Goal: Task Accomplishment & Management: Manage account settings

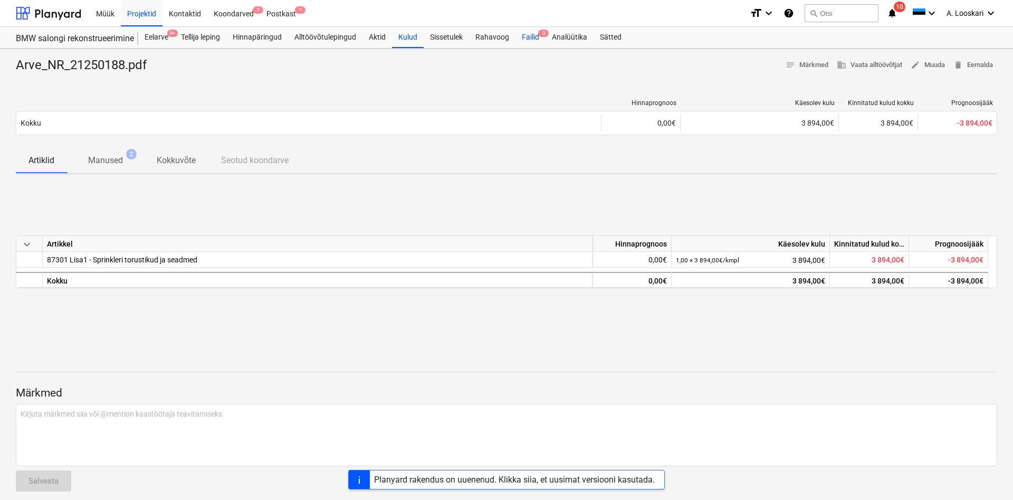
click at [532, 36] on div "Failid 3" at bounding box center [530, 37] width 30 height 21
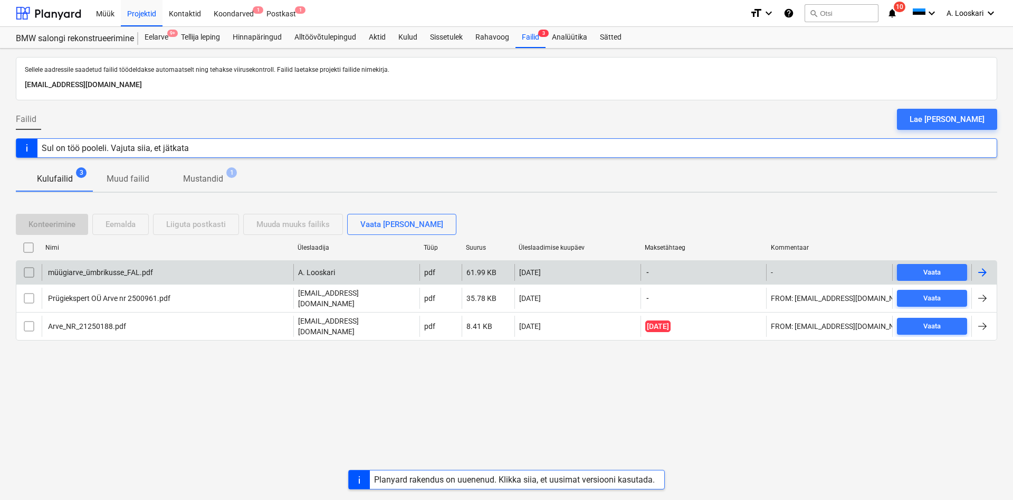
click at [104, 273] on div "müügiarve_ümbrikusse_FAL.pdf" at bounding box center [99, 272] width 107 height 8
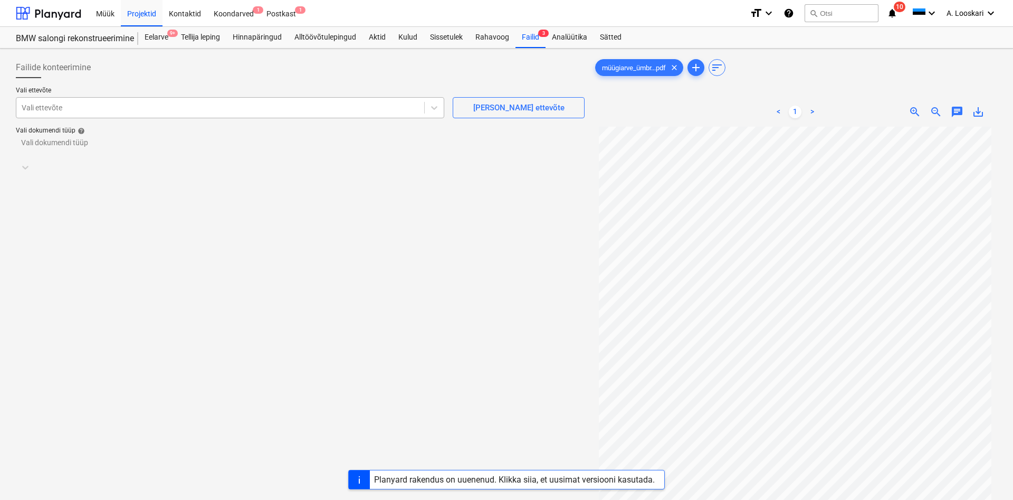
click at [46, 104] on div at bounding box center [220, 107] width 397 height 11
type input "fenster"
click at [119, 152] on div at bounding box center [291, 147] width 538 height 11
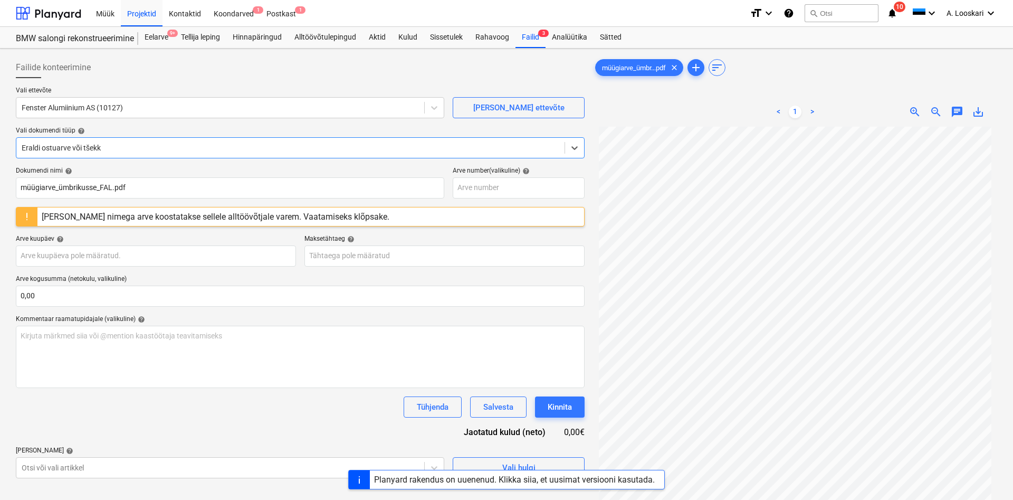
click at [215, 216] on div "[PERSON_NAME] nimega arve koostatakse sellele alltöövõtjale varem. Vaatamiseks …" at bounding box center [216, 217] width 348 height 10
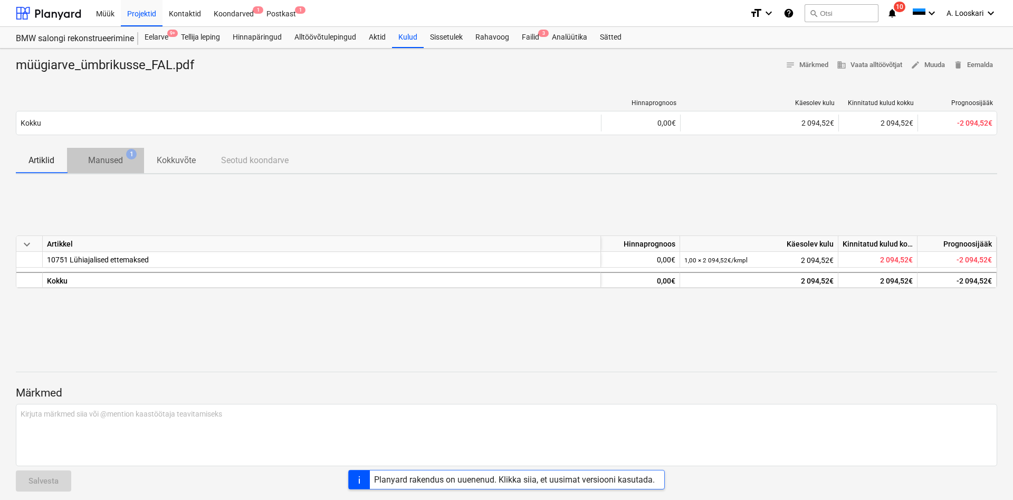
click at [116, 161] on p "Manused" at bounding box center [105, 160] width 35 height 13
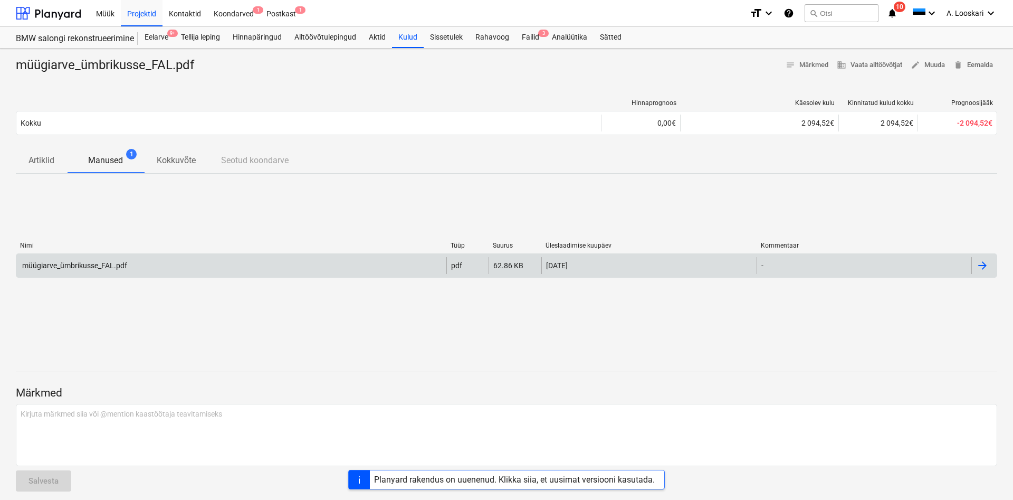
click at [84, 264] on div "müügiarve_ümbrikusse_FAL.pdf" at bounding box center [74, 265] width 107 height 8
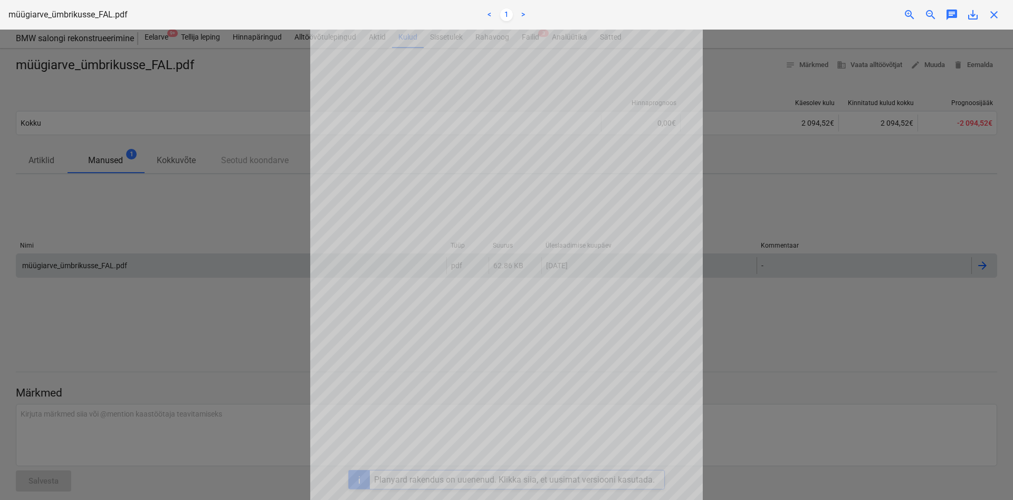
click at [973, 16] on div "Arve ületoomine ebaõnnestus" at bounding box center [865, 11] width 285 height 22
click at [972, 12] on div "Arve ületoomine ebaõnnestus" at bounding box center [865, 11] width 285 height 22
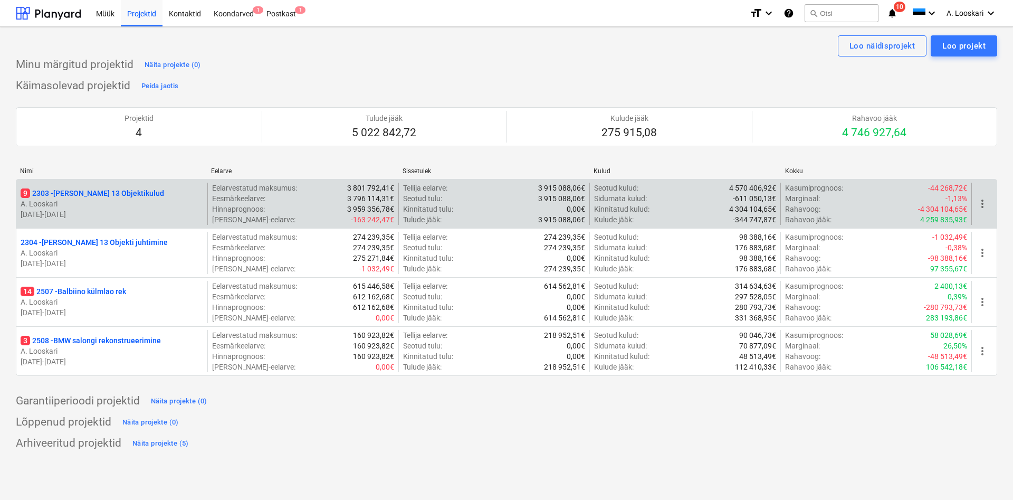
click at [113, 191] on p "9 2303 - [PERSON_NAME] 13 Objektikulud" at bounding box center [92, 193] width 143 height 11
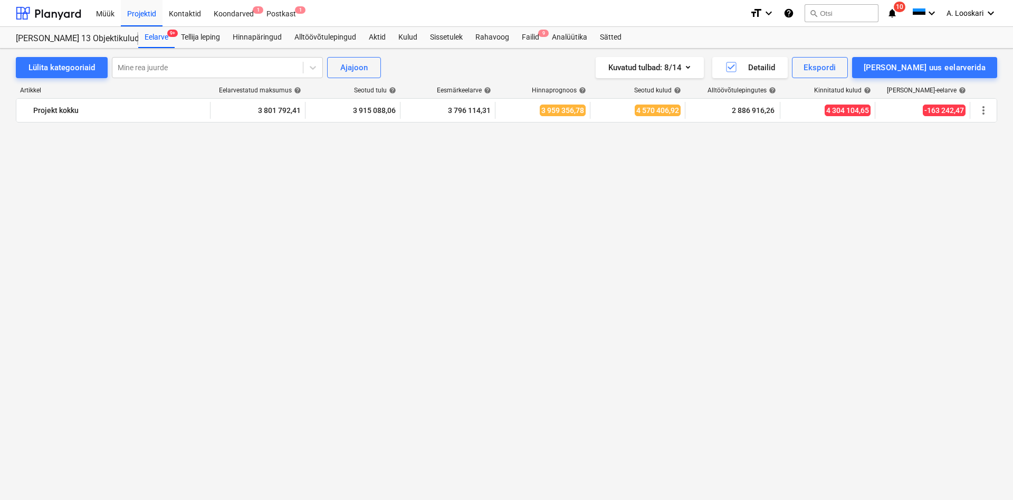
scroll to position [1984, 0]
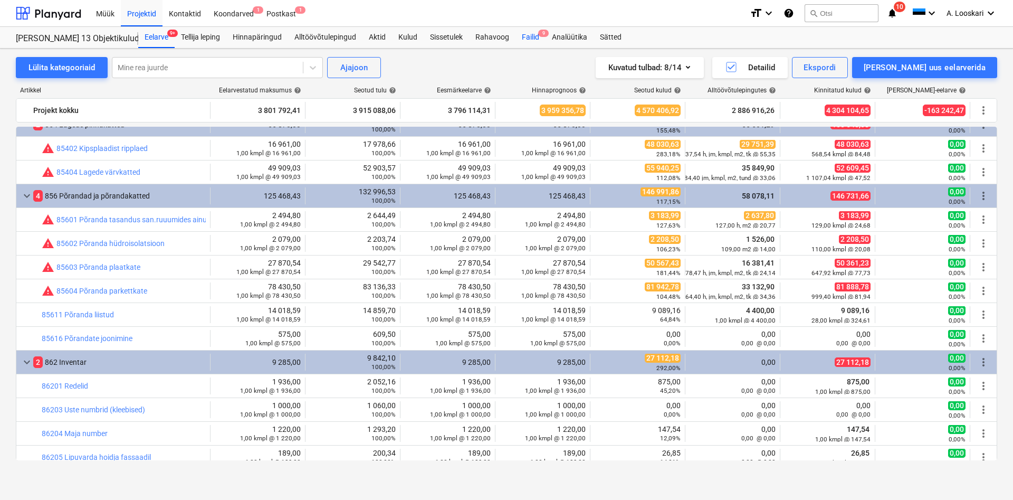
click at [537, 36] on div "Failid 9" at bounding box center [530, 37] width 30 height 21
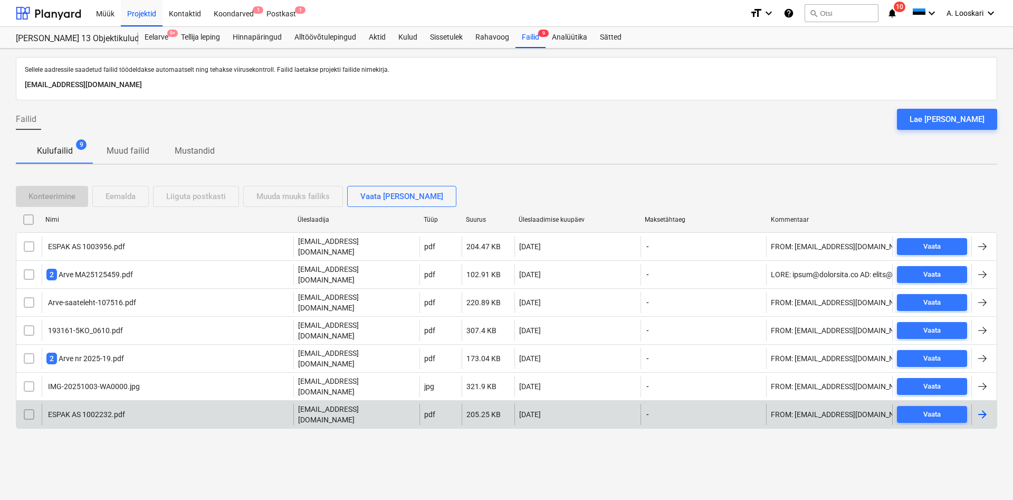
click at [85, 410] on div "ESPAK AS 1002232.pdf" at bounding box center [85, 414] width 79 height 8
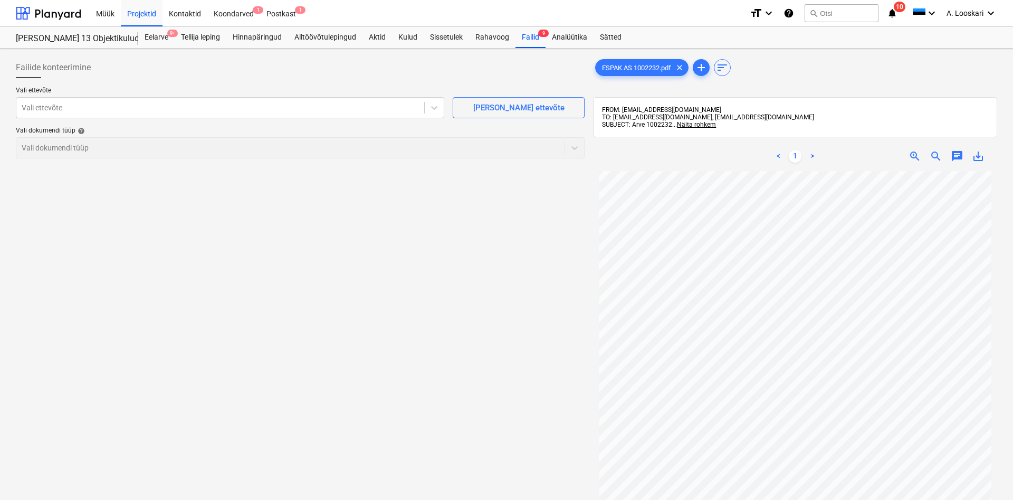
scroll to position [60, 0]
click at [42, 102] on div "Vali ettevõte" at bounding box center [220, 107] width 408 height 15
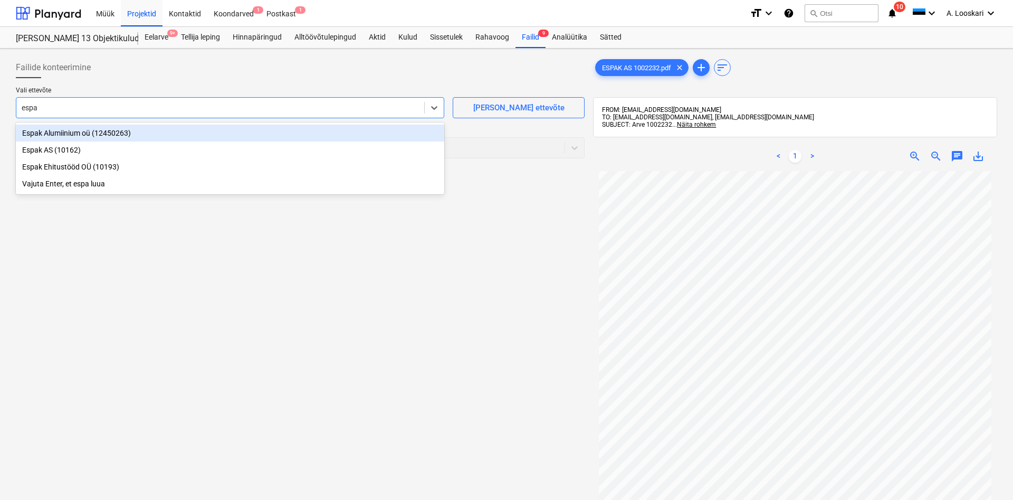
type input "espak"
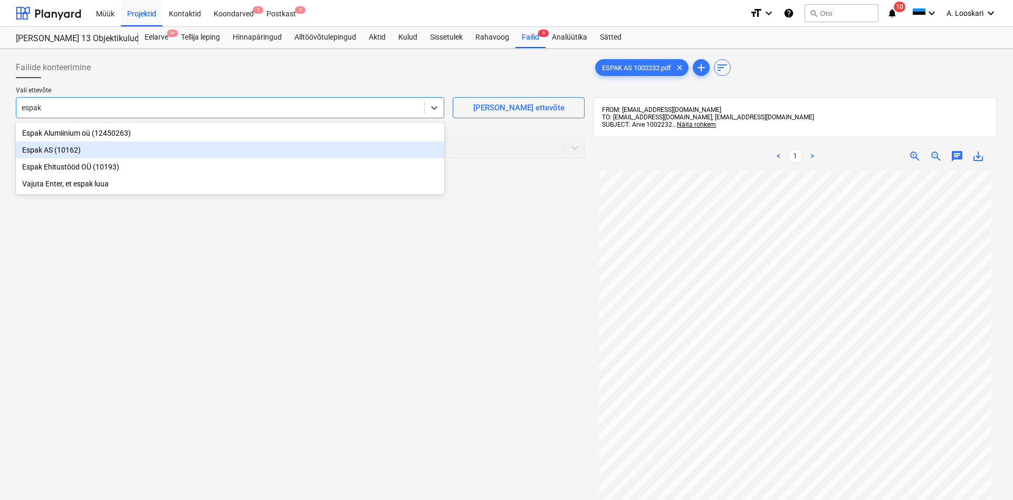
click at [61, 149] on div "Espak AS (10162)" at bounding box center [230, 149] width 428 height 17
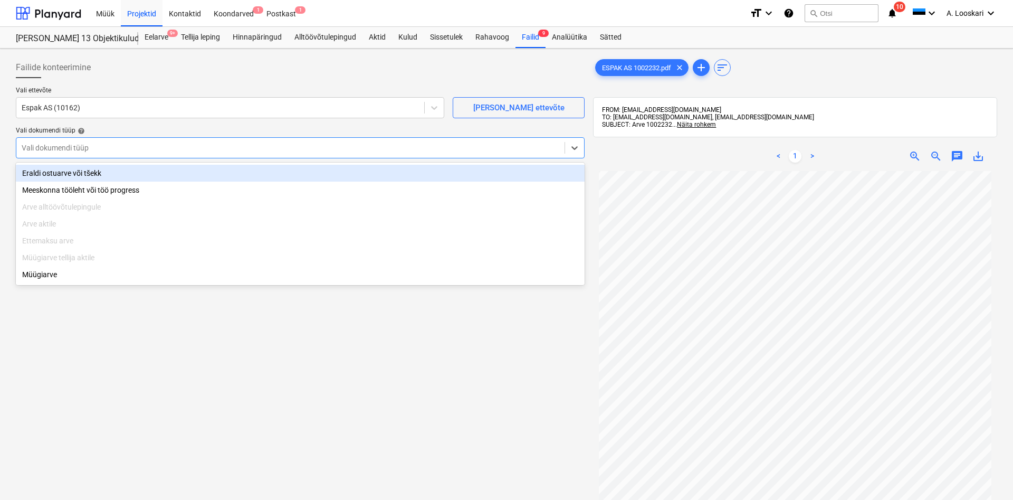
click at [70, 150] on div at bounding box center [291, 147] width 538 height 11
click at [100, 175] on div "Eraldi ostuarve või tšekk" at bounding box center [300, 173] width 569 height 17
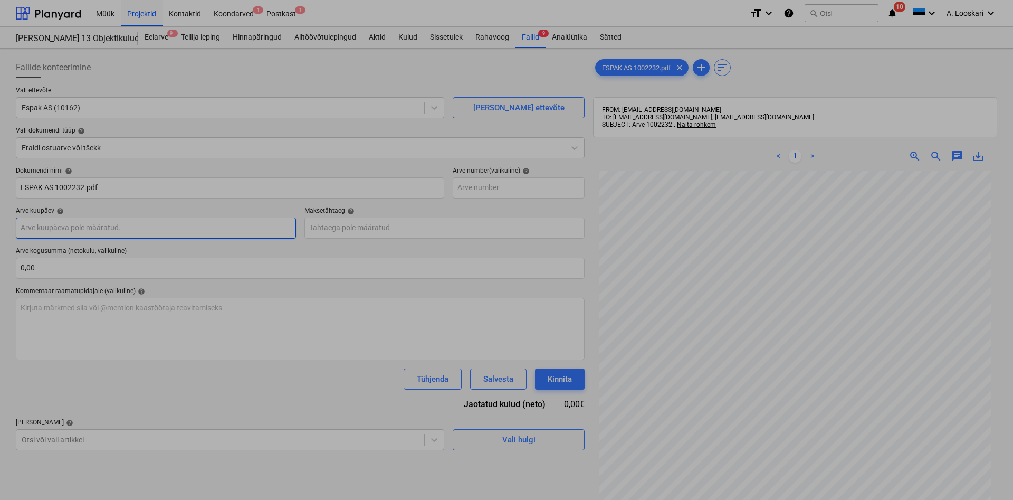
click at [110, 227] on input "text" at bounding box center [156, 227] width 280 height 21
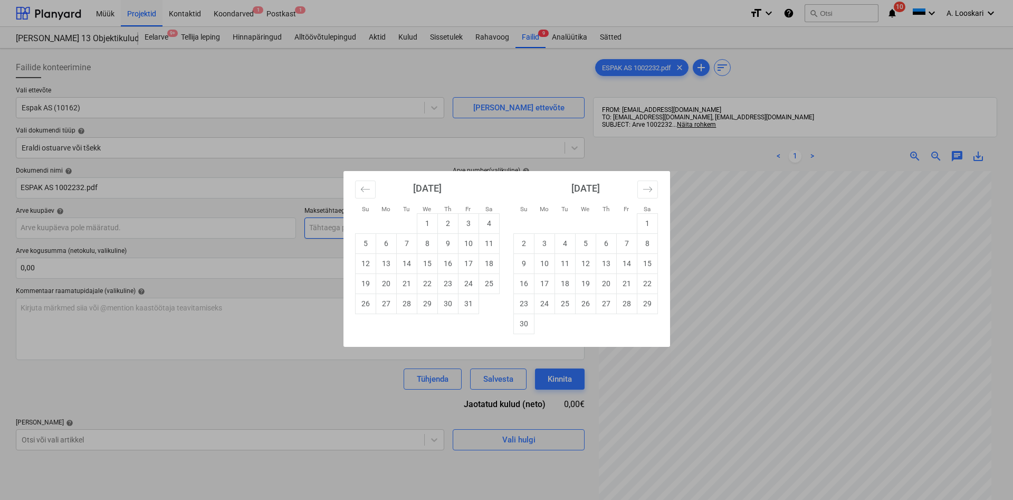
drag, startPoint x: 468, startPoint y: 223, endPoint x: 460, endPoint y: 221, distance: 7.6
click at [468, 222] on td "3" at bounding box center [468, 223] width 21 height 20
type input "[DATE]"
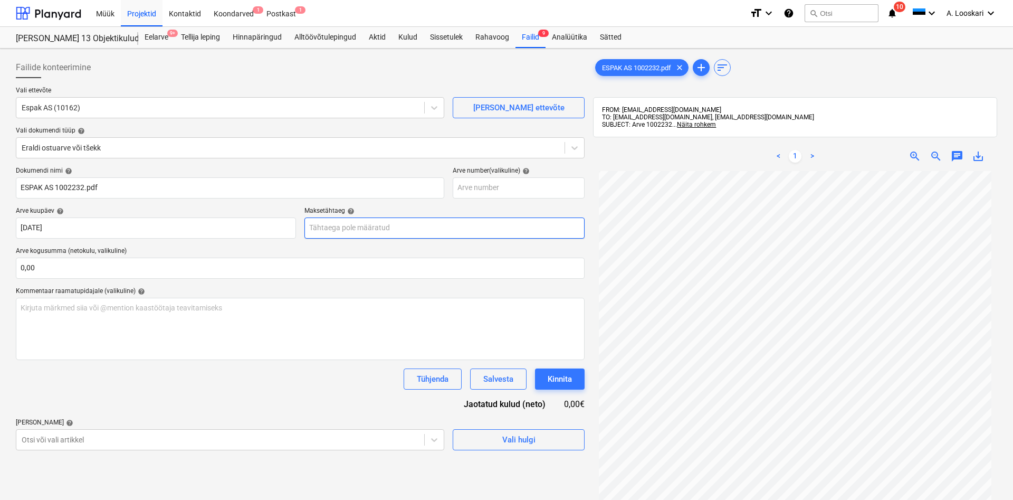
click at [357, 229] on input "text" at bounding box center [444, 227] width 280 height 21
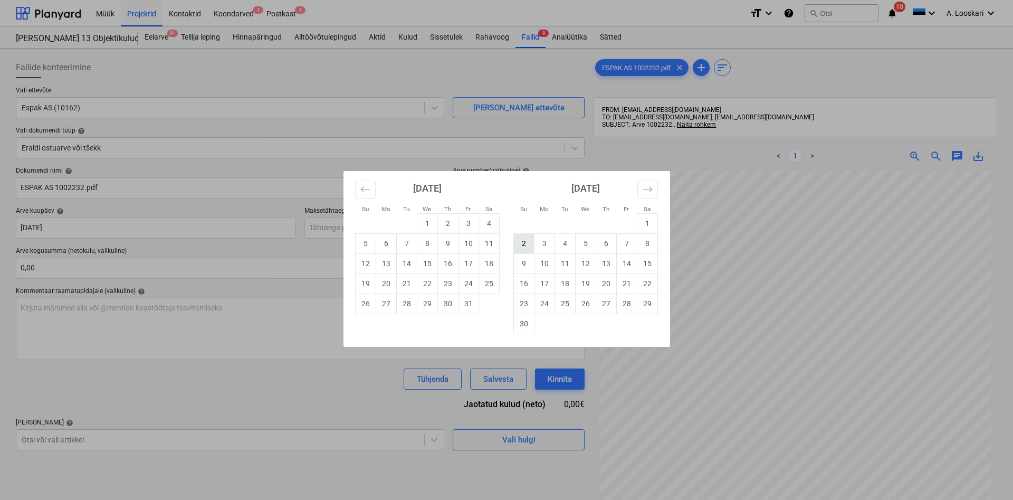
click at [517, 241] on td "2" at bounding box center [523, 243] width 21 height 20
type input "[DATE]"
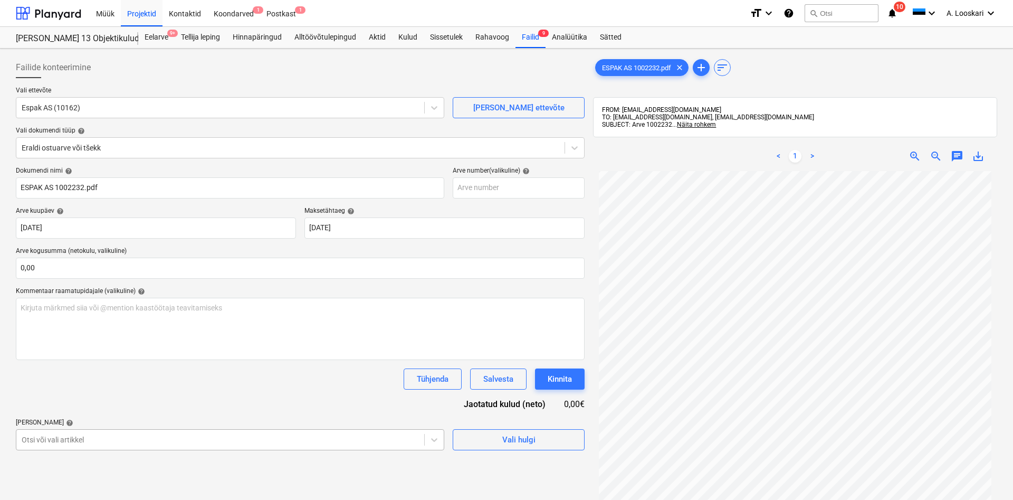
scroll to position [119, 0]
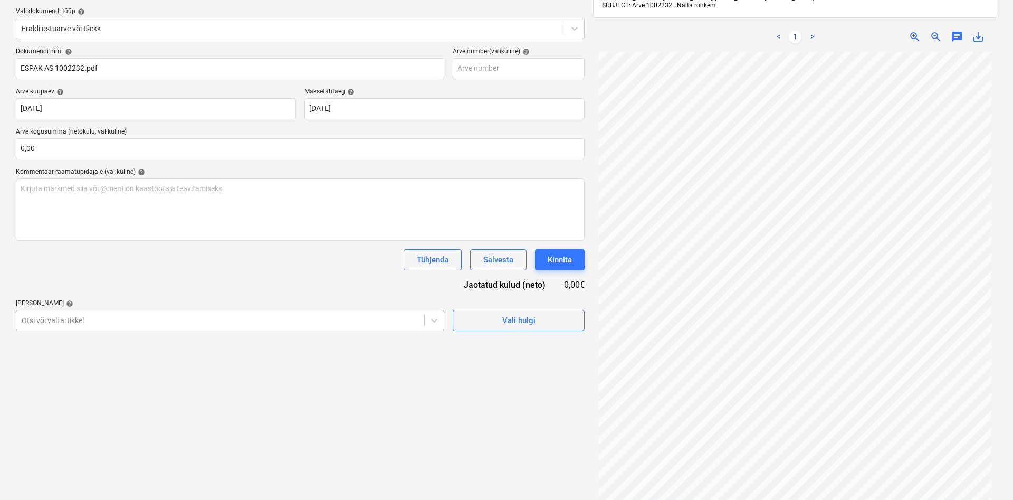
click at [85, 380] on body "Müük Projektid Kontaktid Koondarved 1 Postkast 1 format_size keyboard_arrow_dow…" at bounding box center [506, 131] width 1013 height 500
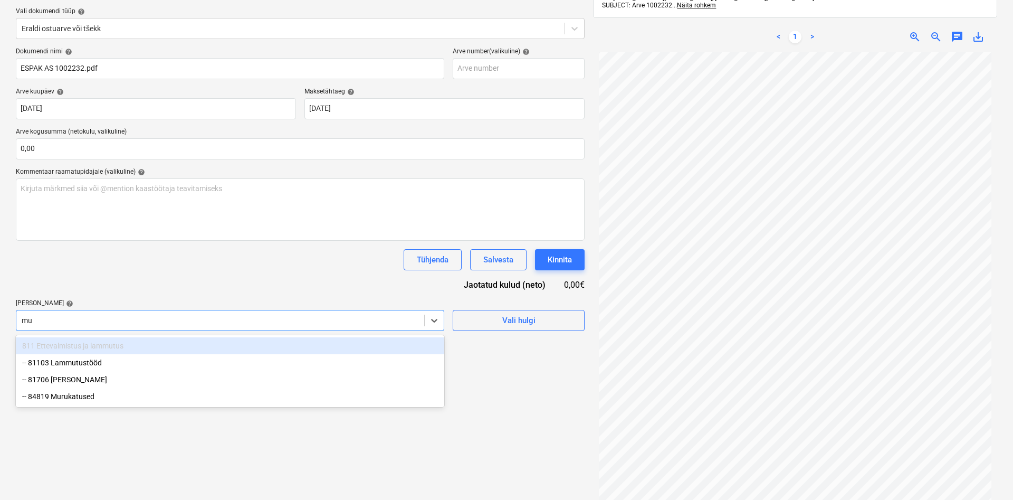
type input "m"
type input "mur"
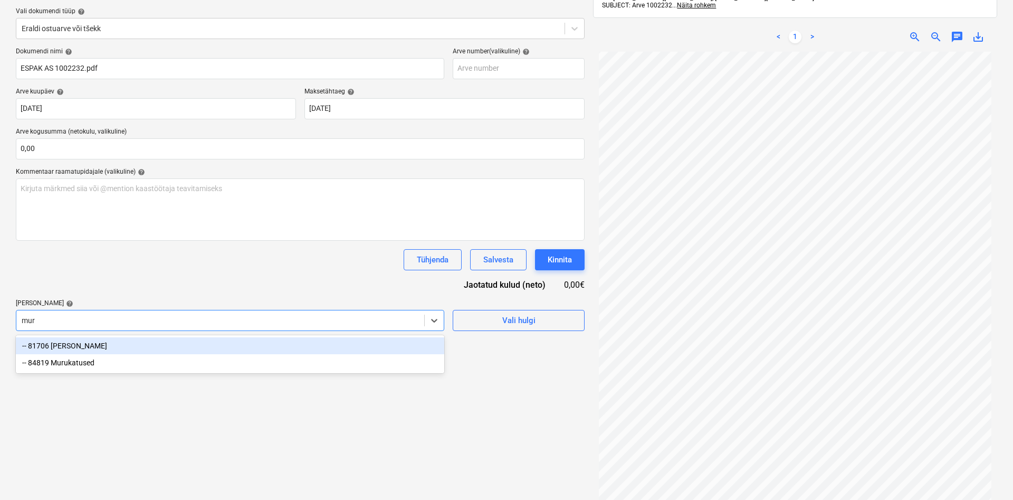
click at [97, 344] on div "-- 81706 [PERSON_NAME]" at bounding box center [230, 345] width 428 height 17
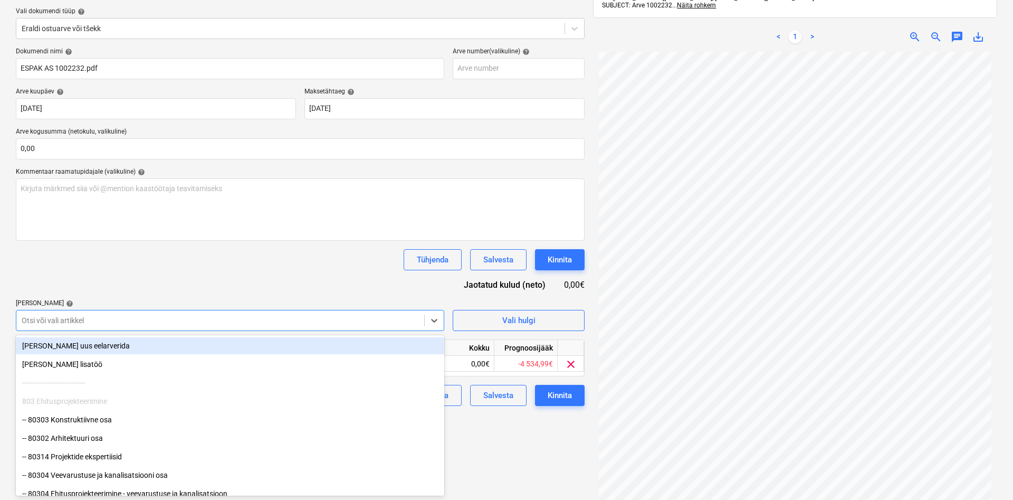
click at [110, 294] on div "Dokumendi nimi help ESPAK AS 1002232.pdf Arve number (valikuline) help [PERSON_…" at bounding box center [300, 226] width 569 height 358
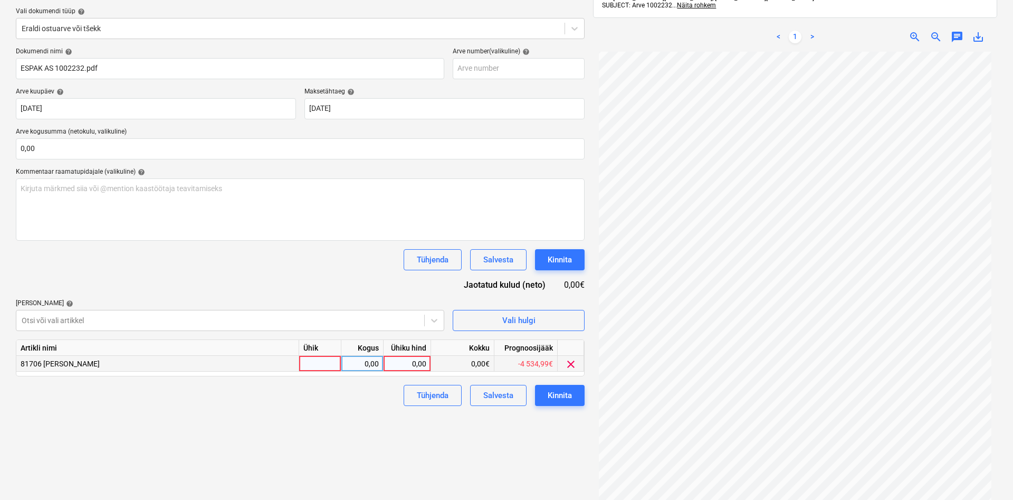
click at [312, 362] on div at bounding box center [320, 364] width 42 height 16
type input "kmpl"
click at [388, 364] on div "0,00" at bounding box center [407, 364] width 39 height 16
click at [359, 360] on div "0,00" at bounding box center [361, 364] width 33 height 16
type input "1"
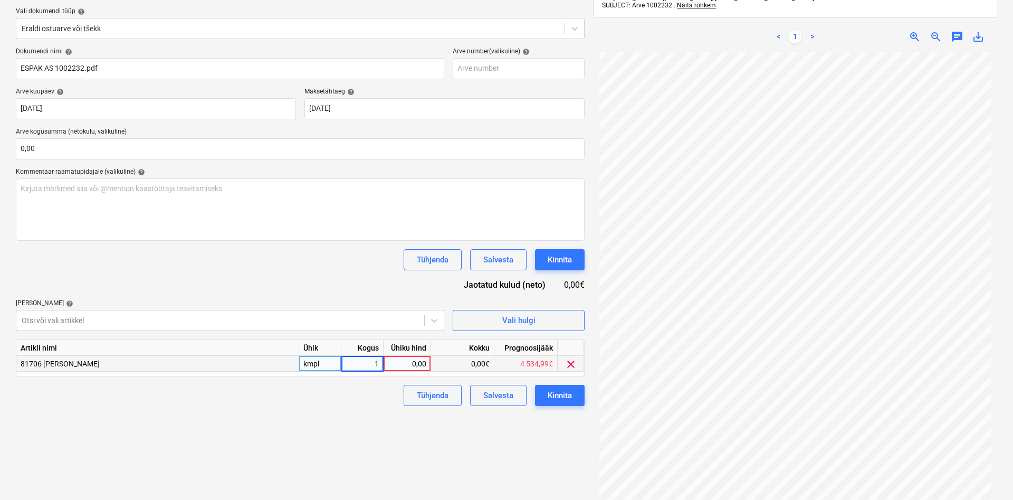
click at [401, 364] on div "0,00" at bounding box center [407, 364] width 39 height 16
type input "7,69"
click at [374, 406] on div "Failide konteerimine Vali ettevõte Espak AS (10162) [PERSON_NAME] uus ettevõte …" at bounding box center [300, 230] width 577 height 592
click at [560, 393] on div "Kinnita" at bounding box center [560, 395] width 24 height 14
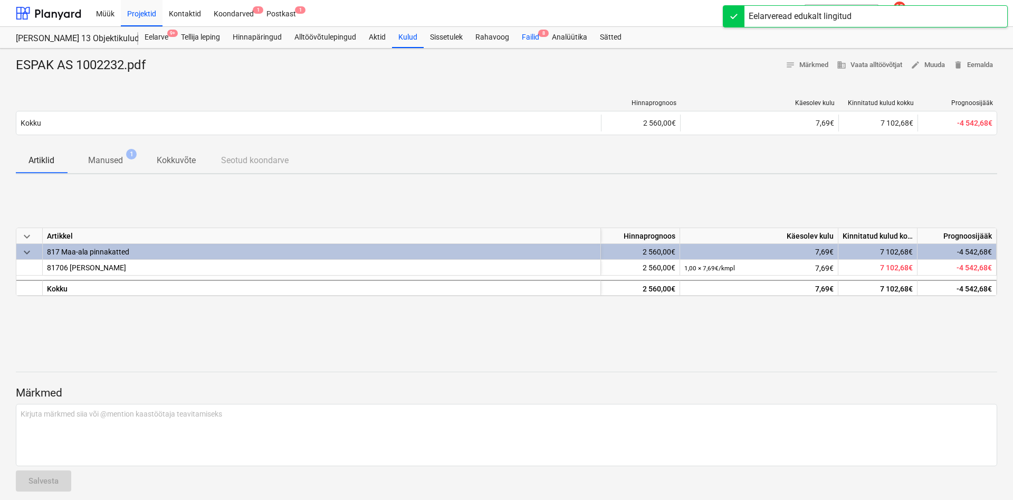
click at [526, 36] on div "Failid 8" at bounding box center [530, 37] width 30 height 21
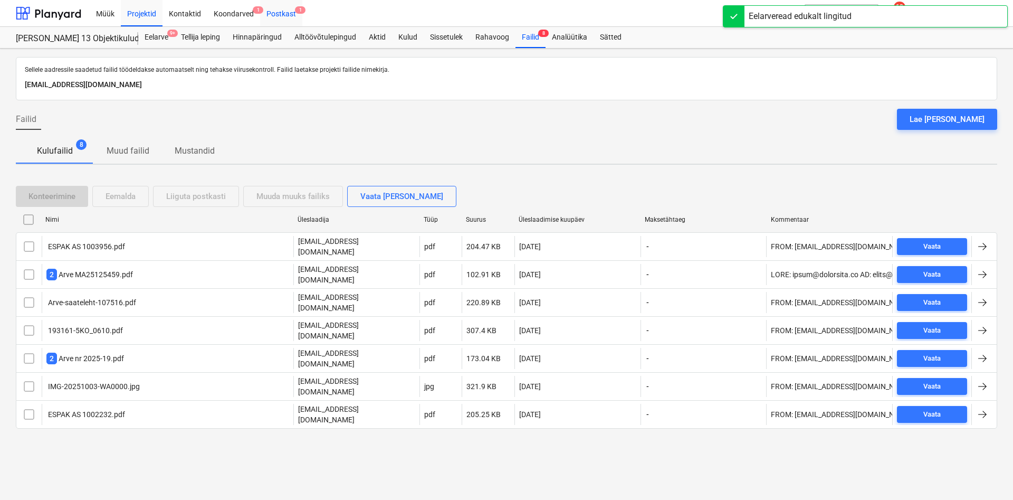
click at [289, 14] on div "Postkast 1" at bounding box center [281, 12] width 42 height 27
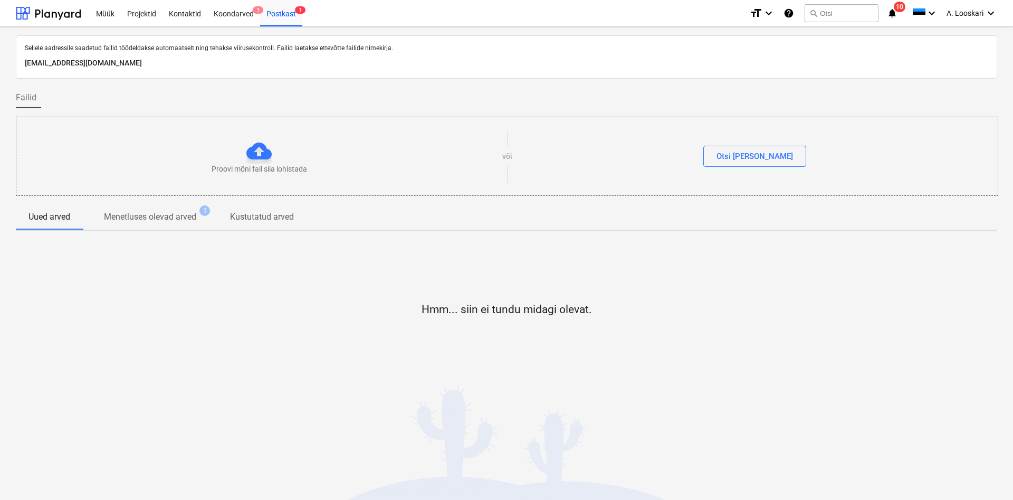
click at [174, 216] on p "Menetluses olevad arved" at bounding box center [150, 216] width 92 height 13
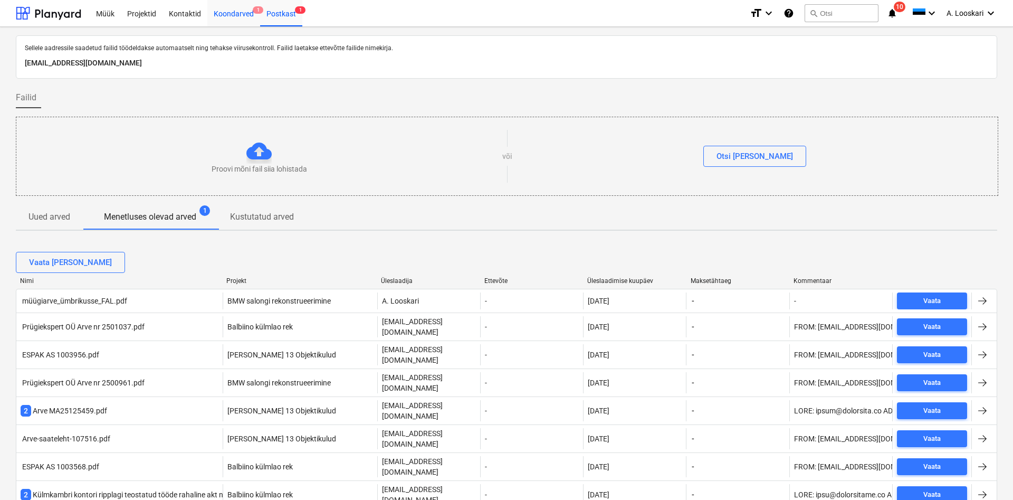
click at [236, 6] on div "Koondarved 1" at bounding box center [233, 12] width 53 height 27
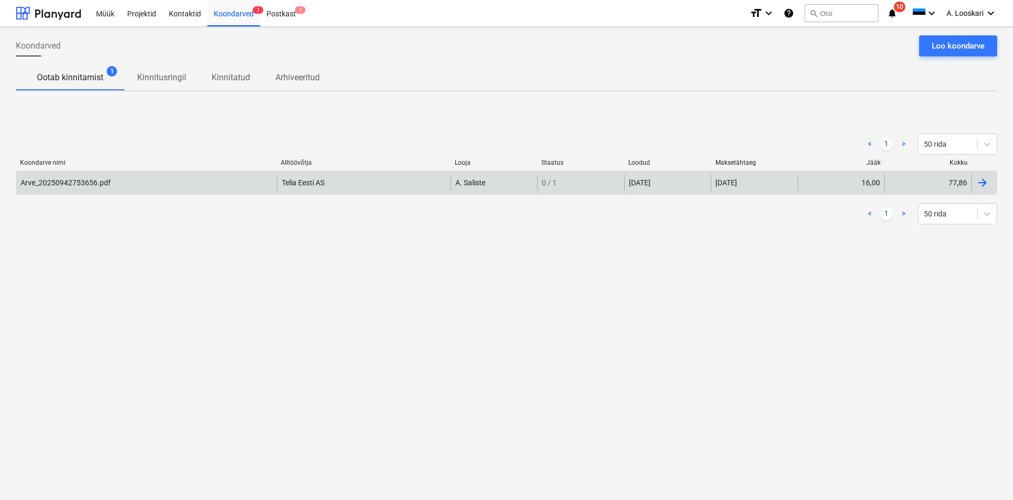
click at [85, 183] on div "Arve_20250942753656.pdf" at bounding box center [66, 182] width 90 height 8
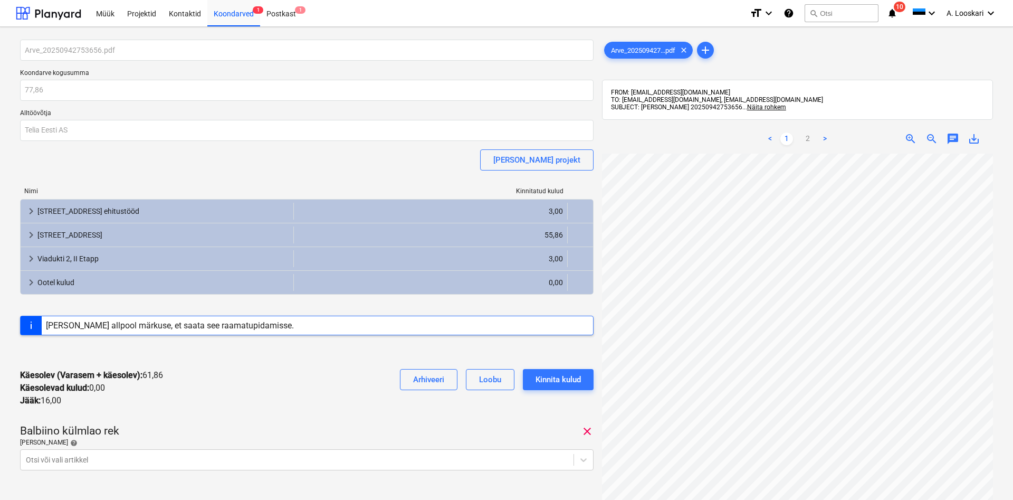
scroll to position [54, 0]
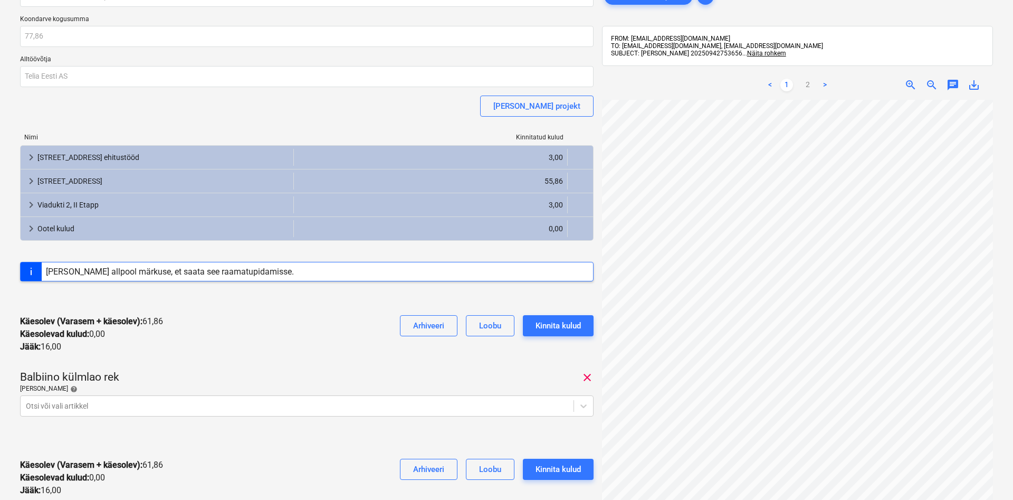
click at [974, 82] on span "save_alt" at bounding box center [973, 85] width 13 height 13
click at [162, 406] on body "Müük Projektid Kontaktid Koondarved 1 Postkast 1 format_size keyboard_arrow_dow…" at bounding box center [506, 196] width 1013 height 500
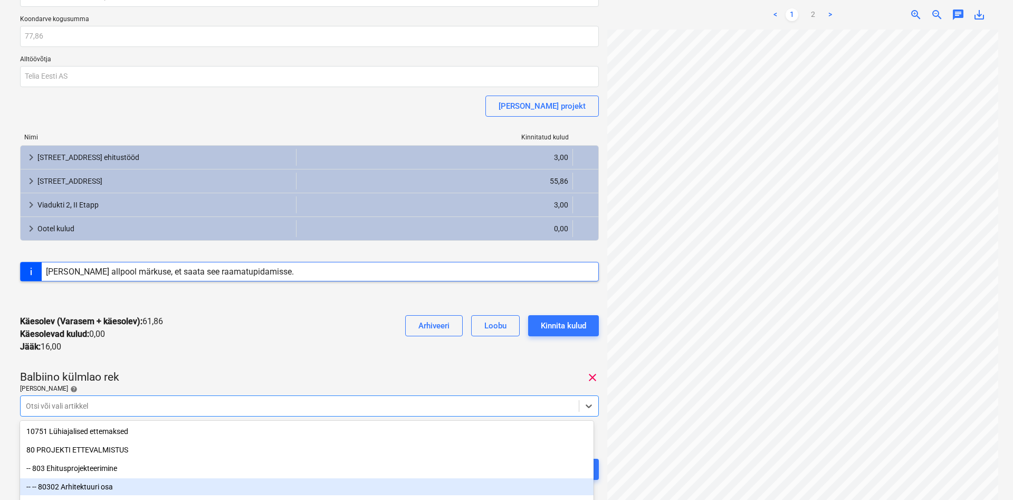
scroll to position [139, 0]
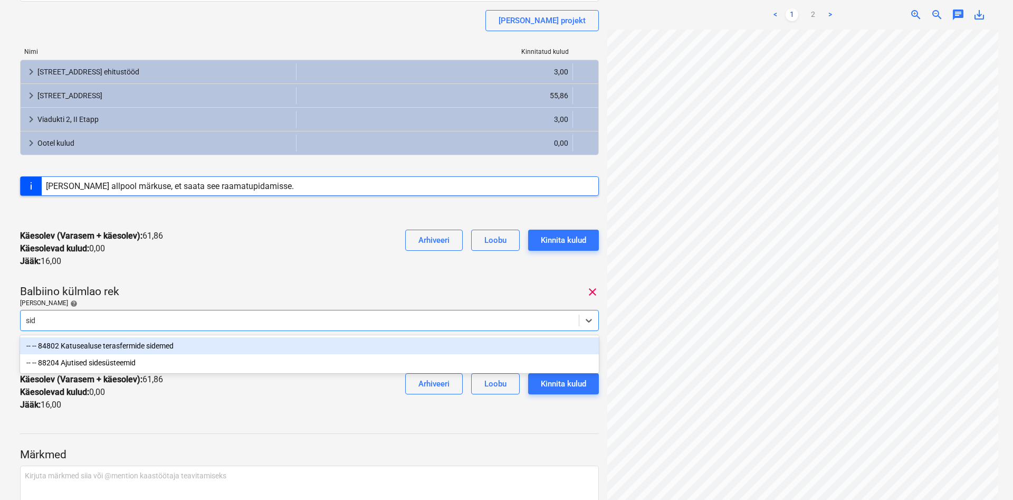
type input "side"
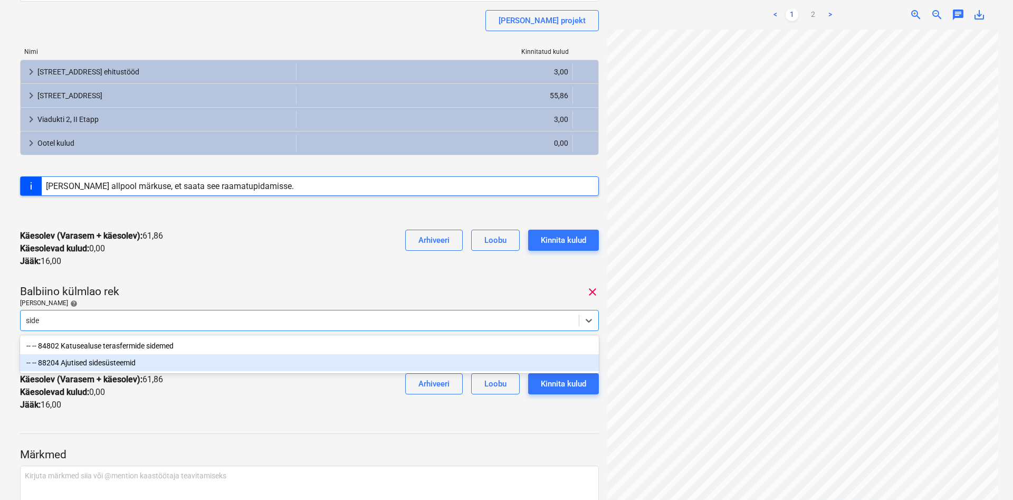
click at [124, 360] on div "-- -- 88204 Ajutised sidesüsteemid" at bounding box center [309, 362] width 579 height 17
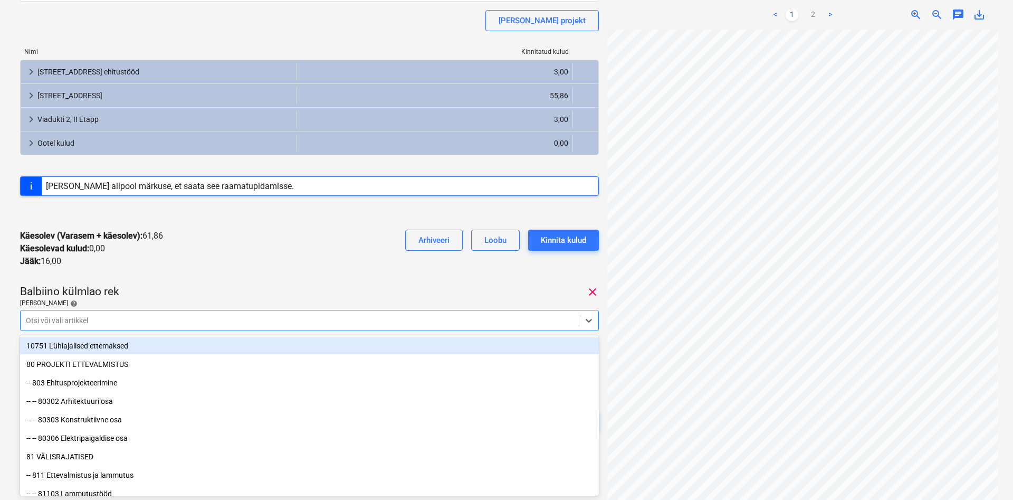
drag, startPoint x: 193, startPoint y: 281, endPoint x: 194, endPoint y: 290, distance: 8.6
click at [193, 281] on div "Arve_20250942753656.pdf Koondarve kogusumma 77,86 Alltöövõtja Telia Eesti AS [P…" at bounding box center [309, 178] width 579 height 556
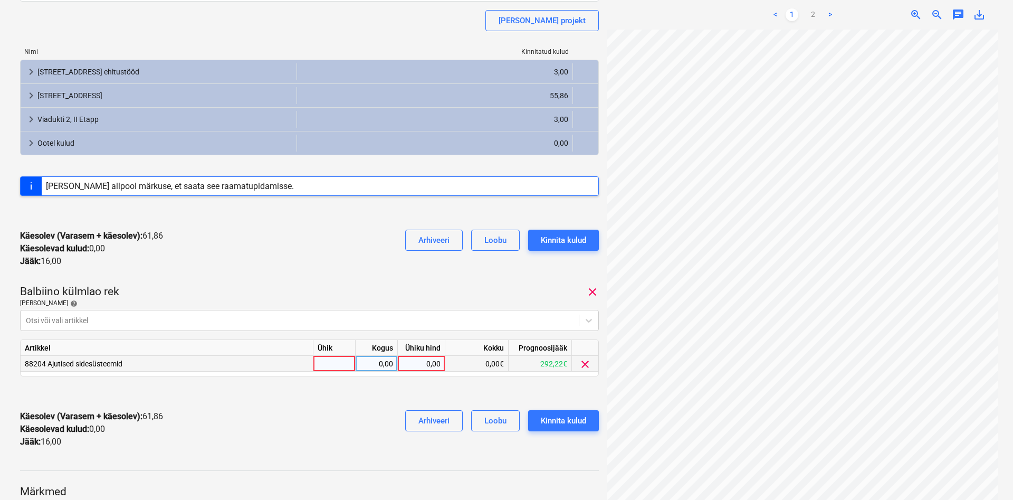
click at [345, 366] on div at bounding box center [334, 364] width 42 height 16
type input "kmpl"
click at [378, 362] on div "0,00" at bounding box center [376, 364] width 33 height 16
type input "1"
click at [412, 361] on div "0,00" at bounding box center [421, 364] width 39 height 16
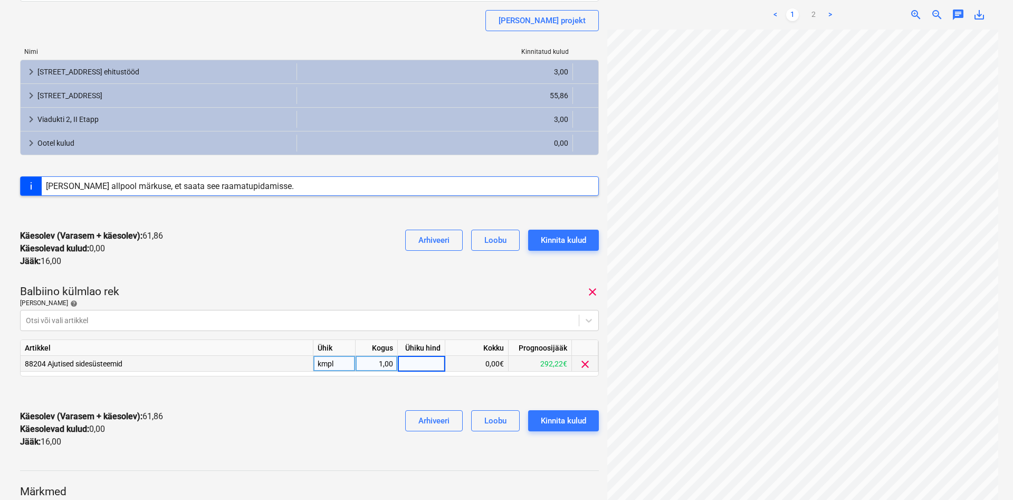
type input "3"
click at [327, 399] on div at bounding box center [309, 393] width 579 height 17
click at [561, 419] on div "Kinnita kulud" at bounding box center [563, 421] width 45 height 14
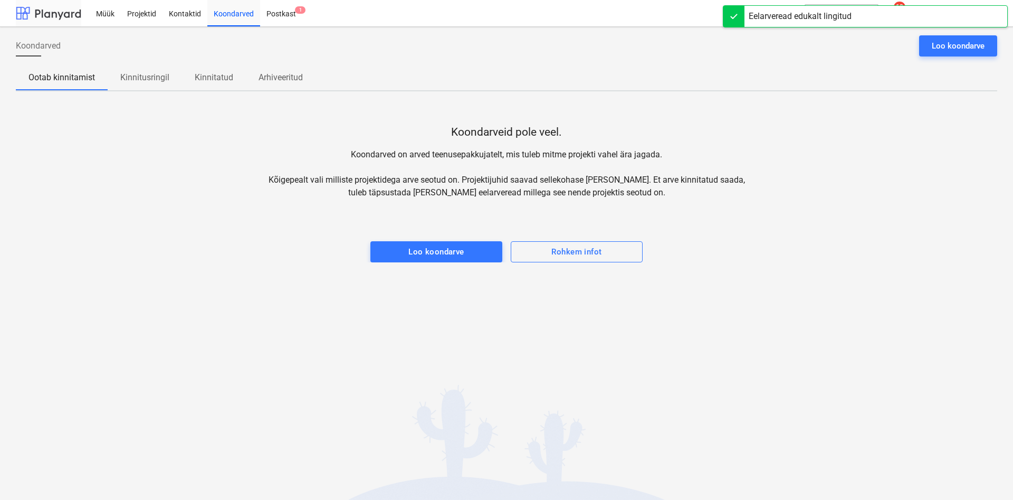
click at [55, 11] on div at bounding box center [48, 13] width 65 height 26
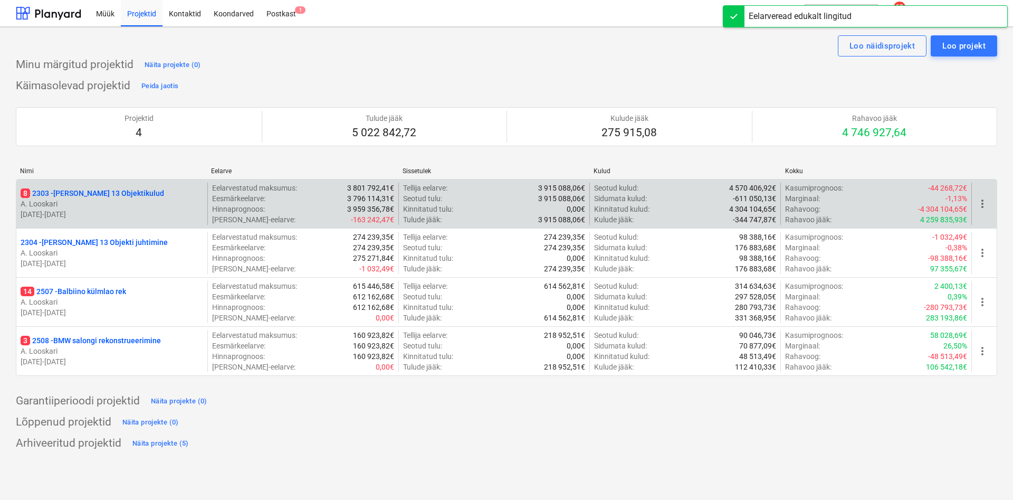
click at [104, 191] on p "8 2303 - Luise 13 Objektikulud" at bounding box center [92, 193] width 143 height 11
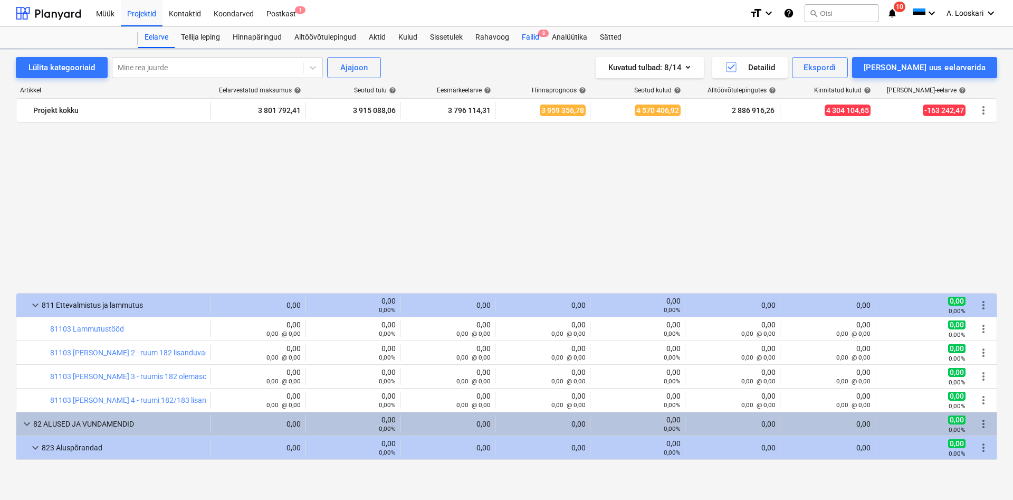
click at [532, 34] on div "Failid 8" at bounding box center [530, 37] width 30 height 21
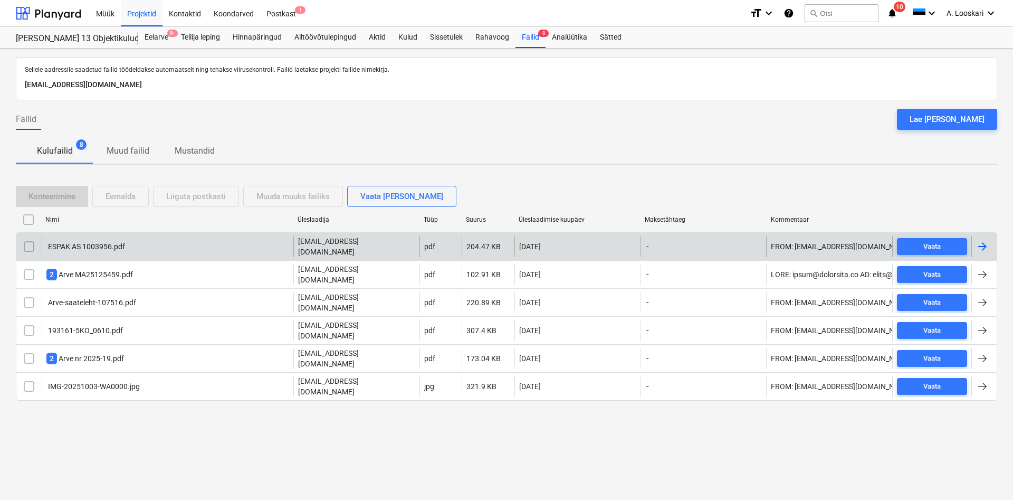
click at [91, 246] on div "ESPAK AS 1003956.pdf" at bounding box center [85, 246] width 79 height 8
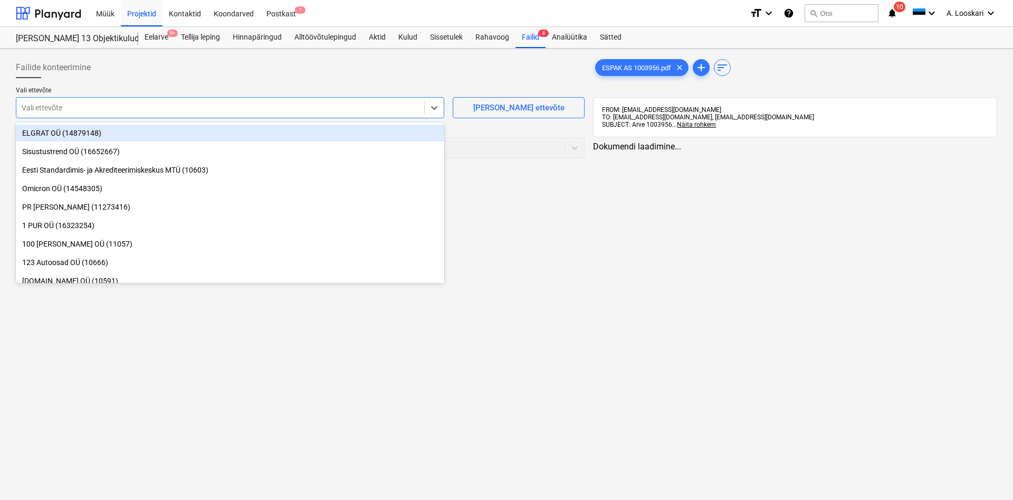
click at [181, 111] on div at bounding box center [220, 107] width 397 height 11
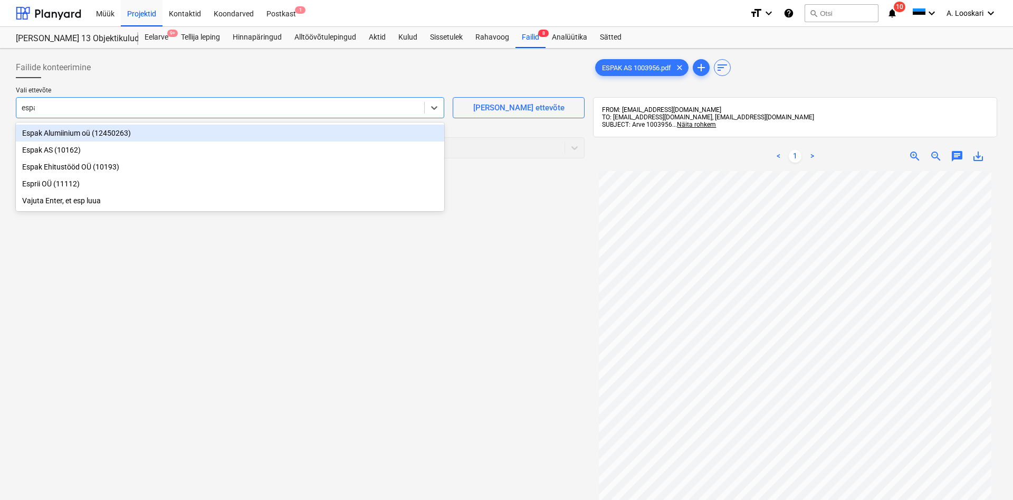
type input "espak"
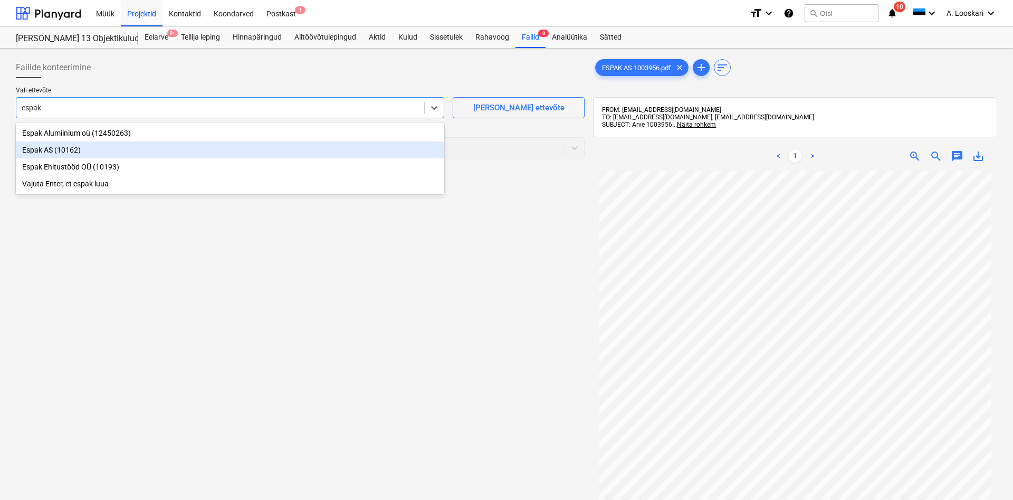
click at [154, 148] on div "Espak AS (10162)" at bounding box center [230, 149] width 428 height 17
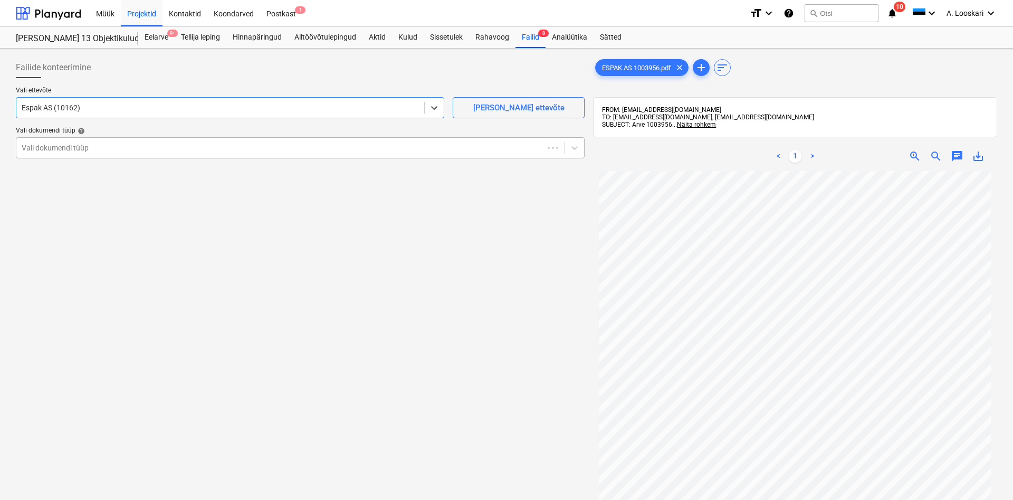
click at [155, 147] on div at bounding box center [280, 147] width 516 height 11
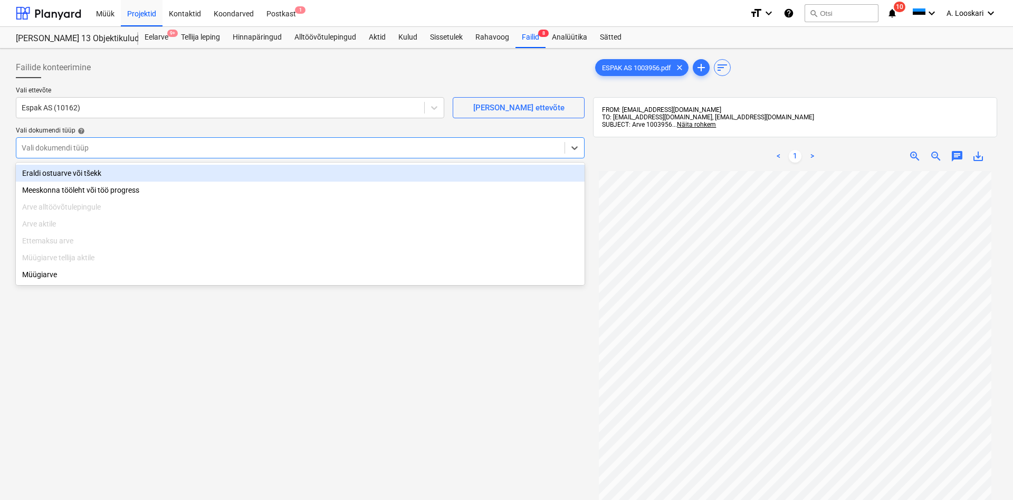
click at [152, 170] on div "Eraldi ostuarve või tšekk" at bounding box center [300, 173] width 569 height 17
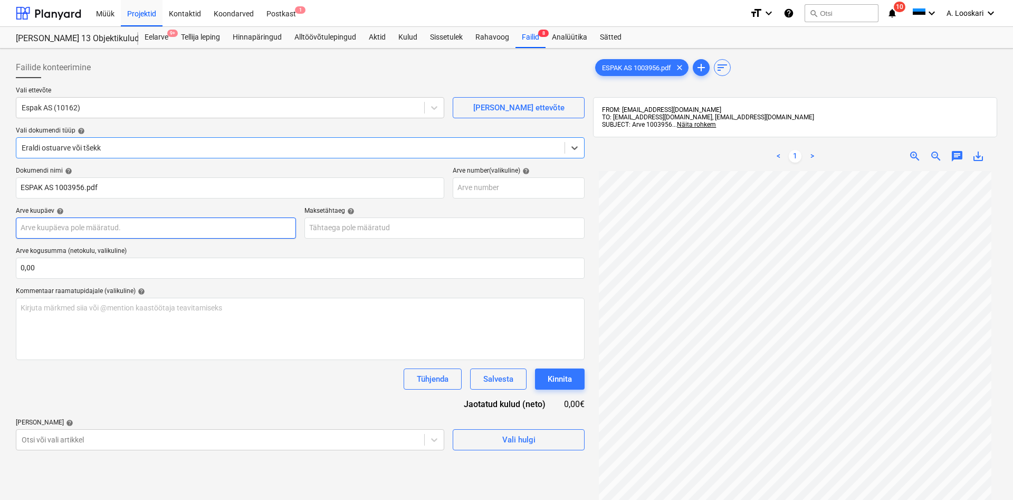
click at [142, 230] on input "text" at bounding box center [156, 227] width 280 height 21
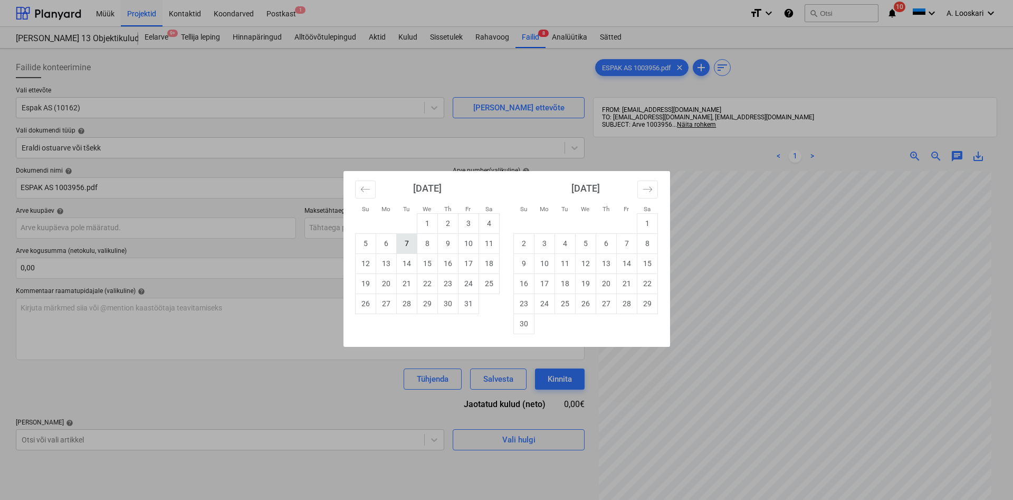
click at [407, 243] on td "7" at bounding box center [406, 243] width 21 height 20
type input "[DATE]"
click at [352, 224] on input "text" at bounding box center [444, 227] width 280 height 21
click at [607, 242] on td "6" at bounding box center [606, 243] width 21 height 20
type input "[DATE]"
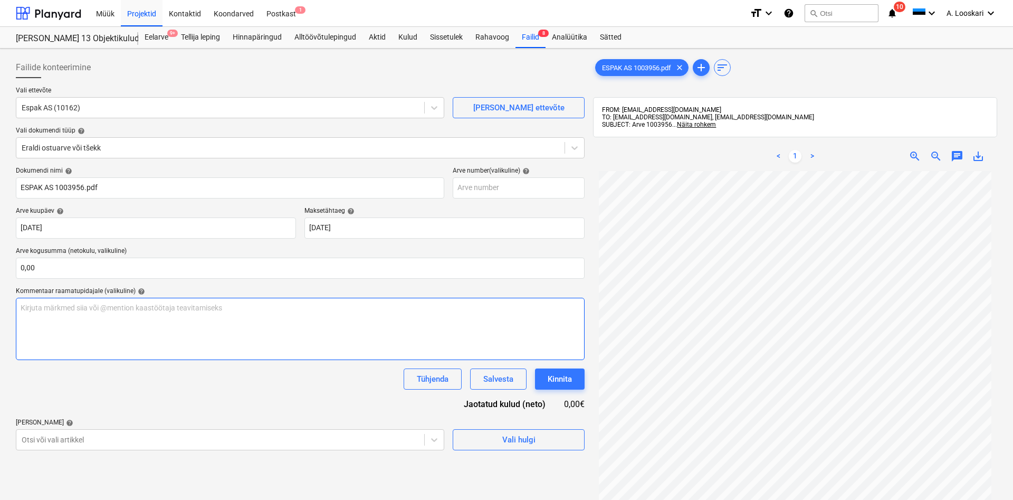
click at [61, 306] on p "Kirjuta märkmed siia või @mention kaastöötaja teavitamiseks ﻿" at bounding box center [300, 307] width 559 height 11
click at [51, 437] on body "Müük Projektid Kontaktid Koondarved Postkast 1 format_size keyboard_arrow_down …" at bounding box center [506, 250] width 1013 height 500
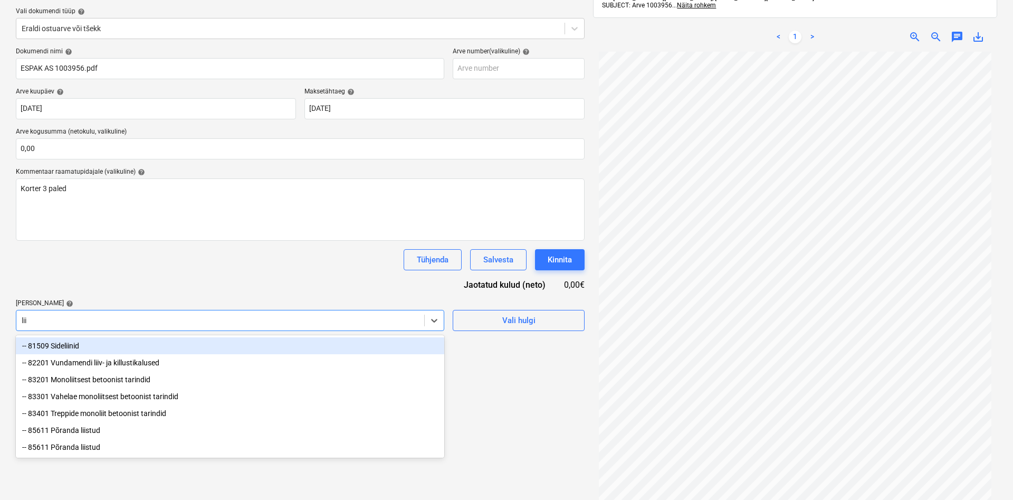
type input "liis"
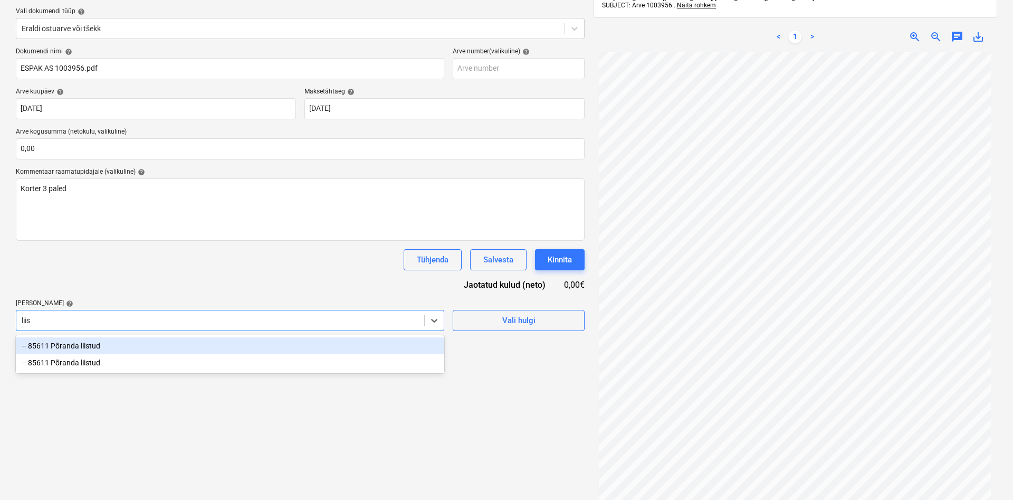
click at [93, 344] on div "-- 85611 Põranda liistud" at bounding box center [230, 345] width 428 height 17
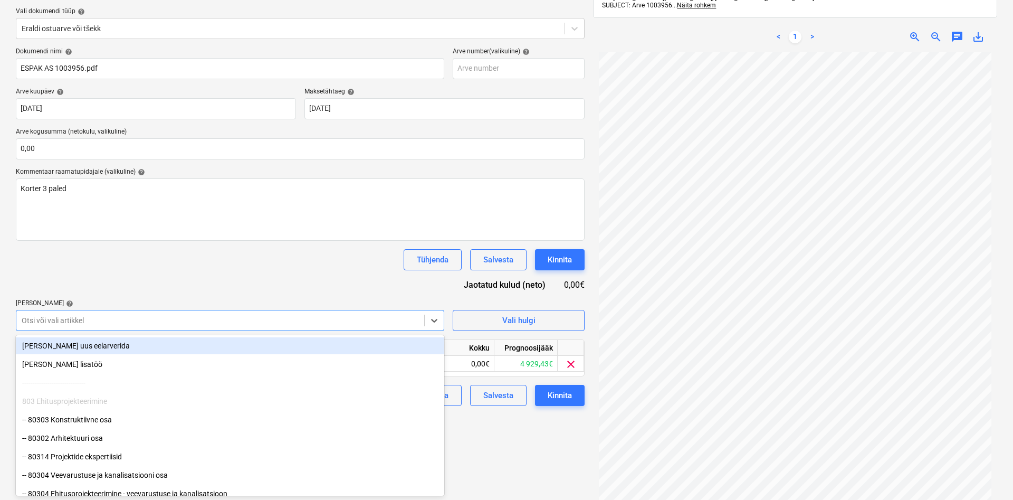
click at [100, 275] on div "Dokumendi nimi help ESPAK AS 1003956.pdf Arve number (valikuline) help Arve kuu…" at bounding box center [300, 226] width 569 height 358
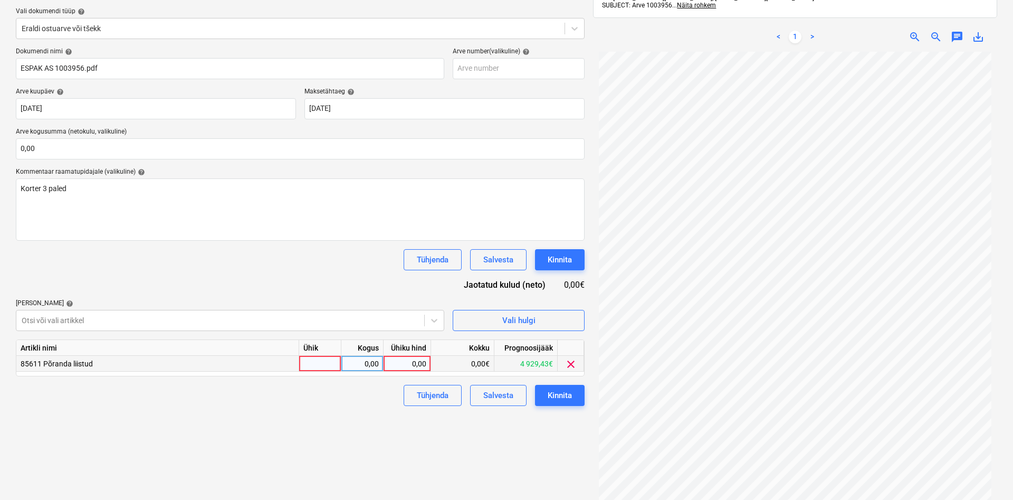
click at [316, 362] on div at bounding box center [320, 364] width 42 height 16
type input "kmpl"
click at [351, 363] on div "0,00" at bounding box center [361, 364] width 33 height 16
type input "1"
click at [396, 365] on div "0,00" at bounding box center [407, 364] width 39 height 16
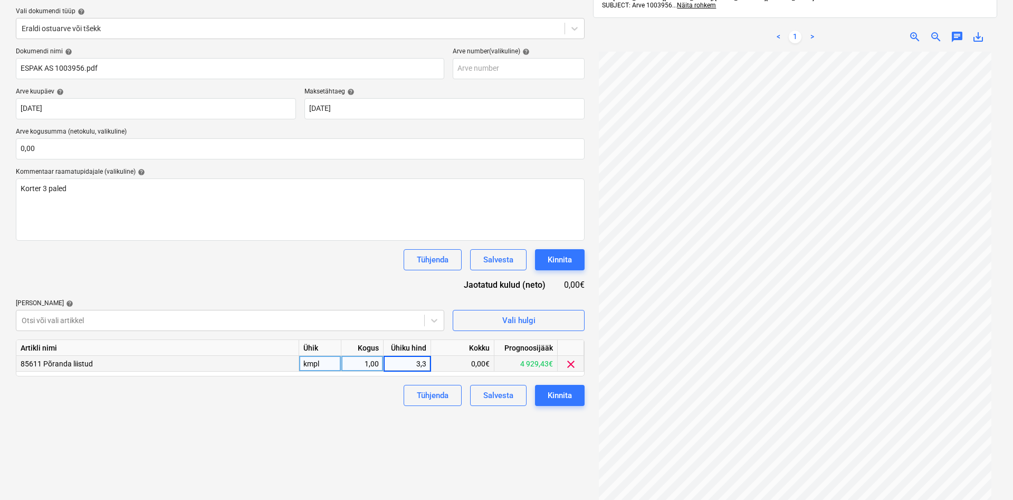
type input "3,33"
click at [317, 422] on div "Failide konteerimine Vali ettevõte Espak AS (10162) [PERSON_NAME] uus ettevõte …" at bounding box center [300, 230] width 577 height 592
click at [554, 390] on div "Kinnita" at bounding box center [560, 395] width 24 height 14
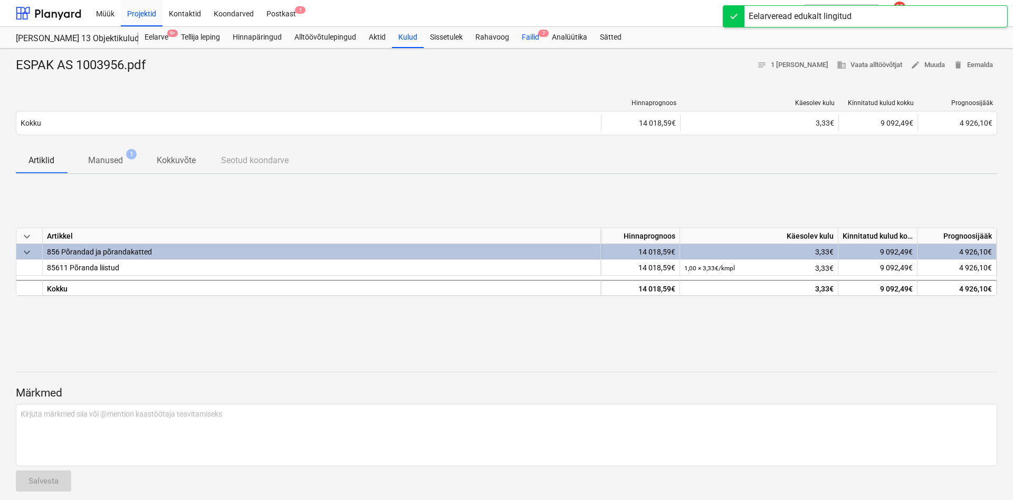
click at [531, 37] on div "Failid 7" at bounding box center [530, 37] width 30 height 21
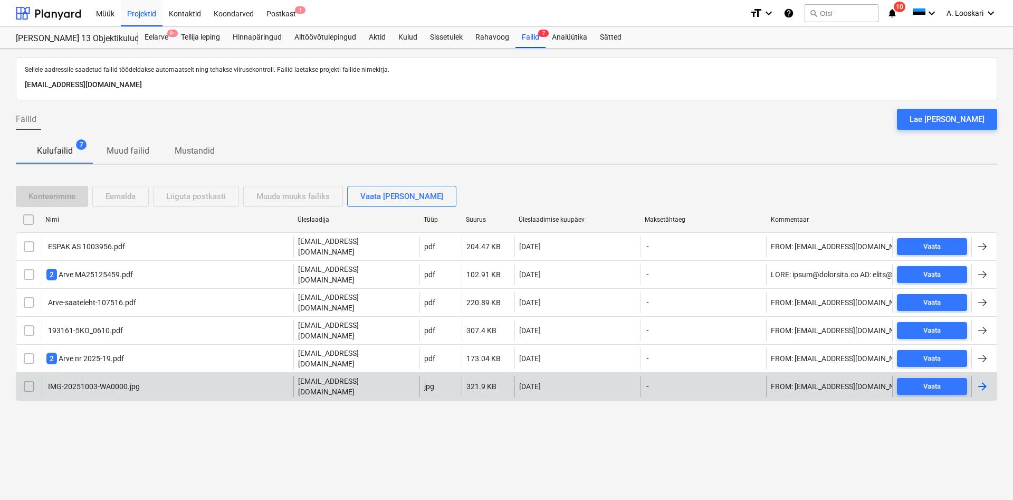
click at [83, 382] on div "IMG-20251003-WA0000.jpg" at bounding box center [92, 386] width 93 height 8
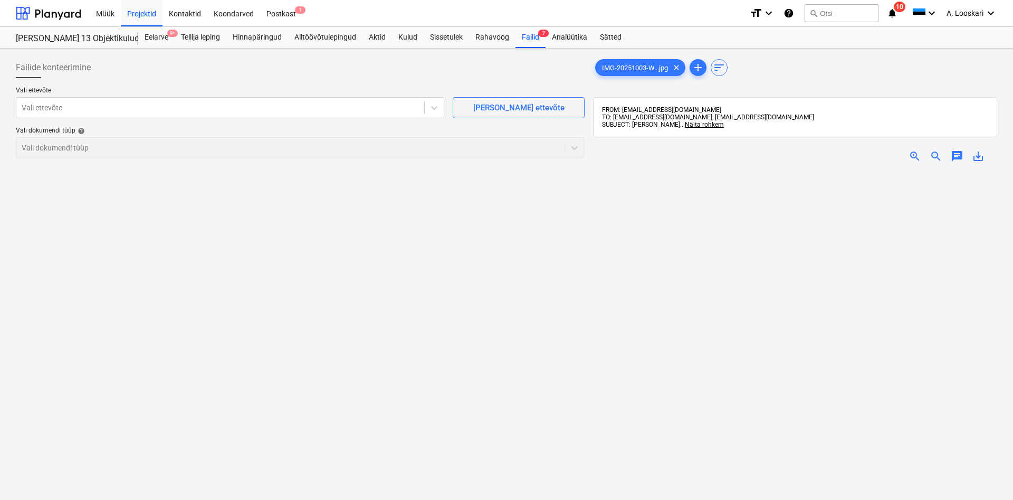
click at [981, 157] on span "save_alt" at bounding box center [978, 156] width 13 height 13
click at [45, 103] on div at bounding box center [220, 107] width 397 height 11
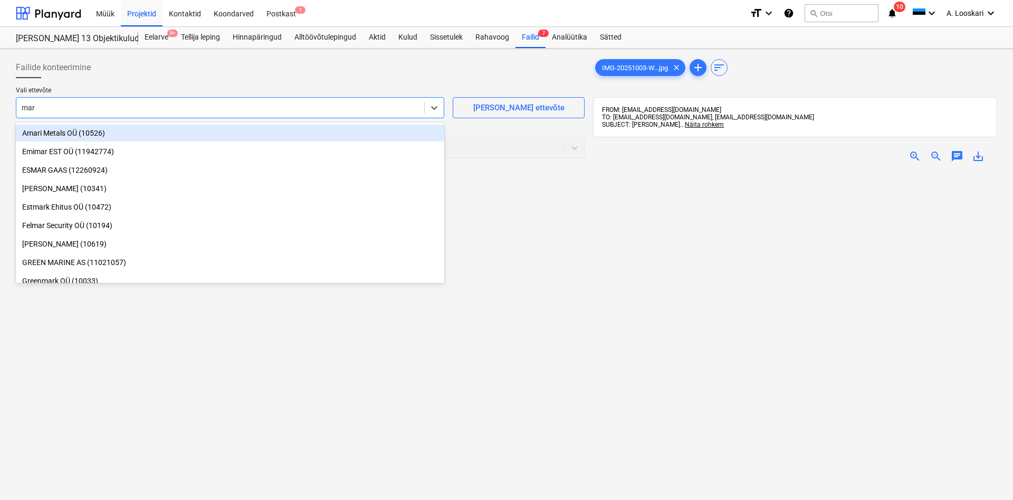
type input "mari"
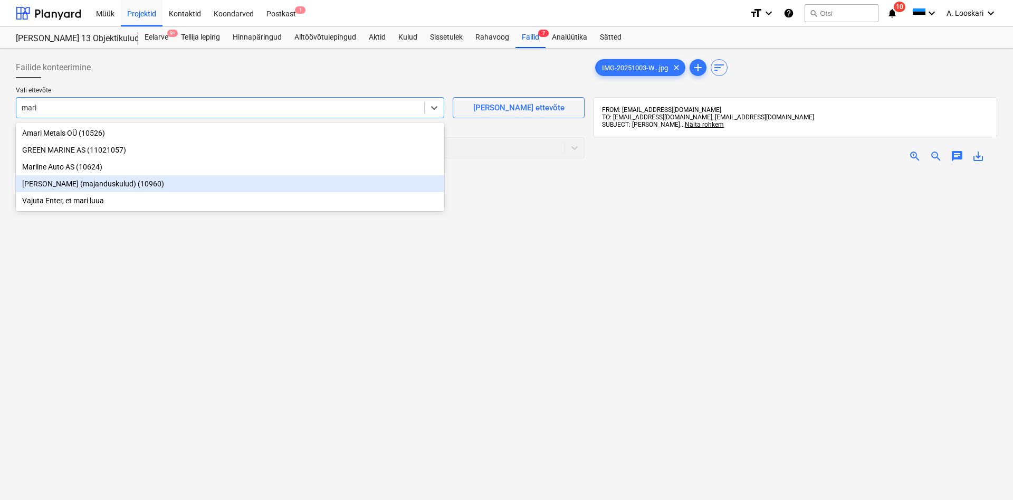
click at [74, 184] on div "[PERSON_NAME] (majanduskulud) (10960)" at bounding box center [230, 183] width 428 height 17
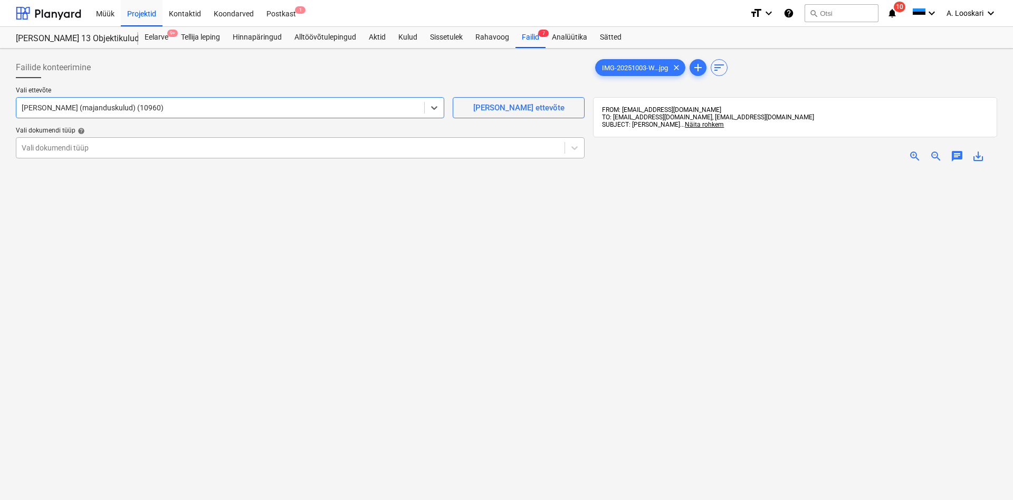
click at [79, 153] on div at bounding box center [291, 147] width 538 height 11
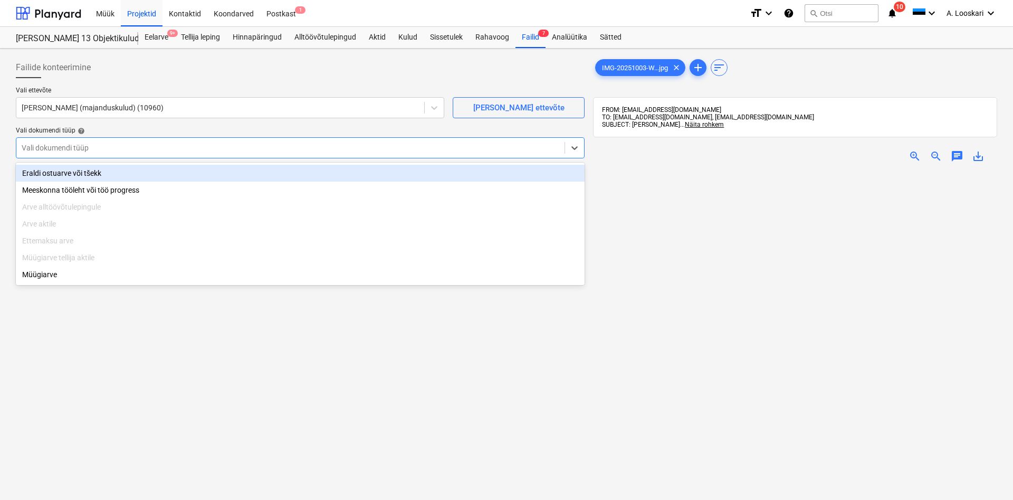
click at [84, 173] on div "Eraldi ostuarve või tšekk" at bounding box center [300, 173] width 569 height 17
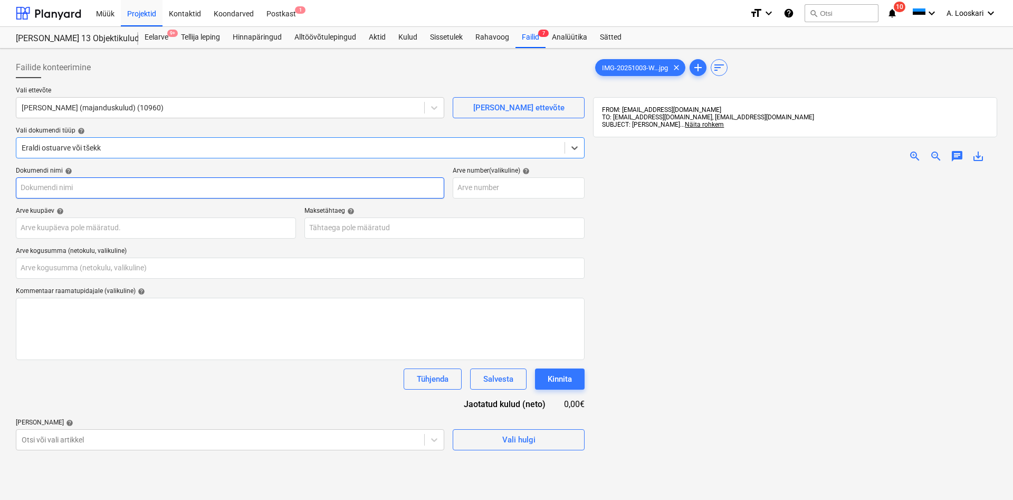
type input "IMG-20251003-WA0000.jpg"
type input "0,00"
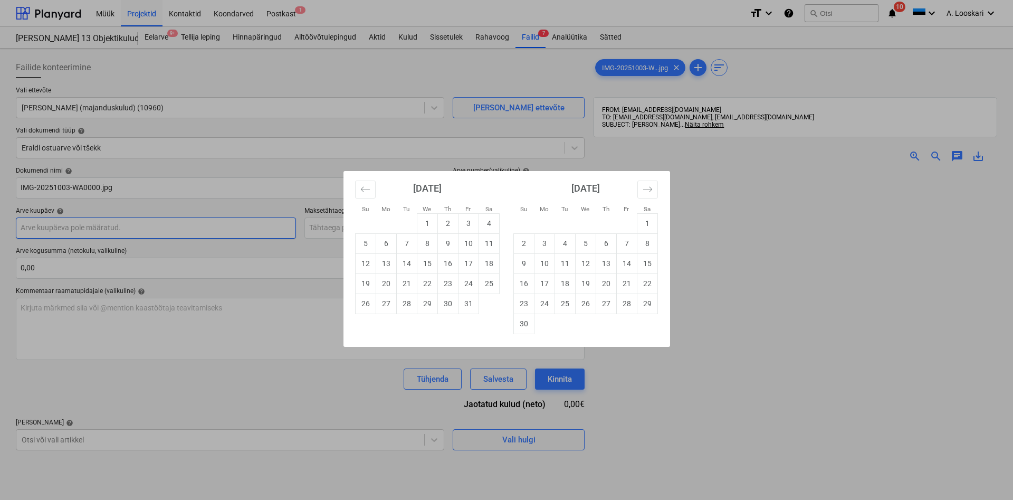
click at [91, 227] on input "text" at bounding box center [156, 227] width 280 height 21
click at [466, 223] on td "3" at bounding box center [468, 223] width 21 height 20
type input "[DATE]"
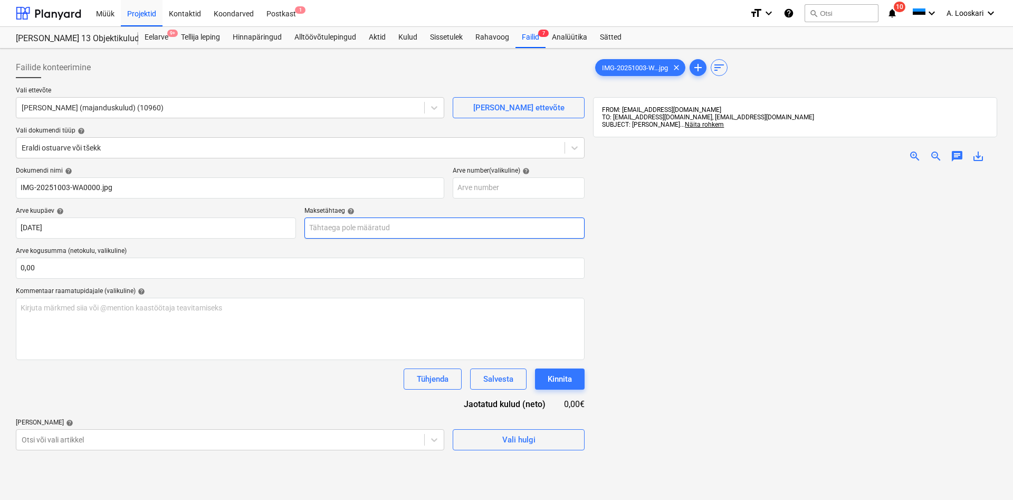
click at [373, 228] on input "text" at bounding box center [444, 227] width 280 height 21
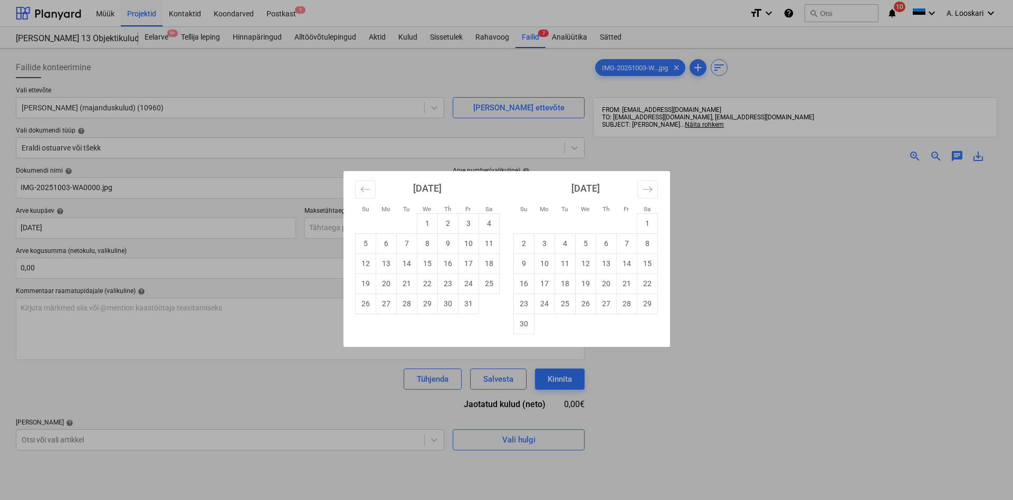
drag, startPoint x: 450, startPoint y: 243, endPoint x: 435, endPoint y: 254, distance: 19.2
click at [449, 243] on td "9" at bounding box center [447, 243] width 21 height 20
type input "[DATE]"
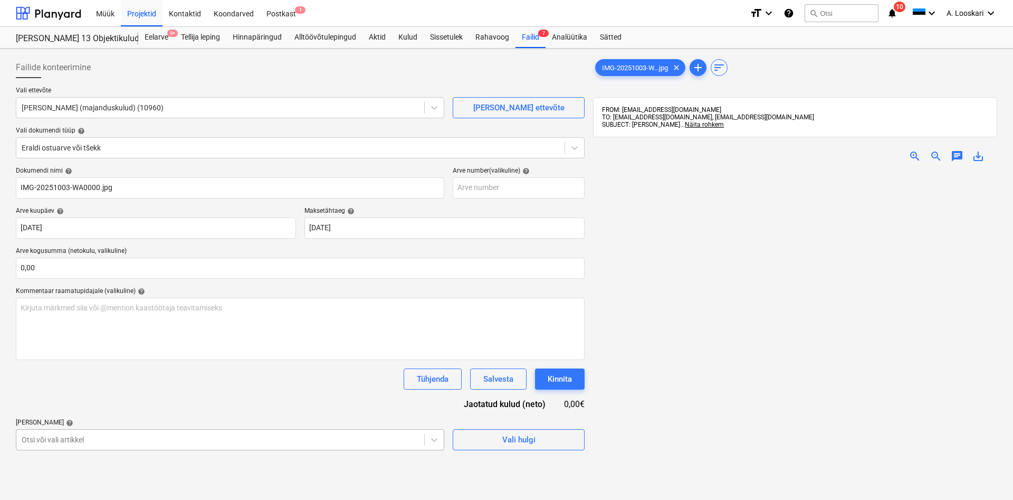
scroll to position [119, 0]
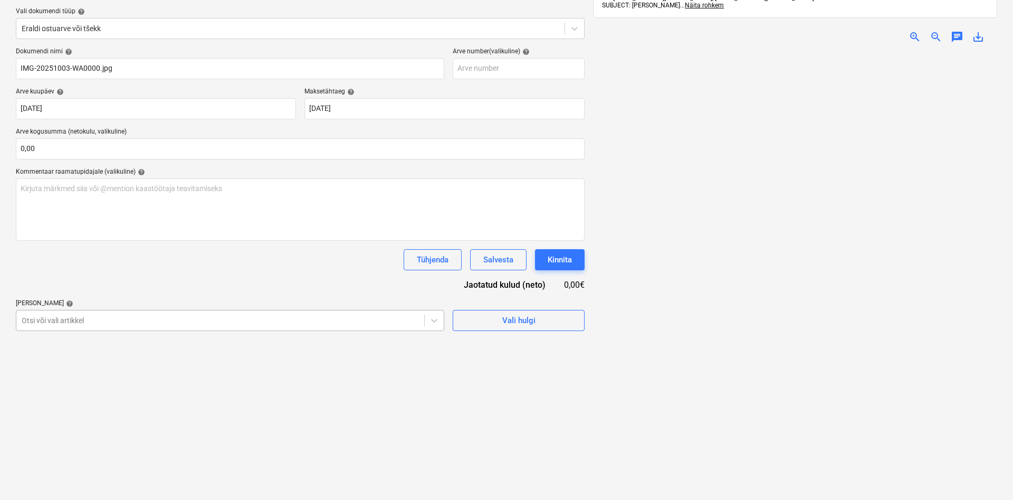
click at [93, 380] on body "Müük Projektid Kontaktid Koondarved Postkast 1 format_size keyboard_arrow_down …" at bounding box center [506, 131] width 1013 height 500
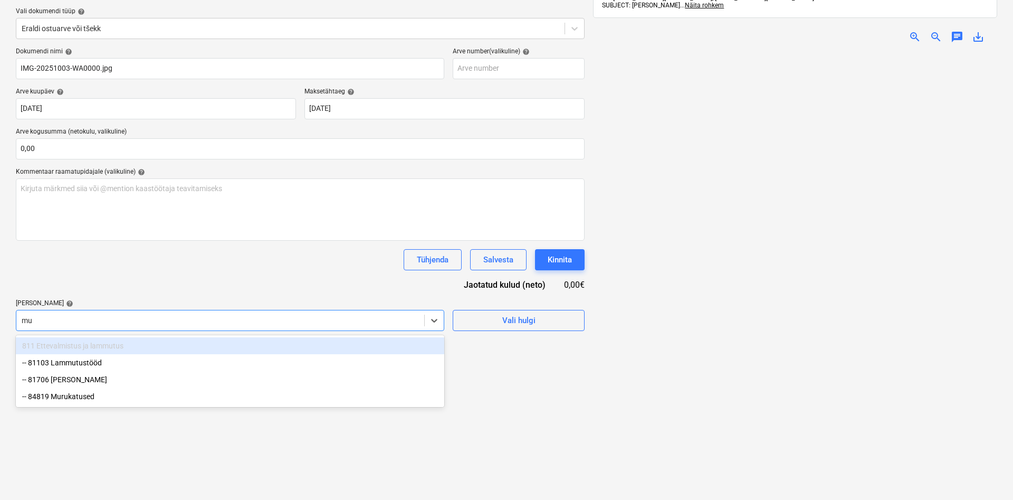
type input "mur"
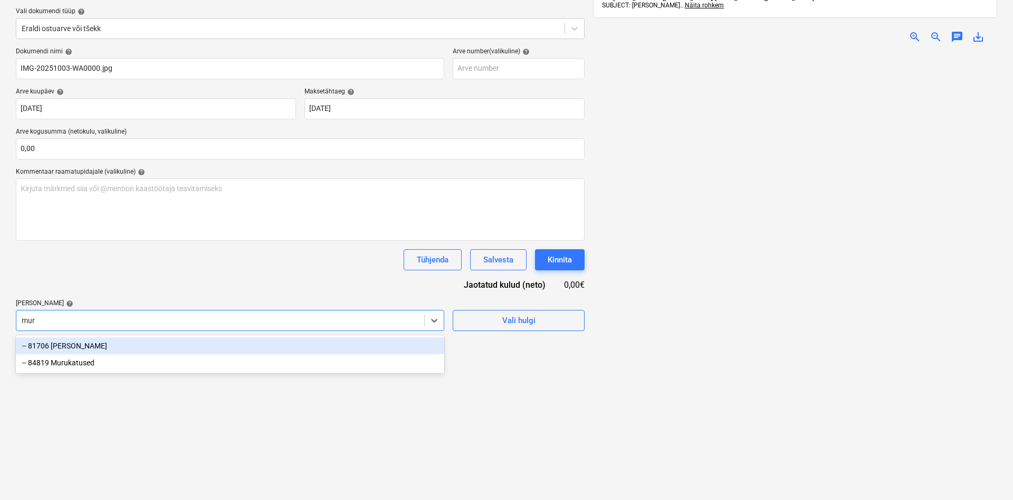
click at [104, 346] on div "-- 81706 [PERSON_NAME]" at bounding box center [230, 345] width 428 height 17
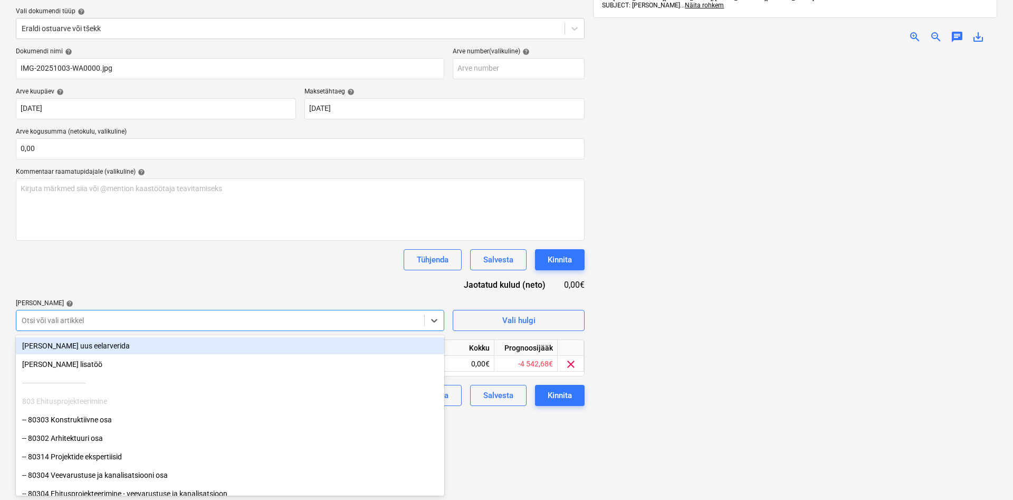
click at [109, 280] on div "Dokumendi nimi help IMG-20251003-WA0000.jpg Arve number (valikuline) help Arve …" at bounding box center [300, 226] width 569 height 358
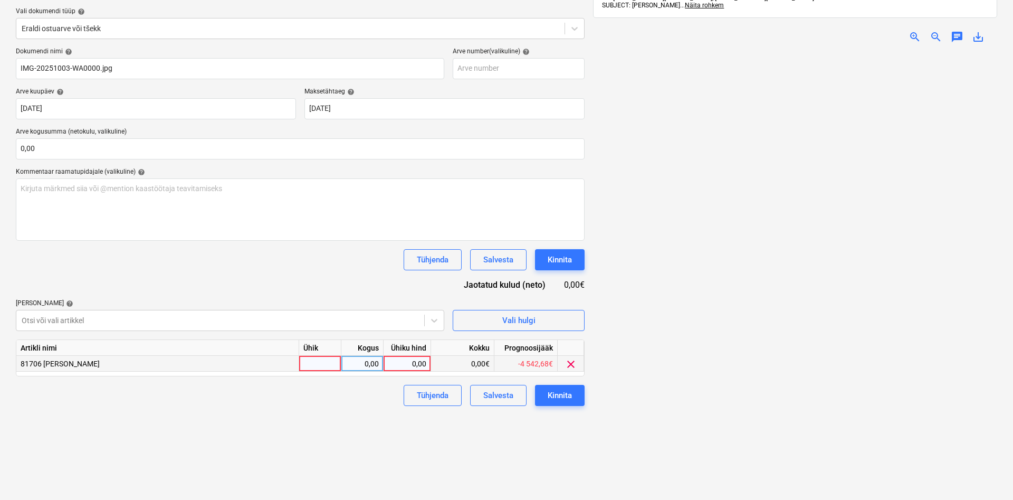
click at [316, 363] on div at bounding box center [320, 364] width 42 height 16
type input "kmpl"
click at [351, 363] on div "0,00" at bounding box center [361, 364] width 33 height 16
type input "1"
click at [395, 363] on div "0,00" at bounding box center [407, 364] width 39 height 16
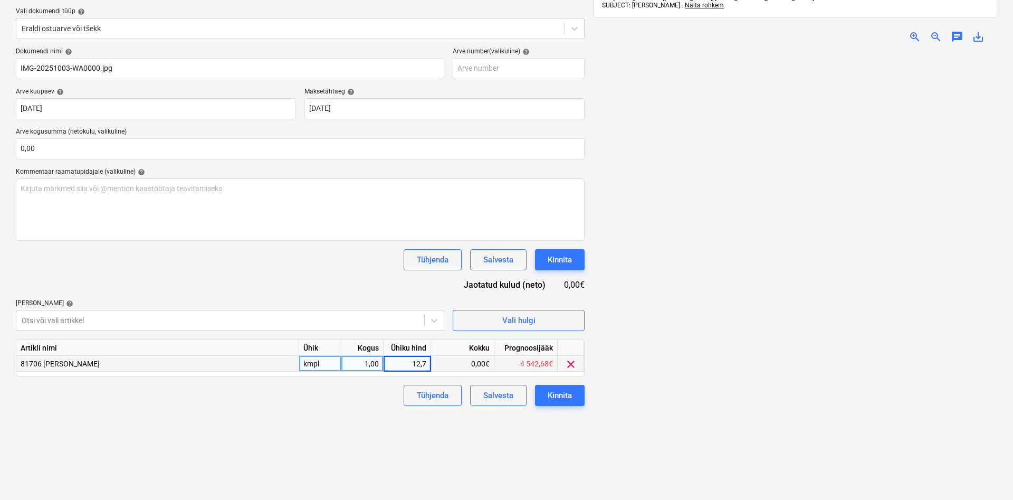
type input "12,71"
click at [313, 440] on div "Failide konteerimine Vali ettevõte [PERSON_NAME] (majanduskulud) (10960) [PERSO…" at bounding box center [300, 230] width 577 height 592
click at [552, 395] on div "Kinnita" at bounding box center [560, 395] width 24 height 14
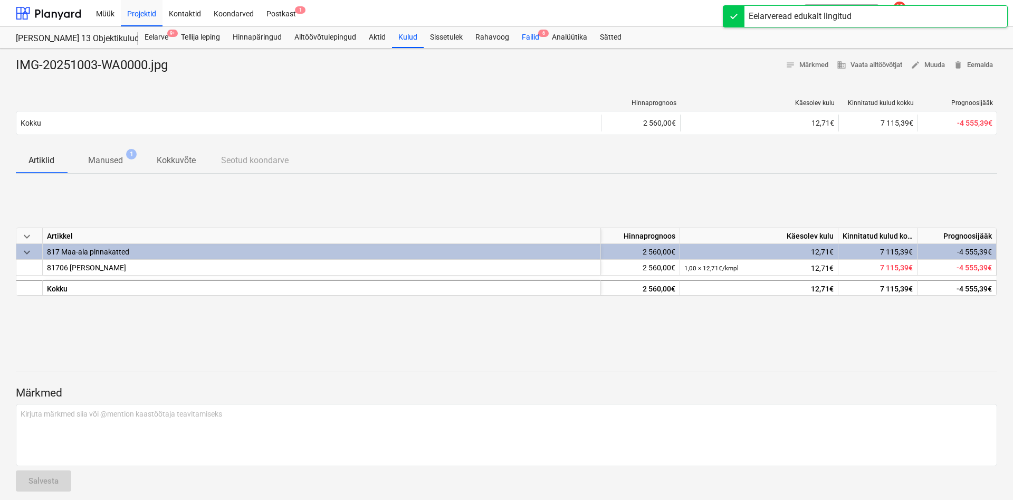
click at [537, 37] on div "Failid 6" at bounding box center [530, 37] width 30 height 21
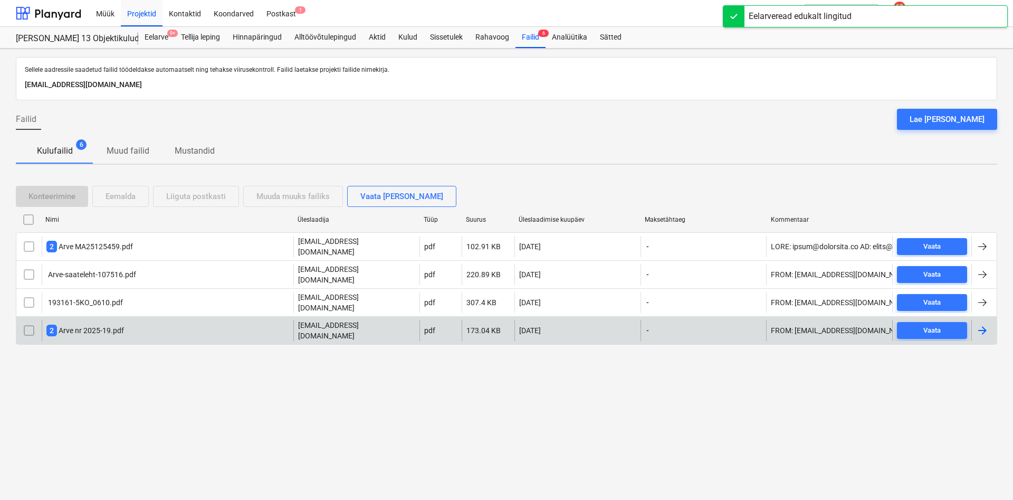
click at [98, 324] on div "2 Arve nr 2025-19.pdf" at bounding box center [85, 330] width 78 height 12
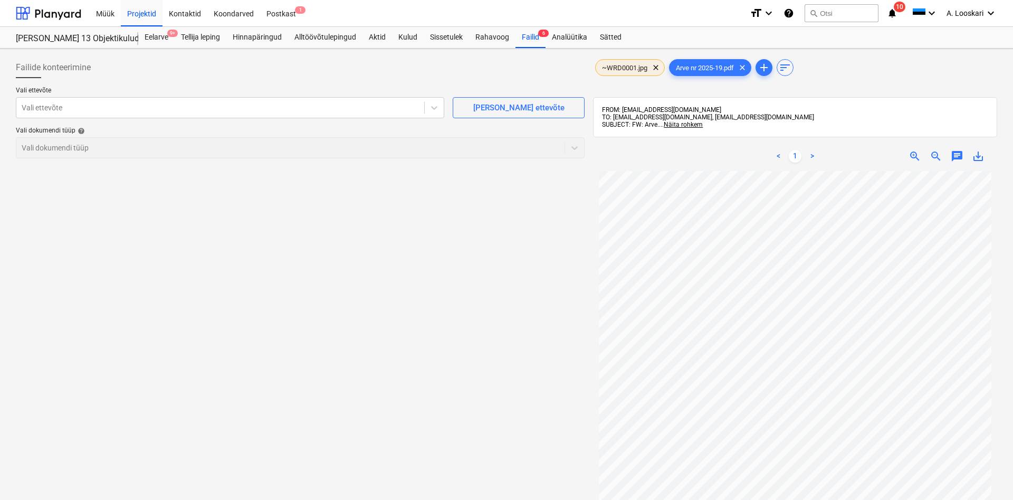
click at [631, 70] on span "~WRD0001.jpg" at bounding box center [625, 68] width 58 height 8
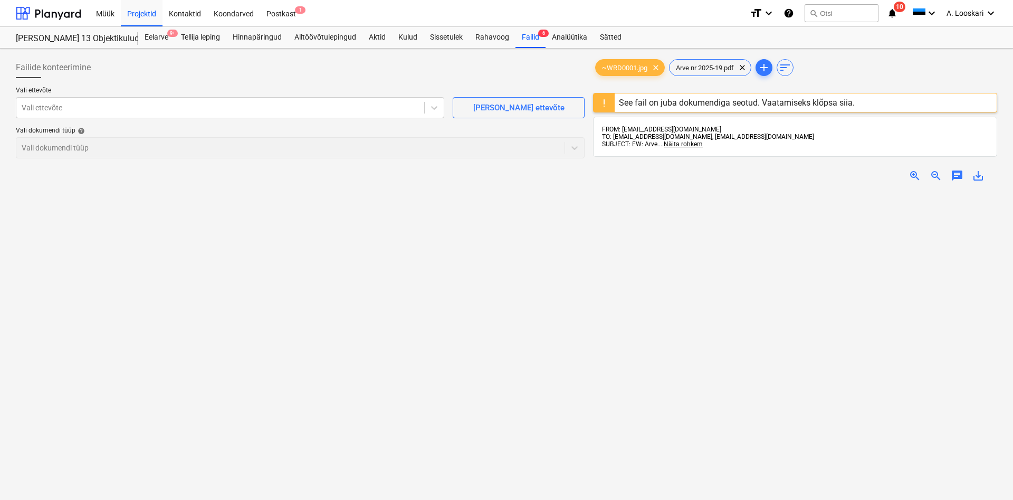
click at [757, 100] on div "See fail on juba dokumendiga seotud. Vaatamiseks klõpsa siia." at bounding box center [737, 103] width 236 height 10
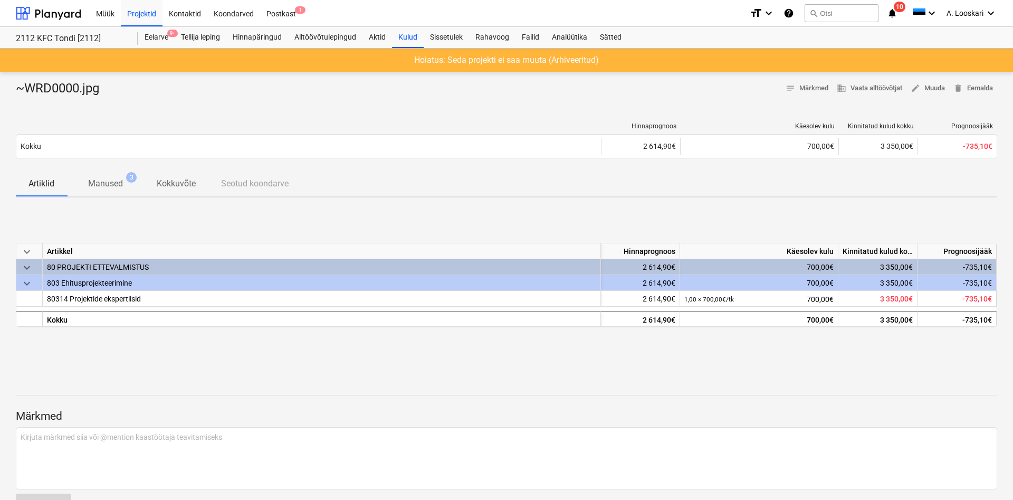
click at [118, 186] on p "Manused" at bounding box center [105, 183] width 35 height 13
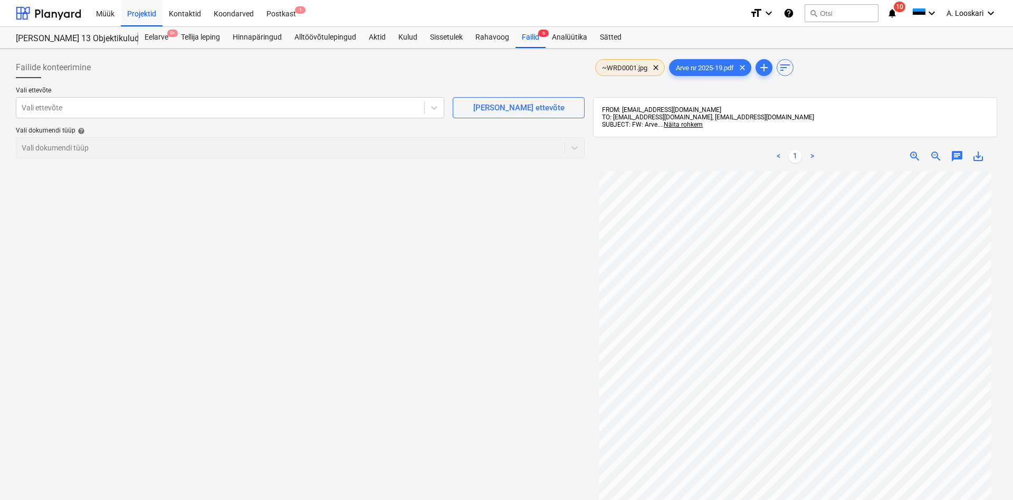
click at [627, 66] on span "~WRD0001.jpg" at bounding box center [625, 68] width 58 height 8
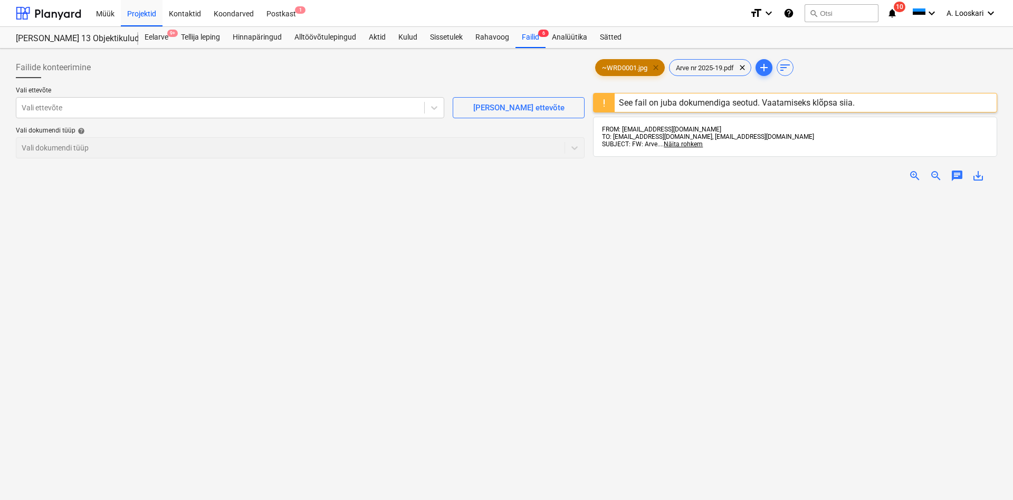
click at [655, 66] on span "clear" at bounding box center [655, 67] width 13 height 13
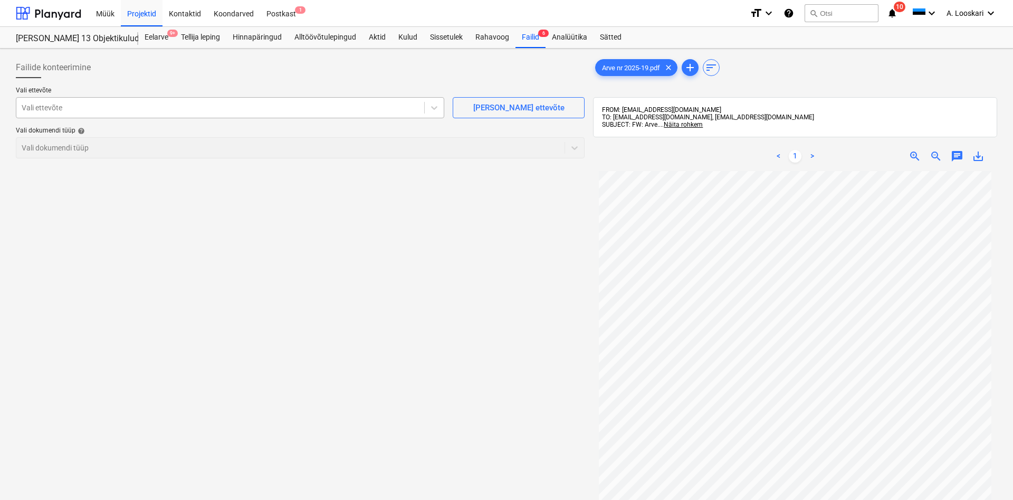
click at [171, 103] on div at bounding box center [220, 107] width 397 height 11
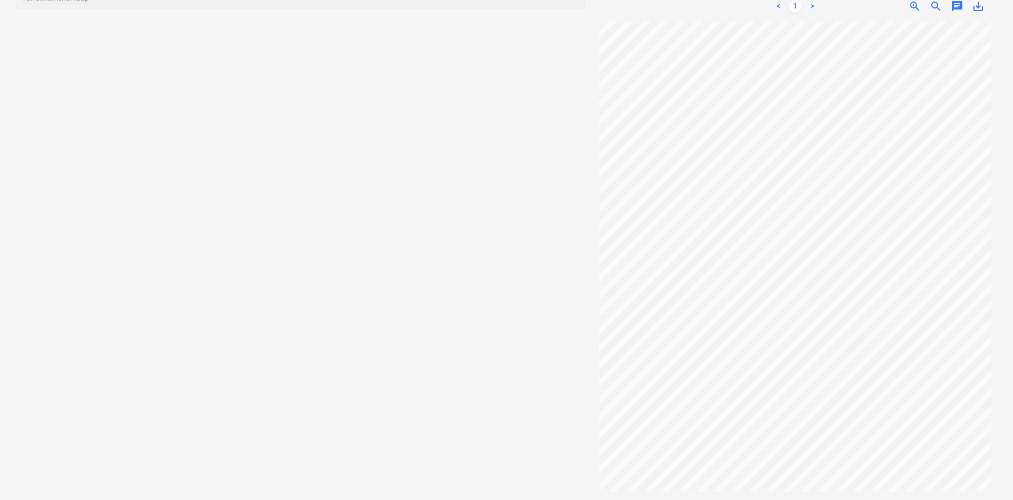
click at [982, 2] on span "save_alt" at bounding box center [978, 6] width 13 height 13
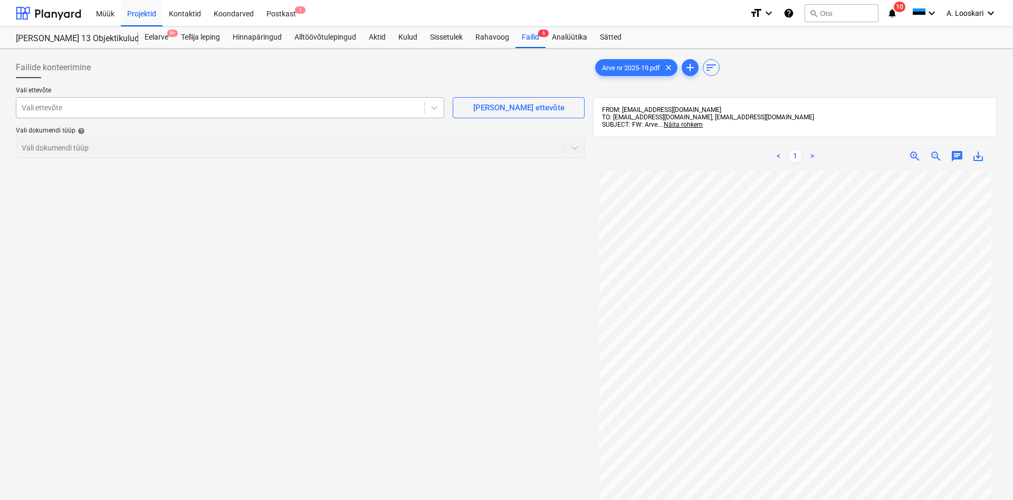
click at [122, 103] on div at bounding box center [220, 107] width 397 height 11
click at [58, 99] on div "Vali ettevõte" at bounding box center [230, 107] width 428 height 21
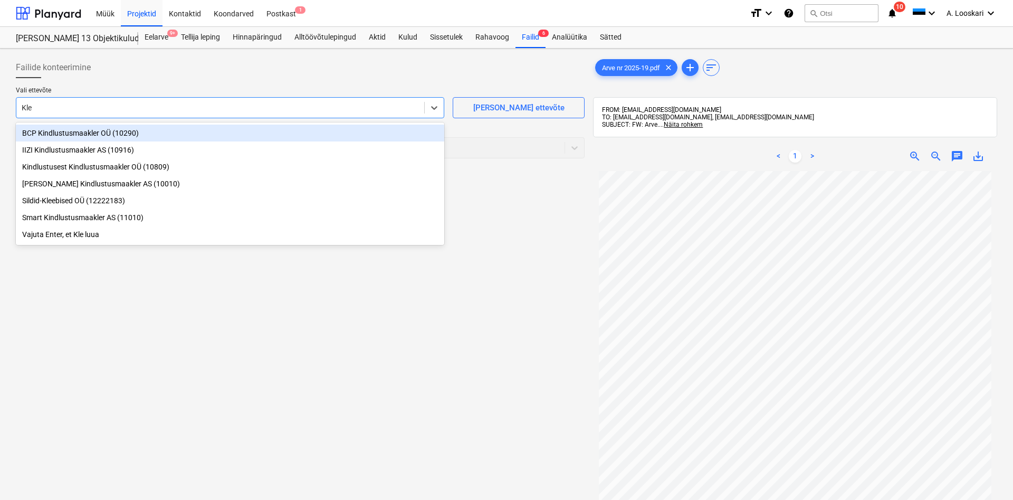
type input "Kles"
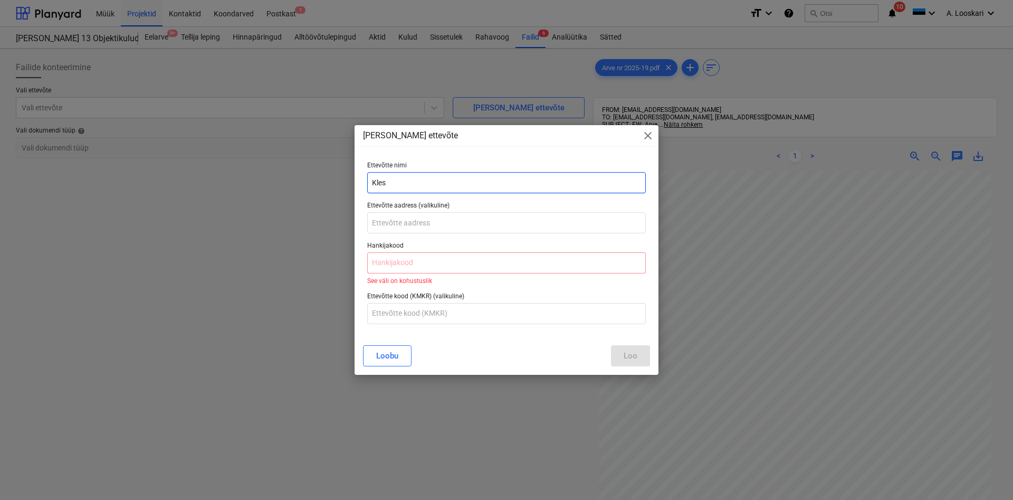
click at [392, 180] on input "Kles" at bounding box center [506, 182] width 279 height 21
drag, startPoint x: 408, startPoint y: 181, endPoint x: 360, endPoint y: 180, distance: 48.0
click at [367, 180] on input "[PERSON_NAME] OÜ" at bounding box center [506, 182] width 279 height 21
paste input "ns"
type input "Klenser OÜ"
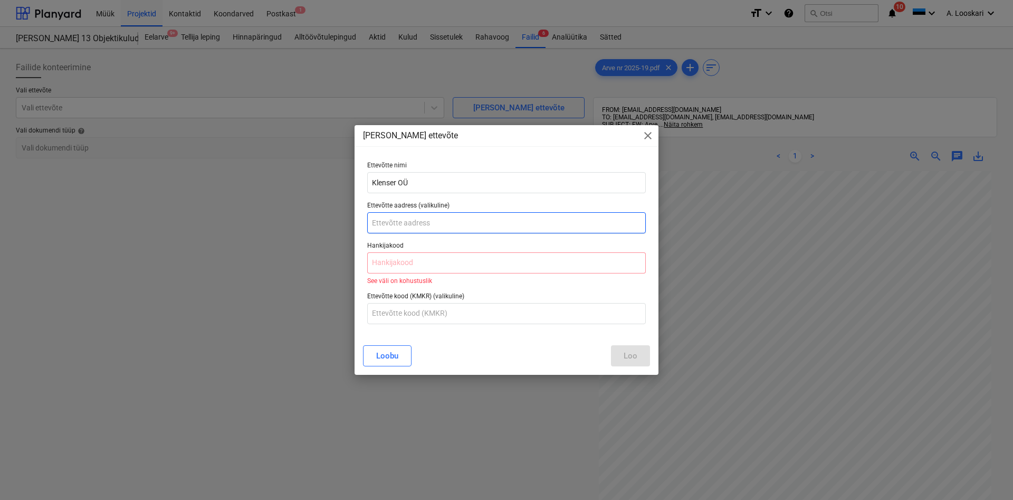
click at [430, 215] on input "text" at bounding box center [506, 222] width 279 height 21
click at [401, 256] on input "text" at bounding box center [506, 262] width 279 height 21
paste input "16115478"
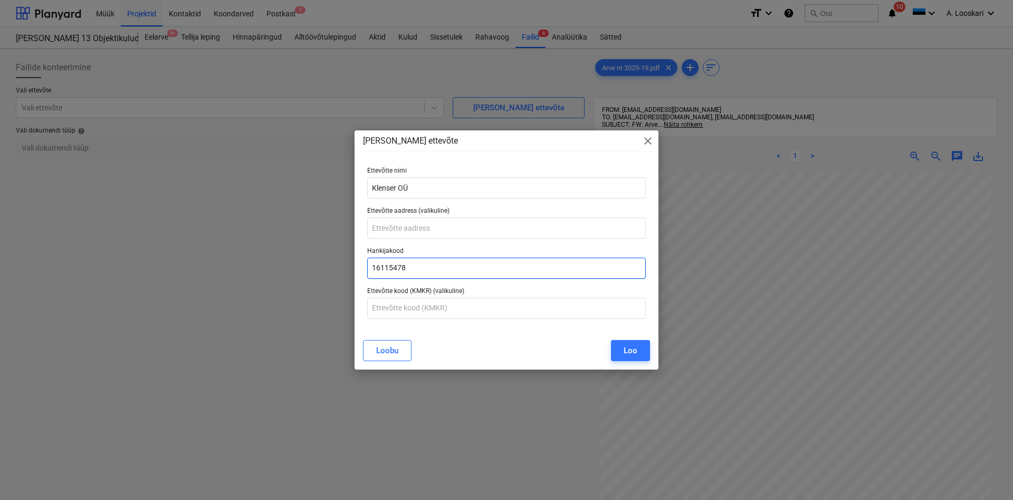
type input "16115478"
click at [398, 228] on input "text" at bounding box center [506, 227] width 279 height 21
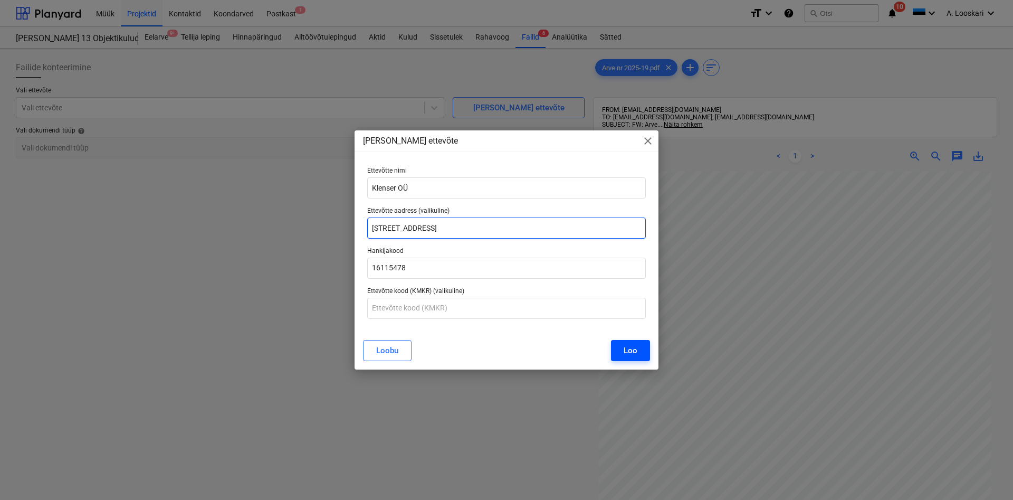
type input "[STREET_ADDRESS]"
click at [636, 353] on div "Loo" at bounding box center [630, 350] width 14 height 14
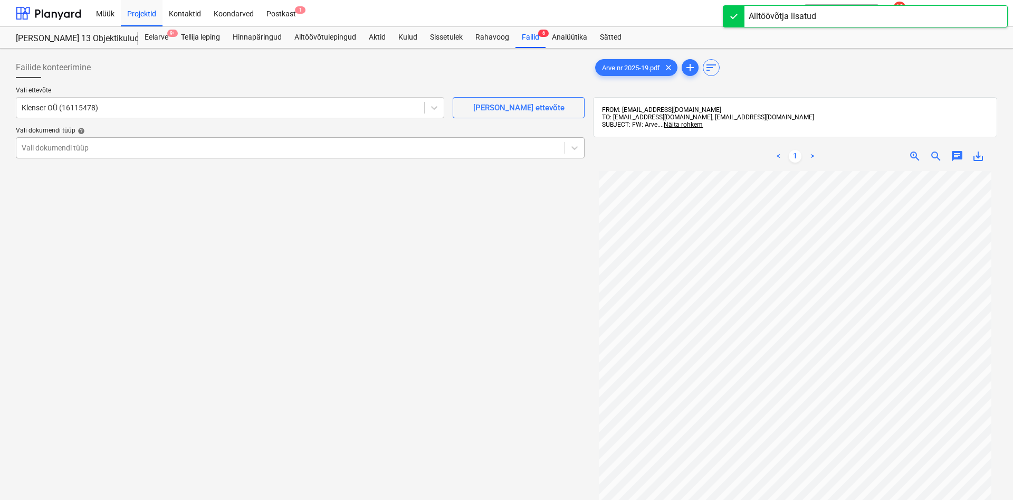
click at [30, 146] on div at bounding box center [291, 147] width 538 height 11
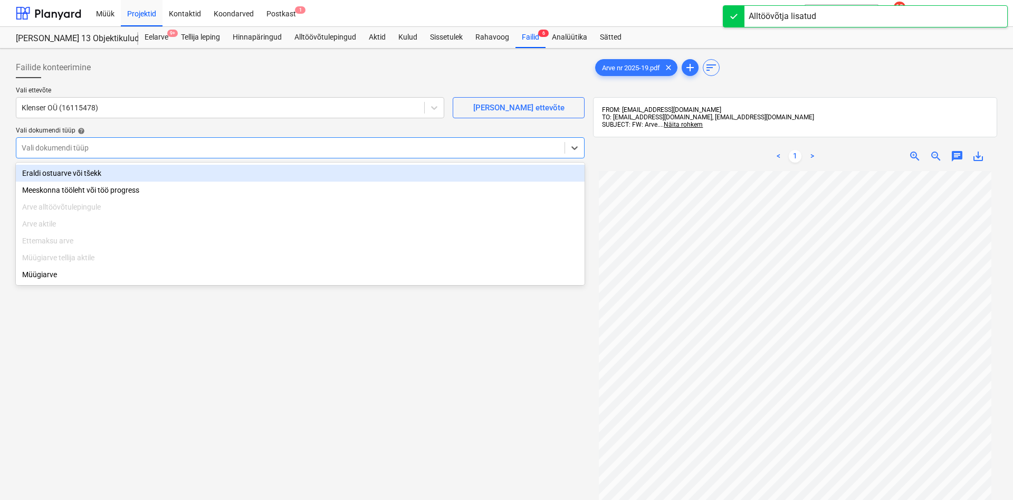
click at [52, 171] on div "Eraldi ostuarve või tšekk" at bounding box center [300, 173] width 569 height 17
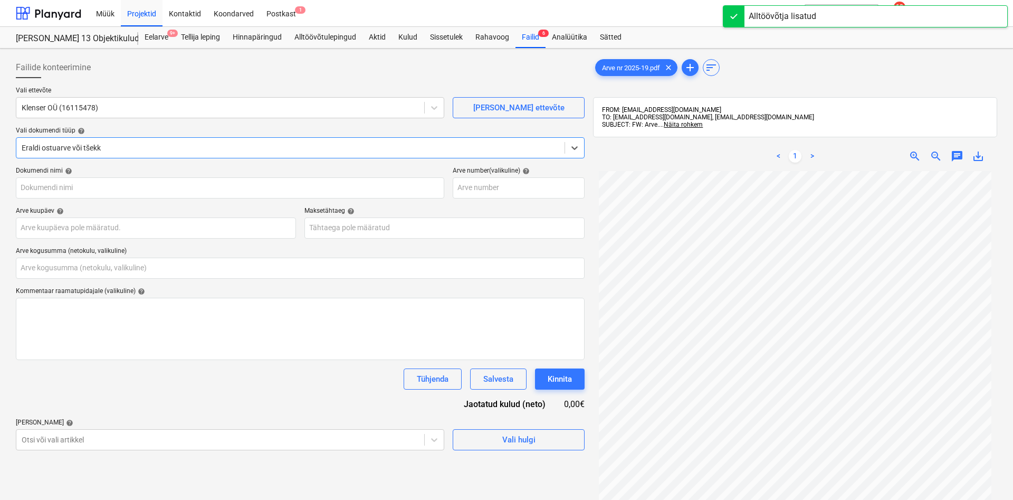
type input "Arve nr 2025-19.pdf"
type input "0,00"
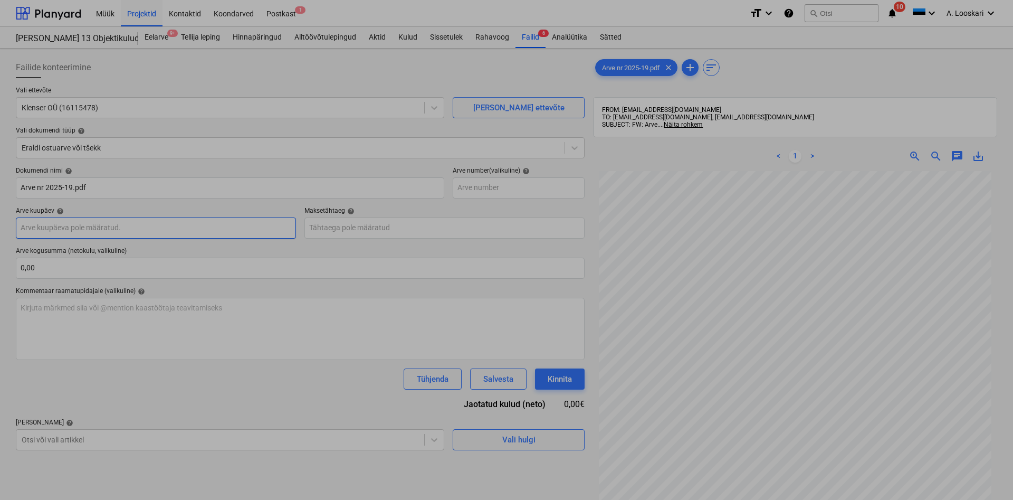
click at [49, 226] on input "text" at bounding box center [156, 227] width 280 height 21
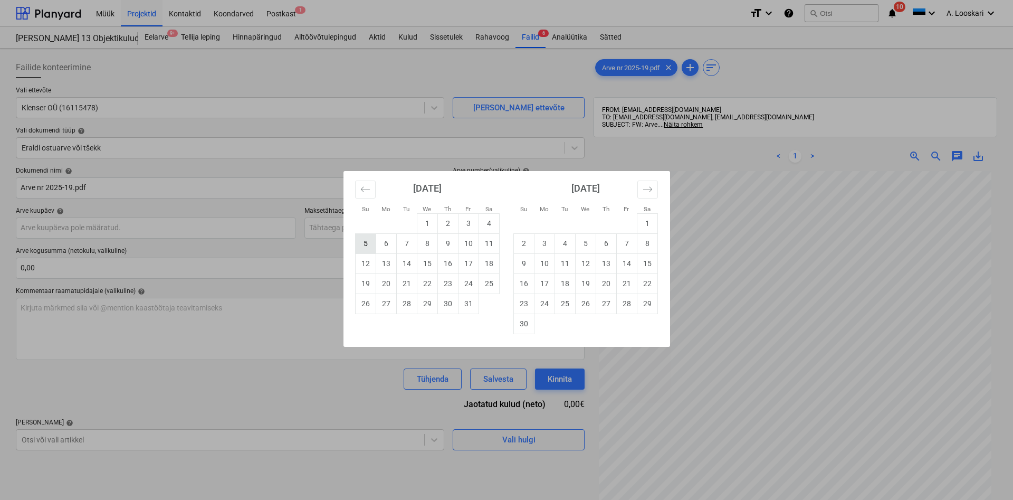
click at [367, 243] on td "5" at bounding box center [365, 243] width 21 height 20
type input "[DATE]"
drag, startPoint x: 341, startPoint y: 225, endPoint x: 369, endPoint y: 244, distance: 34.2
click at [341, 226] on input "text" at bounding box center [444, 227] width 280 height 21
click at [385, 282] on td "20" at bounding box center [386, 283] width 21 height 20
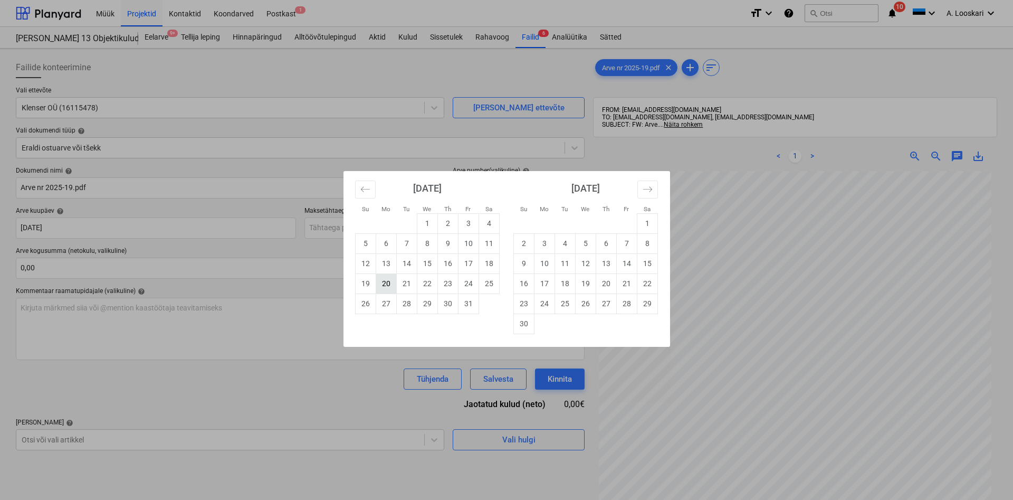
type input "[DATE]"
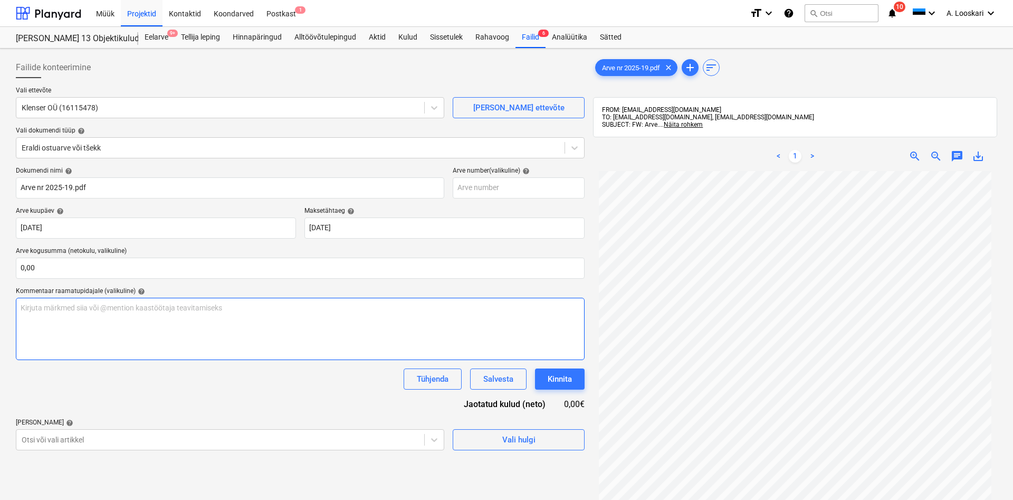
click at [62, 309] on p "Kirjuta märkmed siia või @mention kaastöötaja teavitamiseks ﻿" at bounding box center [300, 307] width 559 height 11
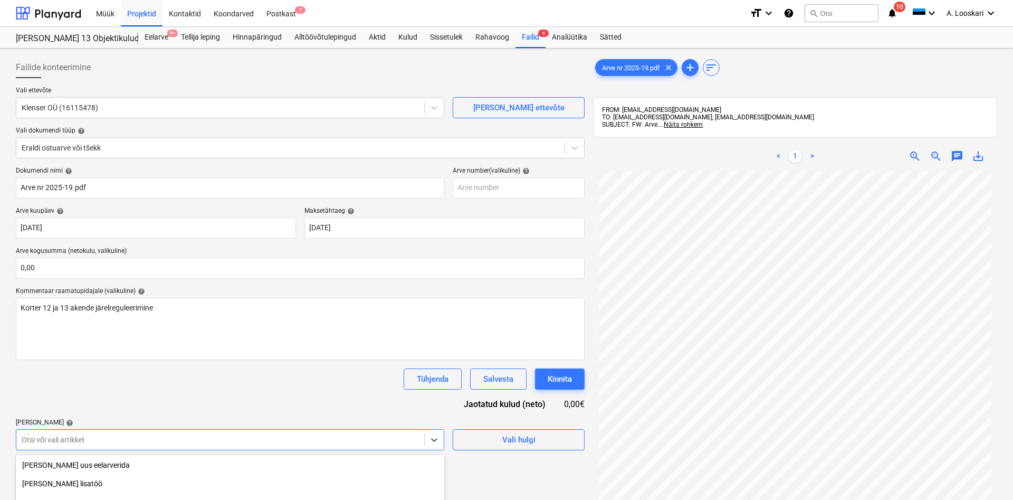
click at [56, 438] on body "Müük Projektid Kontaktid Koondarved Postkast 1 format_size keyboard_arrow_down …" at bounding box center [506, 250] width 1013 height 500
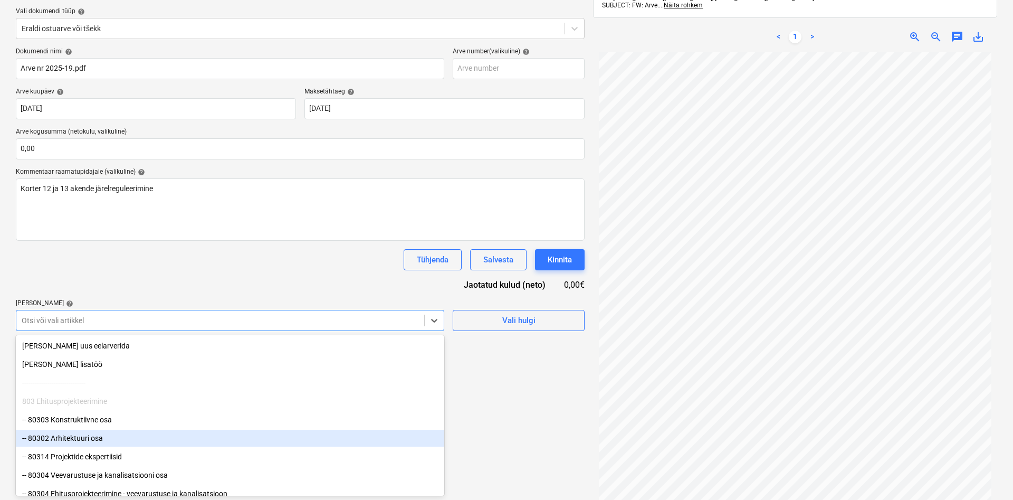
type input "P"
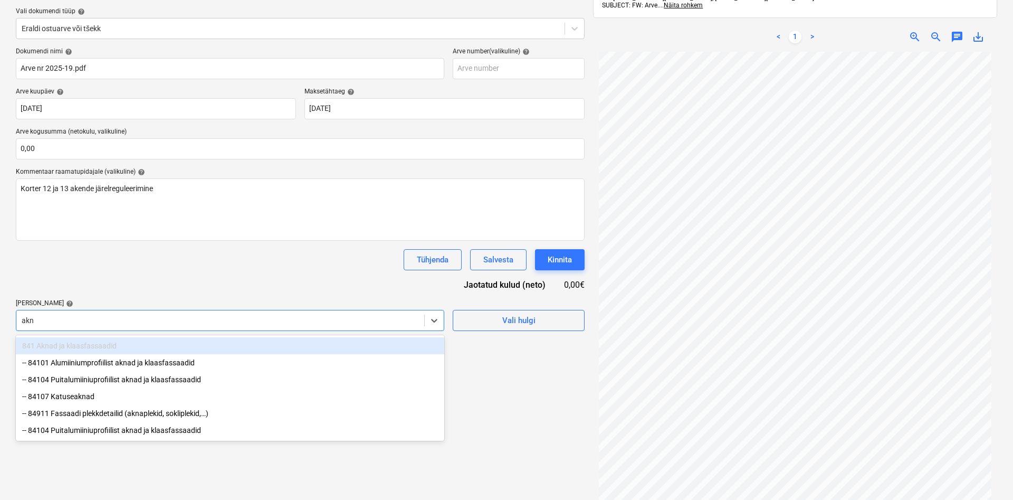
type input "akna"
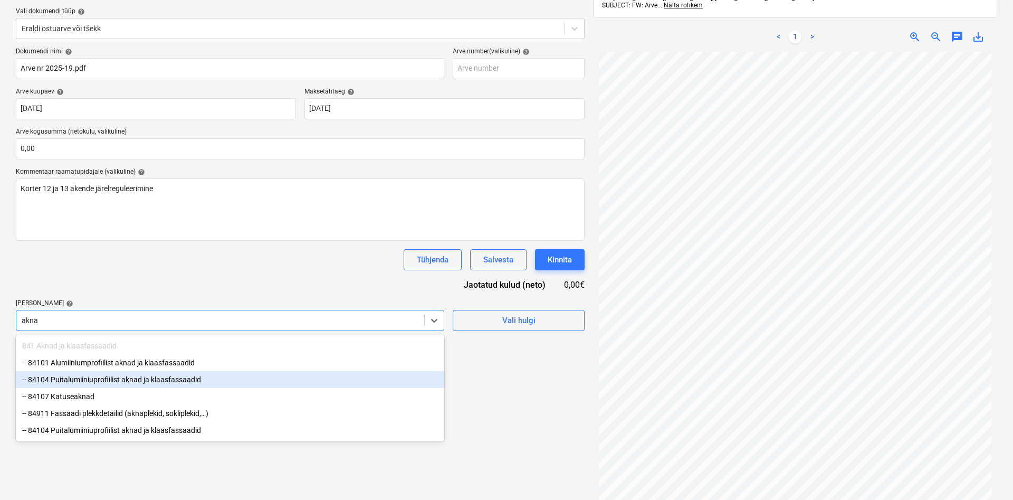
click at [103, 378] on div "-- 84104 Puitalumiiniuprofiilist aknad ja klaasfassaadid" at bounding box center [230, 379] width 428 height 17
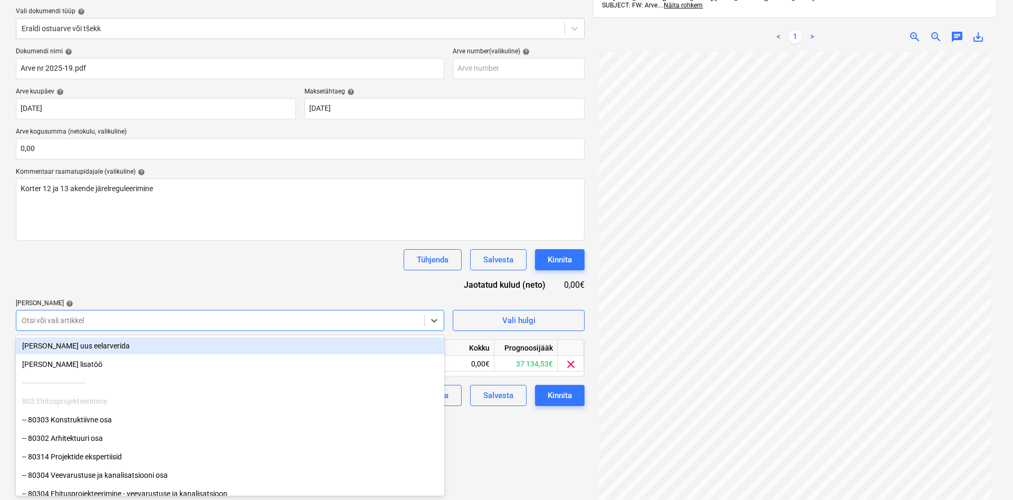
click at [141, 279] on div "Dokumendi nimi help Arve nr 2025-19.pdf Arve number (valikuline) help [PERSON_N…" at bounding box center [300, 226] width 569 height 358
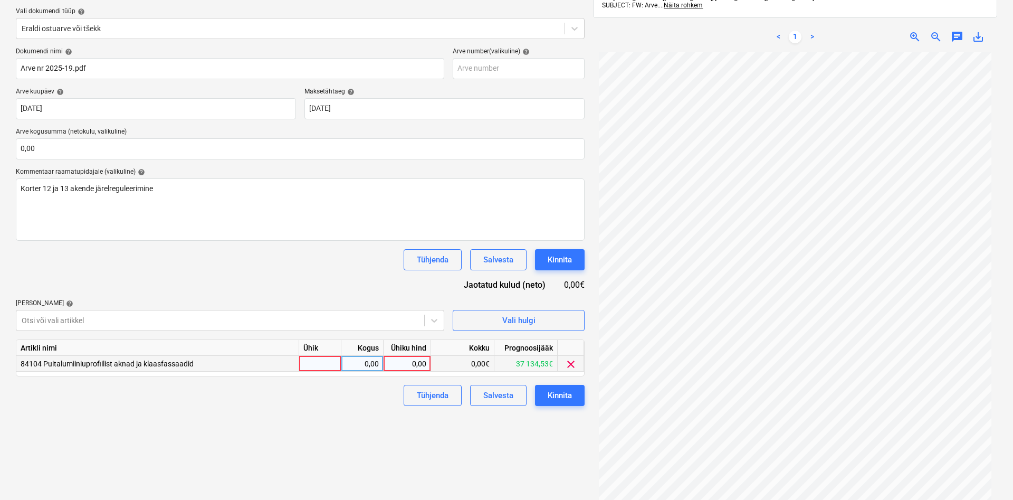
click at [314, 362] on div at bounding box center [320, 364] width 42 height 16
type input "kmpl"
click at [356, 361] on div "0,00" at bounding box center [361, 364] width 33 height 16
type input "1"
click at [402, 361] on div "0,00" at bounding box center [407, 364] width 39 height 16
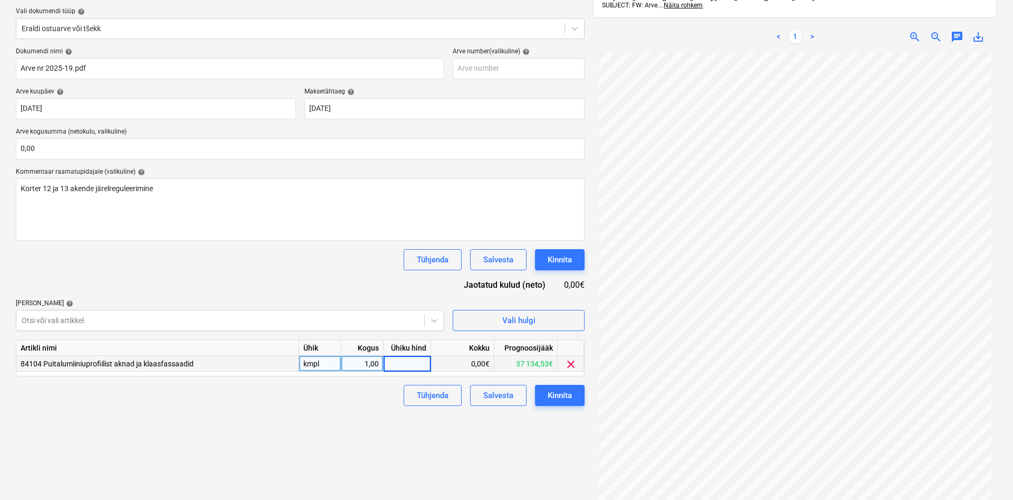
type input "3"
type input "65"
click at [355, 409] on div "Failide konteerimine Vali ettevõte Klenser OÜ (16115478) [PERSON_NAME] uus ette…" at bounding box center [300, 230] width 577 height 592
click at [553, 396] on div "Kinnita" at bounding box center [560, 395] width 24 height 14
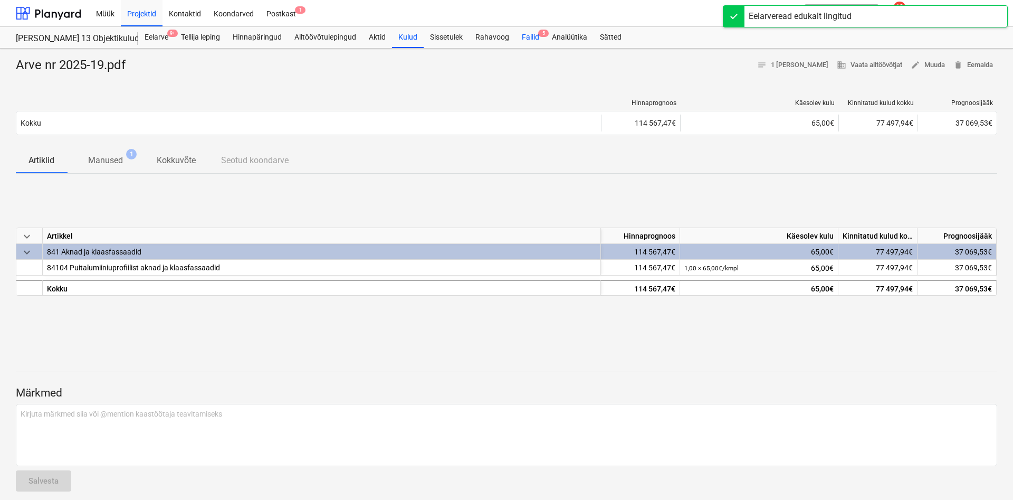
click at [538, 37] on div "Failid 5" at bounding box center [530, 37] width 30 height 21
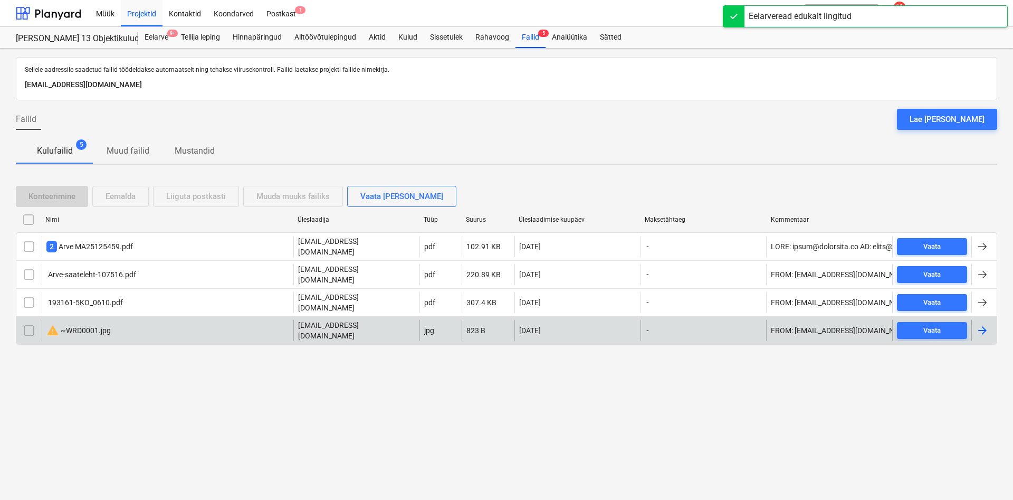
click at [23, 322] on input "checkbox" at bounding box center [29, 330] width 17 height 17
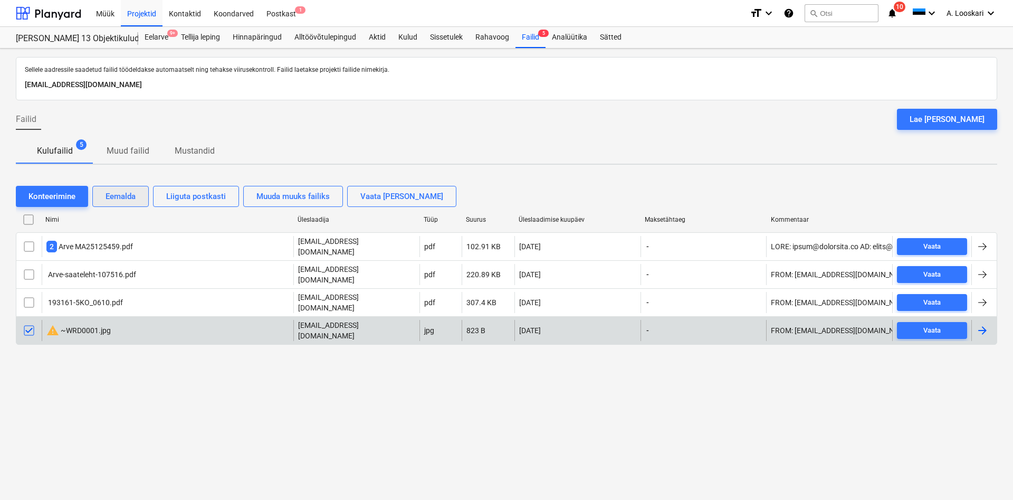
click at [121, 194] on div "Eemalda" at bounding box center [120, 196] width 30 height 14
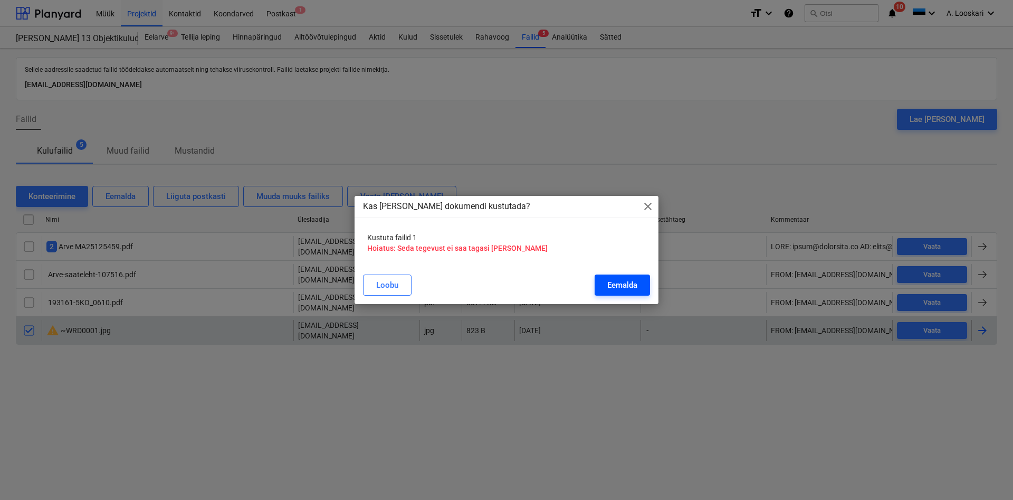
click at [618, 286] on div "Eemalda" at bounding box center [622, 285] width 30 height 14
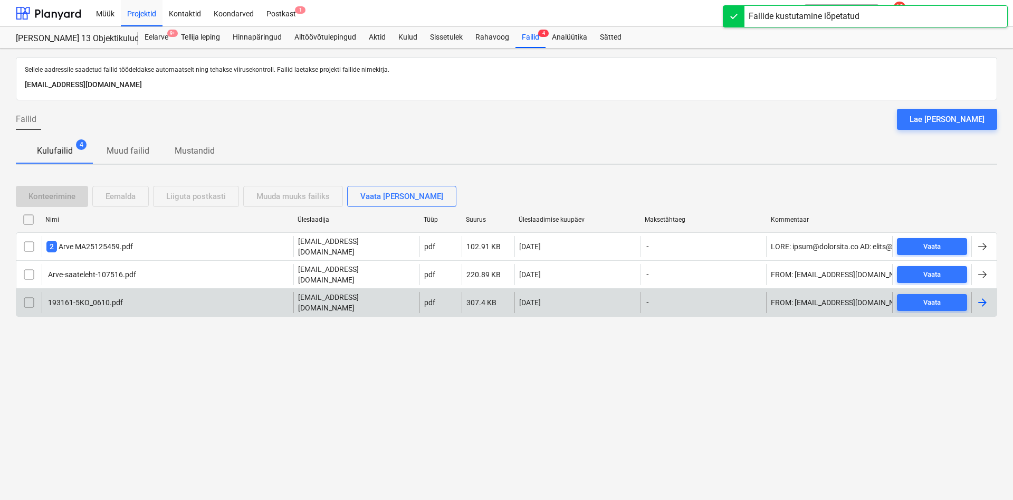
click at [94, 298] on div "193161-5KO_0610.pdf" at bounding box center [84, 302] width 76 height 8
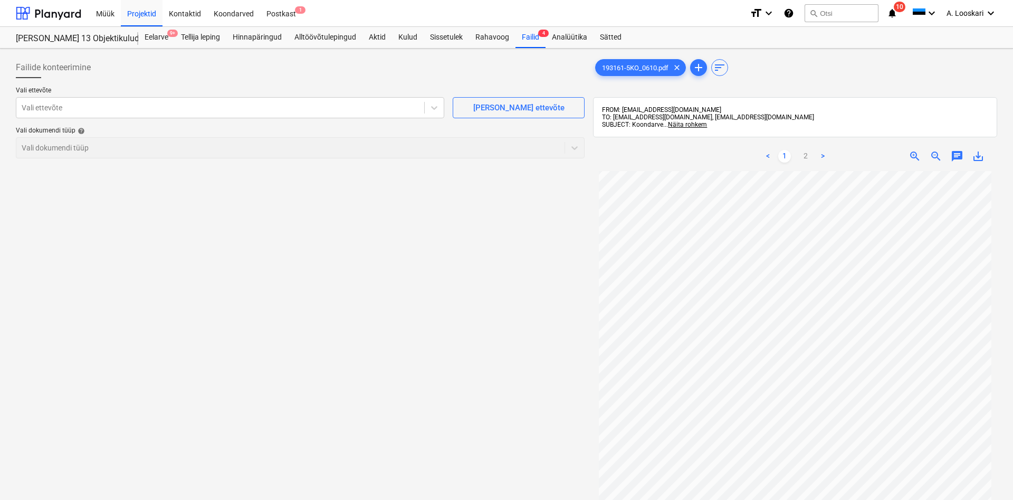
scroll to position [88, 0]
click at [980, 154] on span "save_alt" at bounding box center [978, 156] width 13 height 13
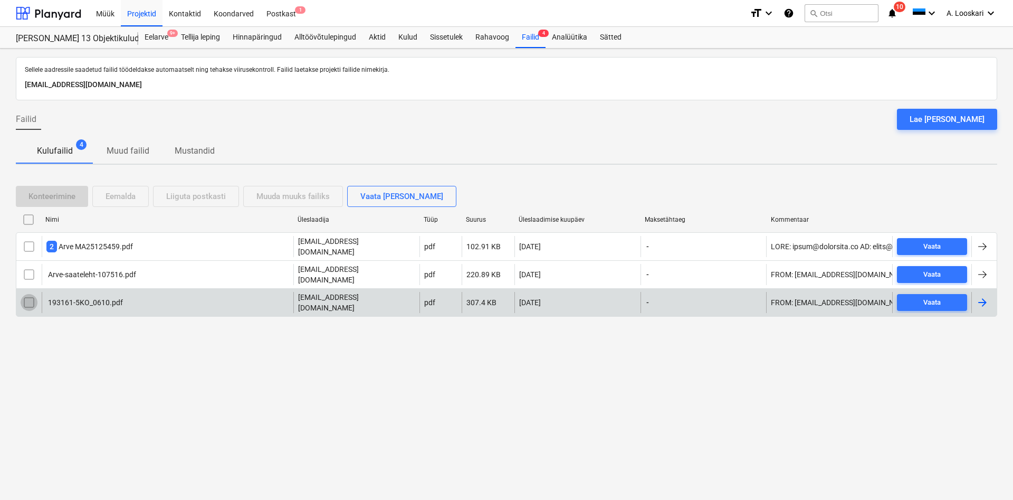
click at [27, 294] on input "checkbox" at bounding box center [29, 302] width 17 height 17
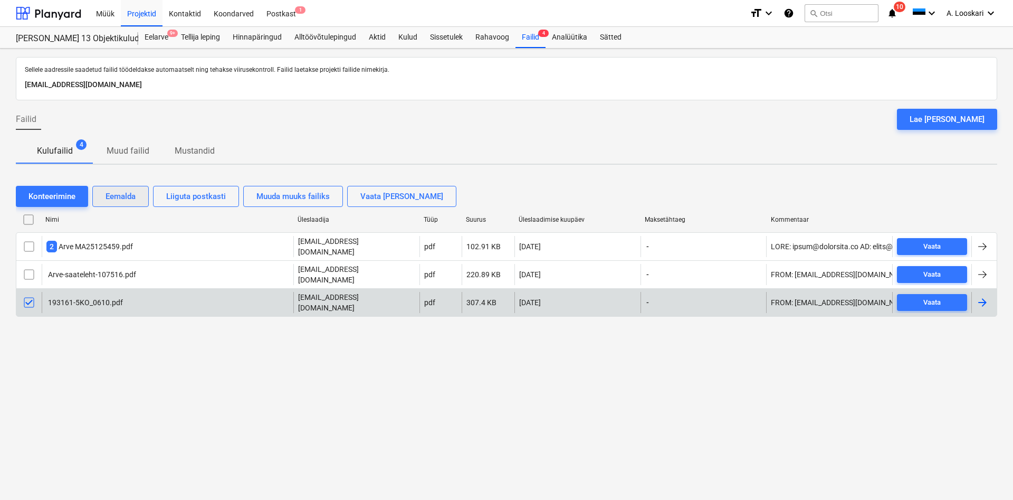
click at [126, 197] on div "Eemalda" at bounding box center [120, 196] width 30 height 14
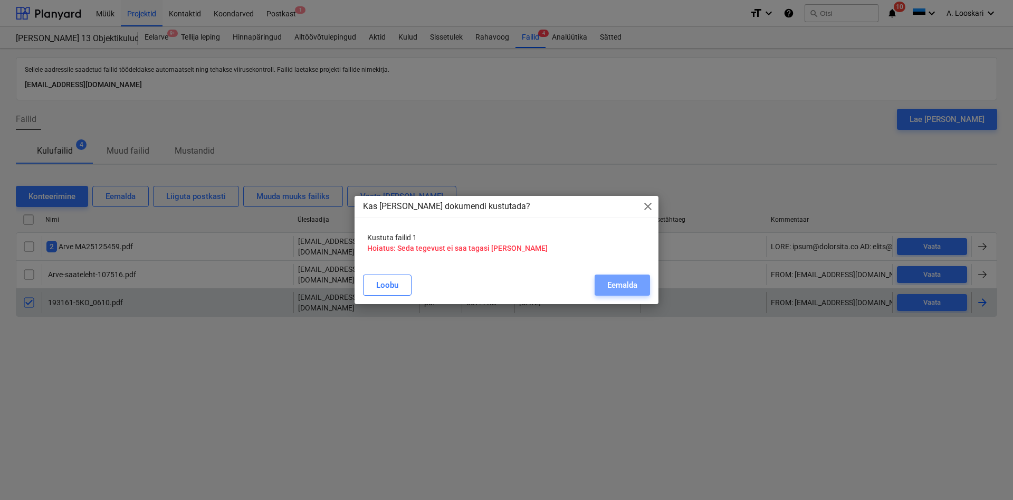
drag, startPoint x: 627, startPoint y: 285, endPoint x: 233, endPoint y: 264, distance: 394.6
click at [625, 285] on div "Eemalda" at bounding box center [622, 285] width 30 height 14
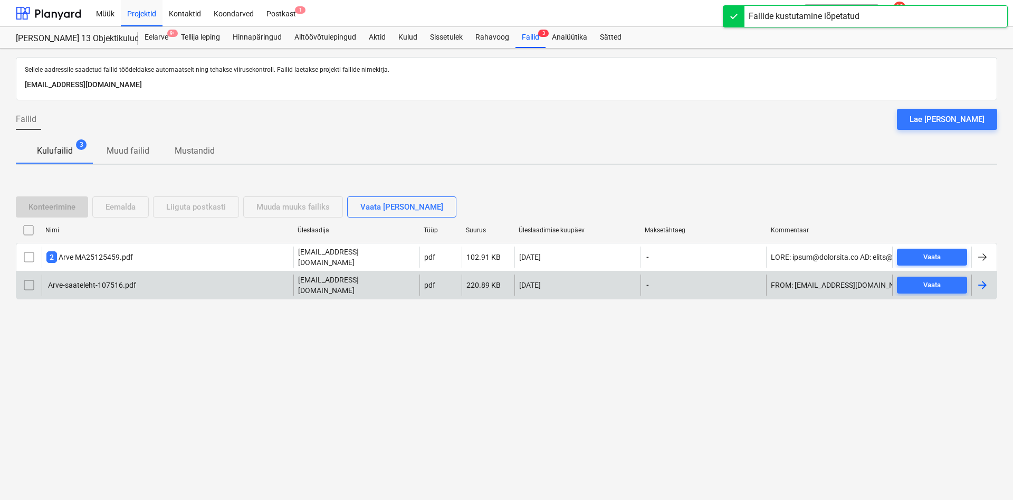
click at [99, 281] on div "Arve-saateleht-107516.pdf" at bounding box center [91, 285] width 90 height 8
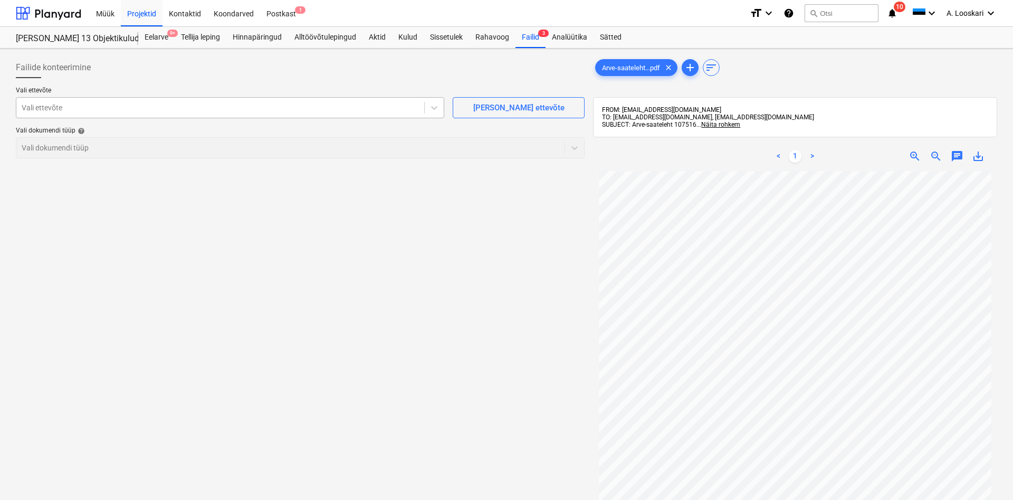
click at [98, 102] on div at bounding box center [220, 107] width 397 height 11
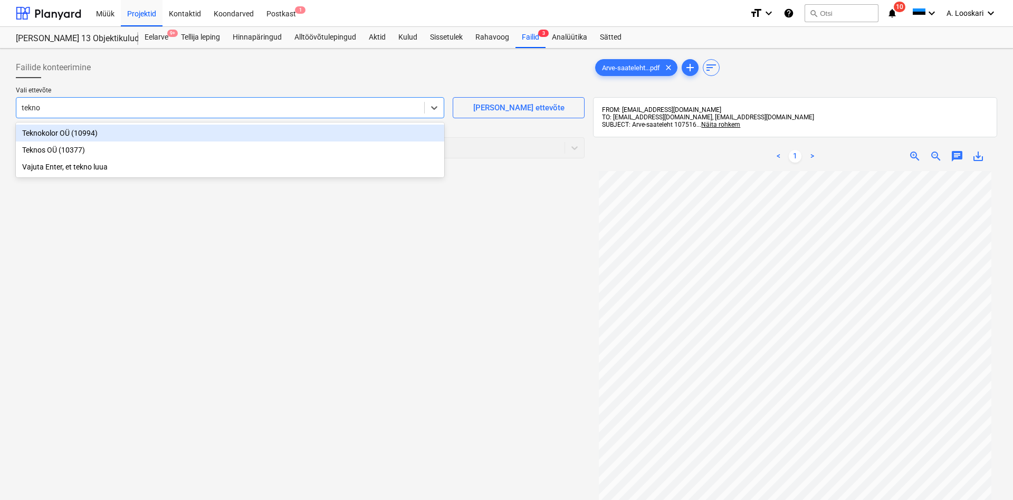
type input "teknos"
click at [57, 136] on div "Teknos OÜ (10377)" at bounding box center [230, 132] width 428 height 17
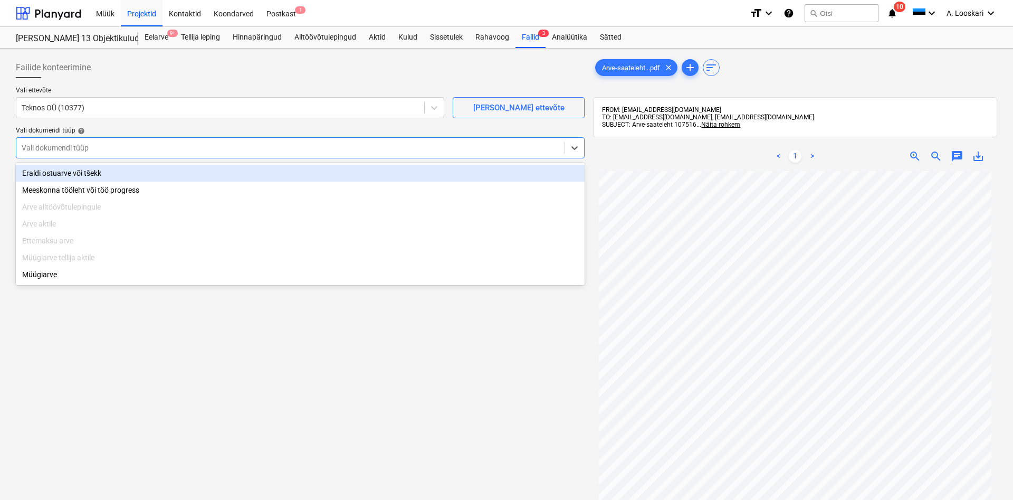
click at [68, 147] on div at bounding box center [291, 147] width 538 height 11
click at [73, 171] on div "Eraldi ostuarve või tšekk" at bounding box center [300, 173] width 569 height 17
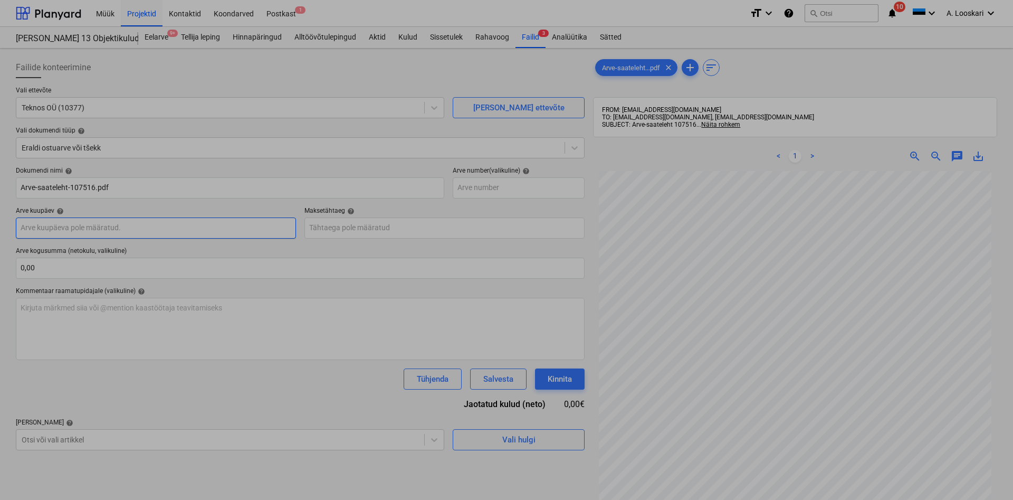
click at [87, 227] on input "text" at bounding box center [156, 227] width 280 height 21
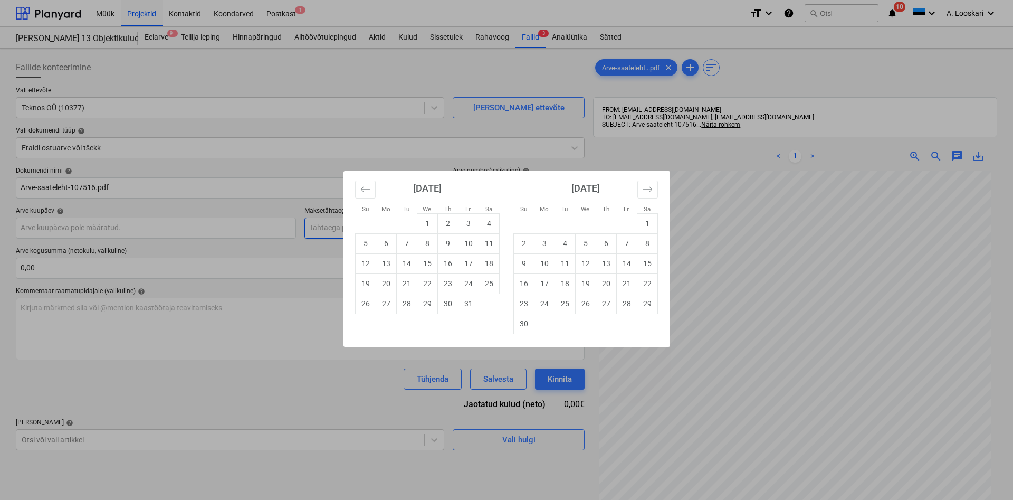
drag, startPoint x: 405, startPoint y: 242, endPoint x: 380, endPoint y: 235, distance: 26.4
click at [405, 241] on td "7" at bounding box center [406, 243] width 21 height 20
type input "[DATE]"
click at [367, 227] on input "text" at bounding box center [444, 227] width 280 height 21
click at [406, 283] on td "21" at bounding box center [406, 283] width 21 height 20
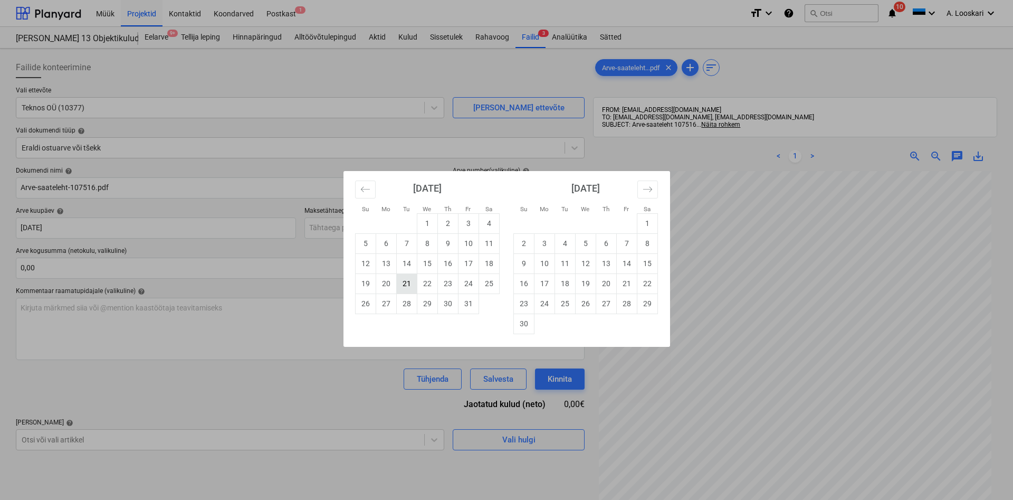
type input "[DATE]"
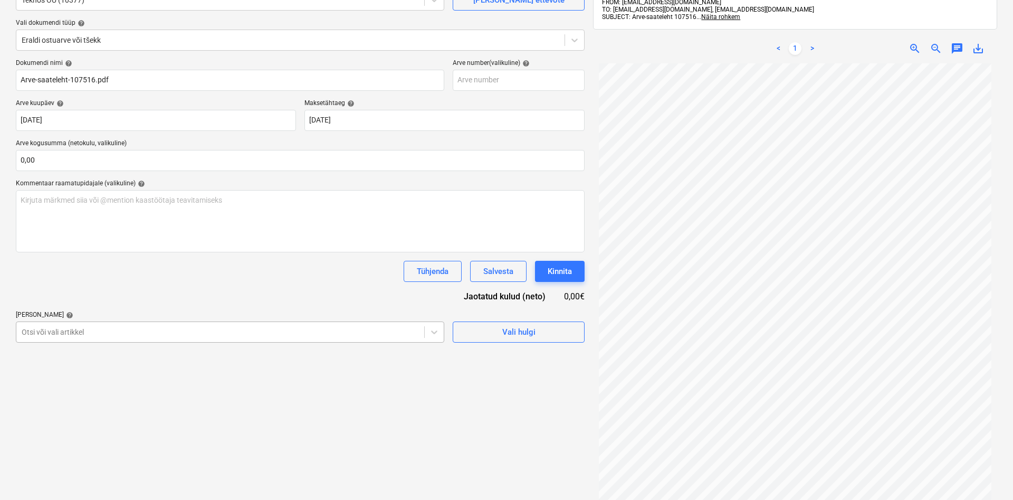
click at [136, 331] on div "Failide konteerimine Vali ettevõte Teknos OÜ (10377) [PERSON_NAME] uus ettevõte…" at bounding box center [300, 241] width 577 height 592
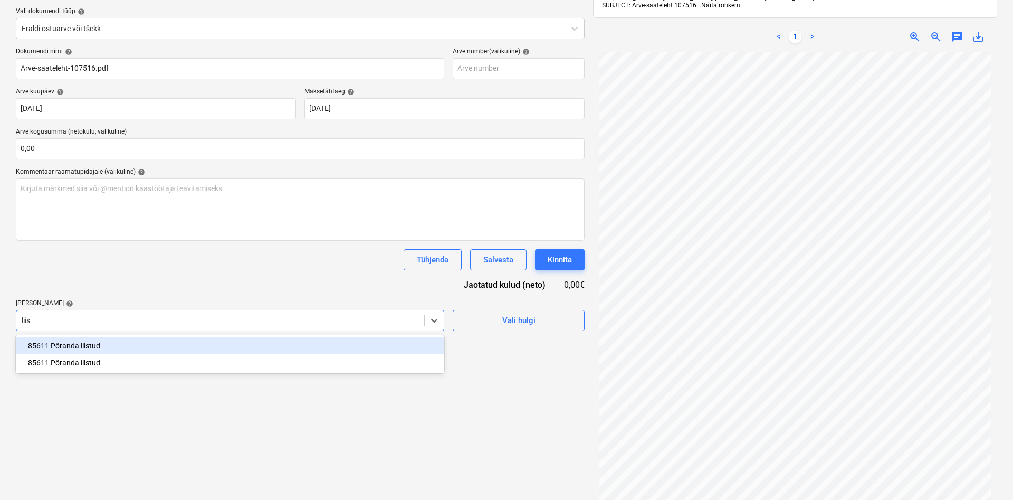
type input "liist"
click at [122, 345] on div "-- 85611 Põranda liistud" at bounding box center [230, 345] width 428 height 17
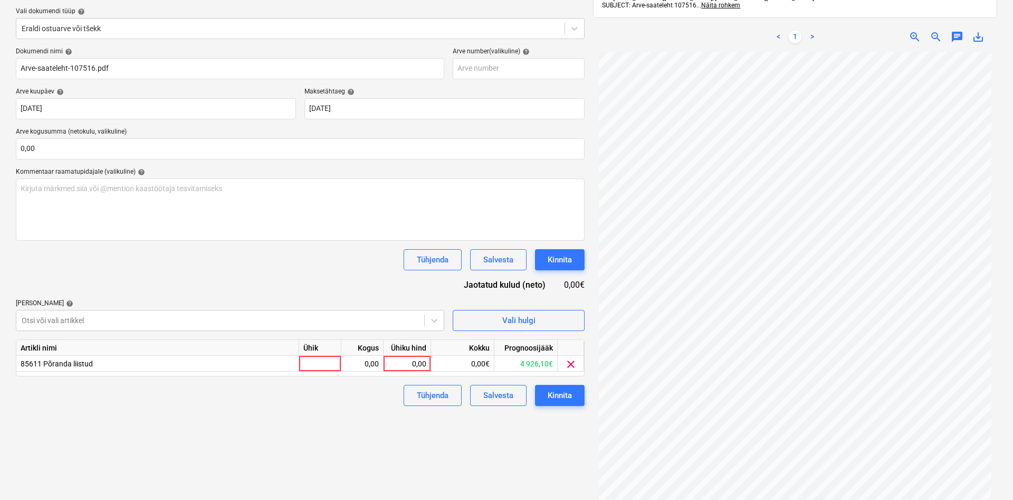
click at [137, 295] on div "Dokumendi nimi help Arve-saateleht-107516.pdf Arve number (valikuline) help Arv…" at bounding box center [300, 226] width 569 height 358
click at [317, 362] on div at bounding box center [320, 364] width 42 height 16
type input "kmpl"
click at [362, 365] on div "0,00" at bounding box center [361, 364] width 33 height 16
type input "1"
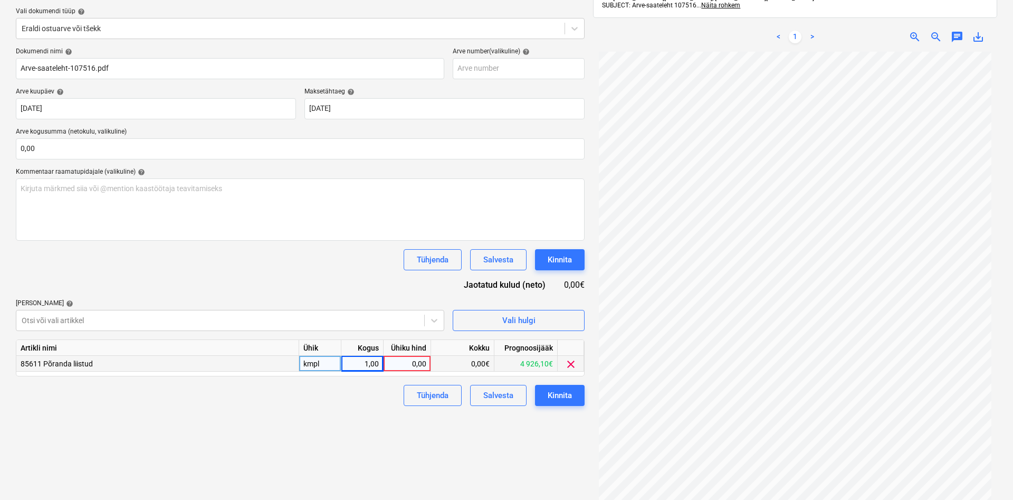
click at [399, 362] on div "0,00" at bounding box center [407, 364] width 39 height 16
type input "20,04"
click at [304, 420] on div "Failide konteerimine Vali ettevõte Teknos OÜ (10377) [PERSON_NAME] uus ettevõte…" at bounding box center [300, 230] width 577 height 592
click at [558, 393] on div "Kinnita" at bounding box center [560, 395] width 24 height 14
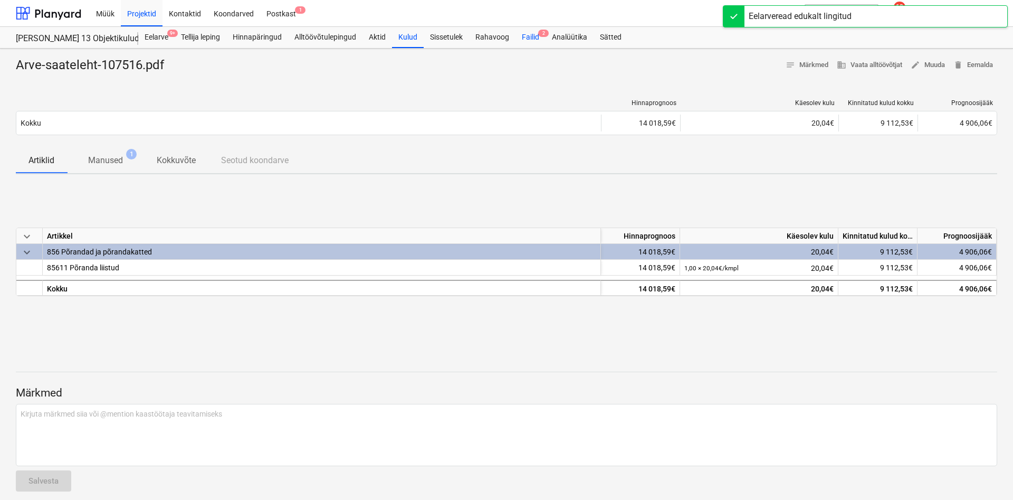
click at [533, 36] on div "Failid 2" at bounding box center [530, 37] width 30 height 21
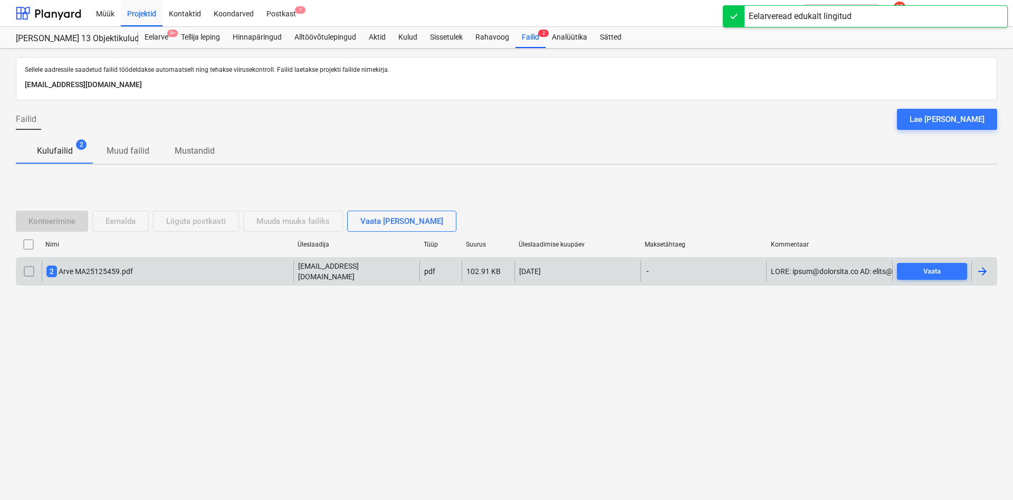
click at [98, 270] on div "2 Arve MA25125459.pdf" at bounding box center [89, 271] width 87 height 12
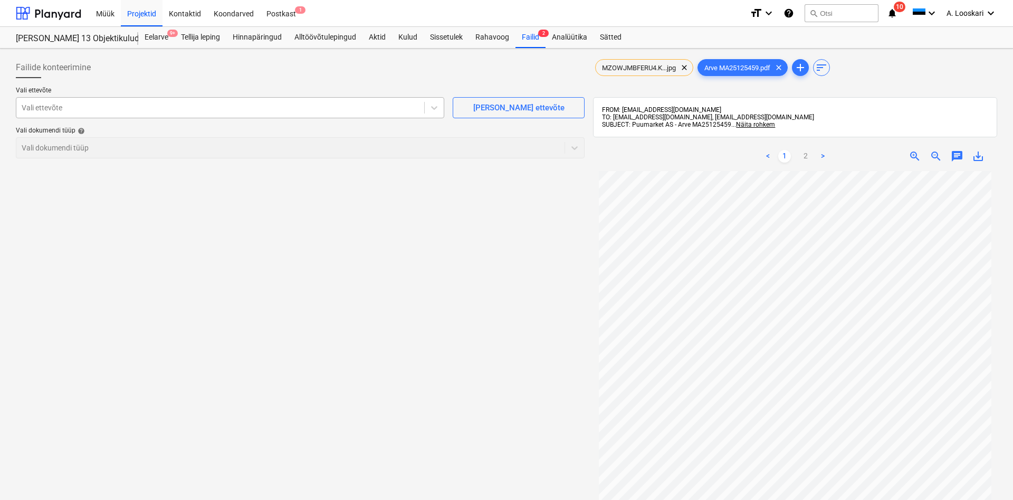
click at [237, 108] on div at bounding box center [220, 107] width 397 height 11
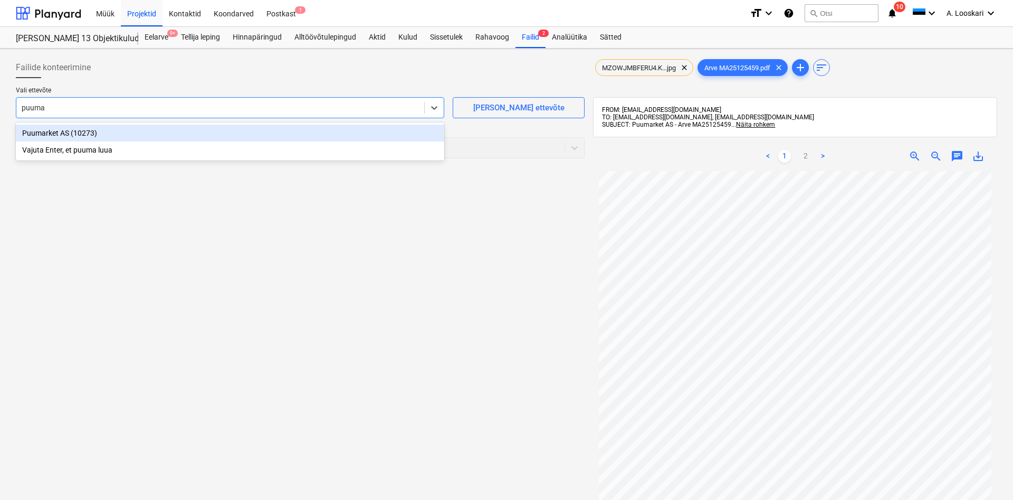
type input "puumar"
click at [225, 127] on div "Puumarket AS (10273)" at bounding box center [230, 132] width 428 height 17
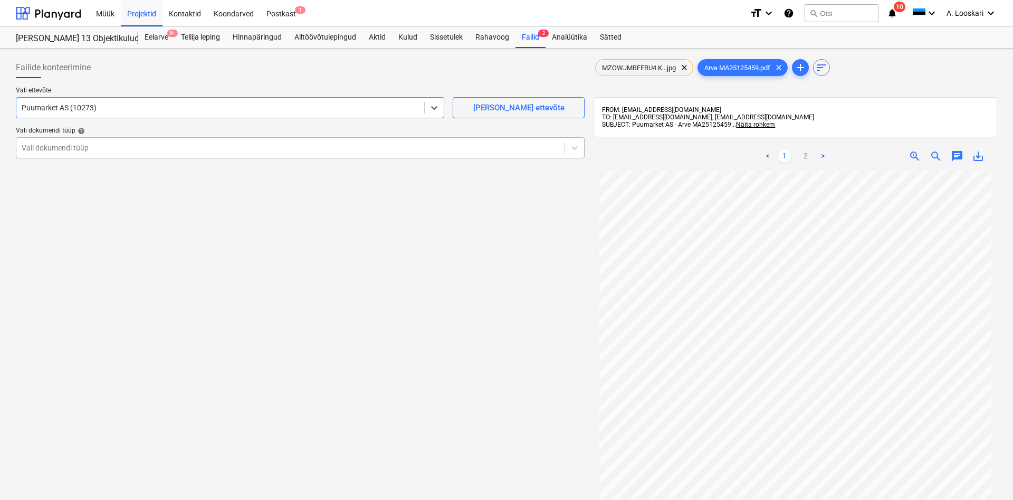
drag, startPoint x: 155, startPoint y: 148, endPoint x: 144, endPoint y: 156, distance: 13.6
click at [153, 149] on div at bounding box center [291, 147] width 538 height 11
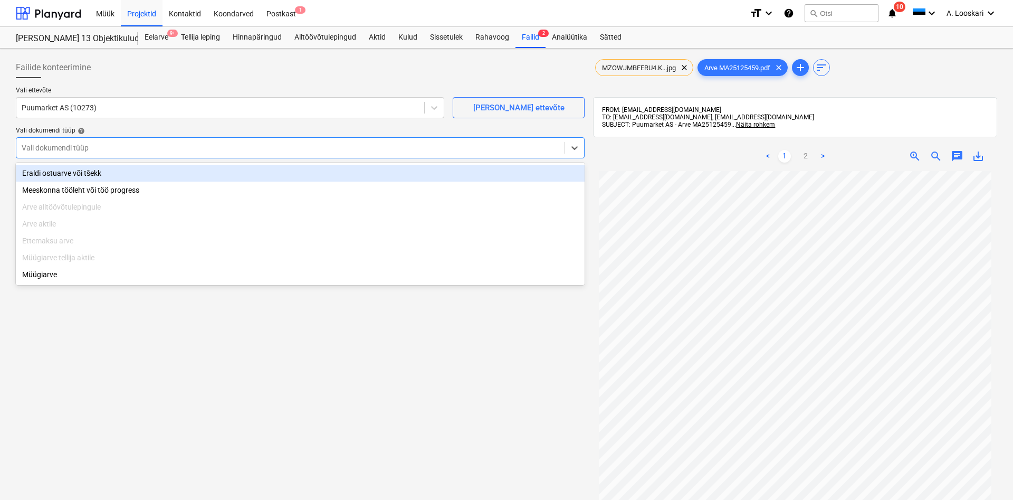
click at [129, 174] on div "Eraldi ostuarve või tšekk" at bounding box center [300, 173] width 569 height 17
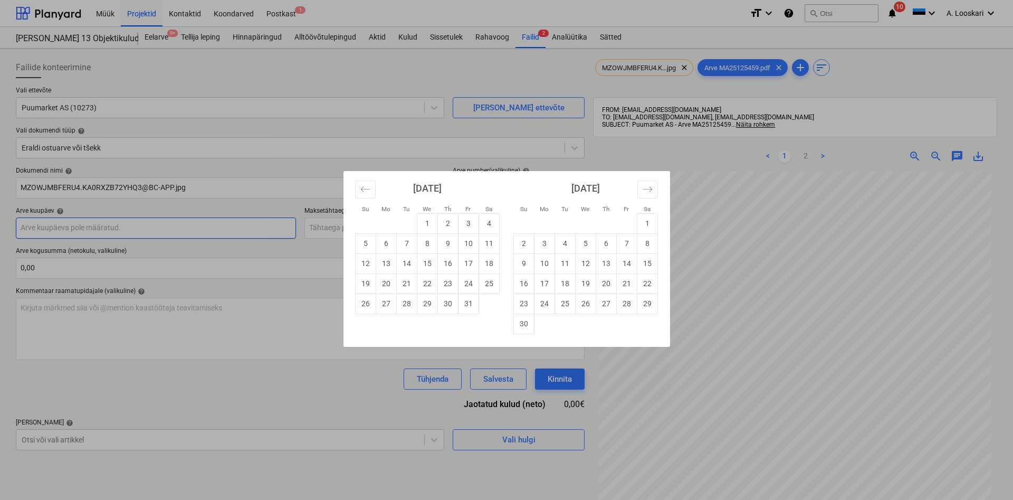
click at [110, 228] on input "text" at bounding box center [156, 227] width 280 height 21
click at [404, 241] on td "7" at bounding box center [406, 243] width 21 height 20
type input "[DATE]"
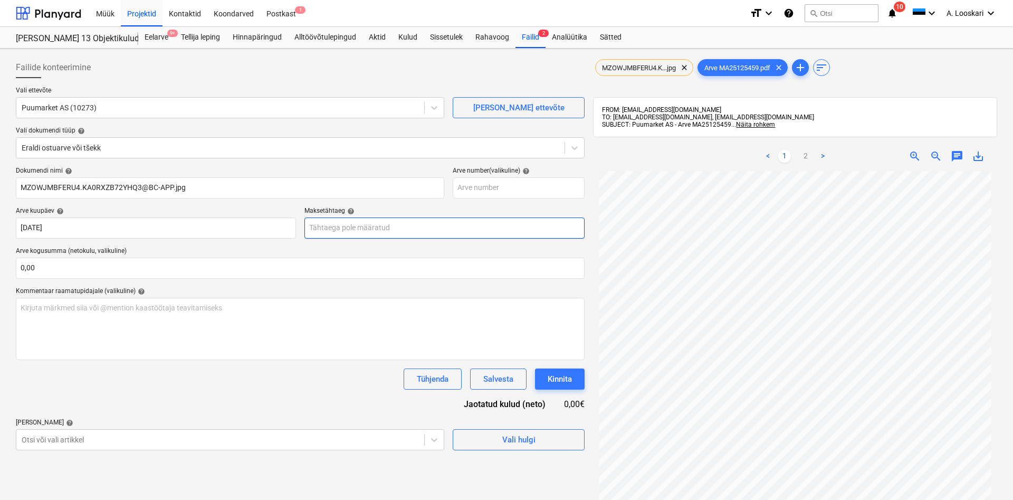
click at [367, 229] on input "text" at bounding box center [444, 227] width 280 height 21
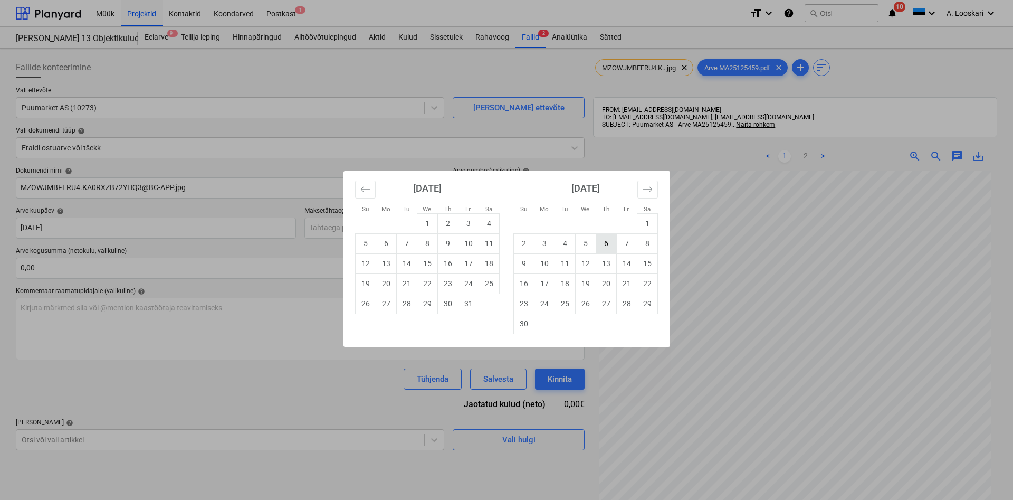
click at [600, 241] on td "6" at bounding box center [606, 243] width 21 height 20
type input "[DATE]"
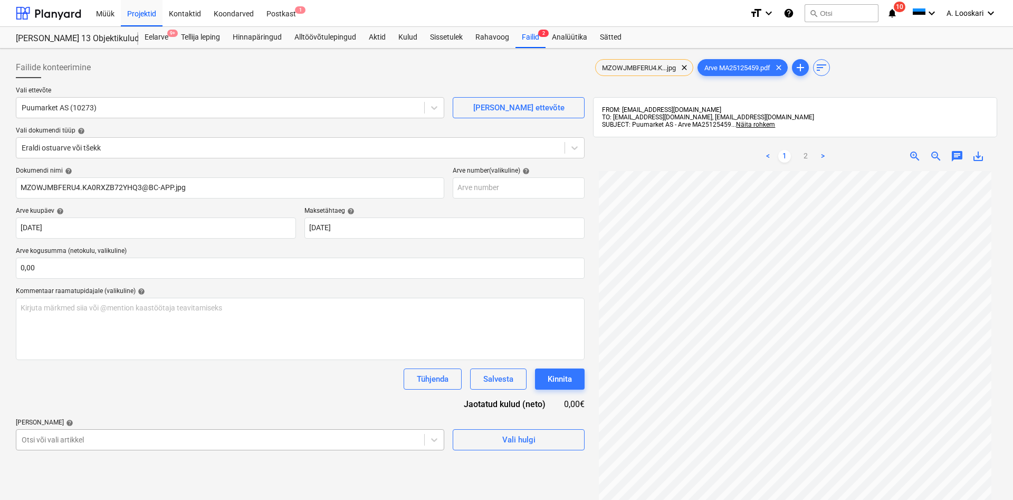
click at [93, 443] on body "Müük Projektid Kontaktid Koondarved Postkast 1 format_size keyboard_arrow_down …" at bounding box center [506, 250] width 1013 height 500
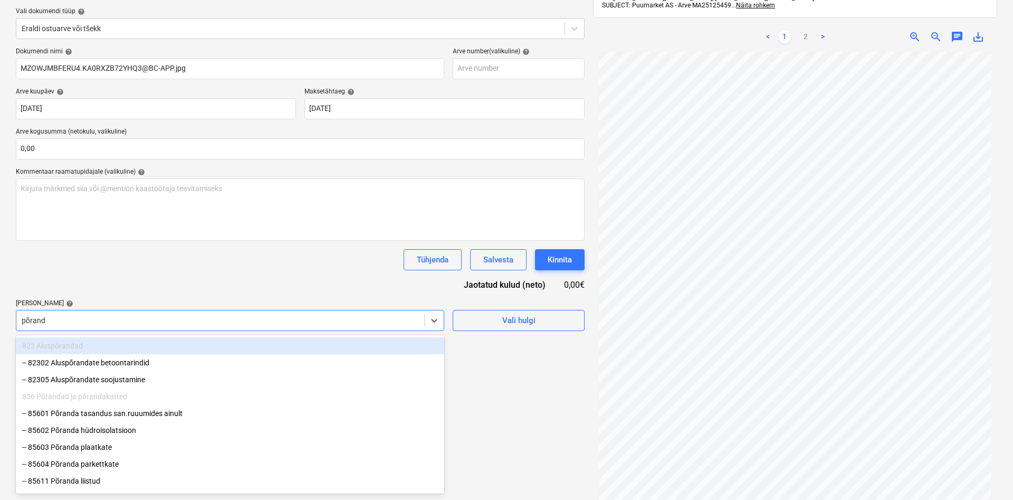
type input "põranda"
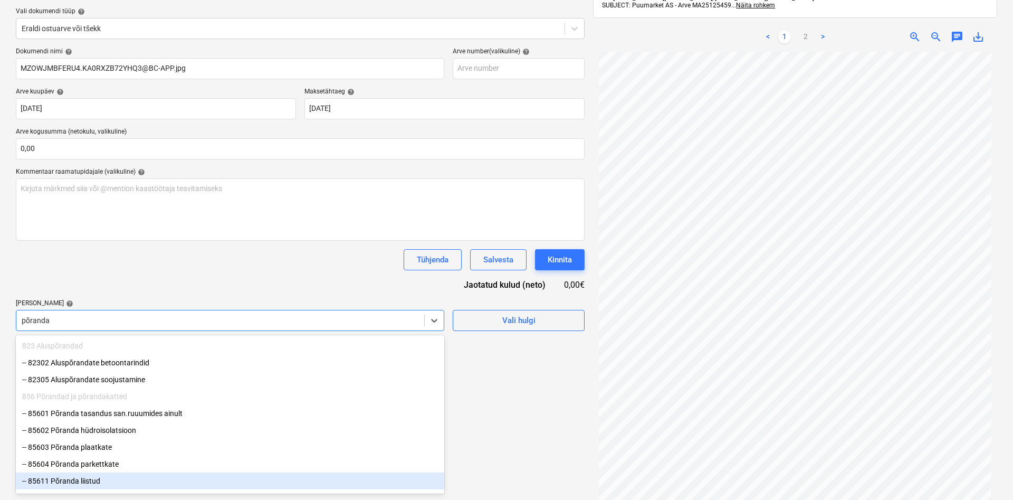
click at [97, 484] on div "-- 85611 Põranda liistud" at bounding box center [230, 480] width 428 height 17
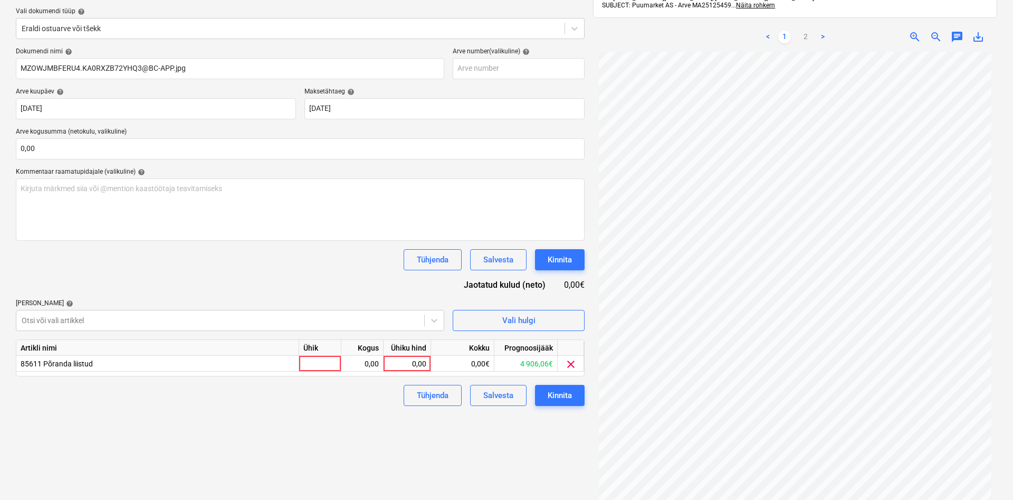
click at [138, 294] on div "Dokumendi nimi help MZOWJMBFERU4.KA0RXZB72YHQ3@BC-APP.jpg Arve number (valikuli…" at bounding box center [300, 226] width 569 height 358
click at [330, 362] on div at bounding box center [320, 364] width 42 height 16
type input "kmpl"
click at [356, 363] on div "0,00" at bounding box center [361, 364] width 33 height 16
type input "1"
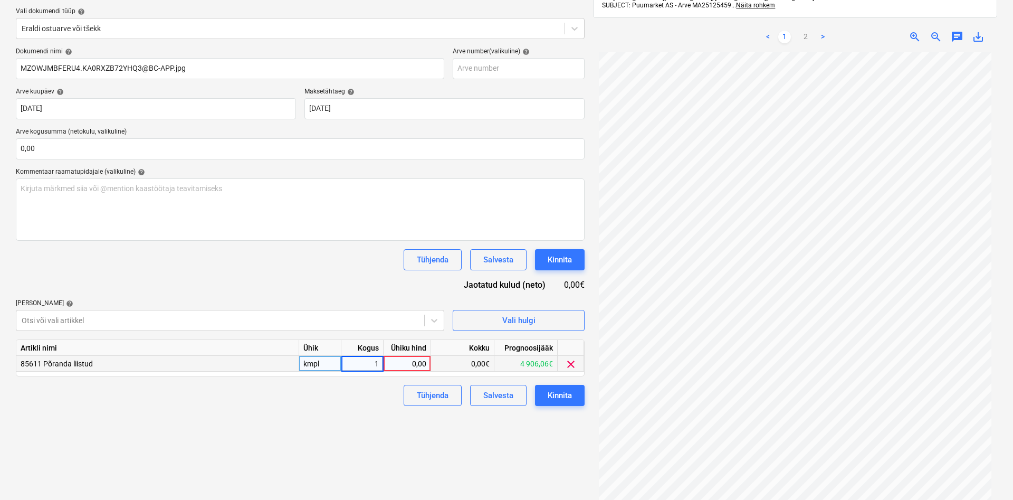
click at [396, 363] on div "0,00" at bounding box center [407, 364] width 39 height 16
type input "5,93"
click at [341, 425] on div "Failide konteerimine Vali ettevõte Puumarket AS (10273) [PERSON_NAME] uus ettev…" at bounding box center [300, 230] width 577 height 592
click at [562, 395] on div "Kinnita" at bounding box center [560, 395] width 24 height 14
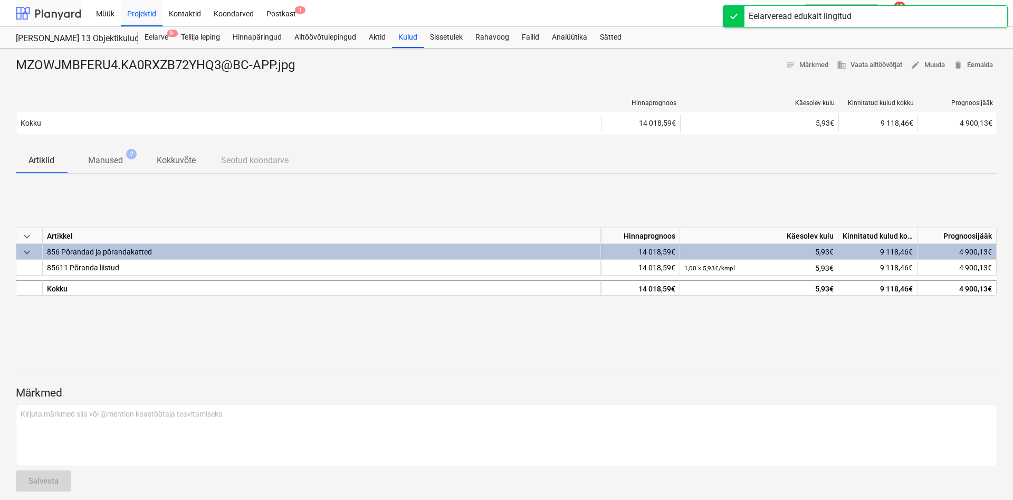
click at [59, 14] on div at bounding box center [48, 13] width 65 height 26
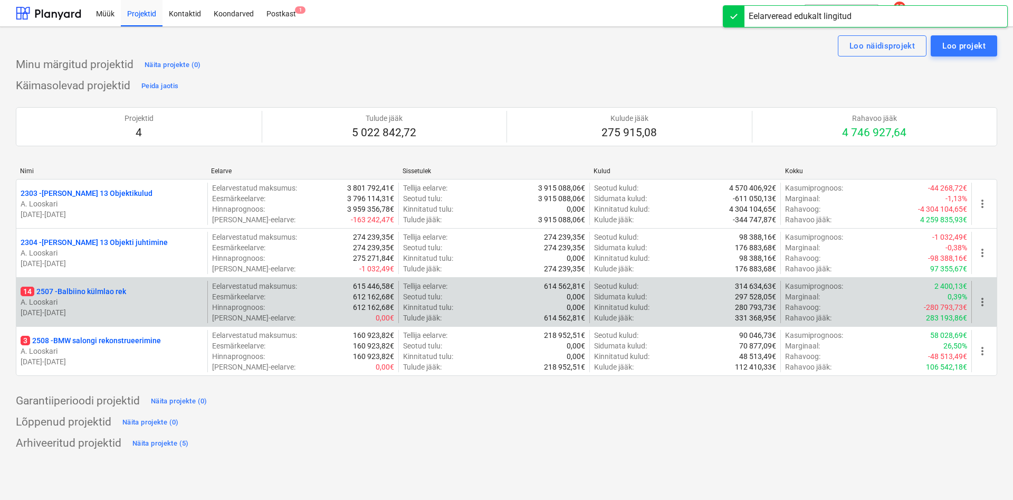
click at [97, 291] on p "14 2507 - Balbiino külmlao rek" at bounding box center [73, 291] width 105 height 11
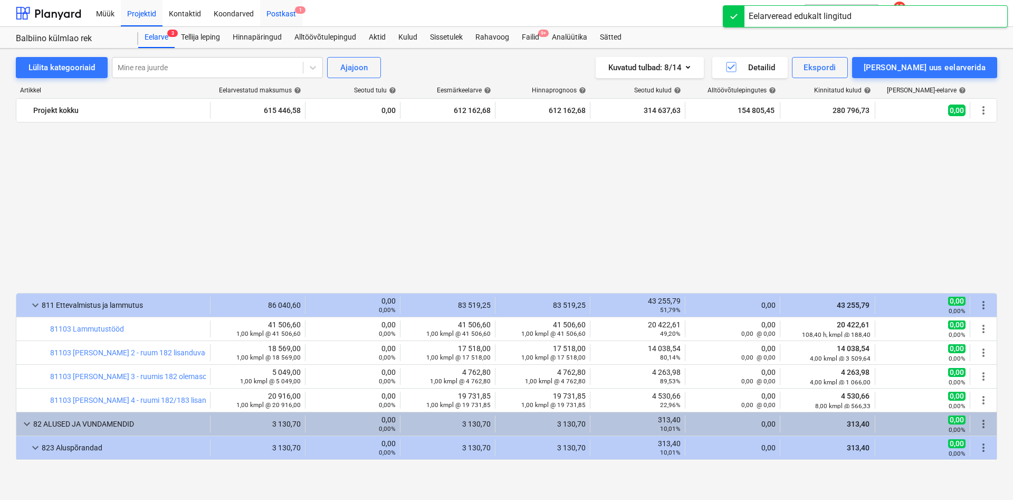
scroll to position [661, 0]
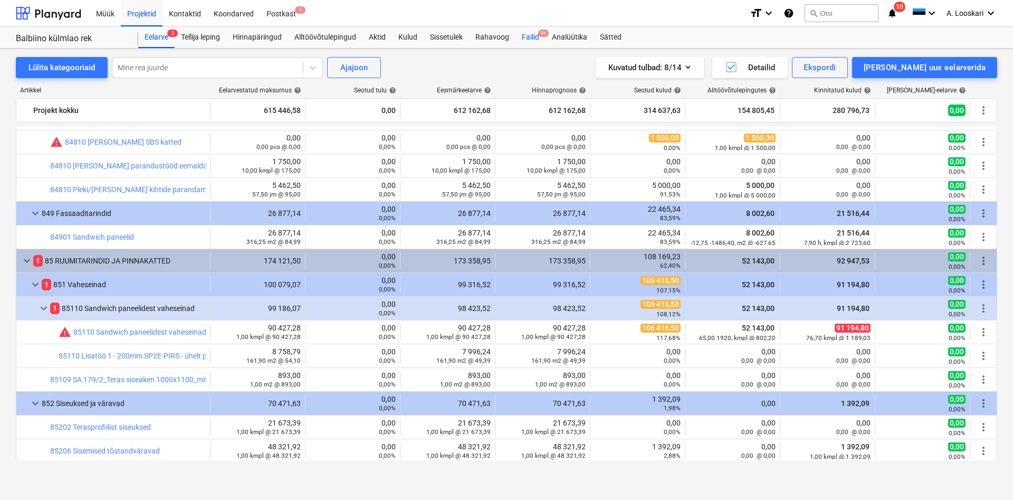
drag, startPoint x: 528, startPoint y: 30, endPoint x: 534, endPoint y: 43, distance: 14.6
click at [528, 31] on div "Failid 9+" at bounding box center [530, 37] width 30 height 21
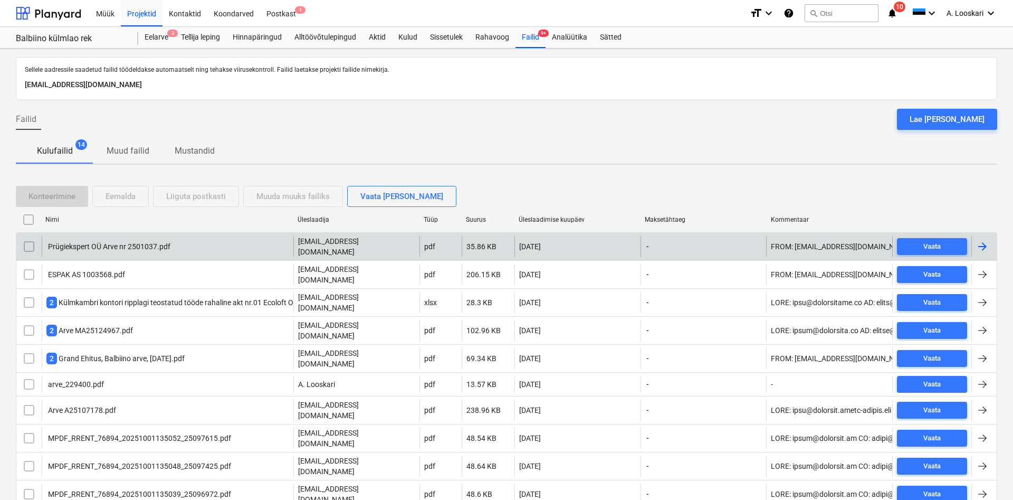
click at [138, 243] on div "Prügiekspert OÜ Arve nr 2501037.pdf" at bounding box center [108, 246] width 124 height 8
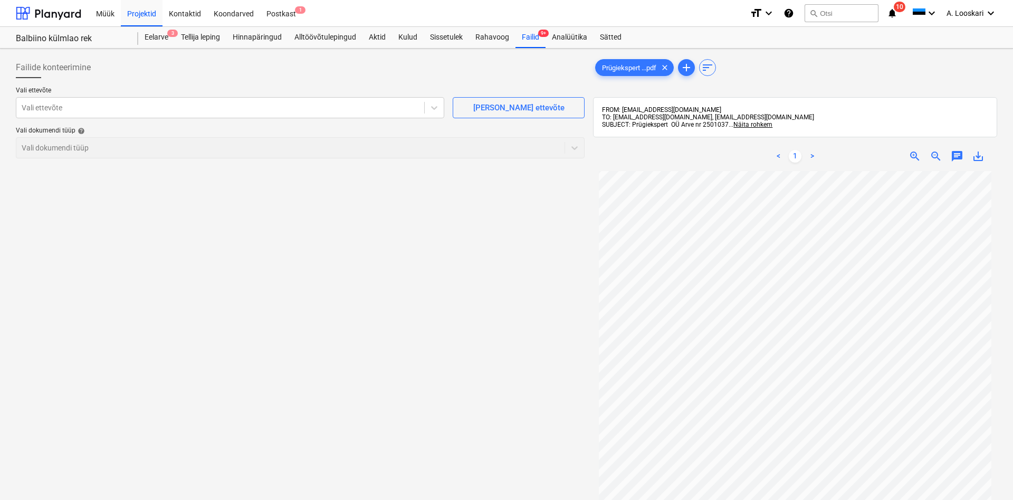
scroll to position [60, 0]
click at [101, 104] on div at bounding box center [220, 107] width 397 height 11
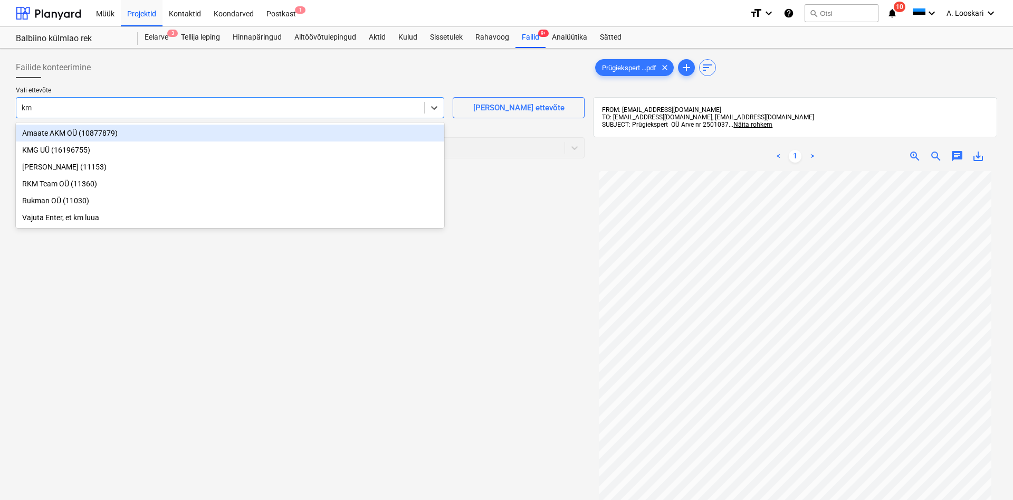
type input "k"
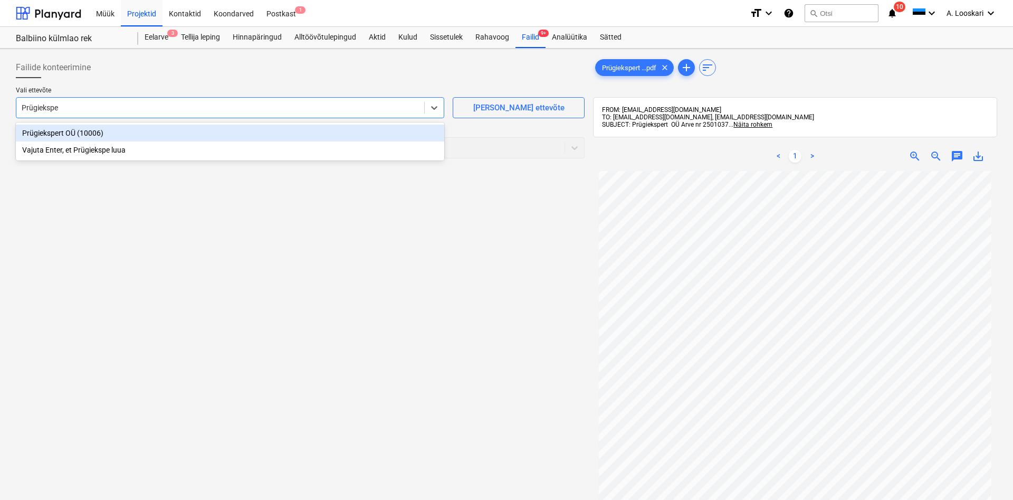
type input "Prügieksper"
click at [130, 133] on div "Prügiekspert OÜ (10006)" at bounding box center [230, 132] width 428 height 17
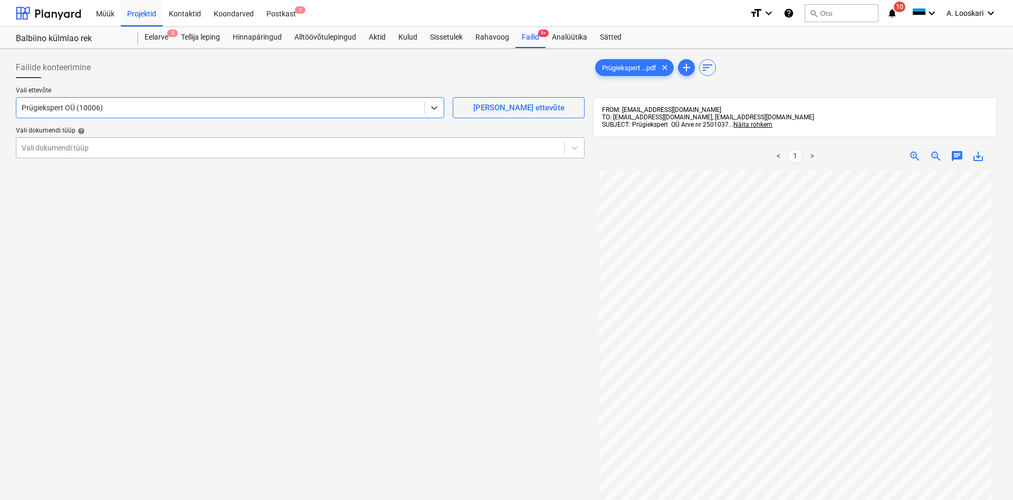
drag, startPoint x: 118, startPoint y: 143, endPoint x: 121, endPoint y: 150, distance: 6.9
click at [118, 144] on div at bounding box center [291, 147] width 538 height 11
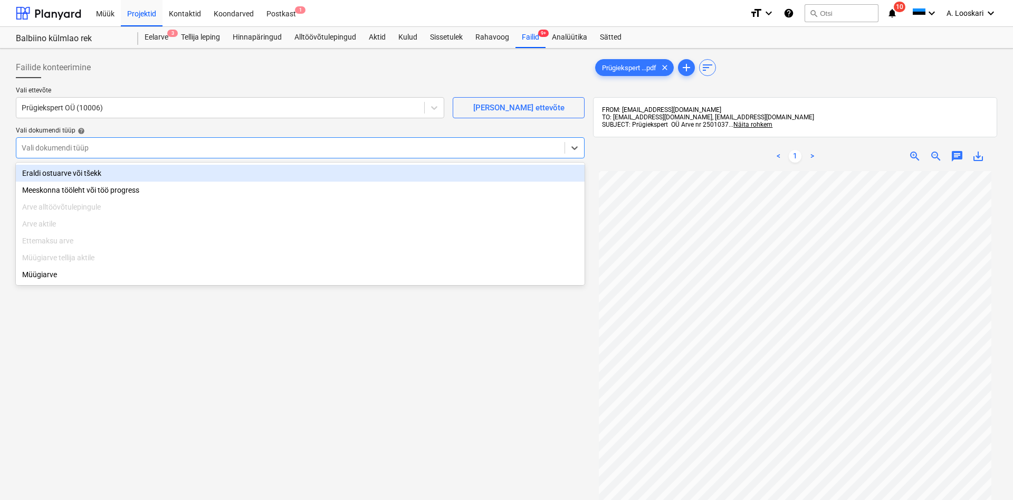
click at [124, 173] on div "Eraldi ostuarve või tšekk" at bounding box center [300, 173] width 569 height 17
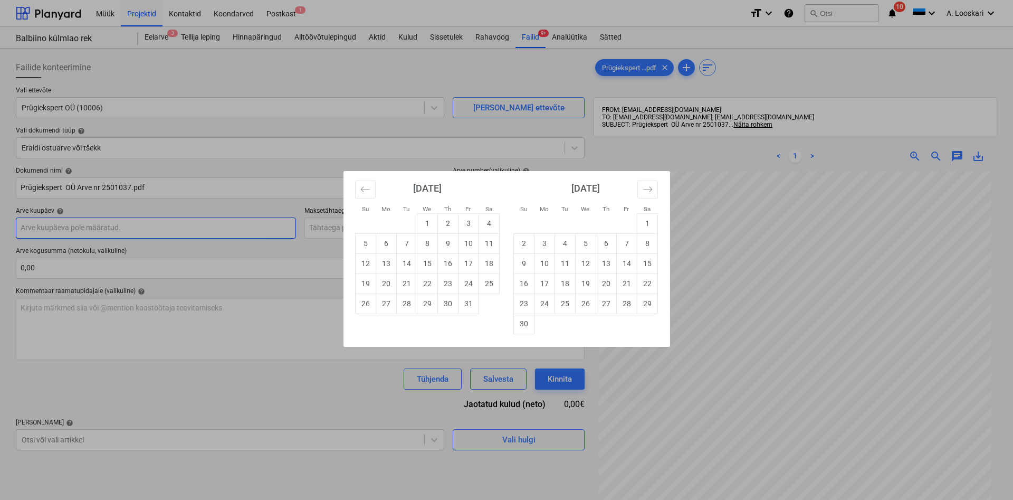
click at [115, 225] on input "text" at bounding box center [156, 227] width 280 height 21
click at [362, 185] on button "Move backward to switch to the previous month." at bounding box center [365, 189] width 21 height 18
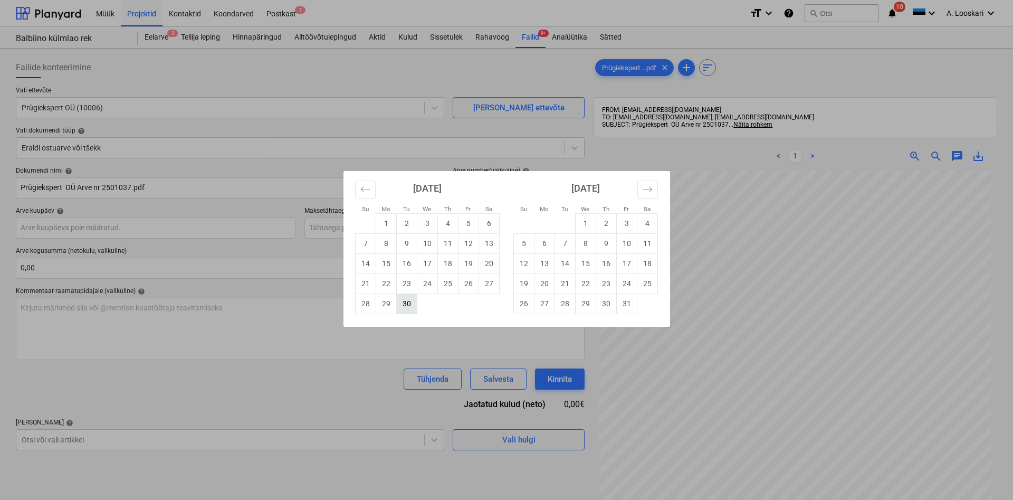
click at [407, 303] on td "30" at bounding box center [406, 303] width 21 height 20
type input "[DATE]"
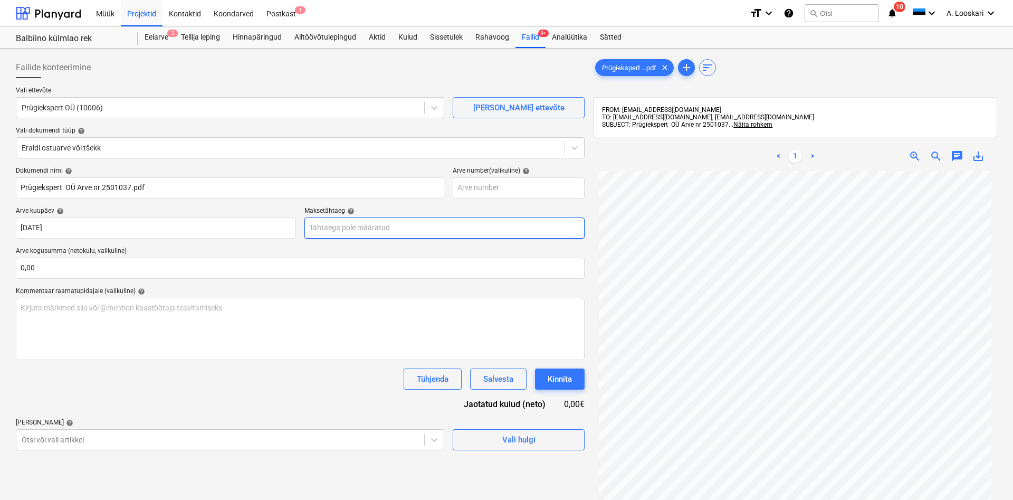
click at [360, 228] on input "text" at bounding box center [444, 227] width 280 height 21
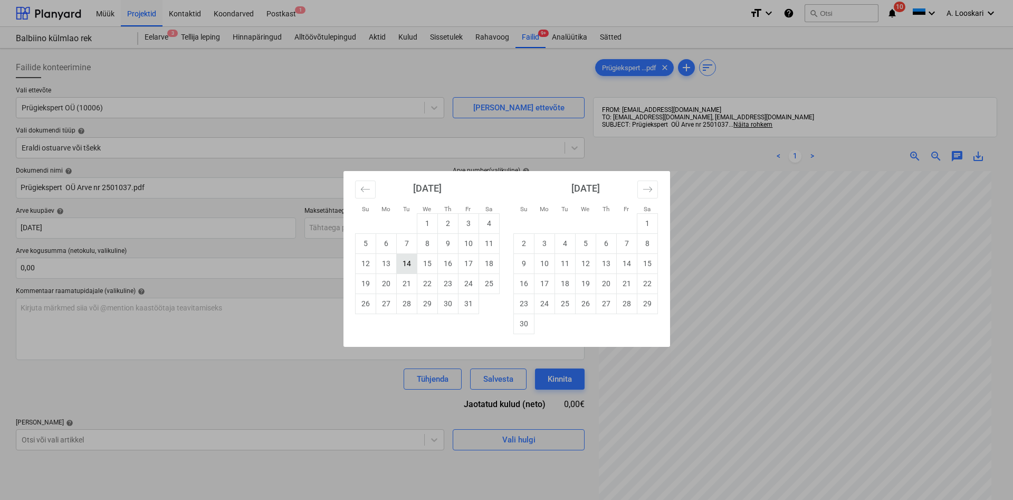
click at [406, 260] on td "14" at bounding box center [406, 263] width 21 height 20
type input "[DATE]"
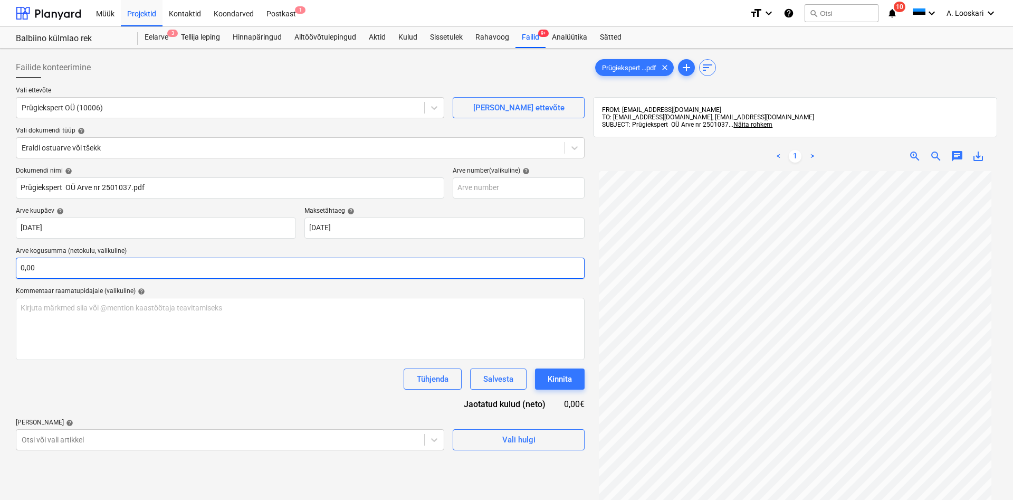
scroll to position [54, 0]
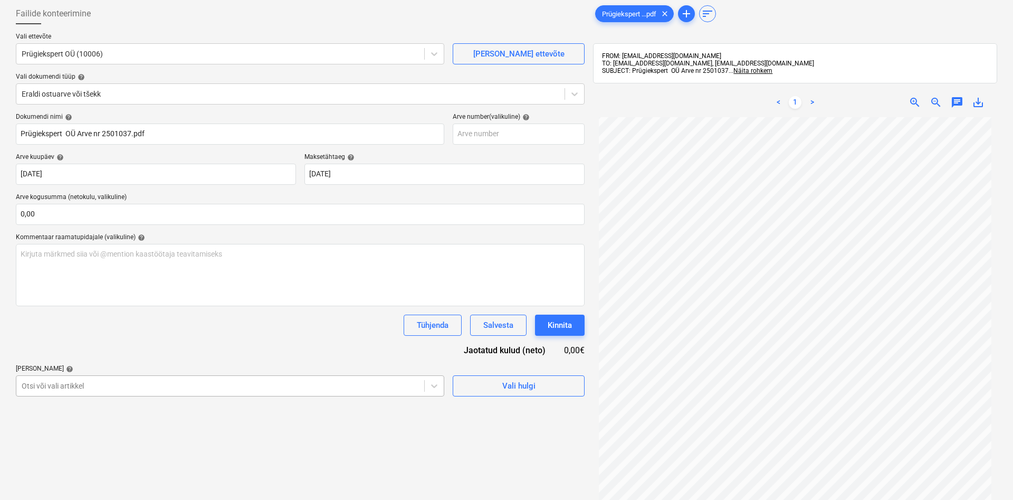
click at [78, 386] on body "Müük Projektid Kontaktid Koondarved Postkast 1 format_size keyboard_arrow_down …" at bounding box center [506, 196] width 1013 height 500
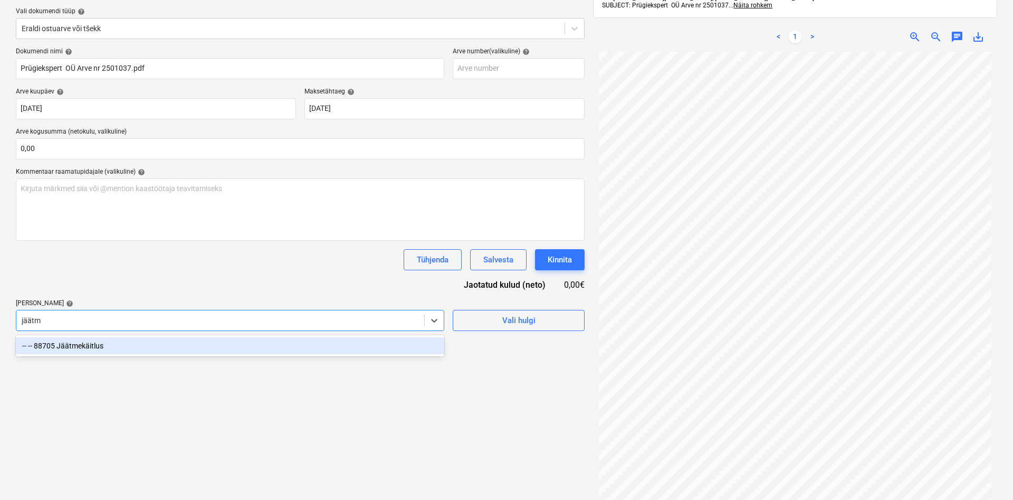
type input "jäätme"
click at [86, 347] on div "-- -- 88705 Jäätmekäitlus" at bounding box center [230, 345] width 428 height 17
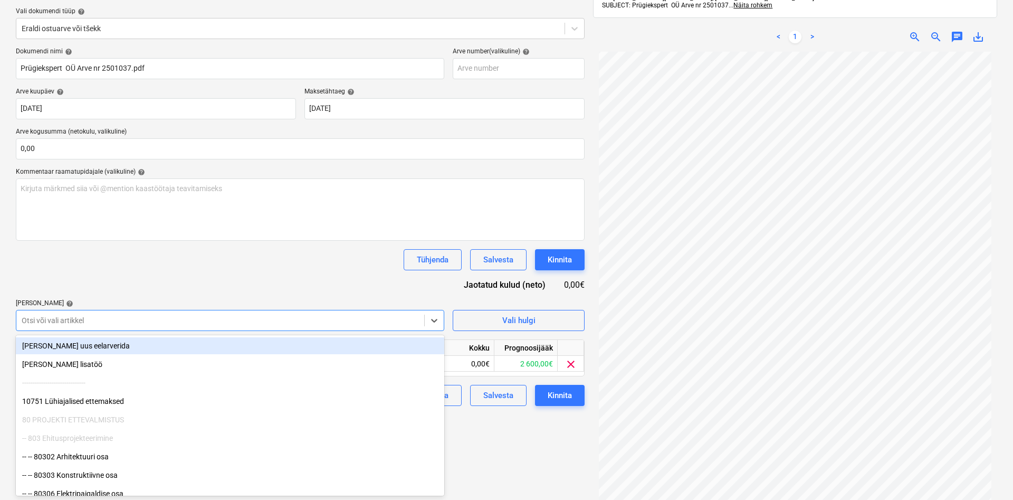
click at [95, 280] on div "Dokumendi nimi help Prügiekspert OÜ Arve nr 2501037.pdf Arve number (valikuline…" at bounding box center [300, 226] width 569 height 358
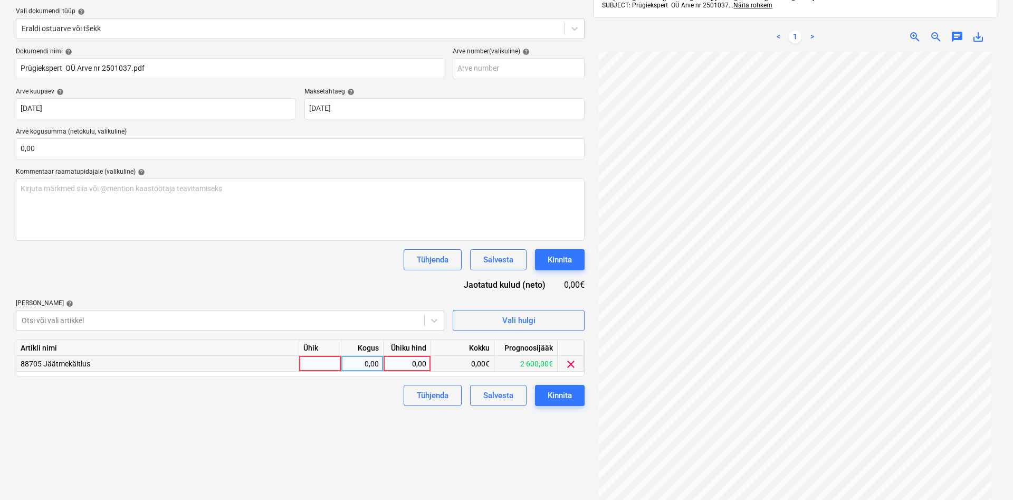
click at [317, 362] on div at bounding box center [320, 364] width 42 height 16
type input "kmpl"
click at [357, 359] on div "0,00" at bounding box center [361, 364] width 33 height 16
type input "1"
click at [404, 361] on div "0,00" at bounding box center [407, 364] width 39 height 16
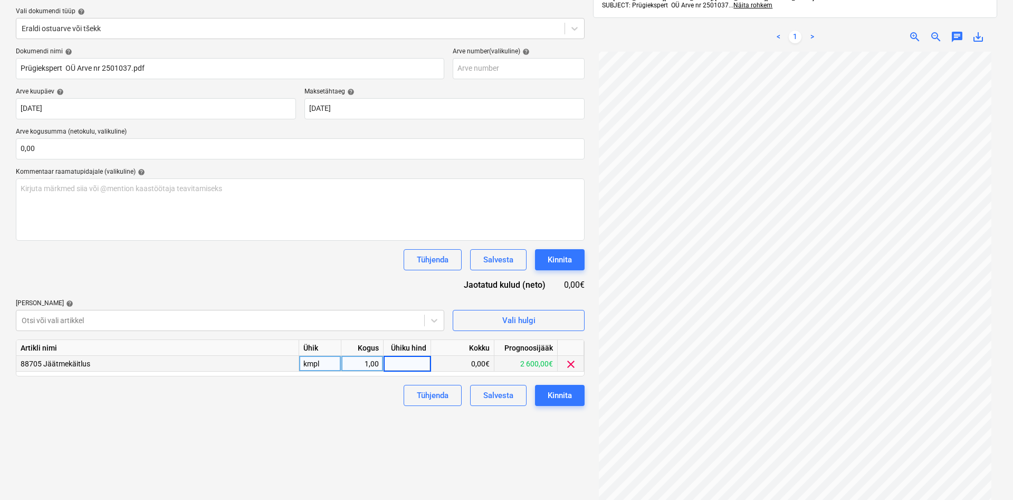
type input "9"
type input "609,32"
click at [284, 412] on div "Failide konteerimine Vali ettevõte Prügiekspert OÜ (10006) [PERSON_NAME] uus et…" at bounding box center [300, 230] width 577 height 592
click at [562, 393] on div "Kinnita" at bounding box center [560, 395] width 24 height 14
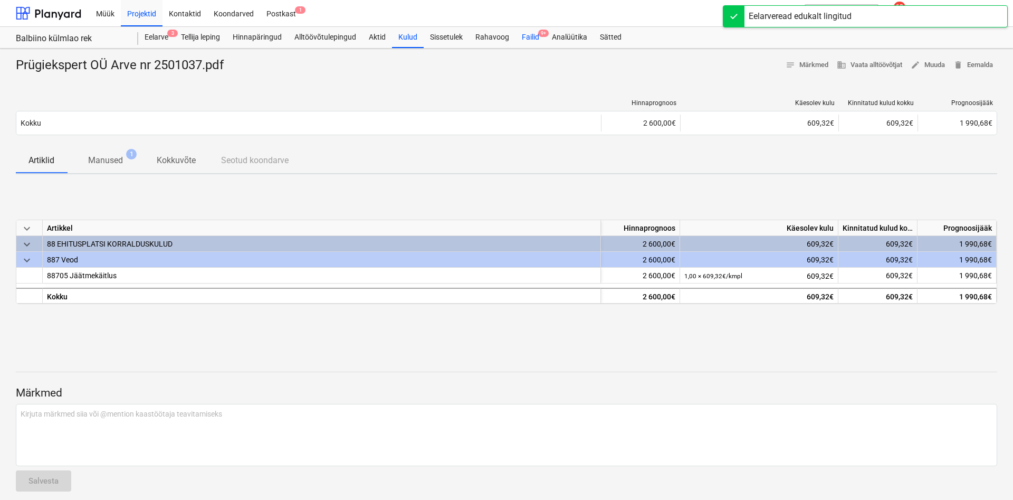
click at [532, 37] on div "Failid 9+" at bounding box center [530, 37] width 30 height 21
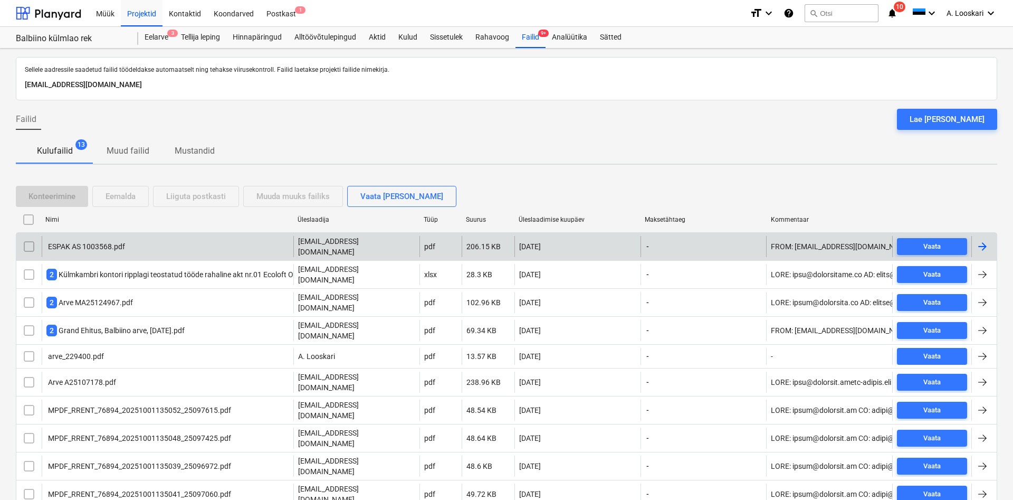
click at [102, 243] on div "ESPAK AS 1003568.pdf" at bounding box center [85, 246] width 79 height 8
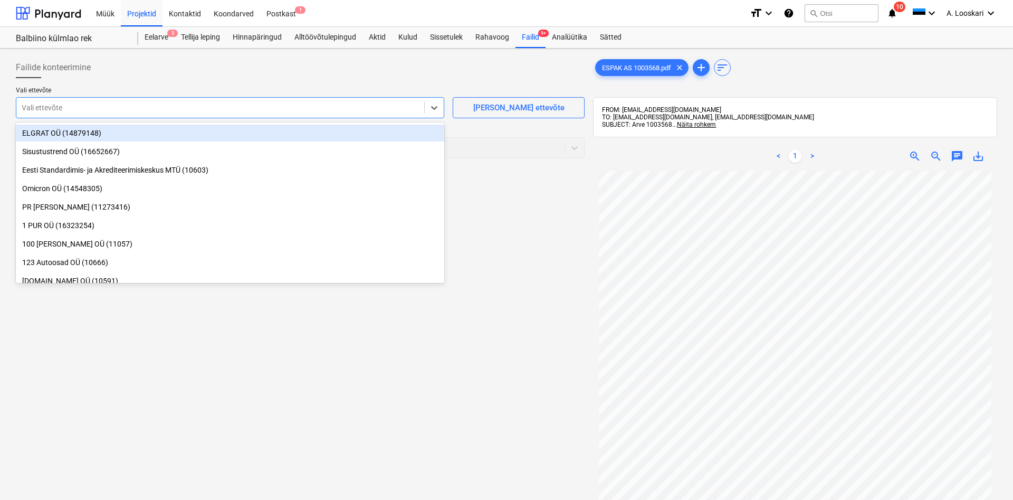
click at [292, 110] on div at bounding box center [220, 107] width 397 height 11
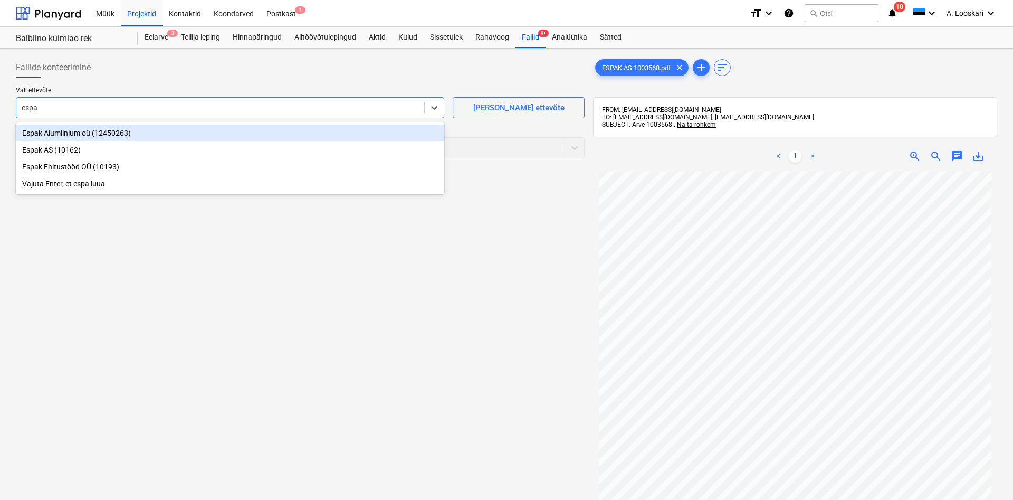
type input "espak"
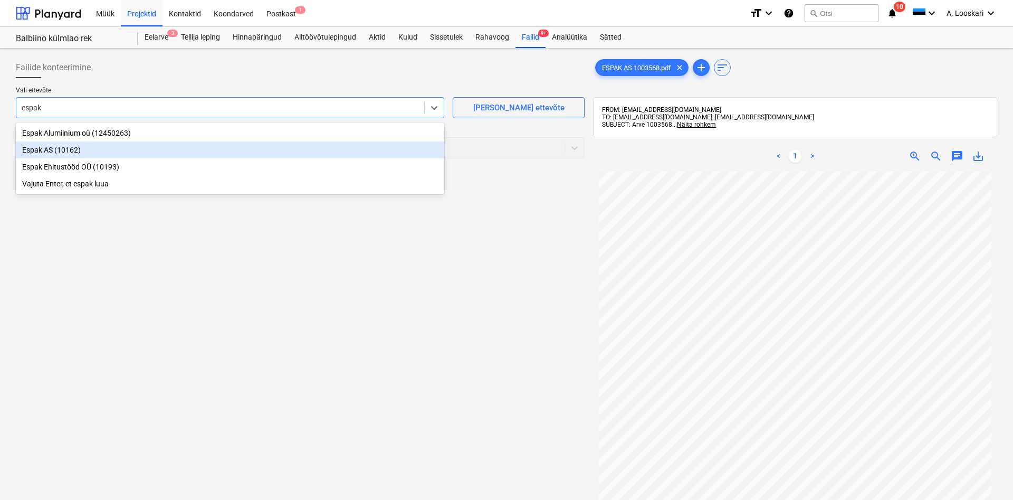
click at [249, 157] on div "Espak AS (10162)" at bounding box center [230, 149] width 428 height 17
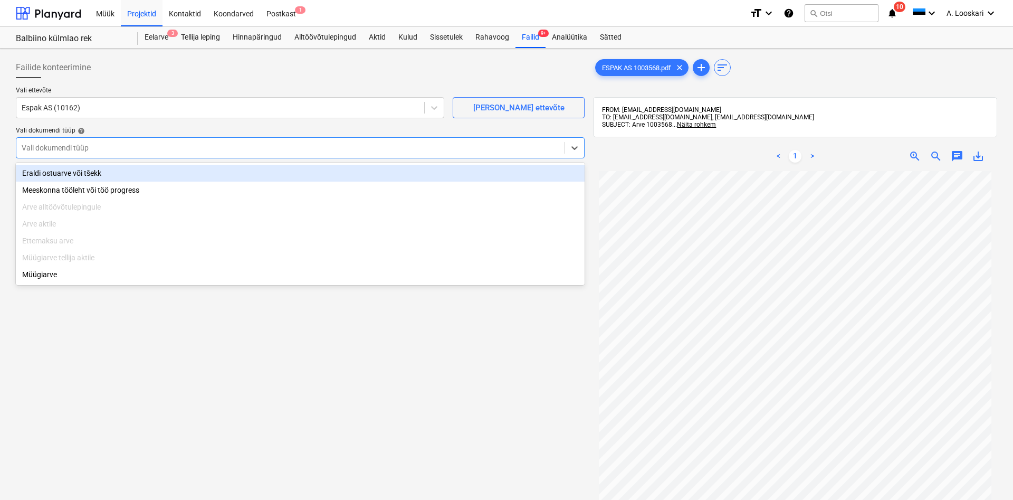
click at [164, 146] on div at bounding box center [291, 147] width 538 height 11
click at [92, 174] on div "Eraldi ostuarve või tšekk" at bounding box center [300, 173] width 569 height 17
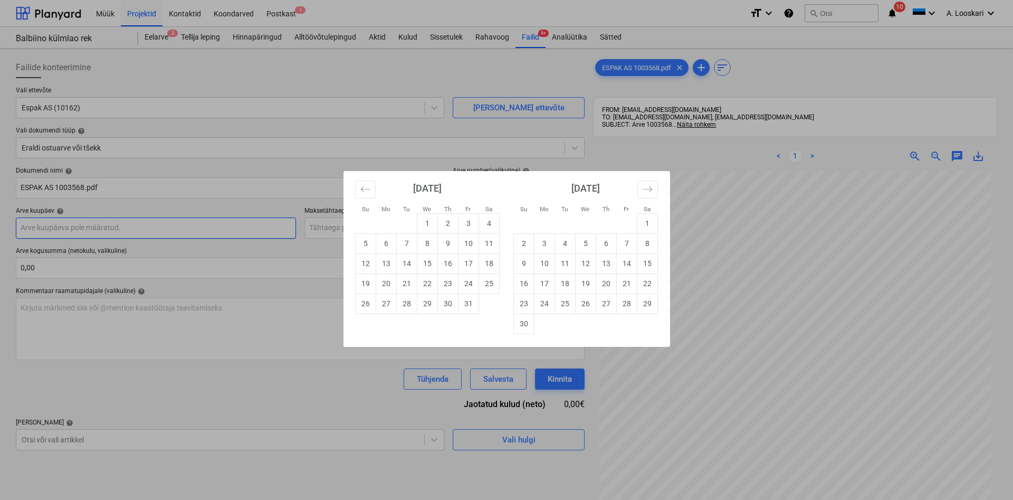
click at [82, 228] on input "text" at bounding box center [156, 227] width 280 height 21
click at [406, 241] on td "7" at bounding box center [406, 243] width 21 height 20
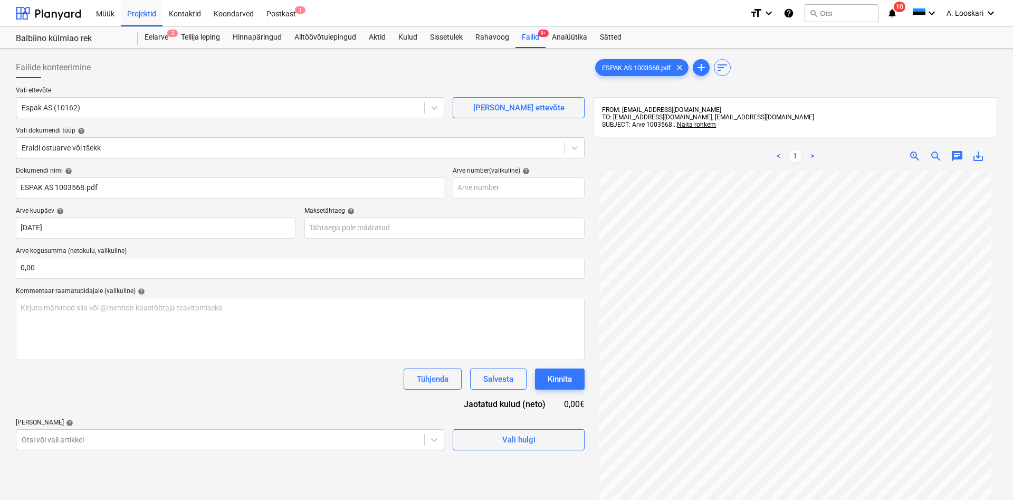
type input "[DATE]"
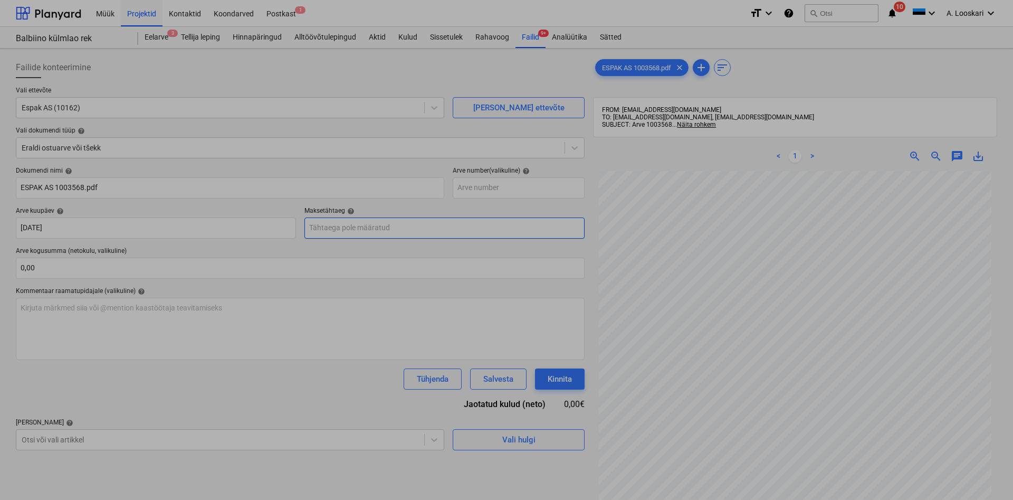
click at [384, 226] on input "text" at bounding box center [444, 227] width 280 height 21
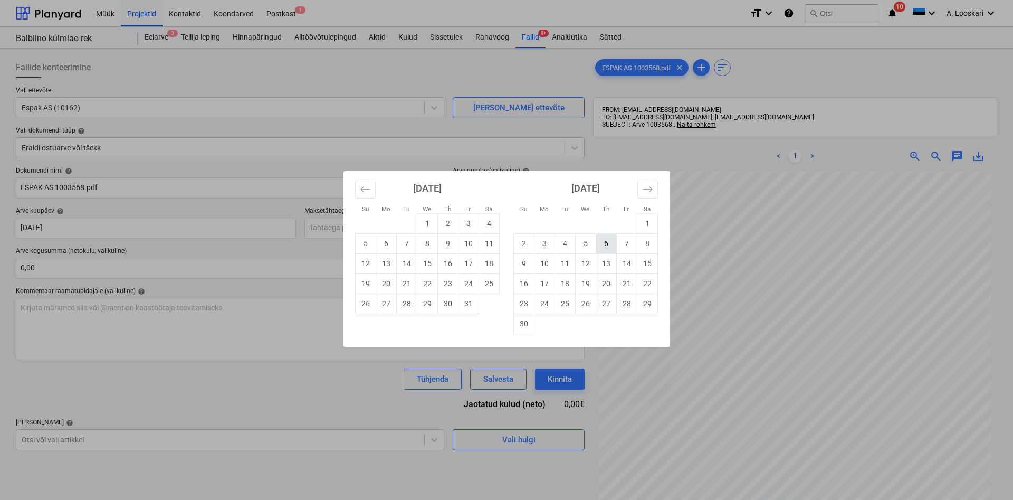
click at [607, 241] on td "6" at bounding box center [606, 243] width 21 height 20
type input "[DATE]"
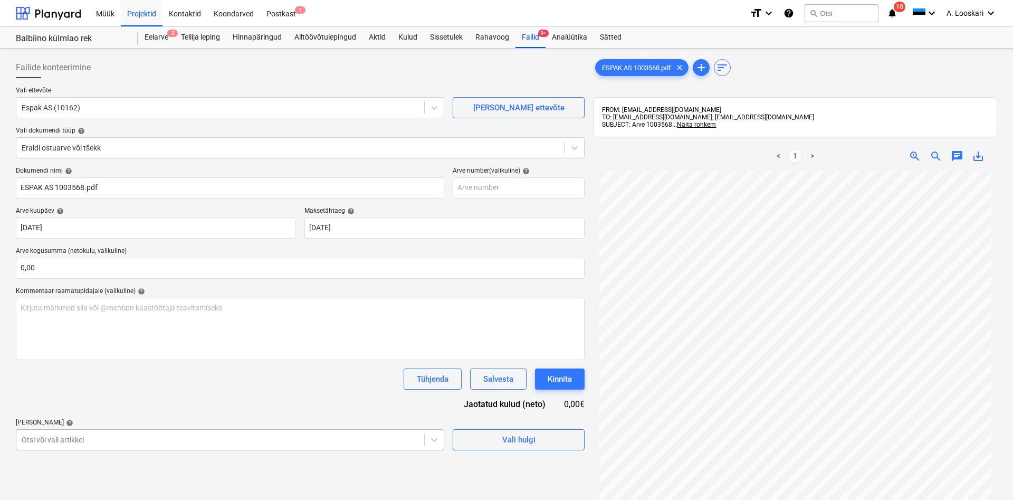
click at [62, 441] on body "Müük Projektid Kontaktid Koondarved Postkast 1 format_size keyboard_arrow_down …" at bounding box center [506, 250] width 1013 height 500
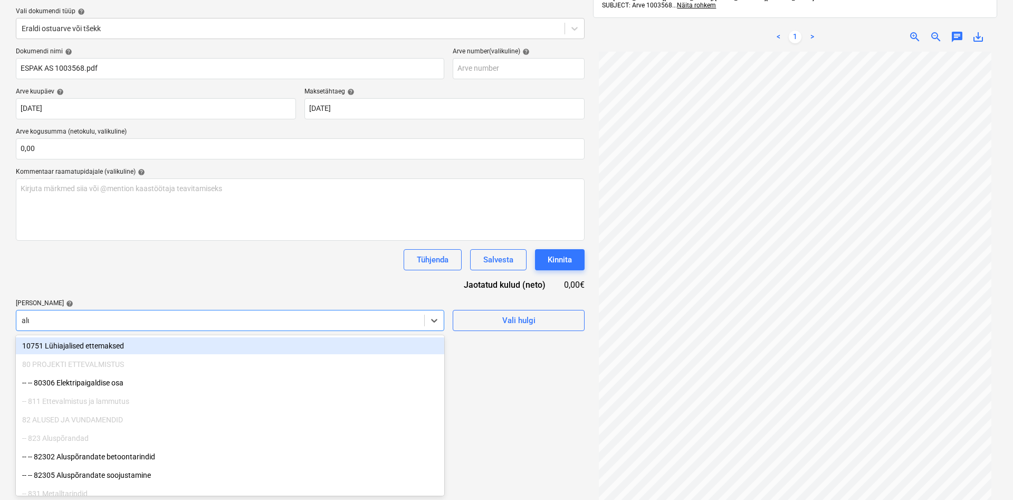
type input "alus"
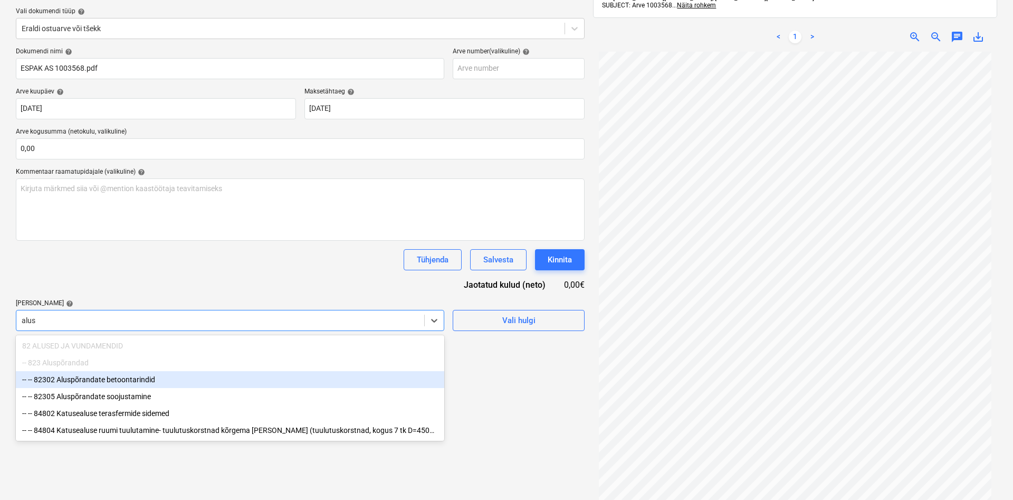
click at [142, 380] on div "-- -- 82302 Aluspõrandate betoontarindid" at bounding box center [230, 379] width 428 height 17
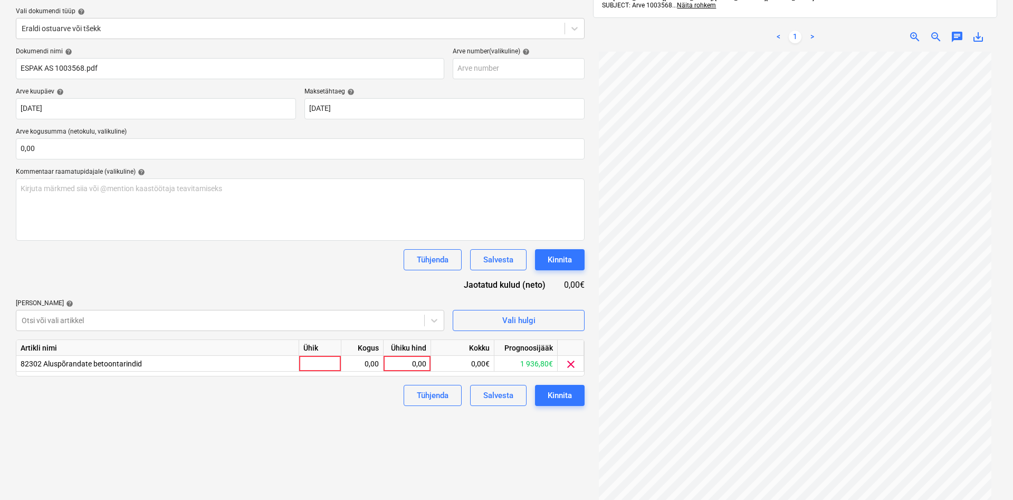
click at [162, 285] on div "Dokumendi nimi help ESPAK AS 1003568.pdf Arve number (valikuline) help Arve kuu…" at bounding box center [300, 226] width 569 height 358
click at [311, 366] on div at bounding box center [320, 364] width 42 height 16
type input "kmpl"
click at [363, 365] on div "0,00" at bounding box center [361, 364] width 33 height 16
type input "1"
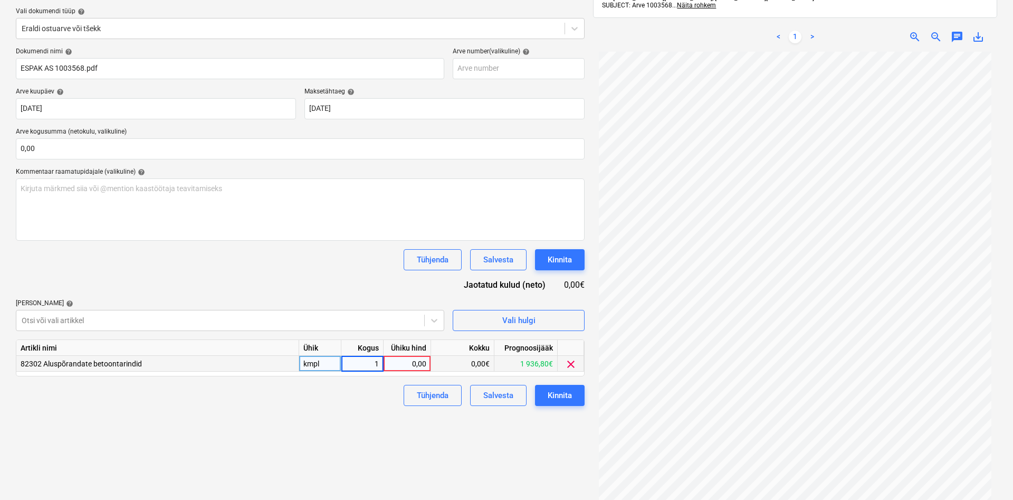
click at [418, 361] on div "0,00" at bounding box center [407, 364] width 39 height 16
type input "58,08"
click at [319, 425] on div "Failide konteerimine Vali ettevõte Espak AS (10162) [PERSON_NAME] uus ettevõte …" at bounding box center [300, 230] width 577 height 592
click at [543, 394] on button "Kinnita" at bounding box center [560, 395] width 50 height 21
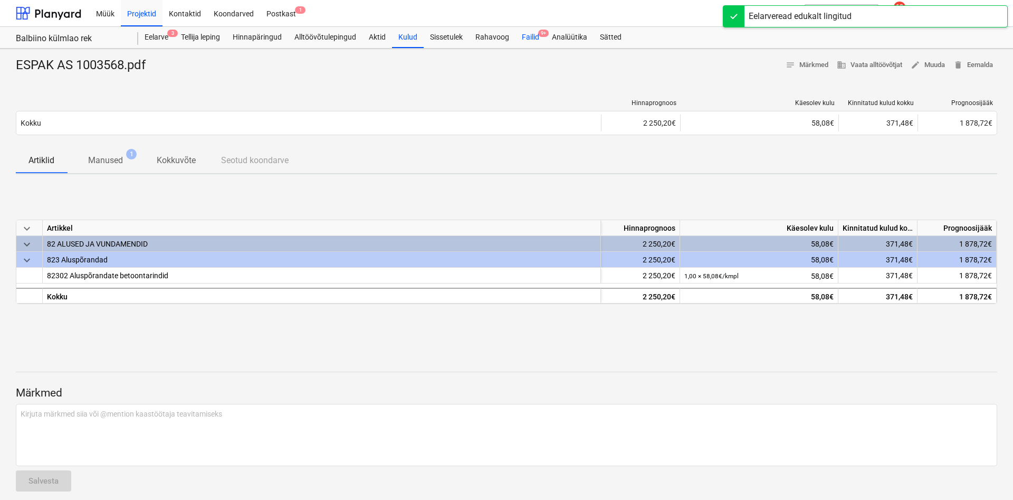
drag, startPoint x: 535, startPoint y: 33, endPoint x: 532, endPoint y: 46, distance: 13.4
click at [535, 34] on div "Failid 9+" at bounding box center [530, 37] width 30 height 21
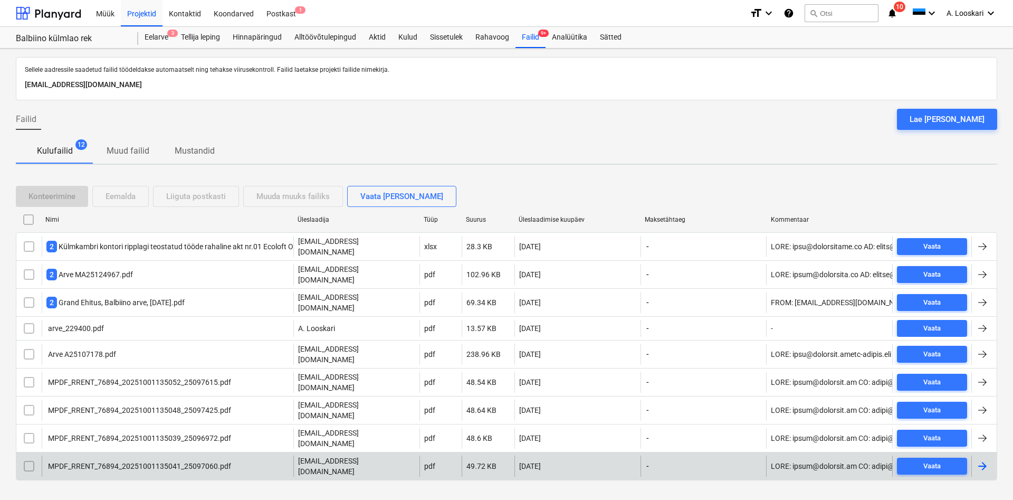
click at [89, 462] on div "MPDF_RRENT_76894_20251001135041_25097060.pdf" at bounding box center [138, 466] width 185 height 8
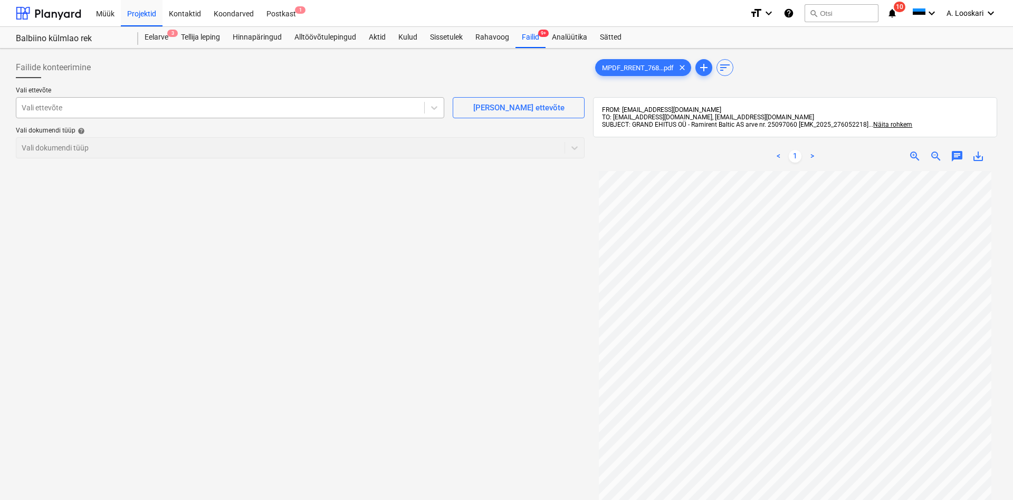
click at [93, 108] on div at bounding box center [220, 107] width 397 height 11
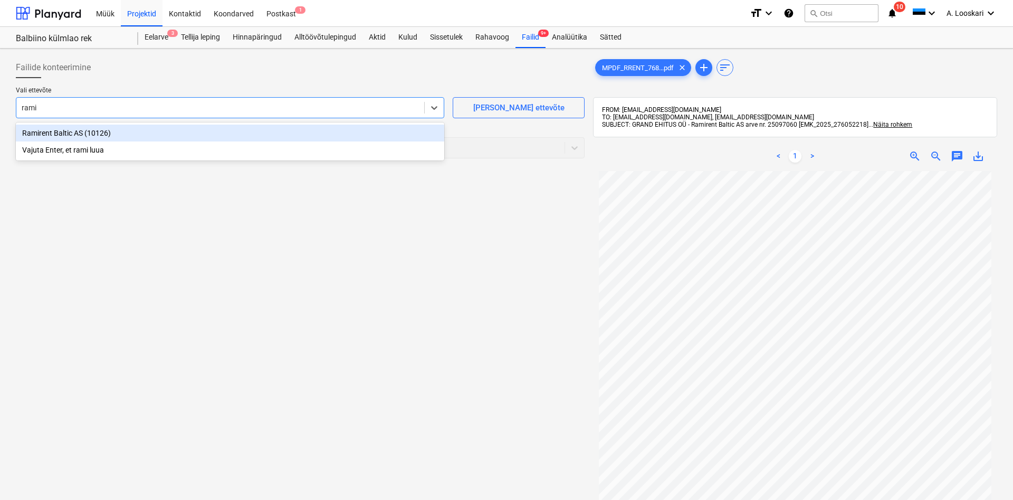
type input "ramir"
click at [94, 133] on div "Ramirent Baltic AS (10126)" at bounding box center [230, 132] width 428 height 17
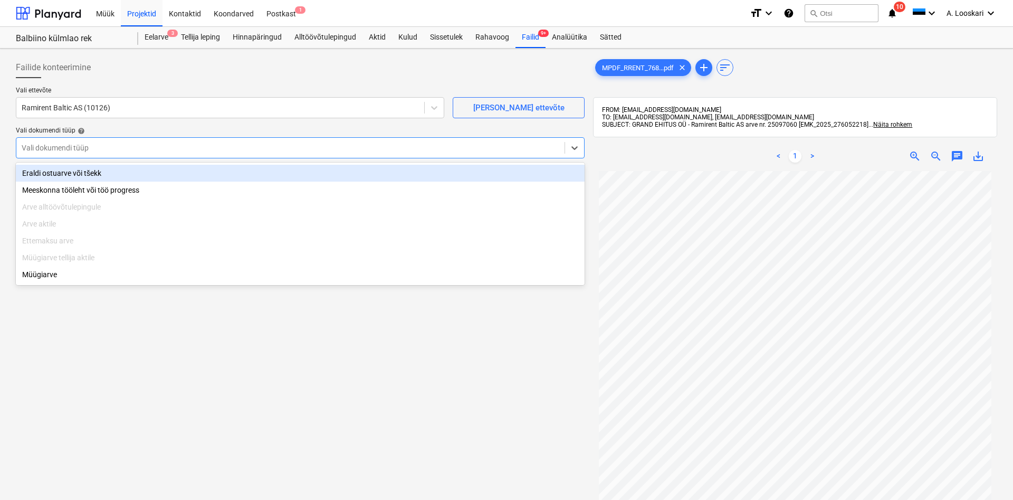
click at [82, 148] on div at bounding box center [291, 147] width 538 height 11
click at [81, 175] on div "Eraldi ostuarve või tšekk" at bounding box center [300, 173] width 569 height 17
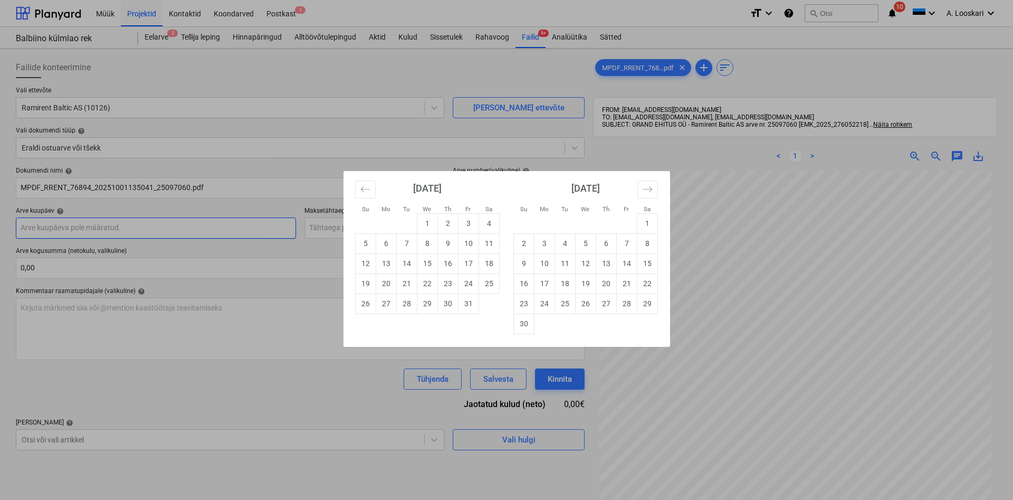
click at [97, 226] on input "text" at bounding box center [156, 227] width 280 height 21
click at [361, 191] on icon "Move backward to switch to the previous month." at bounding box center [365, 189] width 10 height 10
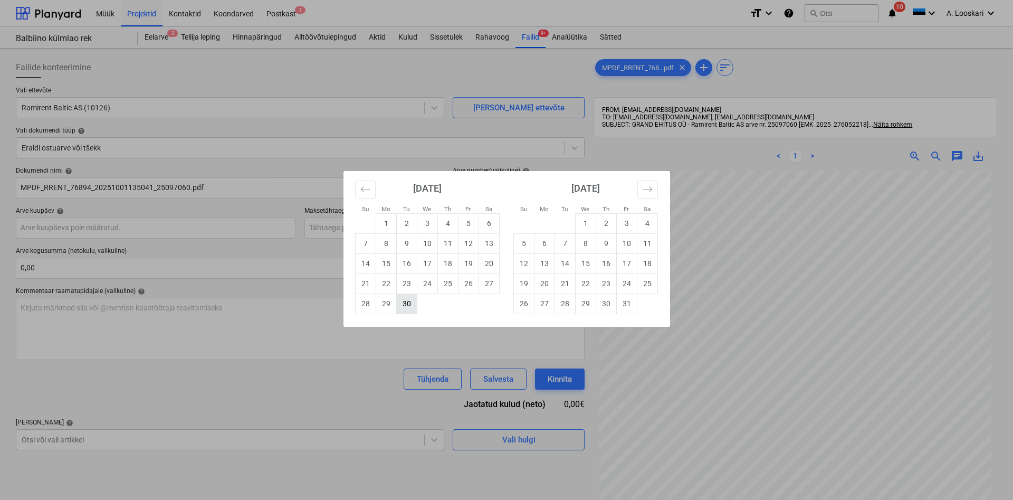
click at [409, 303] on td "30" at bounding box center [406, 303] width 21 height 20
type input "[DATE]"
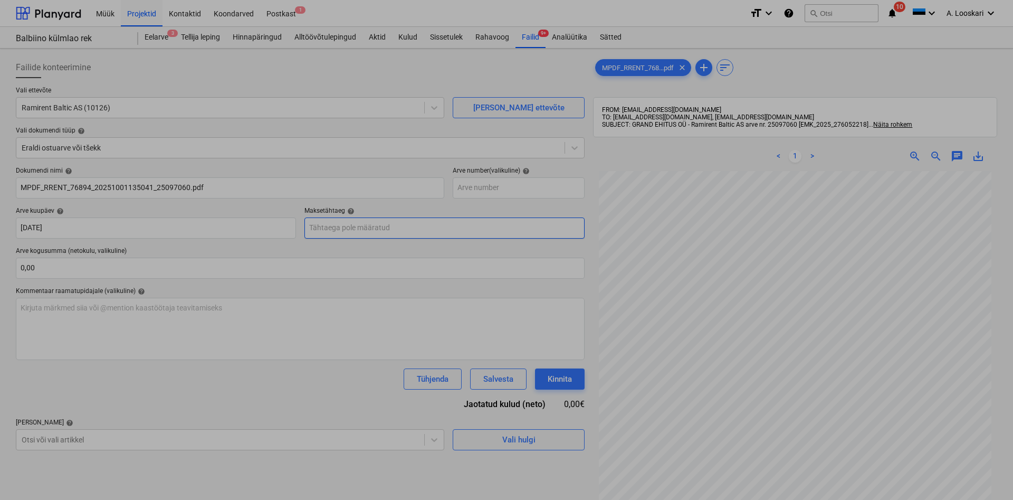
click at [362, 227] on input "text" at bounding box center [444, 227] width 280 height 21
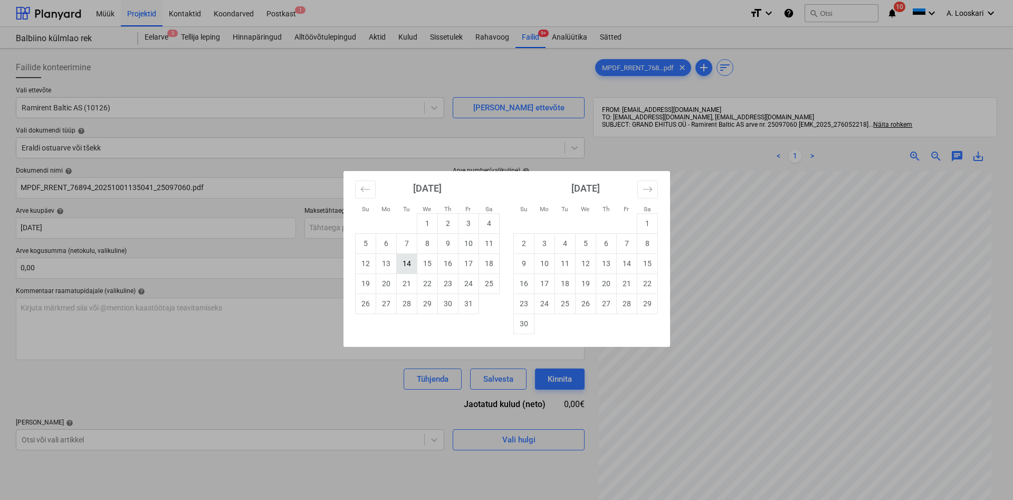
click at [404, 263] on td "14" at bounding box center [406, 263] width 21 height 20
type input "[DATE]"
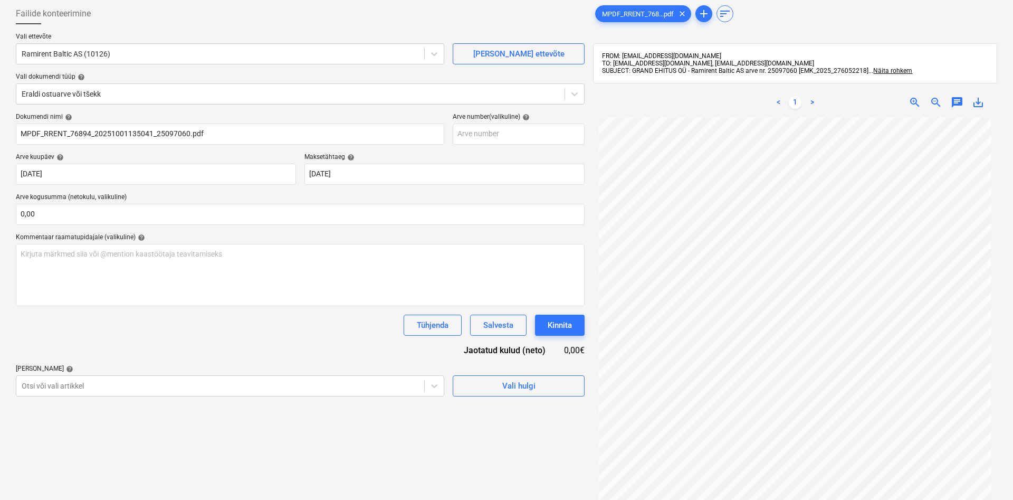
scroll to position [27, 0]
click at [69, 388] on body "Müük Projektid Kontaktid Koondarved Postkast 1 format_size keyboard_arrow_down …" at bounding box center [506, 196] width 1013 height 500
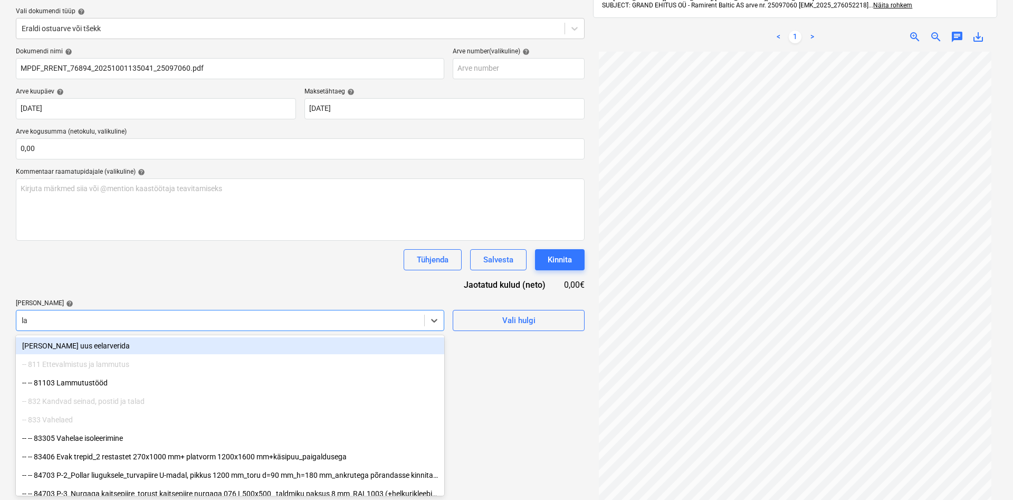
type input "[PERSON_NAME]"
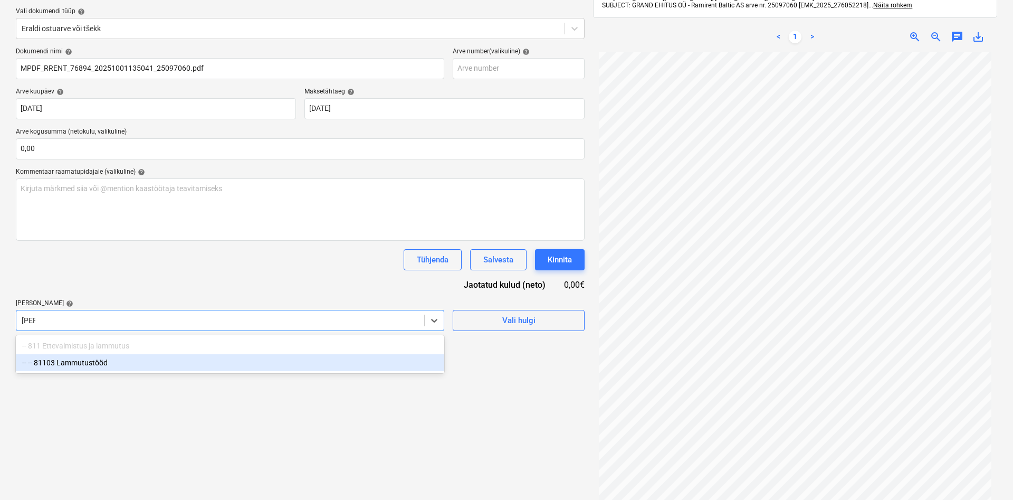
click at [85, 362] on div "-- -- 81103 Lammutustööd" at bounding box center [230, 362] width 428 height 17
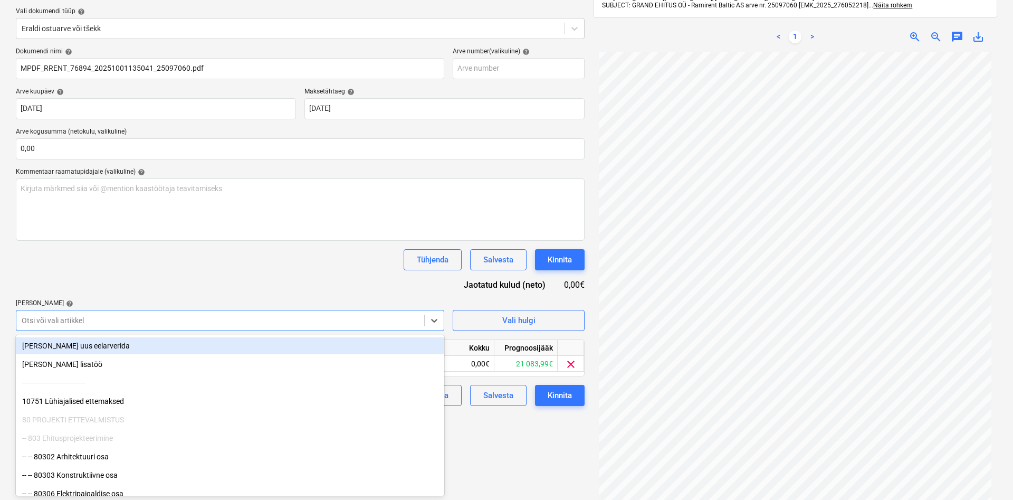
click at [160, 266] on div "Tühjenda Salvesta Kinnita" at bounding box center [300, 259] width 569 height 21
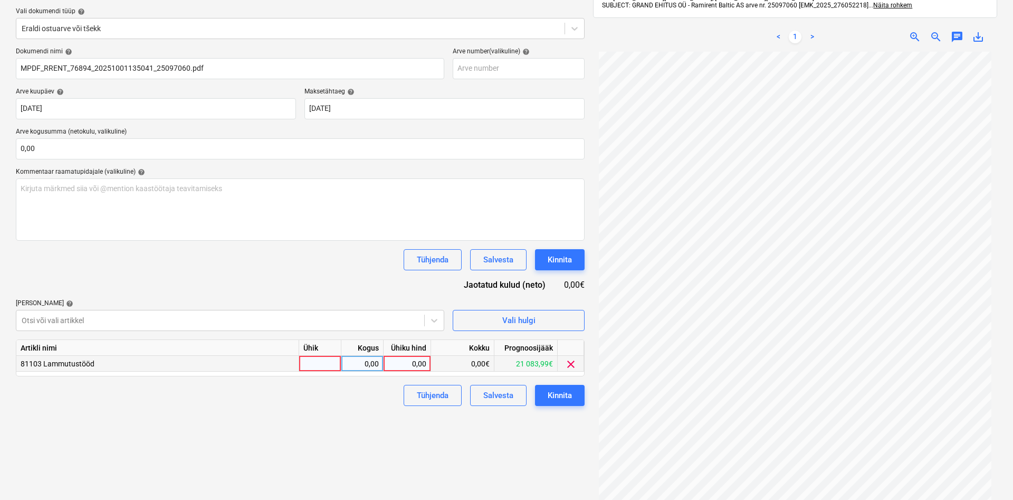
click at [315, 364] on div at bounding box center [320, 364] width 42 height 16
type input "kmpl"
click at [351, 363] on div "0,00" at bounding box center [361, 364] width 33 height 16
type input "1"
click at [404, 360] on div "0,00" at bounding box center [407, 364] width 39 height 16
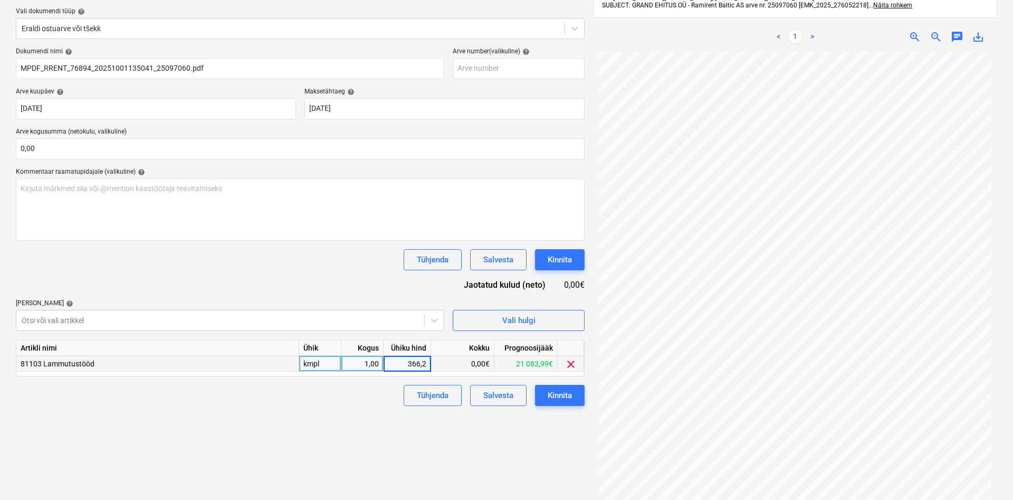
type input "366,22"
click at [314, 435] on div "Failide konteerimine Vali ettevõte Ramirent Baltic AS (10126) [PERSON_NAME] uus…" at bounding box center [300, 230] width 577 height 592
click at [559, 393] on div "Kinnita" at bounding box center [560, 395] width 24 height 14
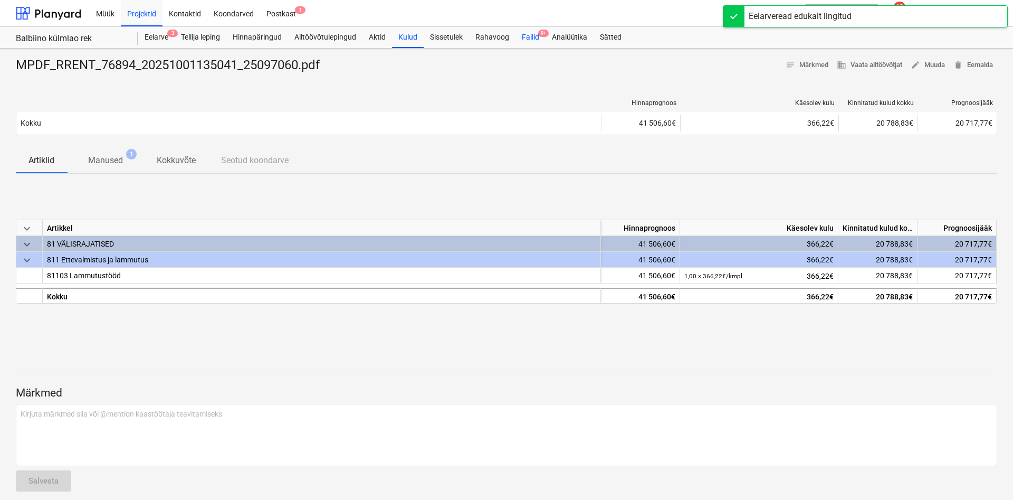
click at [534, 35] on div "Failid 9+" at bounding box center [530, 37] width 30 height 21
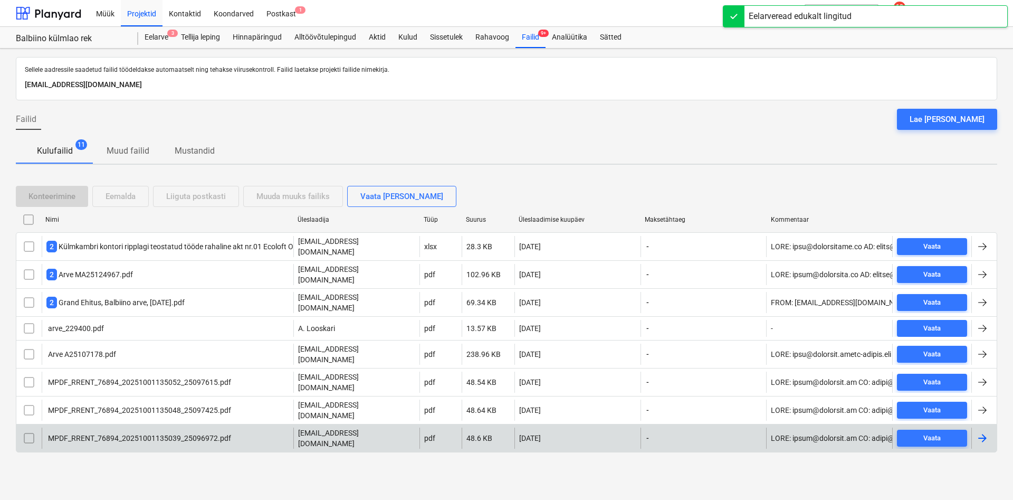
click at [82, 434] on div "MPDF_RRENT_76894_20251001135039_25096972.pdf" at bounding box center [138, 438] width 185 height 8
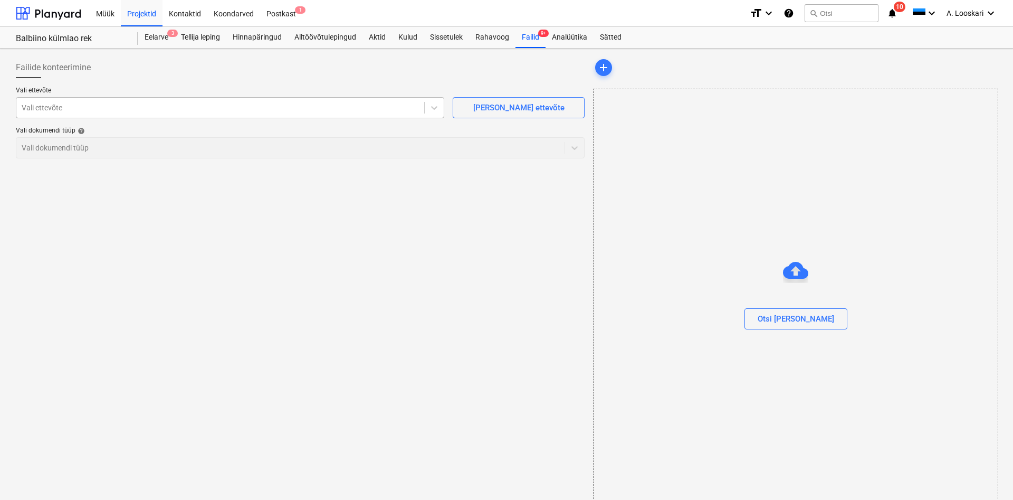
click at [84, 110] on div at bounding box center [220, 107] width 397 height 11
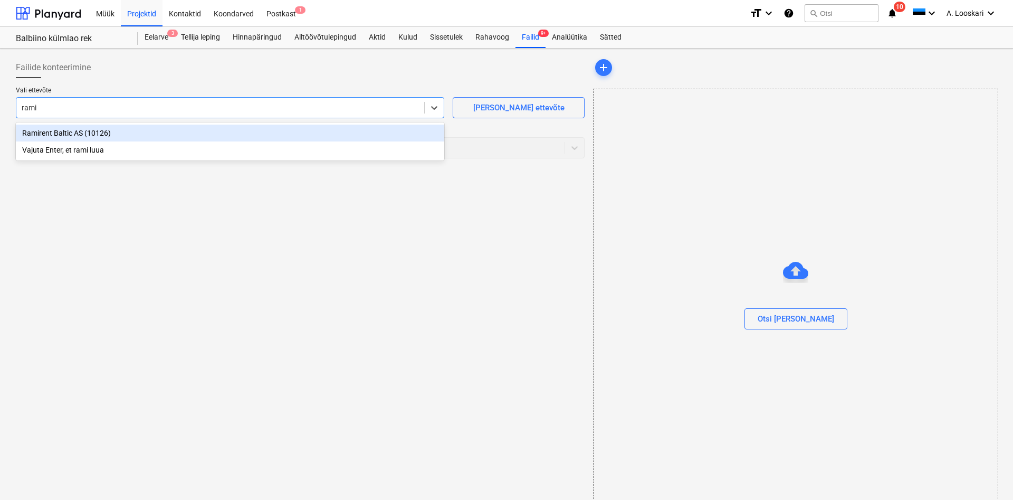
type input "ramir"
click at [129, 133] on div "Ramirent Baltic AS (10126)" at bounding box center [230, 132] width 428 height 17
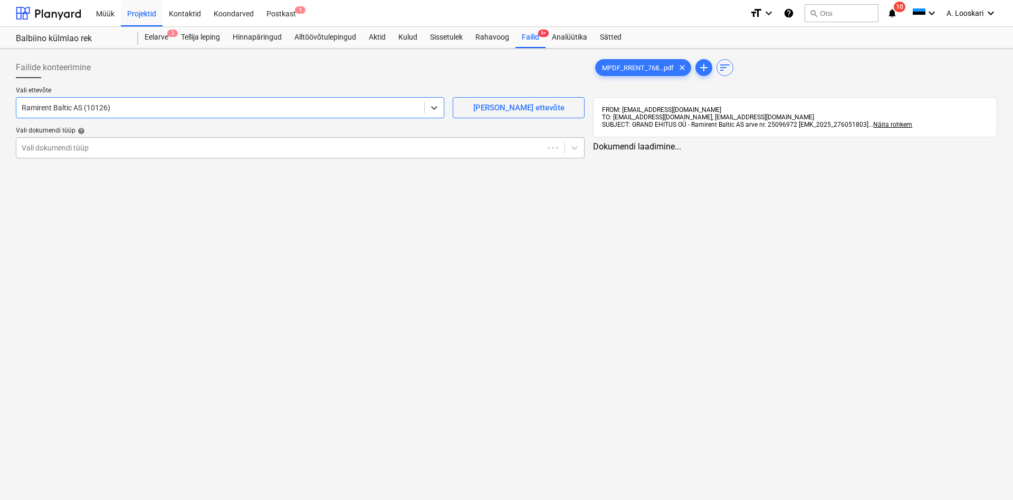
click at [116, 148] on div at bounding box center [280, 147] width 516 height 11
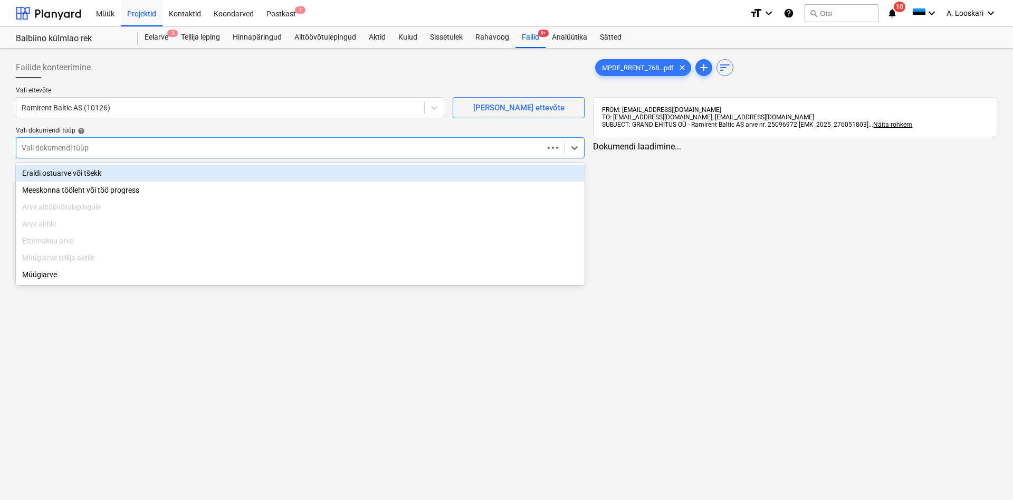
click at [116, 171] on div "Eraldi ostuarve või tšekk" at bounding box center [300, 173] width 569 height 17
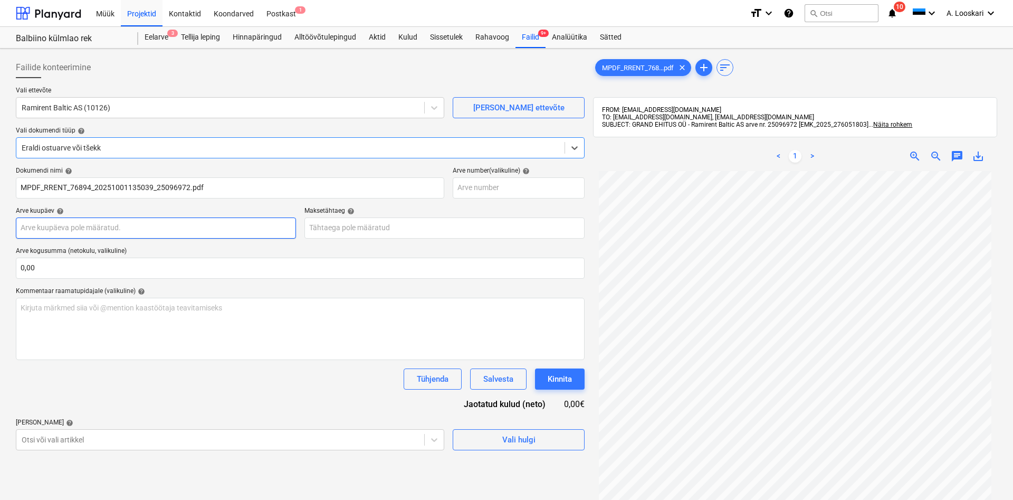
click at [125, 222] on input "text" at bounding box center [156, 227] width 280 height 21
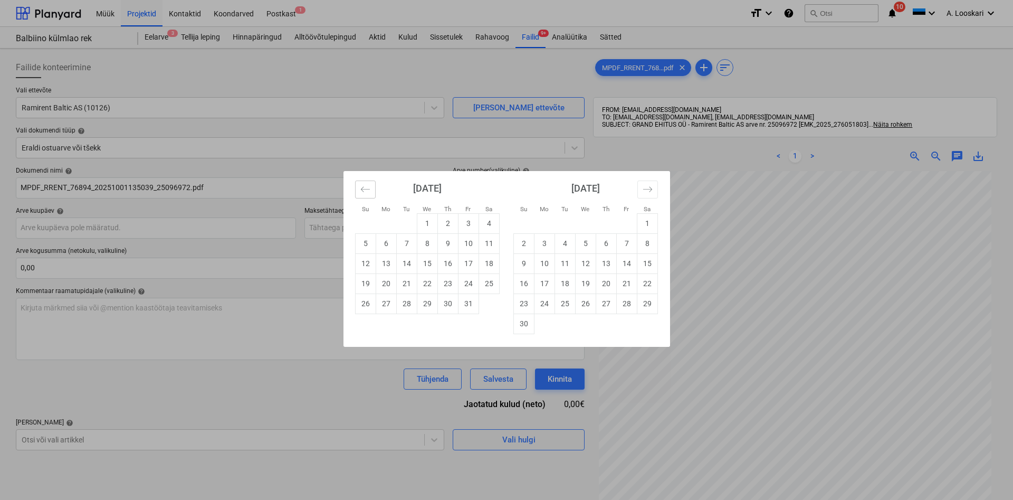
drag, startPoint x: 363, startPoint y: 189, endPoint x: 366, endPoint y: 195, distance: 6.4
click at [364, 193] on icon "Move backward to switch to the previous month." at bounding box center [365, 189] width 10 height 10
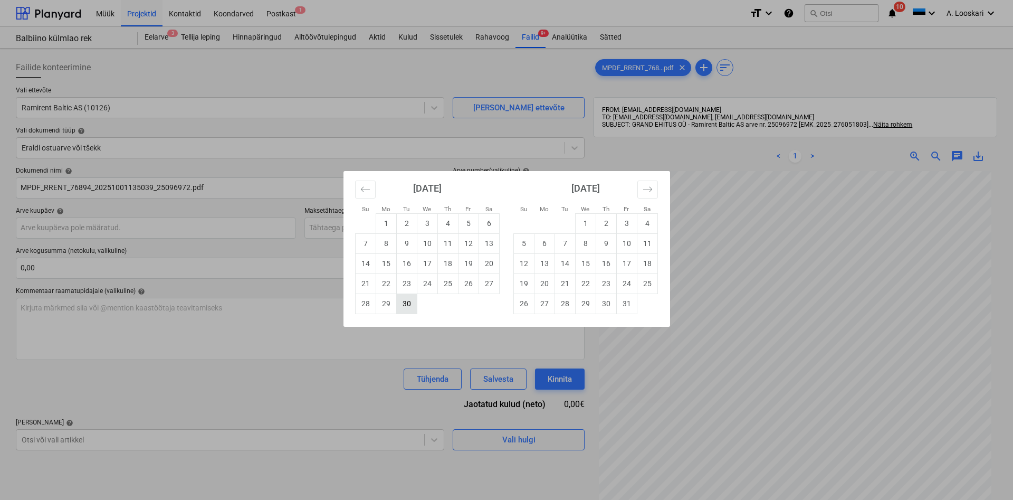
click at [408, 302] on td "30" at bounding box center [406, 303] width 21 height 20
type input "[DATE]"
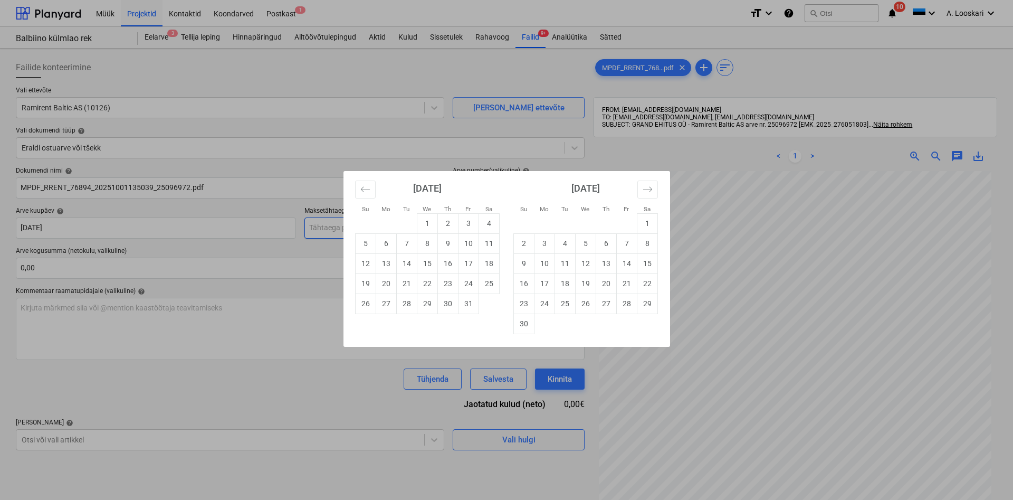
click at [385, 230] on input "text" at bounding box center [444, 227] width 280 height 21
click at [406, 262] on td "14" at bounding box center [406, 263] width 21 height 20
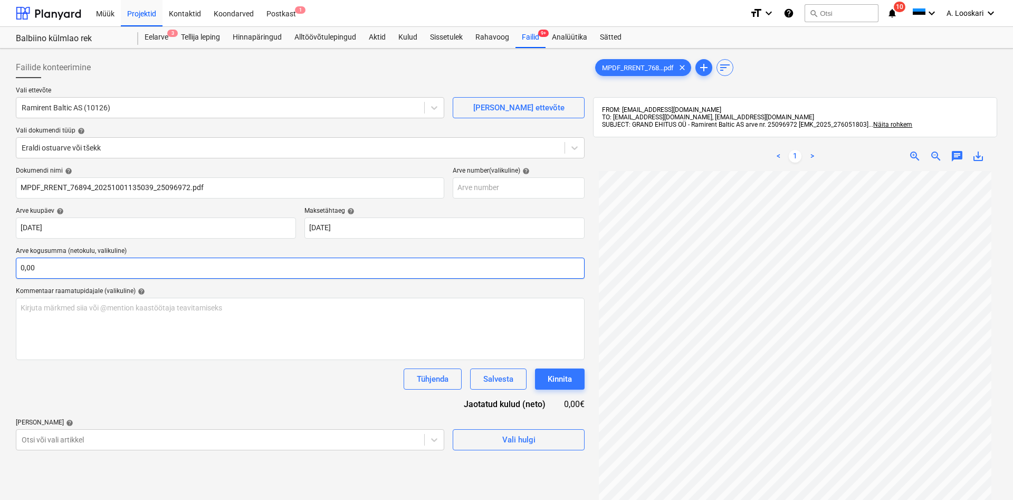
type input "[DATE]"
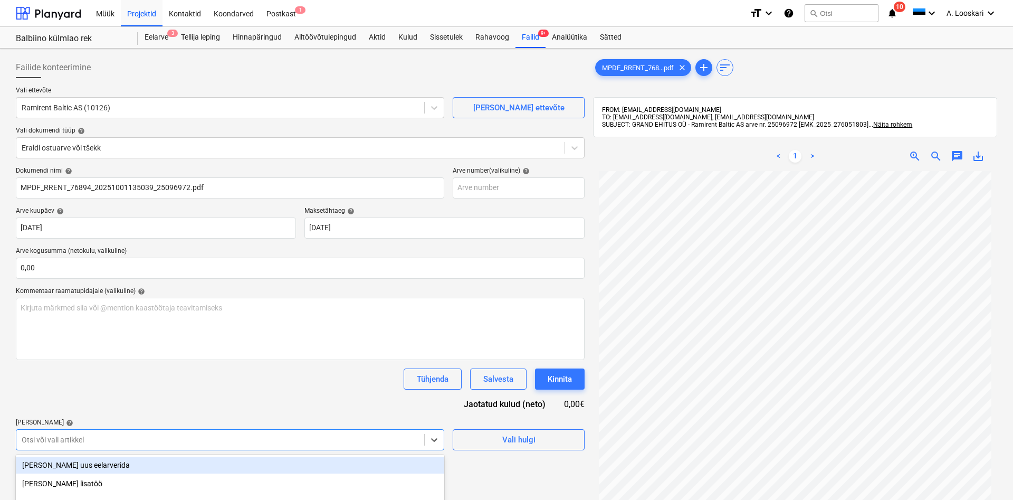
scroll to position [119, 0]
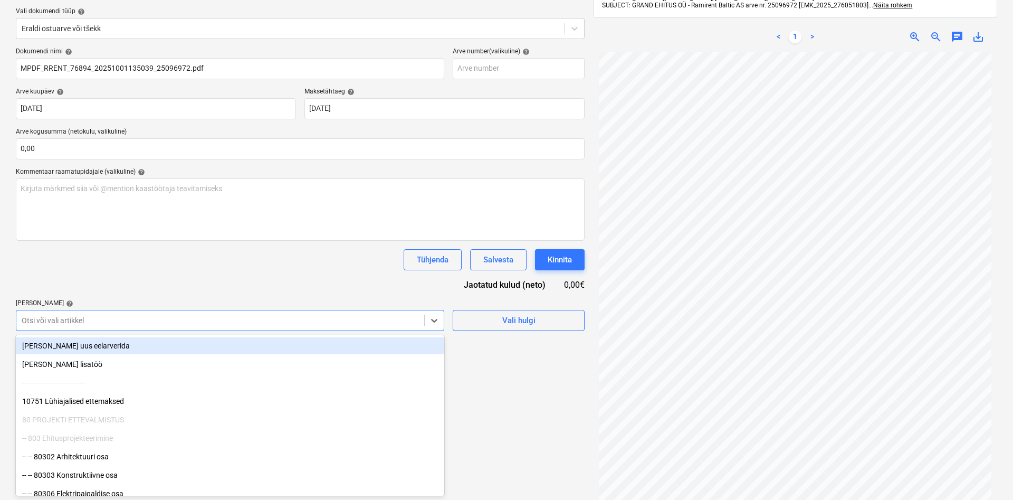
click at [69, 380] on body "Müük Projektid Kontaktid Koondarved Postkast 1 format_size keyboard_arrow_down …" at bounding box center [506, 131] width 1013 height 500
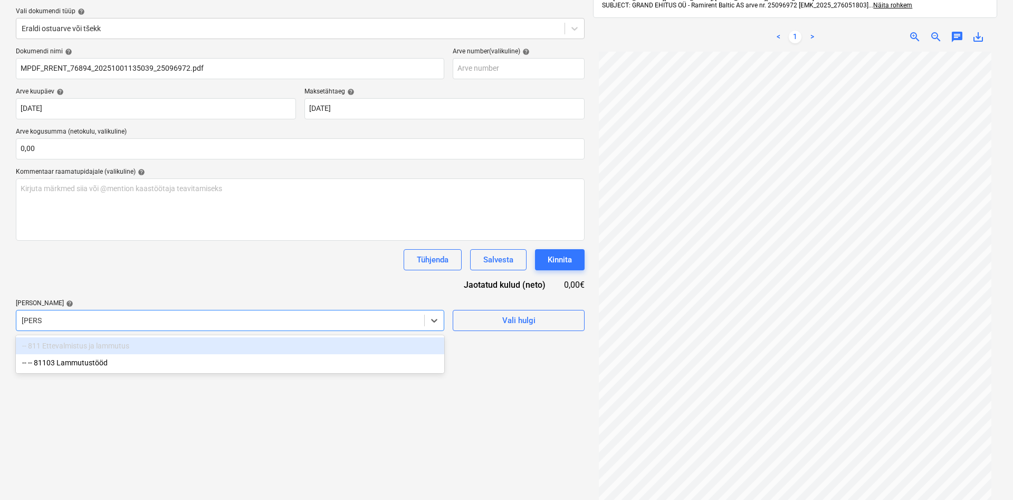
type input "lammu"
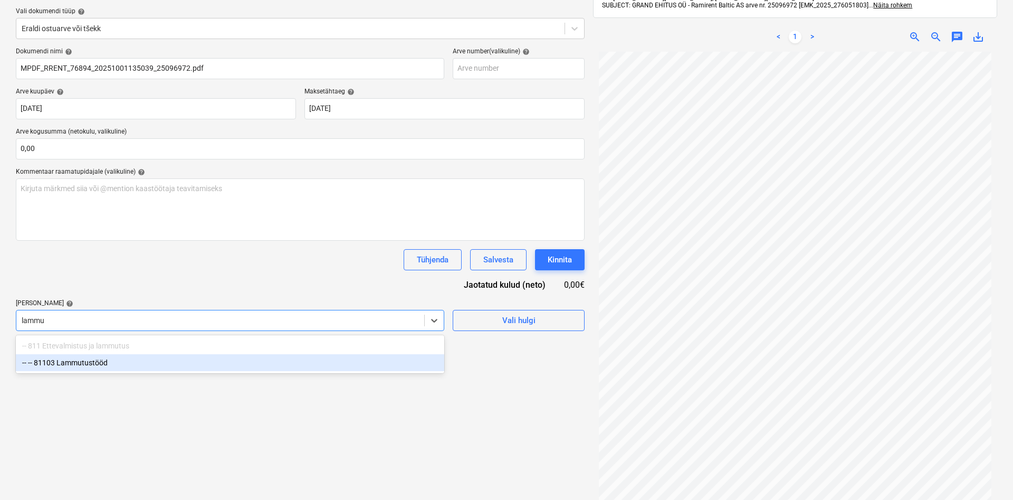
click at [96, 361] on div "-- -- 81103 Lammutustööd" at bounding box center [230, 362] width 428 height 17
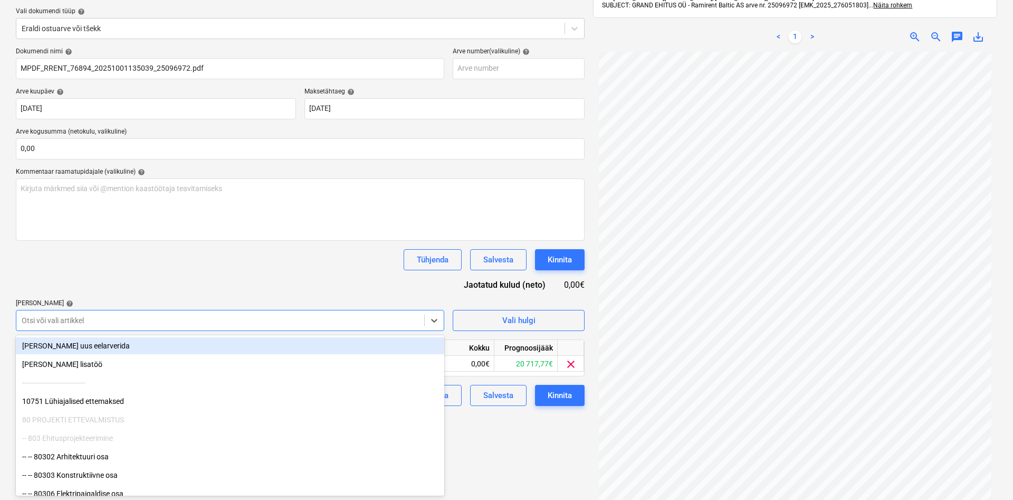
drag, startPoint x: 112, startPoint y: 270, endPoint x: 116, endPoint y: 279, distance: 9.9
click at [112, 271] on div "Dokumendi nimi help MPDF_RRENT_76894_20251001135039_25096972.pdf Arve number (v…" at bounding box center [300, 226] width 569 height 358
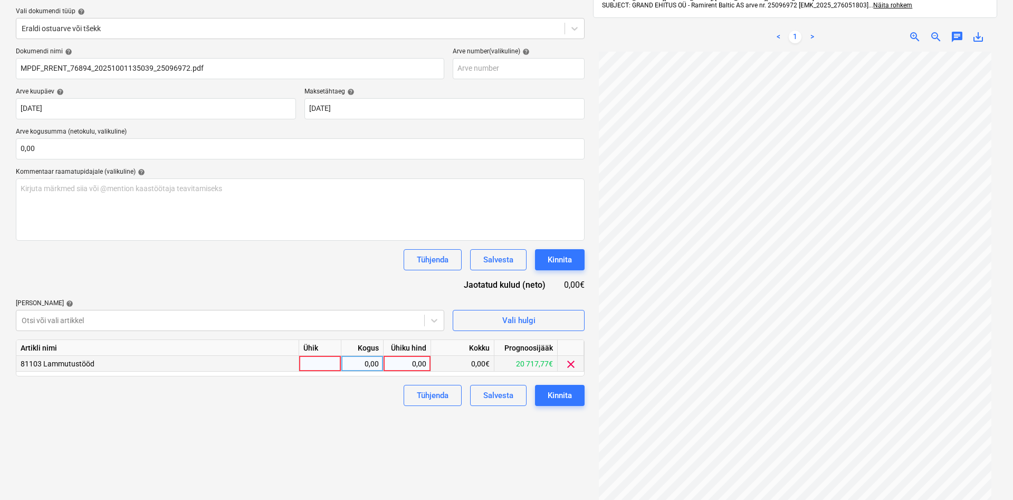
click at [314, 366] on div at bounding box center [320, 364] width 42 height 16
type input "kmpl"
click at [359, 362] on div "0,00" at bounding box center [361, 364] width 33 height 16
type input "1"
click at [408, 364] on div "0,00" at bounding box center [407, 364] width 39 height 16
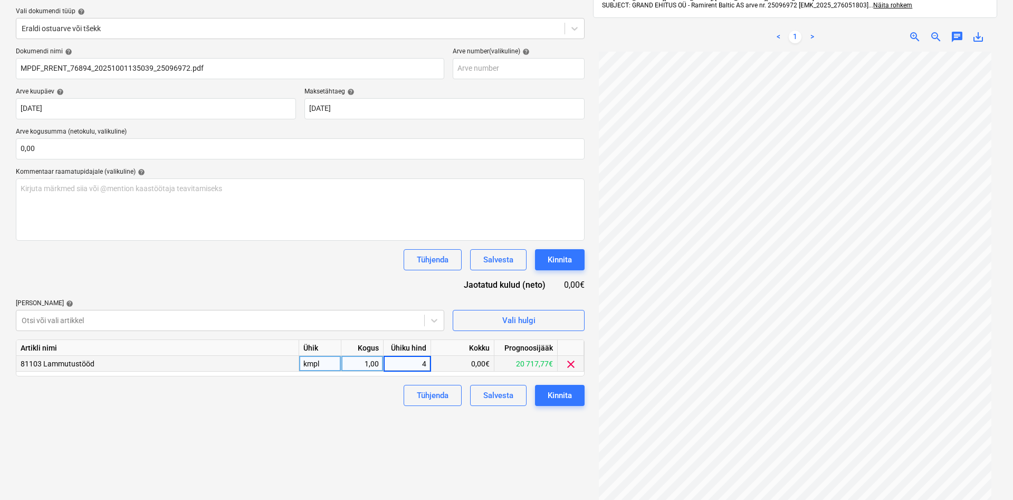
type input "45"
click at [275, 416] on div "Failide konteerimine Vali ettevõte Ramirent Baltic AS (10126) [PERSON_NAME] uus…" at bounding box center [300, 230] width 577 height 592
click at [555, 392] on div "Kinnita" at bounding box center [560, 395] width 24 height 14
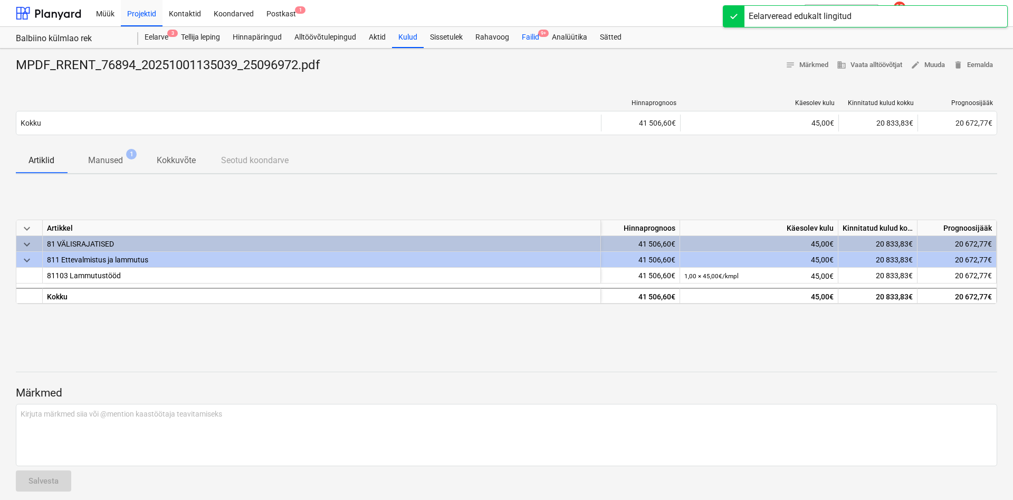
click at [529, 36] on div "Failid 9+" at bounding box center [530, 37] width 30 height 21
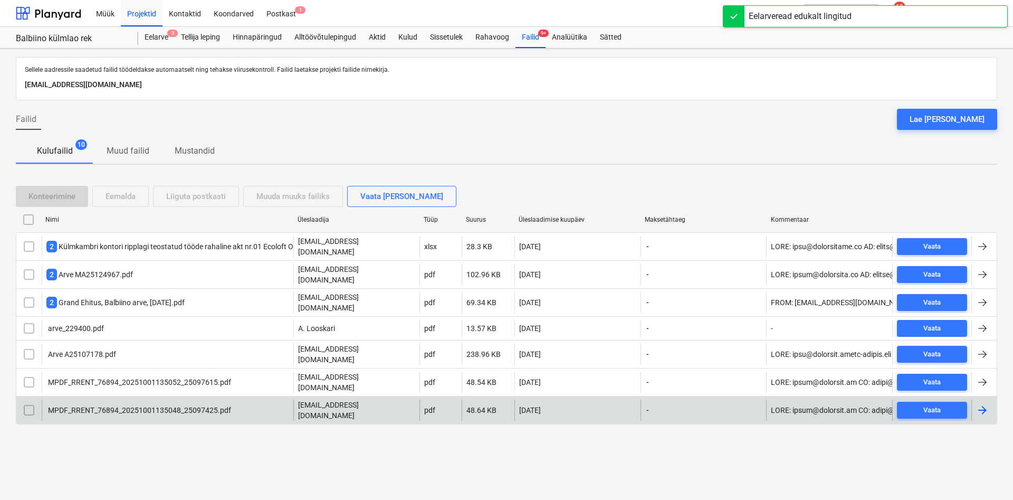
click at [115, 406] on div "MPDF_RRENT_76894_20251001135048_25097425.pdf" at bounding box center [138, 410] width 185 height 8
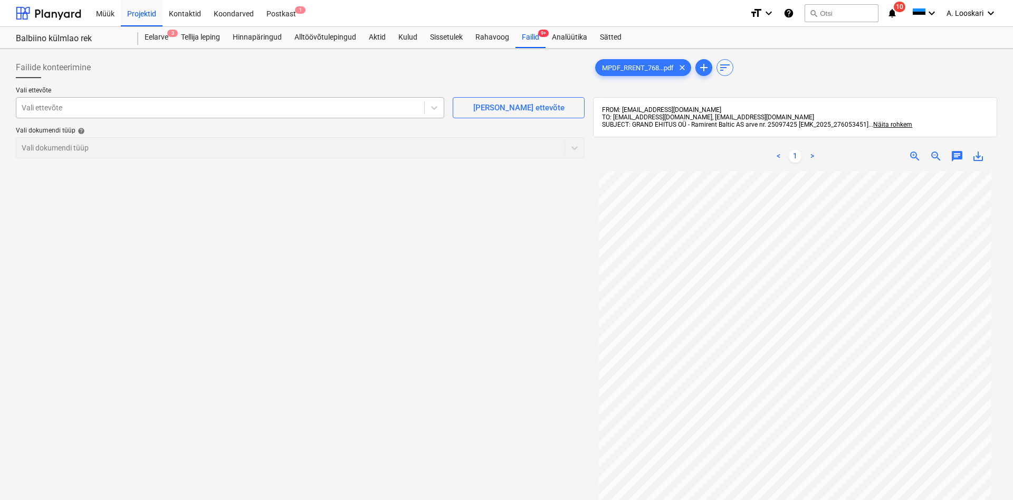
click at [41, 105] on div at bounding box center [220, 107] width 397 height 11
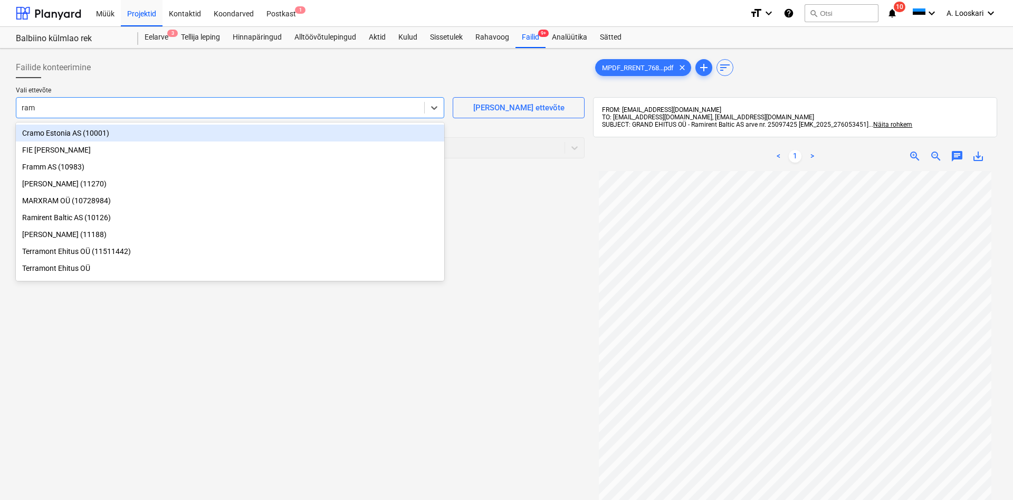
type input "rami"
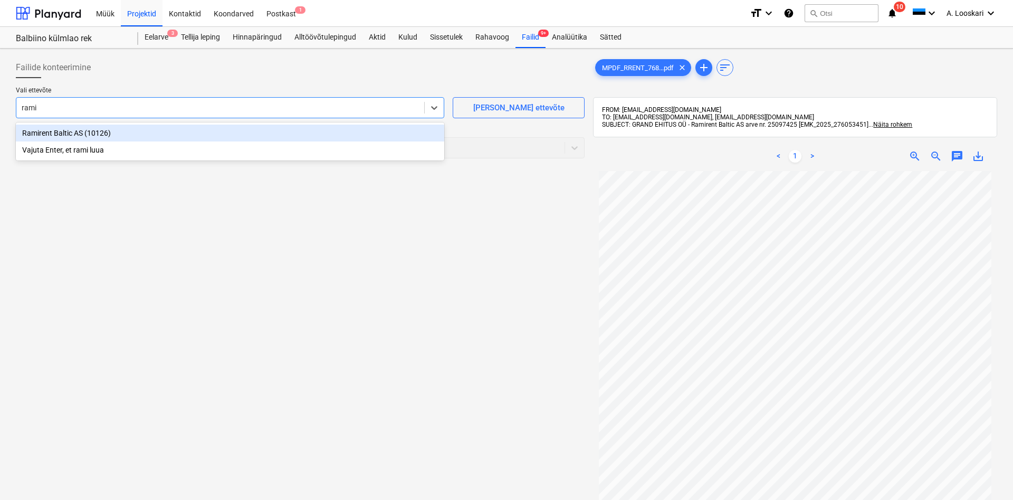
click at [60, 131] on div "Ramirent Baltic AS (10126)" at bounding box center [230, 132] width 428 height 17
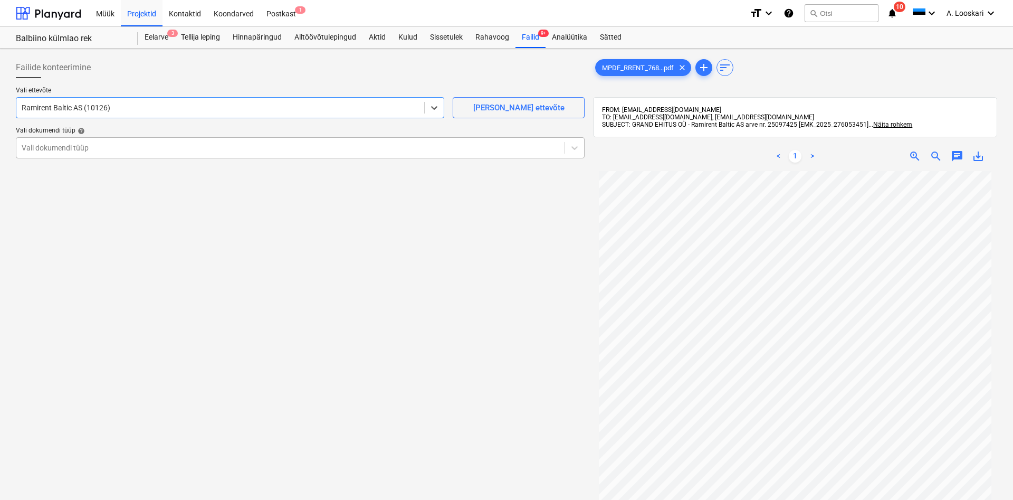
click at [61, 146] on div at bounding box center [291, 147] width 538 height 11
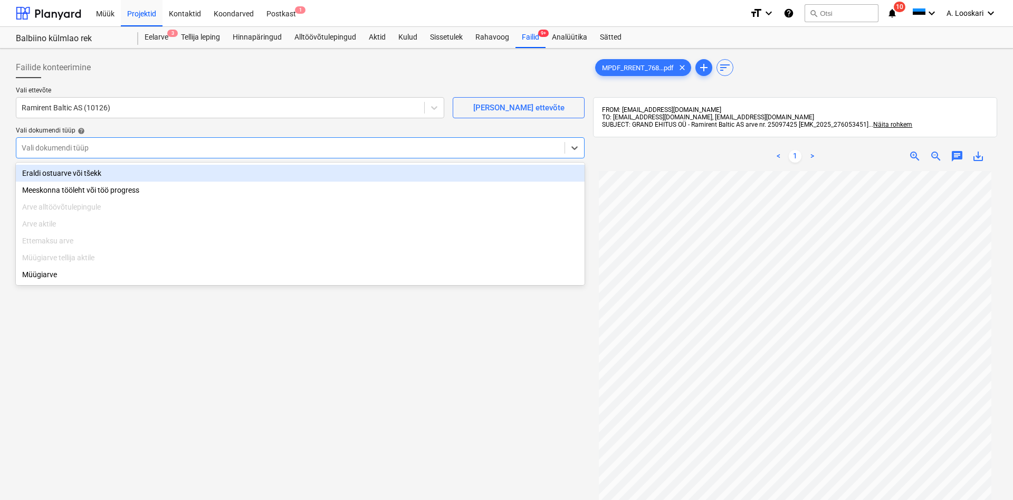
click at [62, 170] on div "Eraldi ostuarve või tšekk" at bounding box center [300, 173] width 569 height 17
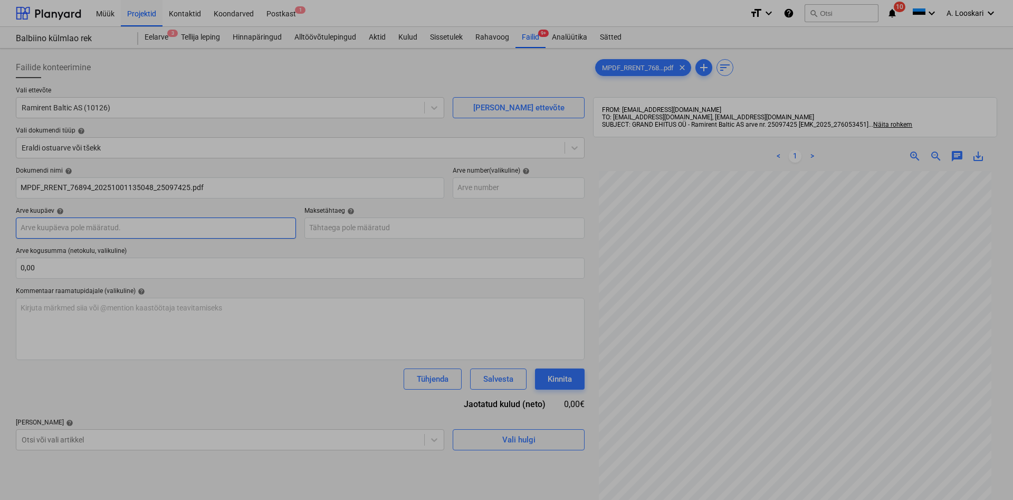
click at [74, 228] on input "text" at bounding box center [156, 227] width 280 height 21
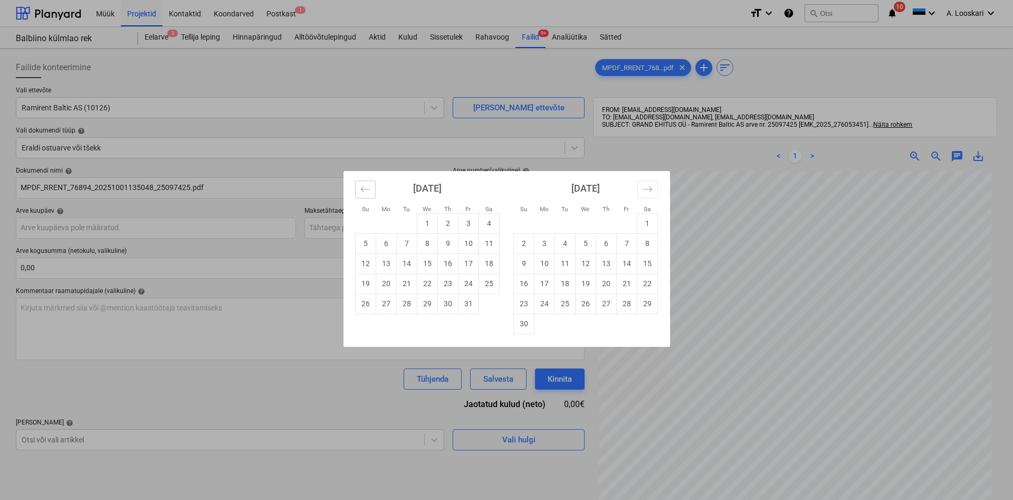
drag, startPoint x: 368, startPoint y: 190, endPoint x: 341, endPoint y: 244, distance: 60.2
click at [367, 199] on div "[DATE] 1 2 3 4 5 6 7 8 9 10 11 12 13 14 15 16 17 18 19 20 21 22 23 24 25 26 27 …" at bounding box center [506, 259] width 326 height 176
click at [364, 180] on div "[DATE] 1 2 3 4 5 6 7 8 9 10 11 12 13 14 15 16 17 18 19 20 21 22 23 24 25 26 27 …" at bounding box center [506, 259] width 326 height 176
click at [360, 189] on icon "Move backward to switch to the previous month." at bounding box center [365, 189] width 10 height 10
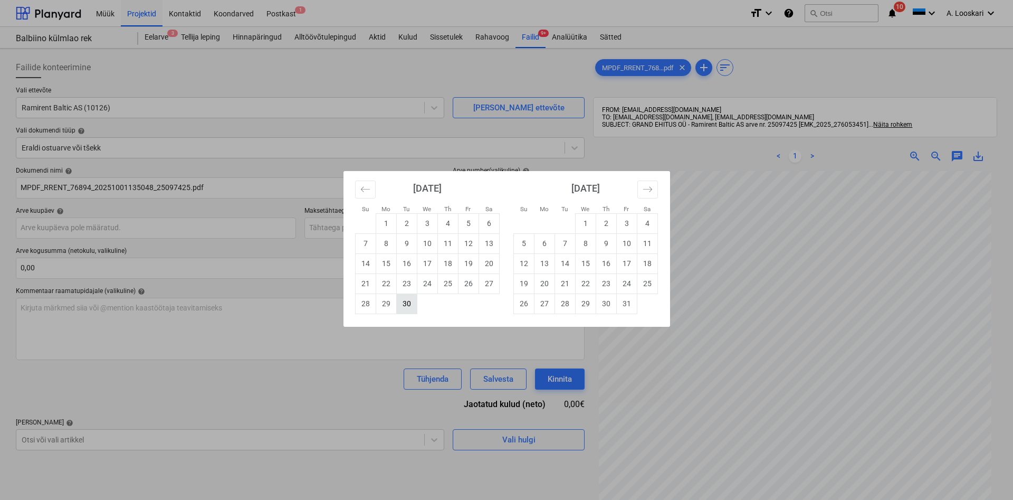
click at [406, 305] on td "30" at bounding box center [406, 303] width 21 height 20
type input "[DATE]"
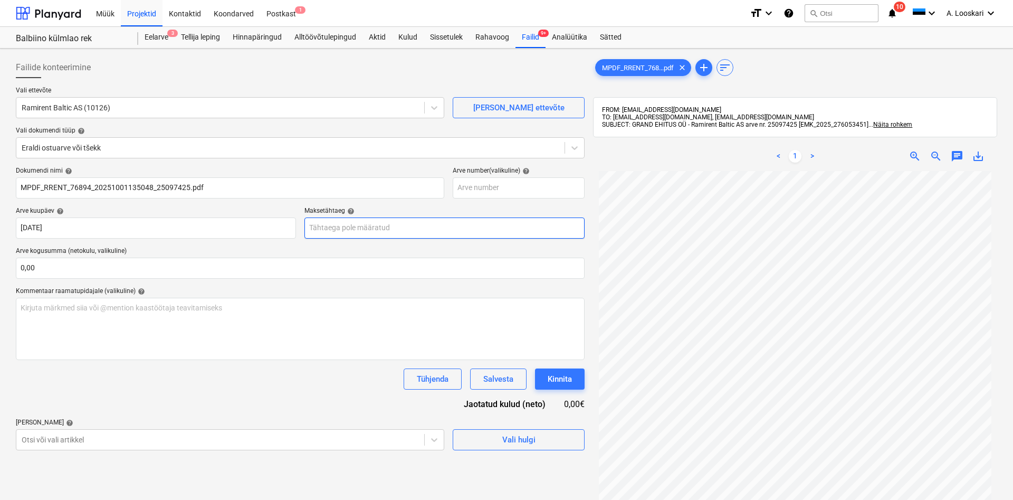
click at [371, 226] on input "text" at bounding box center [444, 227] width 280 height 21
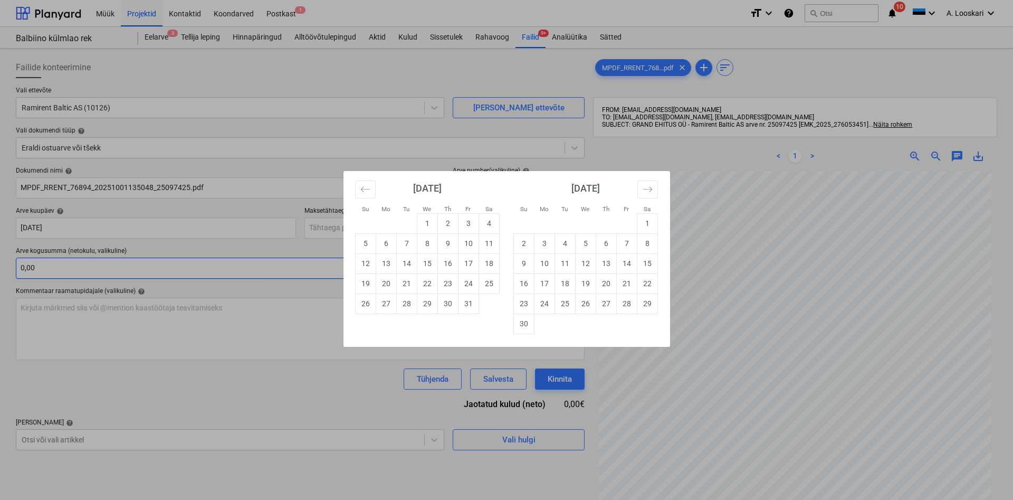
click at [412, 260] on td "14" at bounding box center [406, 263] width 21 height 20
type input "[DATE]"
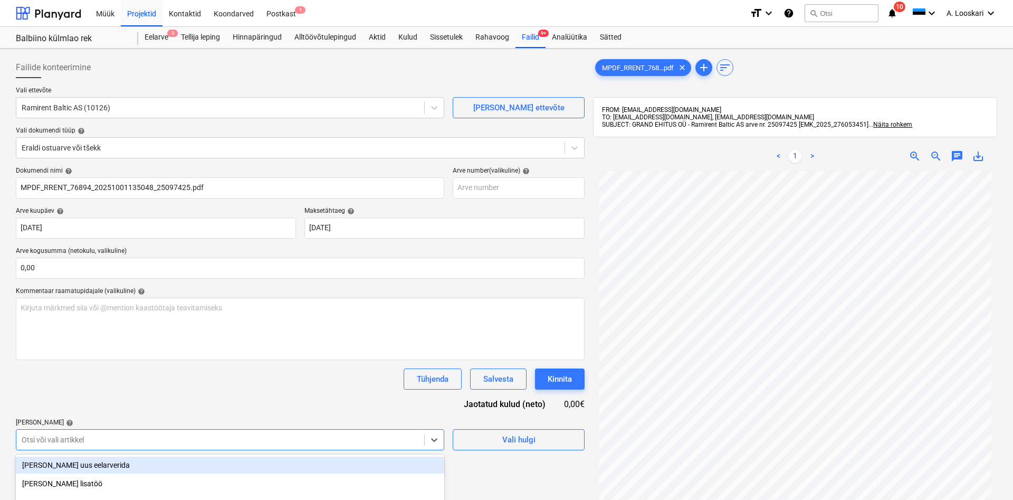
scroll to position [119, 0]
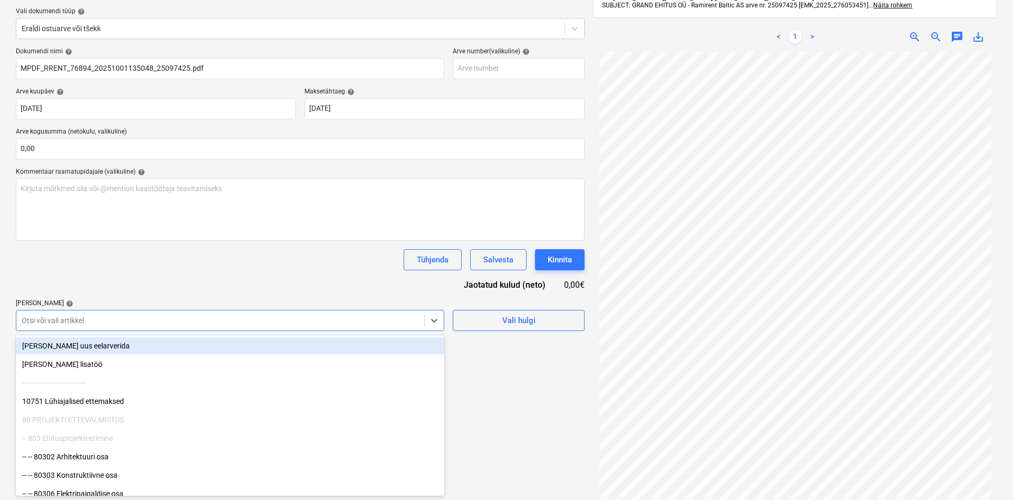
click at [55, 380] on body "Müük Projektid Kontaktid Koondarved Postkast 1 format_size keyboard_arrow_down …" at bounding box center [506, 131] width 1013 height 500
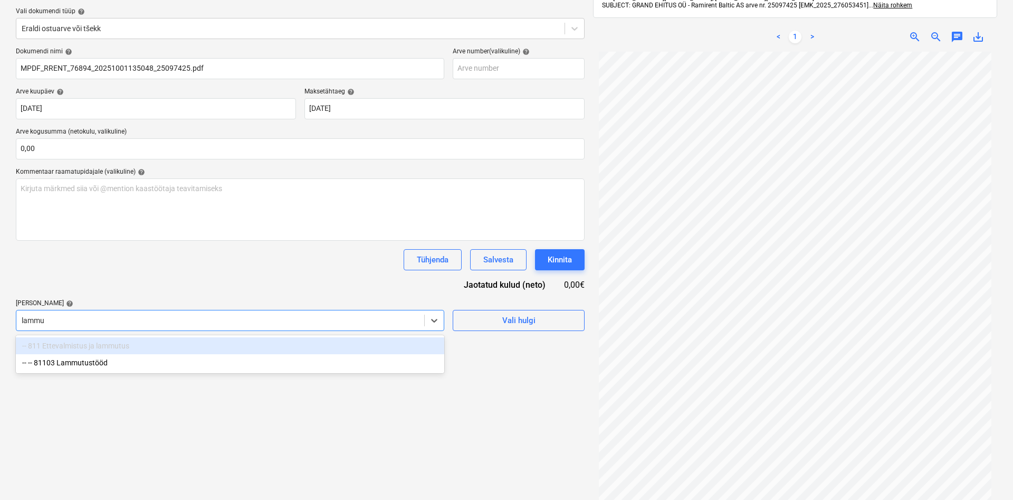
type input "lammut"
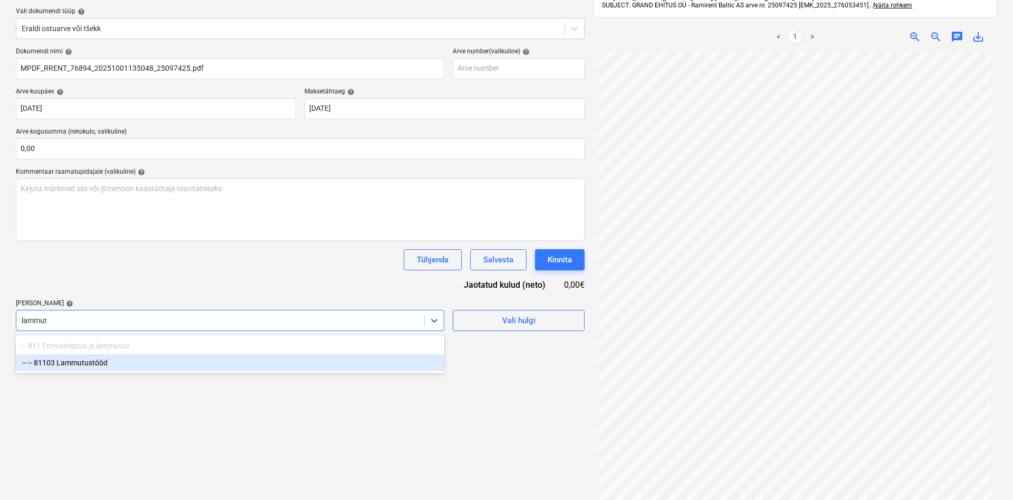
click at [87, 363] on div "-- -- 81103 Lammutustööd" at bounding box center [230, 362] width 428 height 17
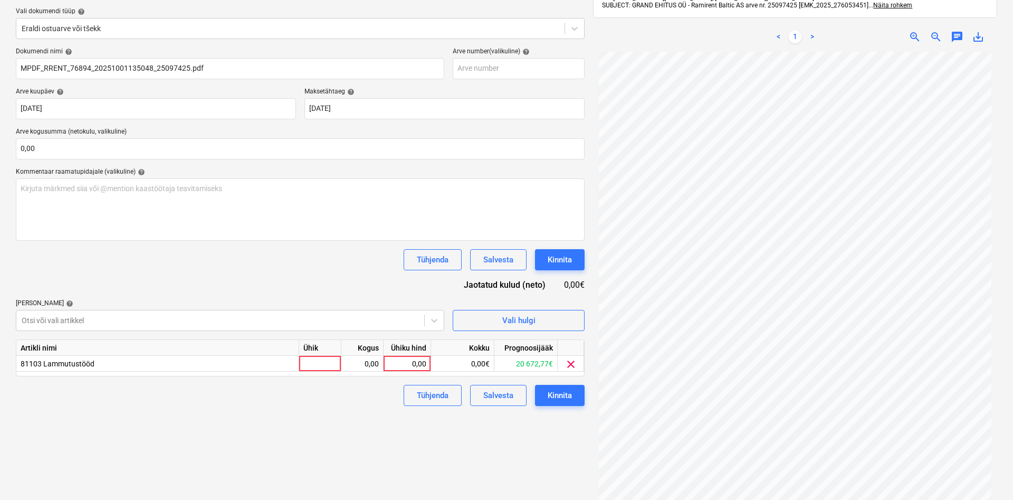
click at [89, 286] on div "Dokumendi nimi help MPDF_RRENT_76894_20251001135048_25097425.pdf Arve number (v…" at bounding box center [300, 226] width 569 height 358
click at [328, 364] on div at bounding box center [320, 364] width 42 height 16
type input "kmpl"
click at [358, 363] on div "0,00" at bounding box center [361, 364] width 33 height 16
type input "1"
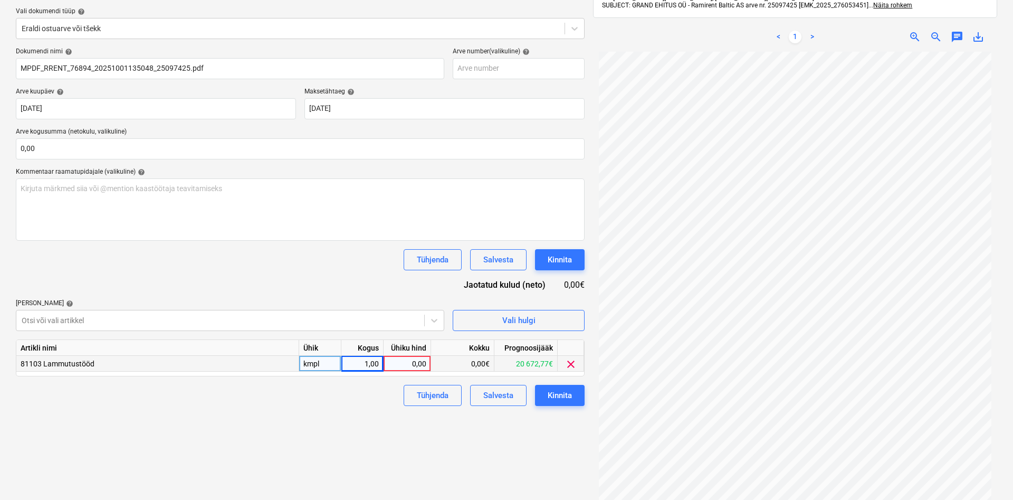
click at [398, 362] on div "0,00" at bounding box center [407, 364] width 39 height 16
type input "196,64"
click at [243, 423] on div "Failide konteerimine Vali ettevõte Ramirent Baltic AS (10126) [PERSON_NAME] uus…" at bounding box center [300, 230] width 577 height 592
click at [555, 395] on div "Kinnita" at bounding box center [560, 395] width 24 height 14
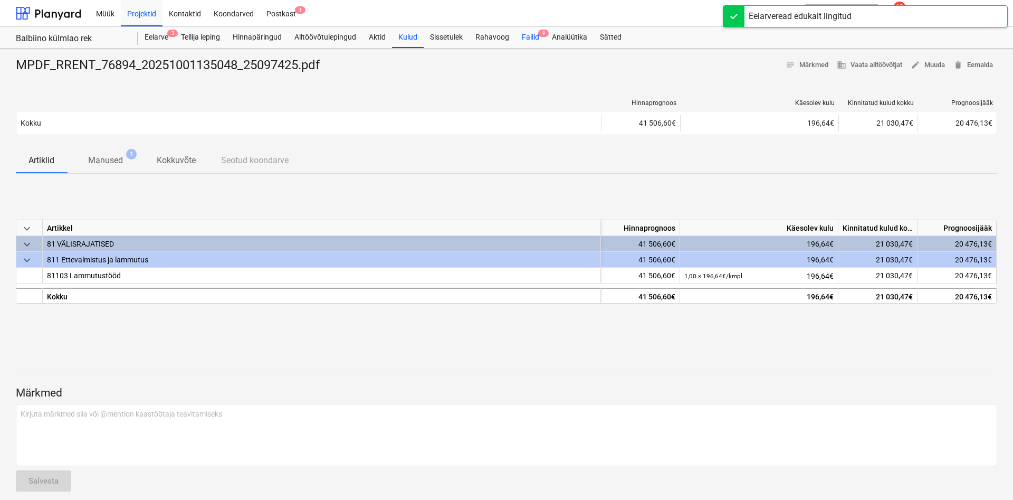
click at [535, 37] on div "Failid 9" at bounding box center [530, 37] width 30 height 21
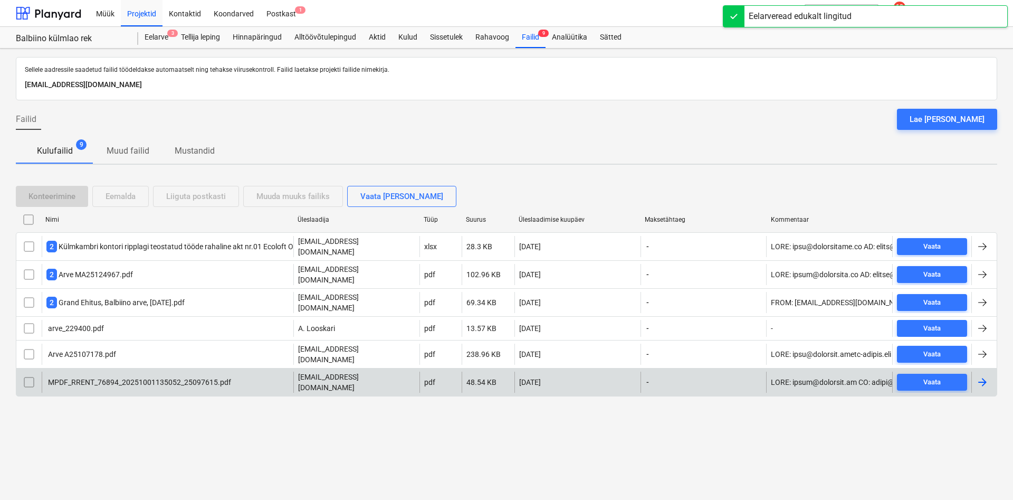
click at [74, 378] on div "MPDF_RRENT_76894_20251001135052_25097615.pdf" at bounding box center [138, 382] width 185 height 8
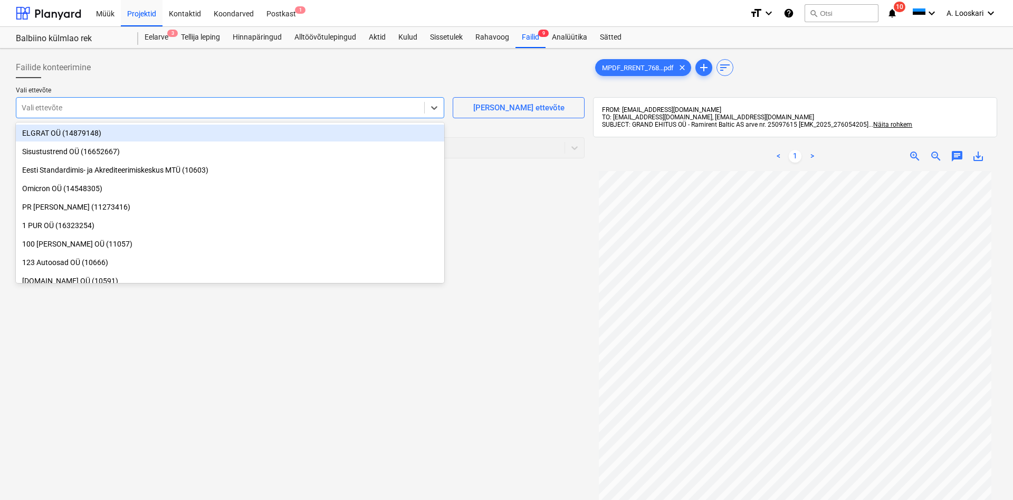
click at [76, 104] on div at bounding box center [220, 107] width 397 height 11
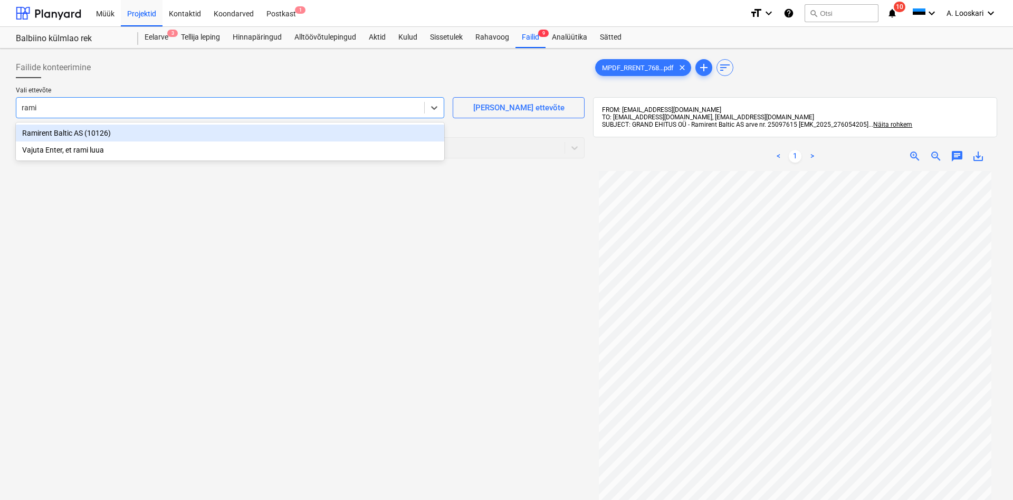
type input "ramir"
click at [98, 136] on div "Ramirent Baltic AS (10126)" at bounding box center [230, 132] width 428 height 17
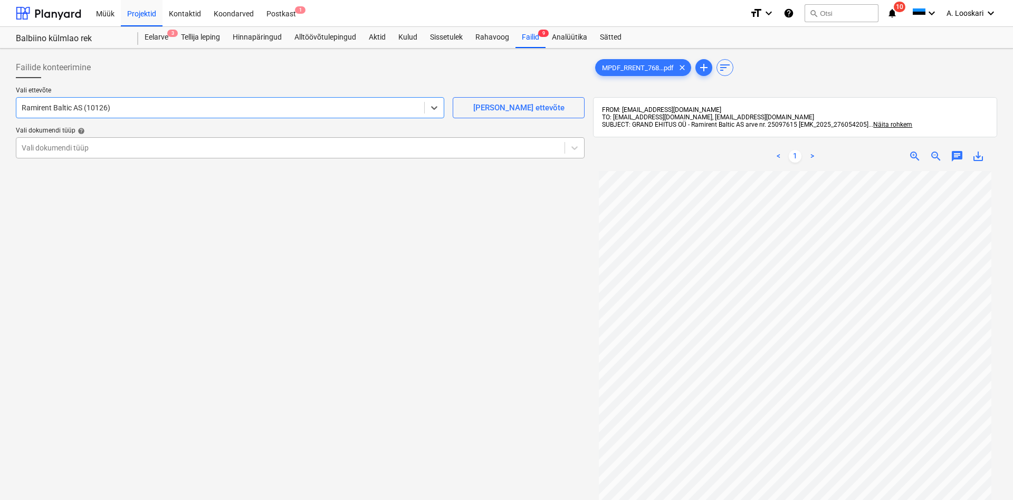
click at [94, 146] on div at bounding box center [291, 147] width 538 height 11
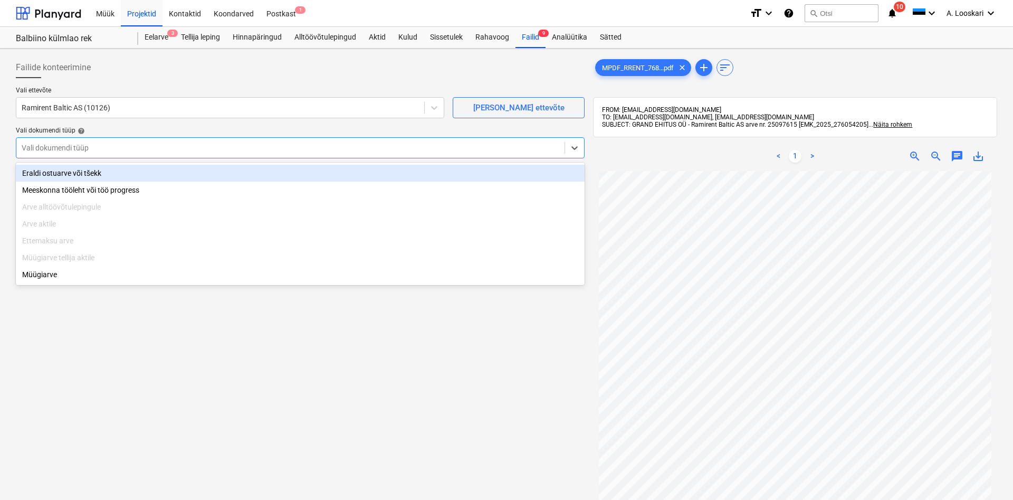
click at [97, 174] on div "Eraldi ostuarve või tšekk" at bounding box center [300, 173] width 569 height 17
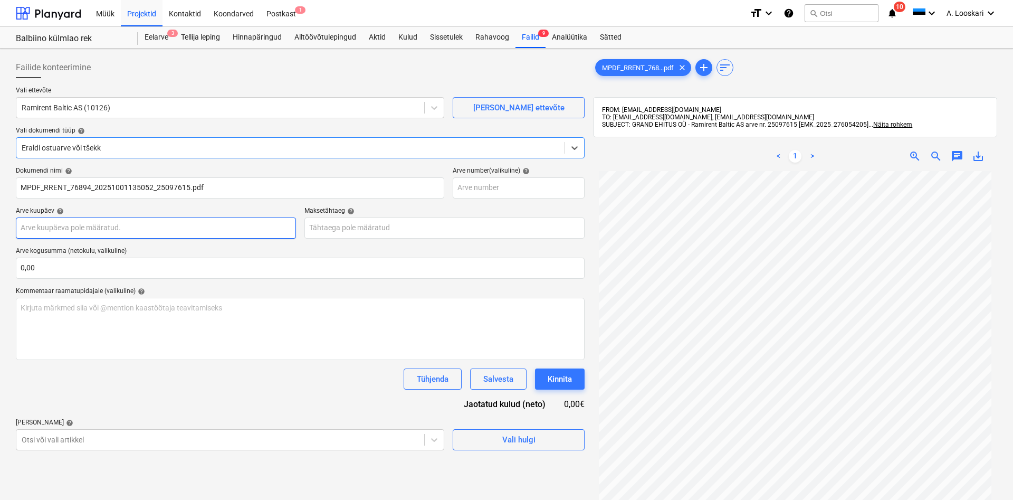
click at [108, 228] on input "text" at bounding box center [156, 227] width 280 height 21
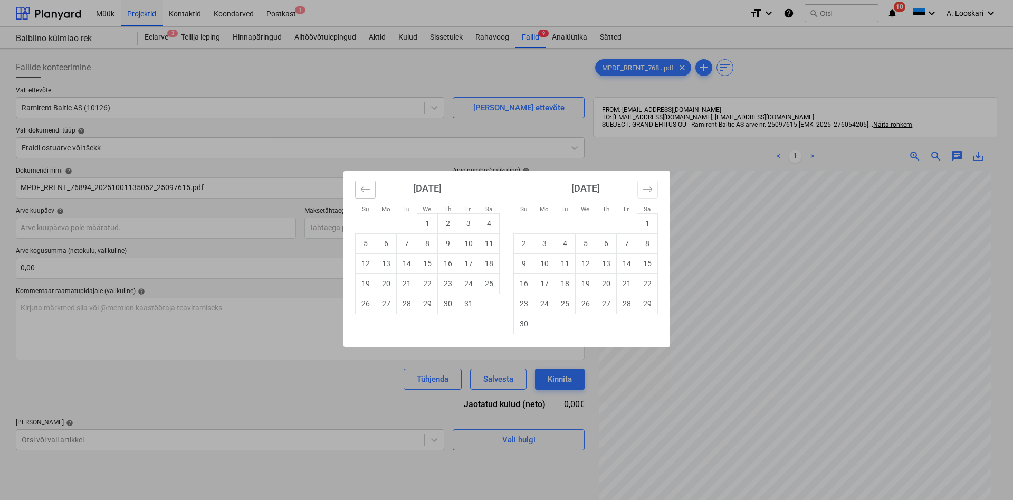
click at [364, 188] on icon "Move backward to switch to the previous month." at bounding box center [365, 189] width 10 height 10
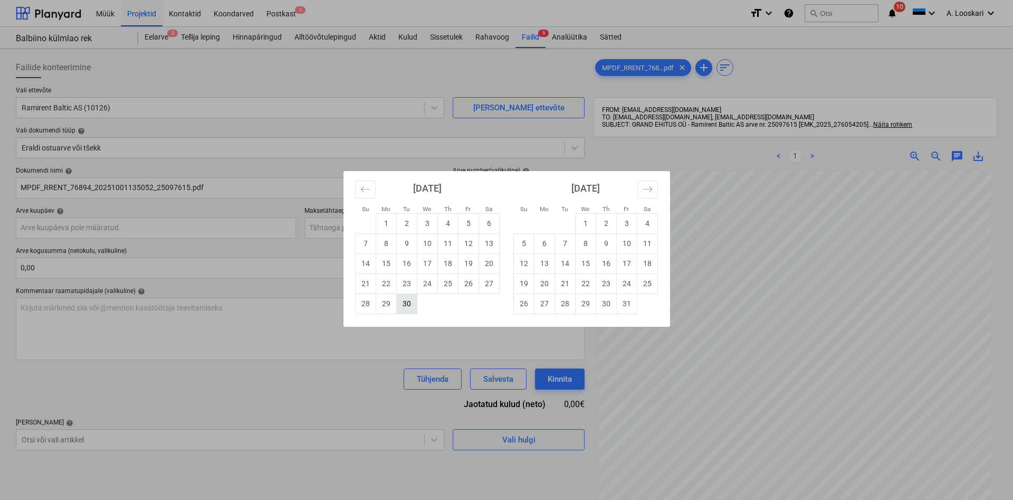
click at [400, 299] on td "30" at bounding box center [406, 303] width 21 height 20
type input "[DATE]"
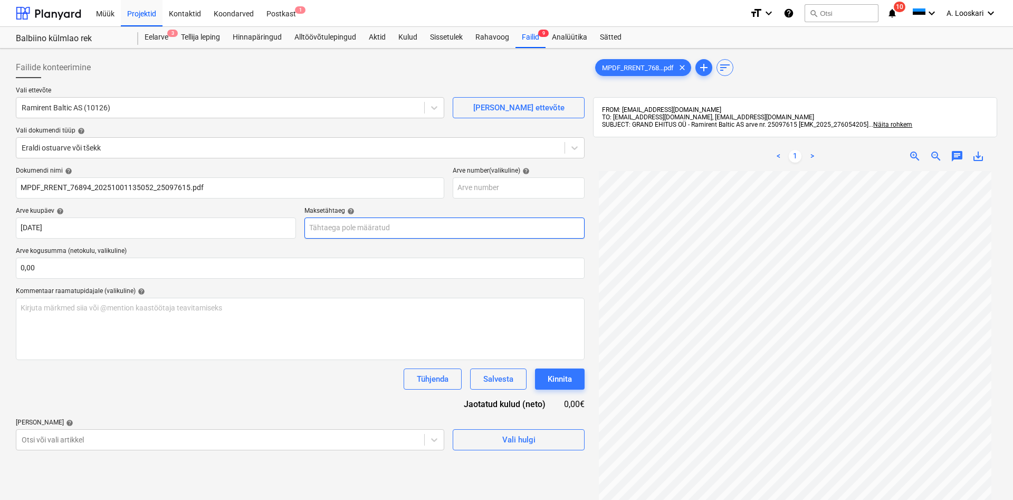
click at [365, 227] on input "text" at bounding box center [444, 227] width 280 height 21
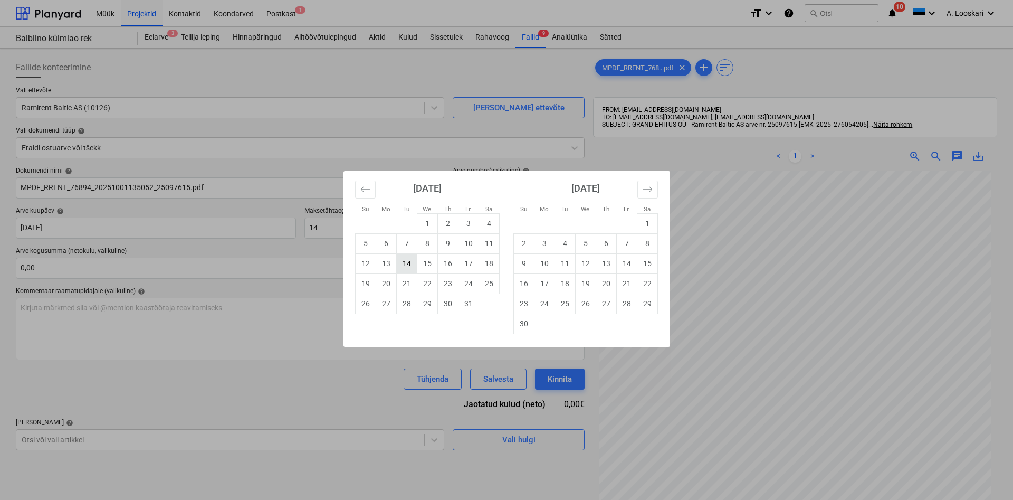
click at [407, 261] on td "14" at bounding box center [406, 263] width 21 height 20
type input "[DATE]"
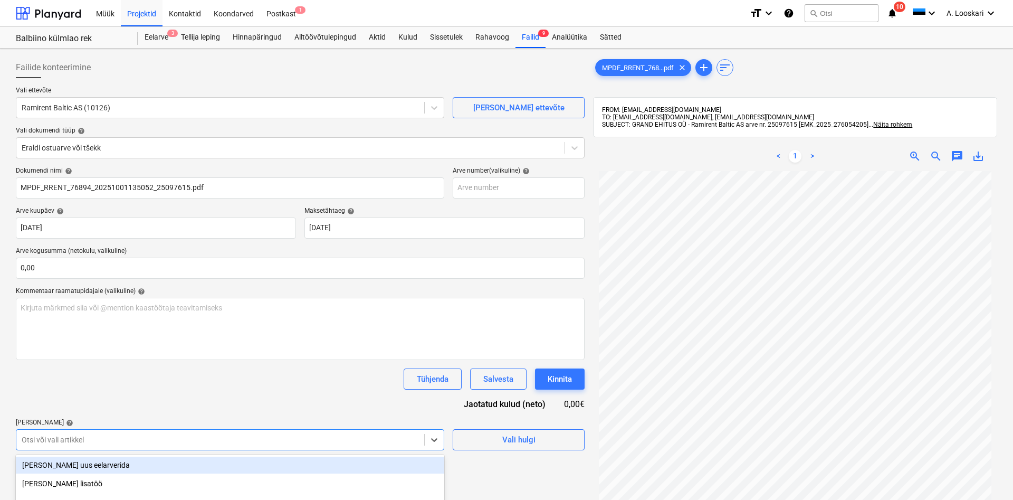
scroll to position [119, 0]
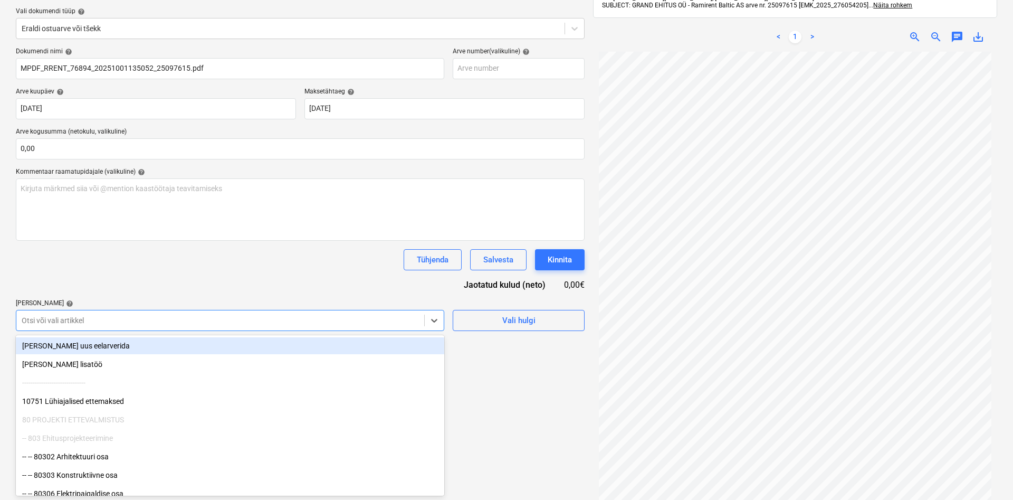
click at [55, 380] on body "Müük Projektid Kontaktid Koondarved Postkast 1 format_size keyboard_arrow_down …" at bounding box center [506, 131] width 1013 height 500
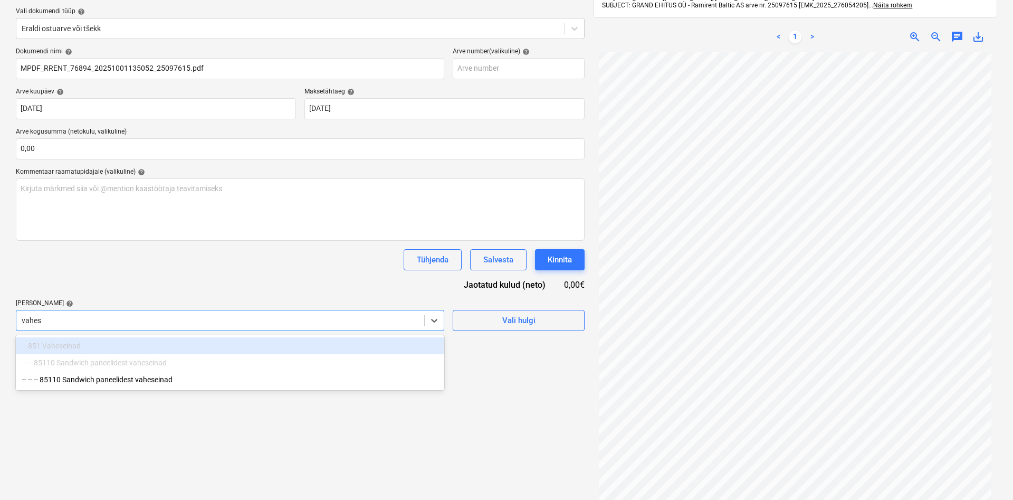
type input "vahese"
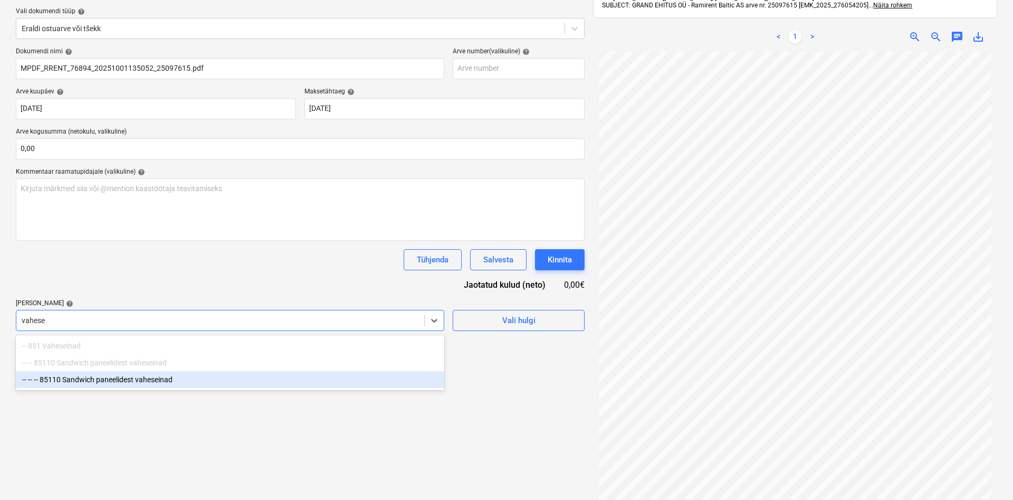
click at [121, 380] on div "-- -- -- 85110 Sandwich paneelidest vaheseinad" at bounding box center [230, 379] width 428 height 17
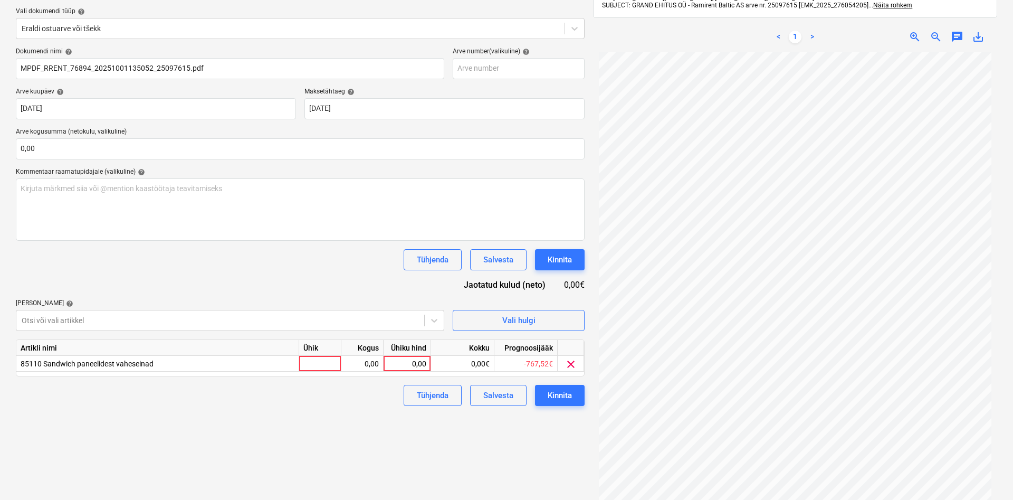
click at [156, 261] on div "Tühjenda Salvesta Kinnita" at bounding box center [300, 259] width 569 height 21
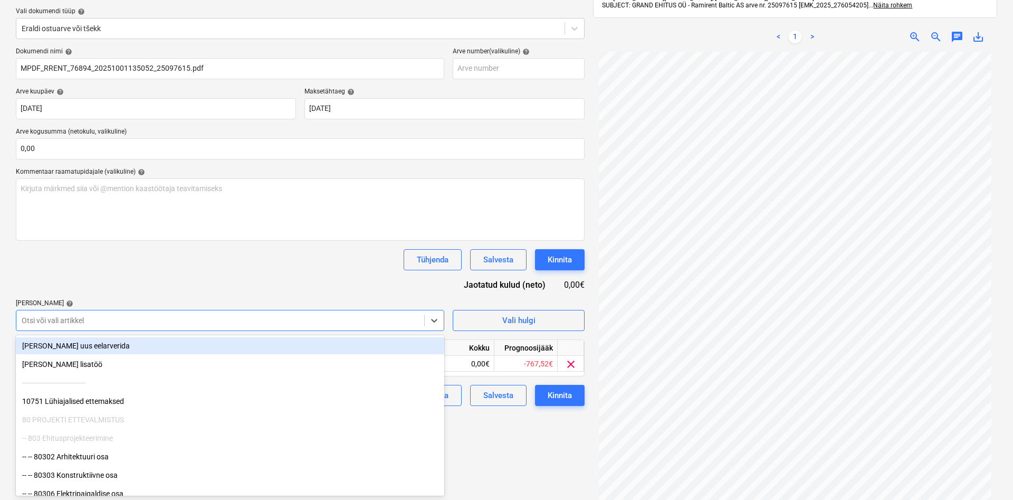
click at [35, 321] on div at bounding box center [220, 320] width 397 height 11
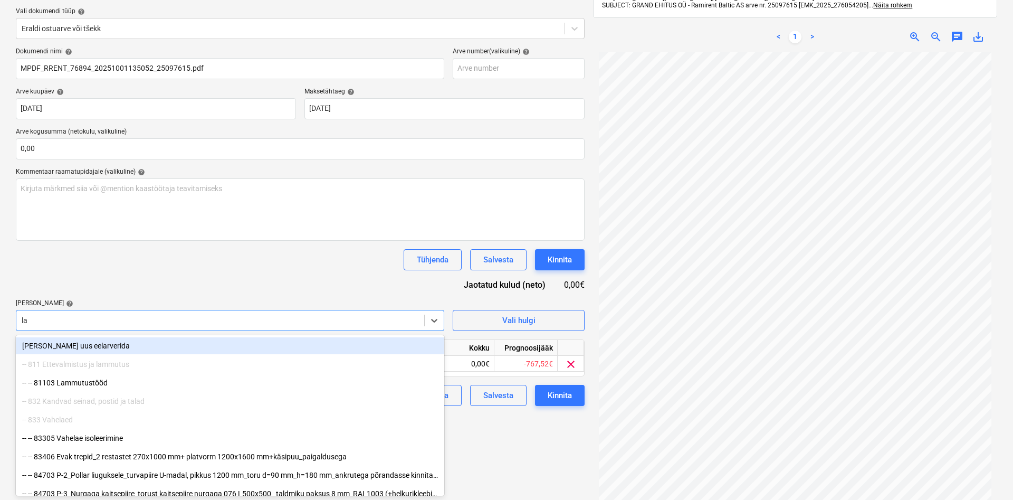
type input "[PERSON_NAME]"
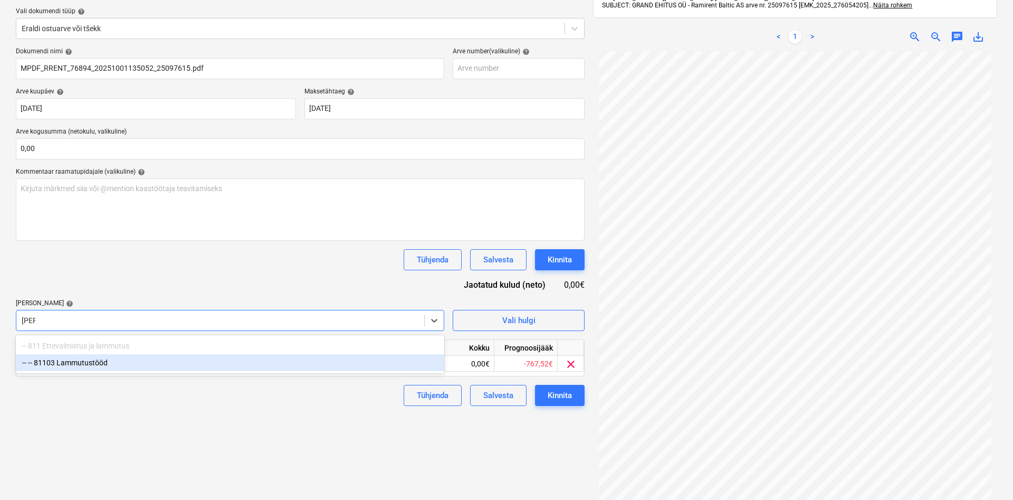
click at [94, 360] on div "-- -- 81103 Lammutustööd" at bounding box center [230, 362] width 428 height 17
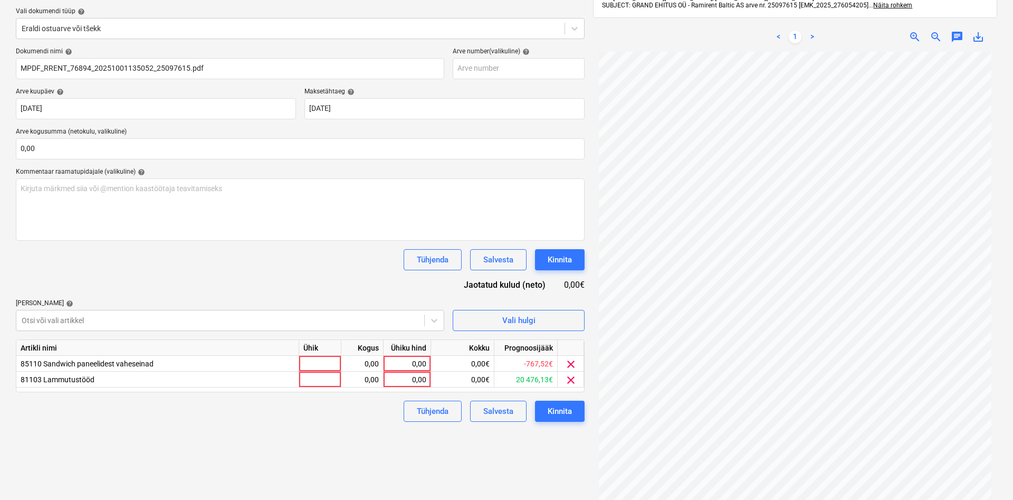
click at [134, 260] on div "Tühjenda Salvesta Kinnita" at bounding box center [300, 259] width 569 height 21
click at [570, 363] on span "clear" at bounding box center [570, 364] width 13 height 13
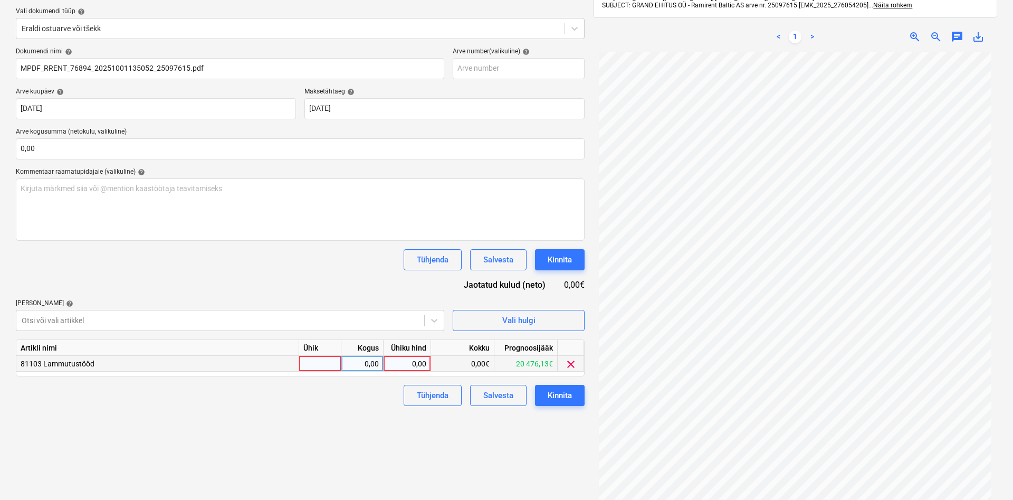
click at [316, 363] on div at bounding box center [320, 364] width 42 height 16
type input "kmpl"
click at [362, 363] on div "0,00" at bounding box center [361, 364] width 33 height 16
type input "1"
click at [409, 363] on div "0,00" at bounding box center [407, 364] width 39 height 16
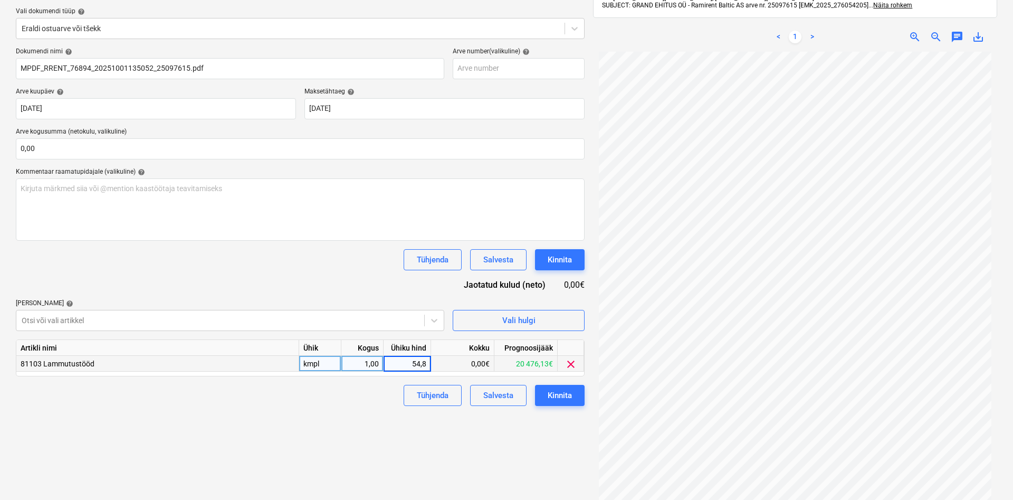
type input "54,85"
click at [367, 402] on div "Tühjenda Salvesta Kinnita" at bounding box center [300, 395] width 569 height 21
click at [558, 397] on div "Kinnita" at bounding box center [560, 395] width 24 height 14
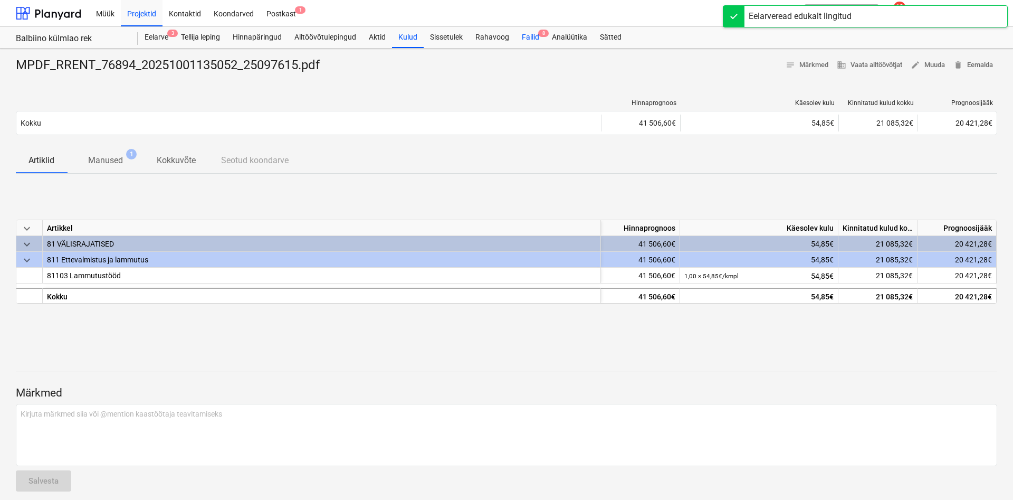
click at [532, 37] on div "Failid 8" at bounding box center [530, 37] width 30 height 21
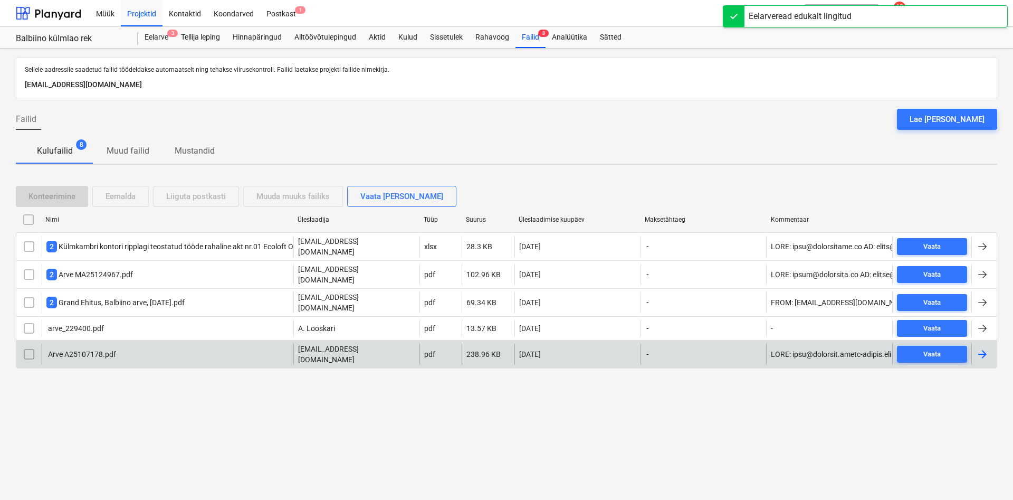
click at [79, 350] on div "Arve A25107178.pdf" at bounding box center [81, 354] width 70 height 8
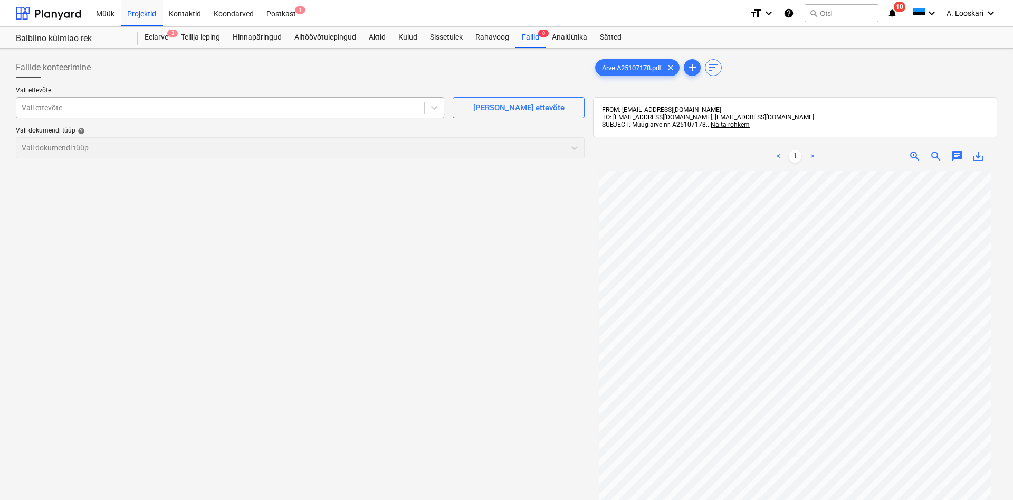
click at [214, 107] on div at bounding box center [220, 107] width 397 height 11
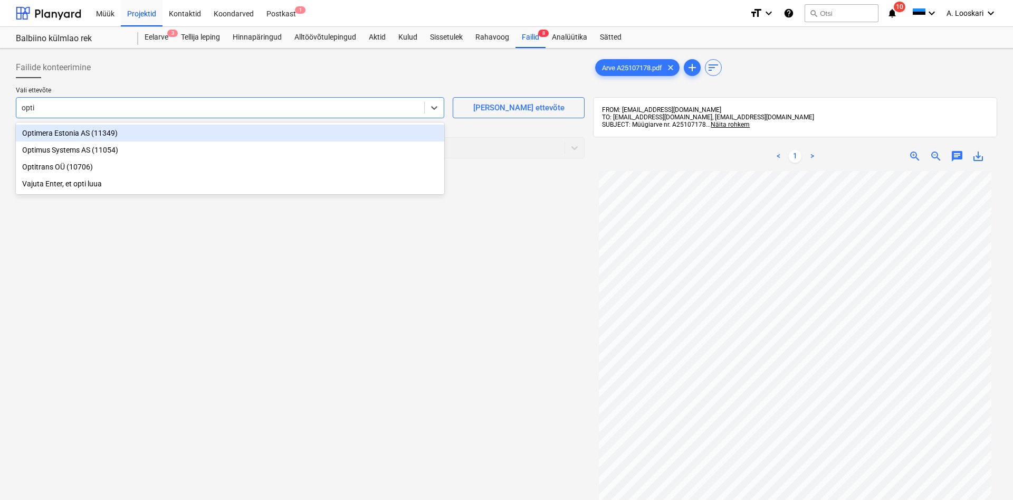
type input "optim"
click at [192, 140] on div "Optimera Estonia AS (11349)" at bounding box center [230, 132] width 428 height 17
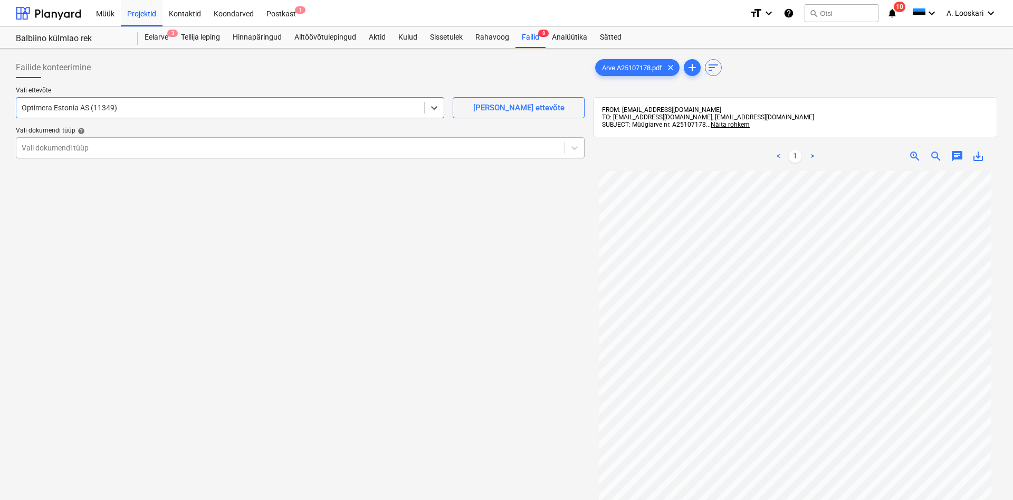
click at [111, 146] on div at bounding box center [291, 147] width 538 height 11
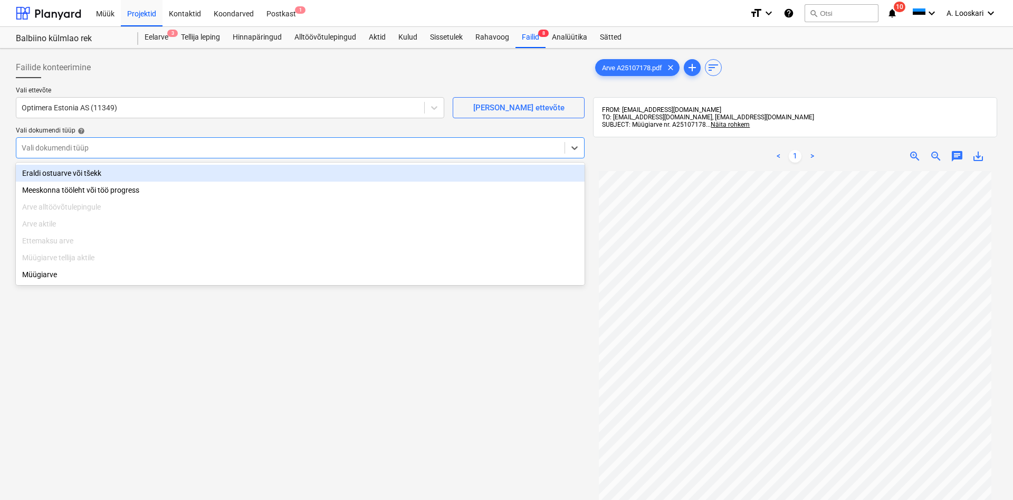
click at [104, 176] on div "Eraldi ostuarve või tšekk" at bounding box center [300, 173] width 569 height 17
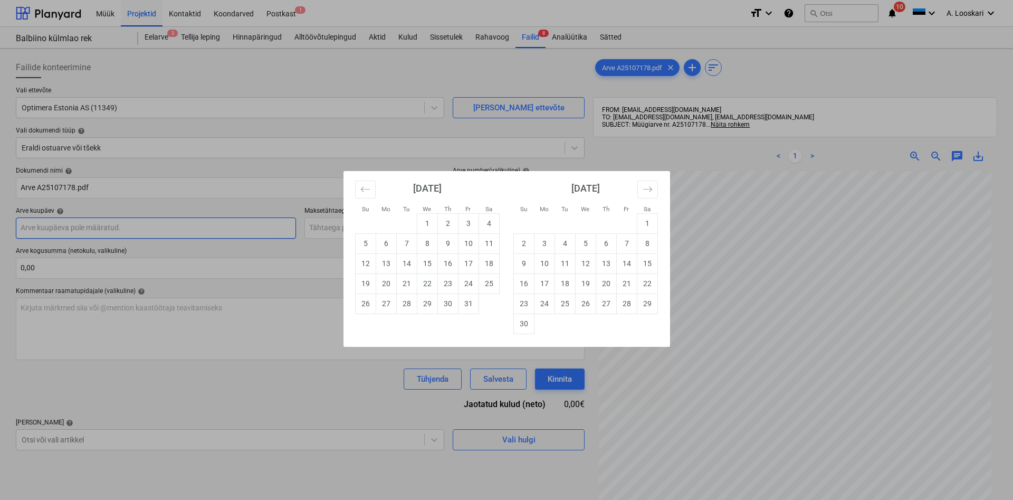
click at [93, 229] on input "text" at bounding box center [156, 227] width 280 height 21
click at [364, 190] on icon "Move backward to switch to the previous month." at bounding box center [365, 189] width 10 height 10
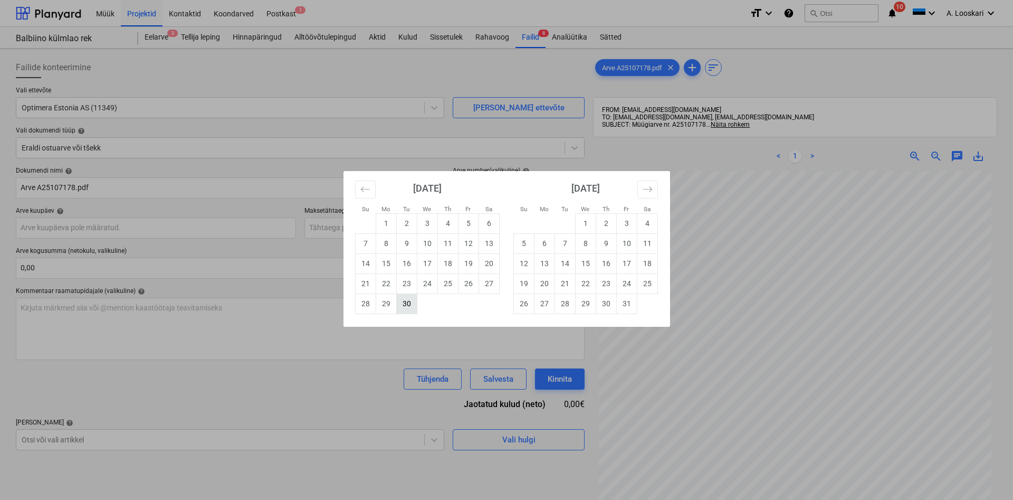
click at [407, 301] on td "30" at bounding box center [406, 303] width 21 height 20
type input "[DATE]"
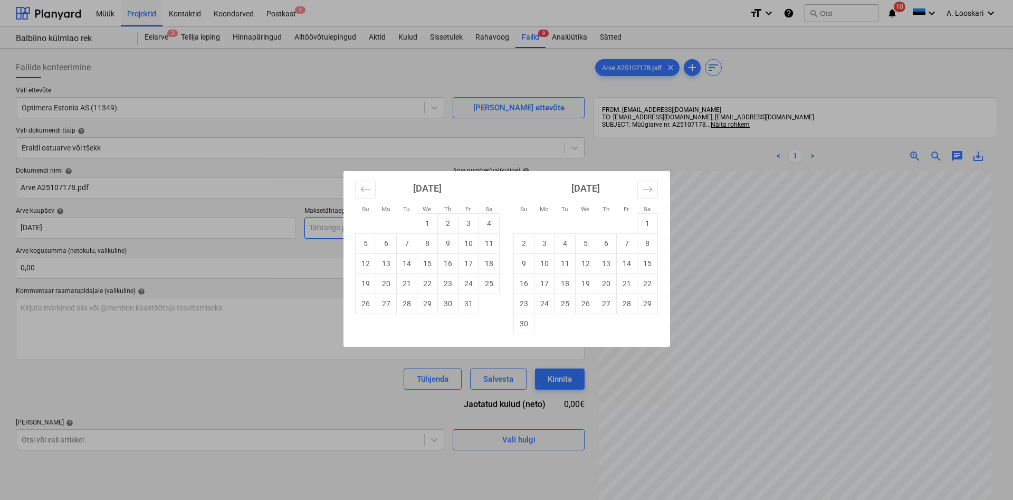
click at [345, 226] on input "text" at bounding box center [444, 227] width 280 height 21
click at [446, 303] on td "30" at bounding box center [447, 303] width 21 height 20
type input "[DATE]"
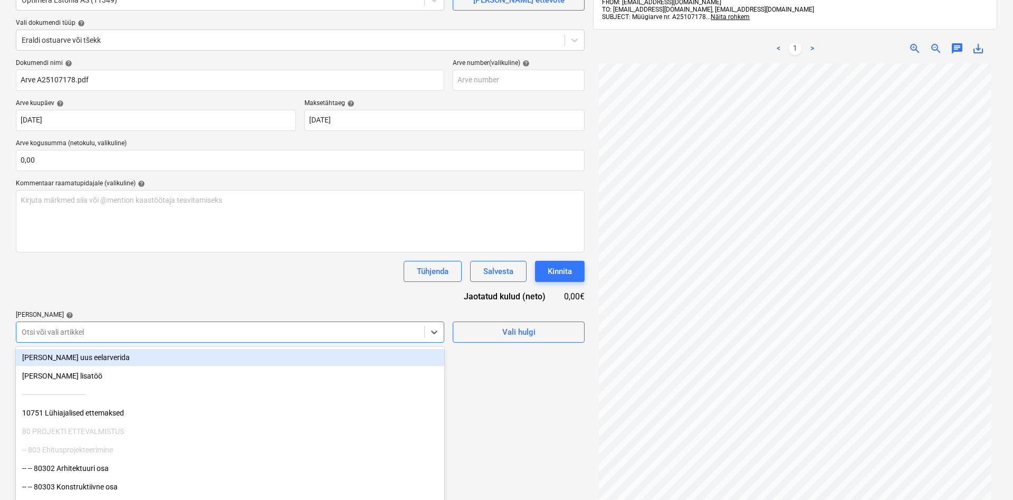
scroll to position [119, 0]
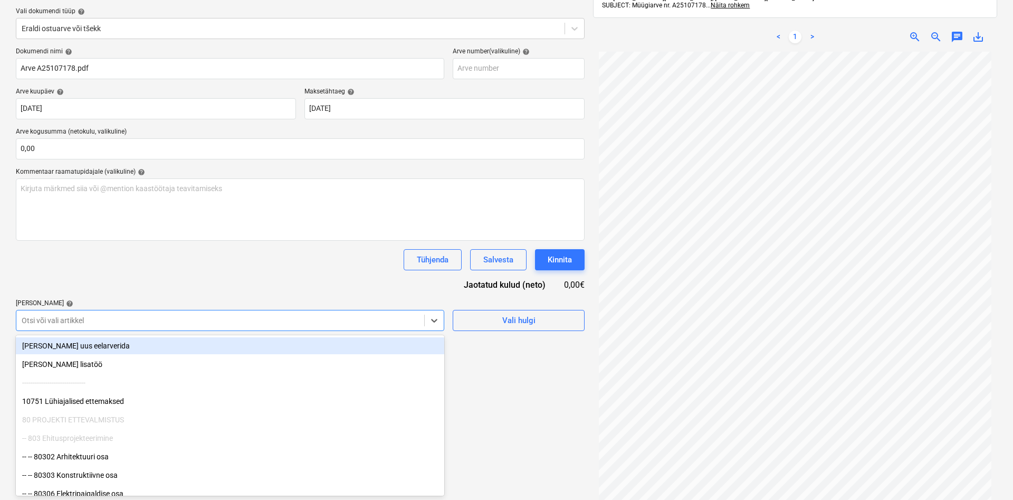
click at [122, 332] on div "Failide konteerimine Vali ettevõte Optimera Estonia AS (11349) [PERSON_NAME] uu…" at bounding box center [300, 230] width 577 height 592
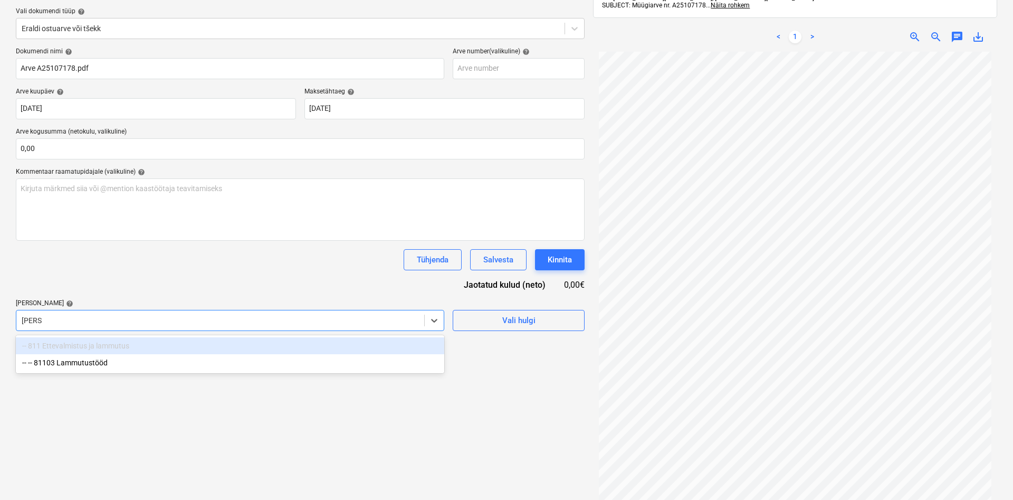
type input "lammu"
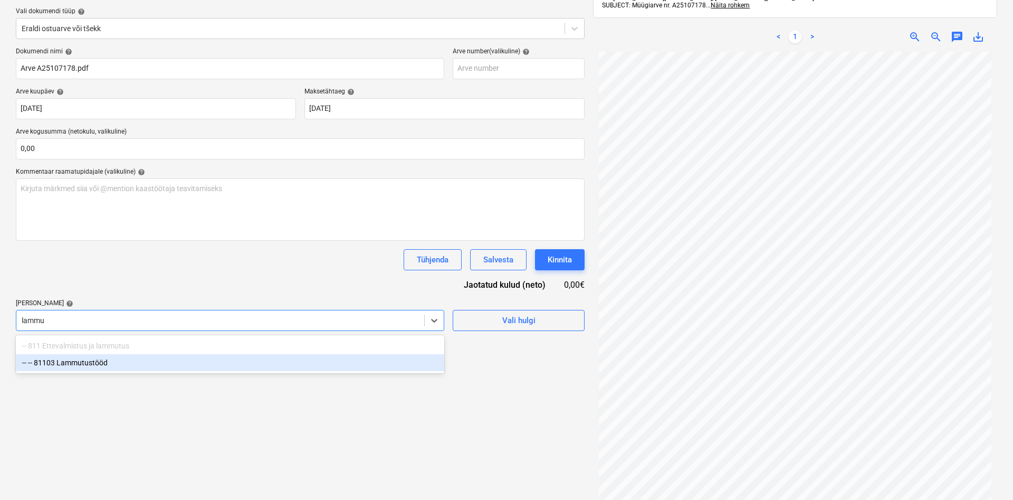
click at [107, 360] on div "-- -- 81103 Lammutustööd" at bounding box center [230, 362] width 428 height 17
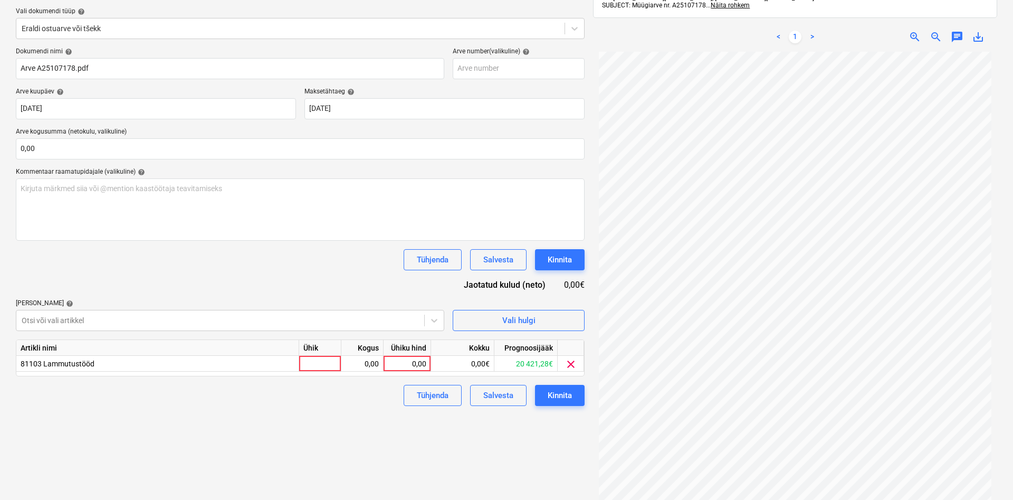
click at [116, 274] on div "Dokumendi nimi help Arve A25107178.pdf Arve number (valikuline) help Arve kuupä…" at bounding box center [300, 226] width 569 height 358
click at [315, 366] on div at bounding box center [320, 364] width 42 height 16
type input "kmpl"
click at [376, 362] on div "0,00" at bounding box center [361, 364] width 33 height 16
type input "1"
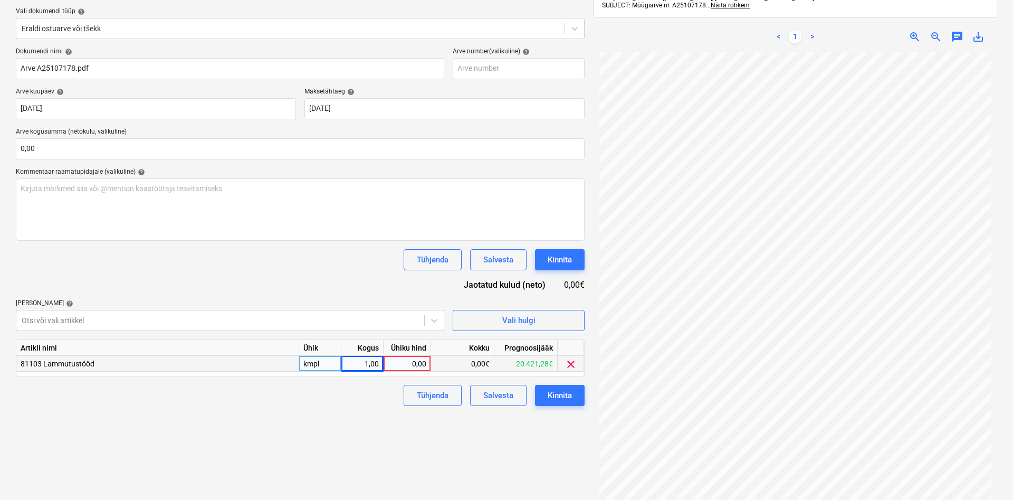
click at [402, 362] on div "0,00" at bounding box center [407, 364] width 39 height 16
type input "23,03"
click at [321, 408] on div "Failide konteerimine Vali ettevõte Optimera Estonia AS (11349) [PERSON_NAME] uu…" at bounding box center [300, 230] width 577 height 592
click at [555, 393] on div "Kinnita" at bounding box center [560, 395] width 24 height 14
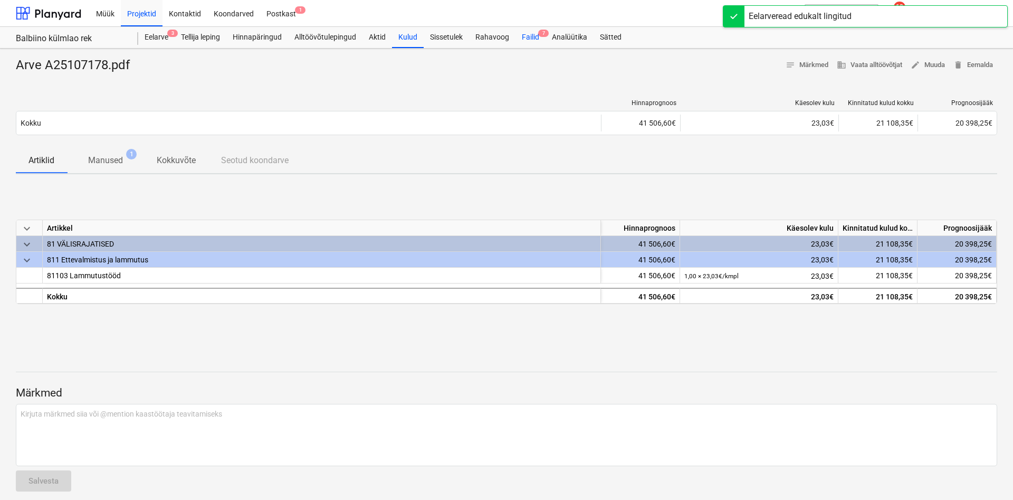
click at [529, 33] on div "Failid 7" at bounding box center [530, 37] width 30 height 21
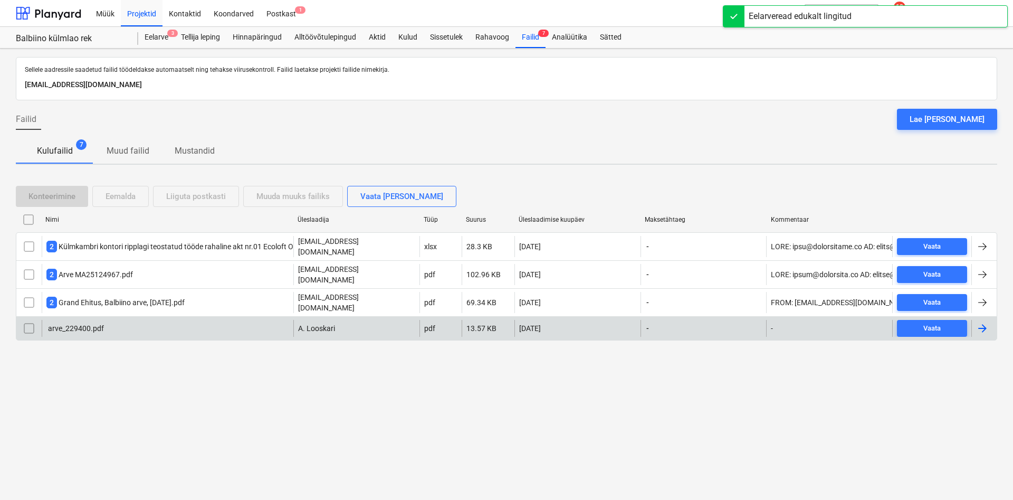
click at [75, 320] on div "arve_229400.pdf" at bounding box center [168, 328] width 252 height 17
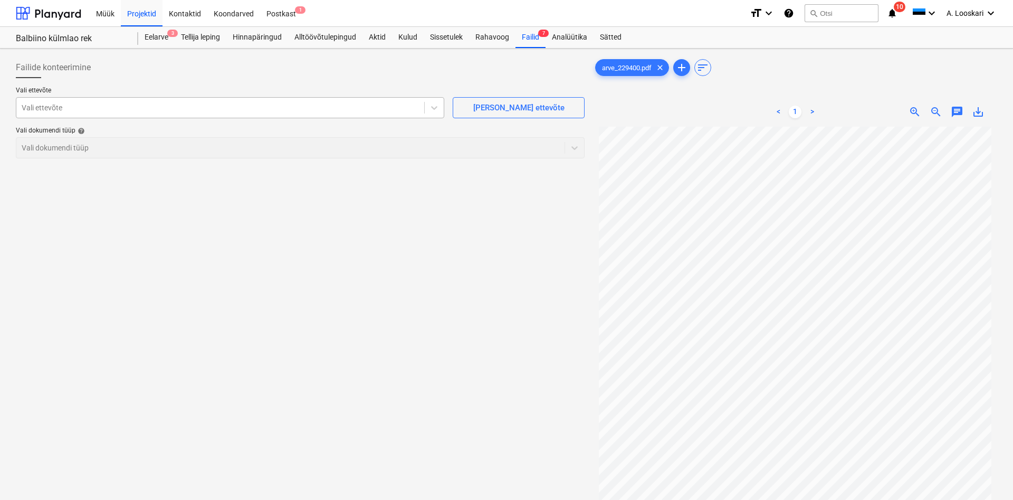
click at [256, 109] on div at bounding box center [220, 107] width 397 height 11
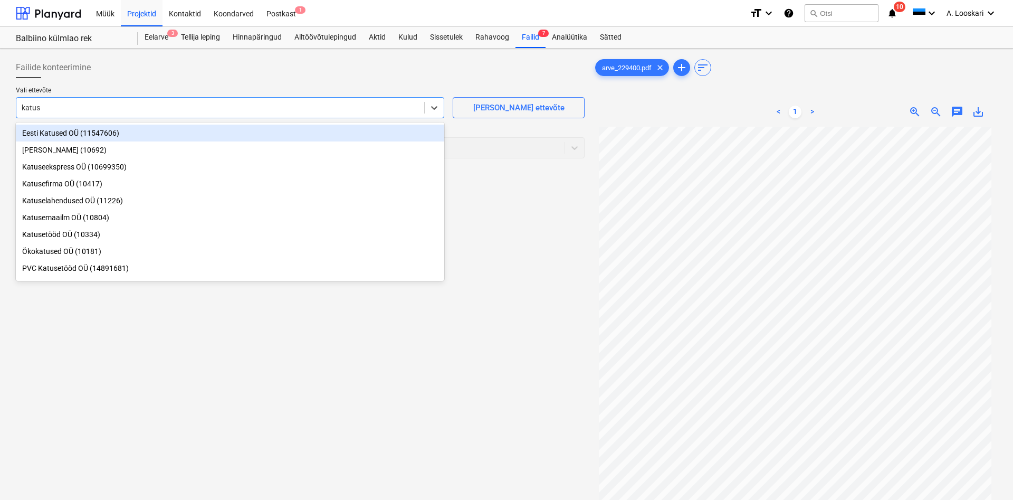
type input "[PERSON_NAME]"
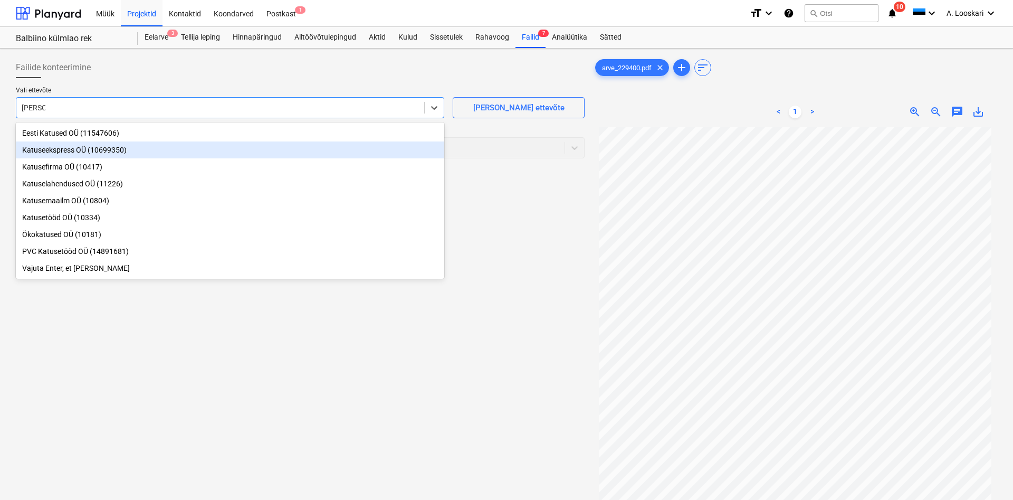
click at [150, 152] on div "Katuseekspress OÜ (10699350)" at bounding box center [230, 149] width 428 height 17
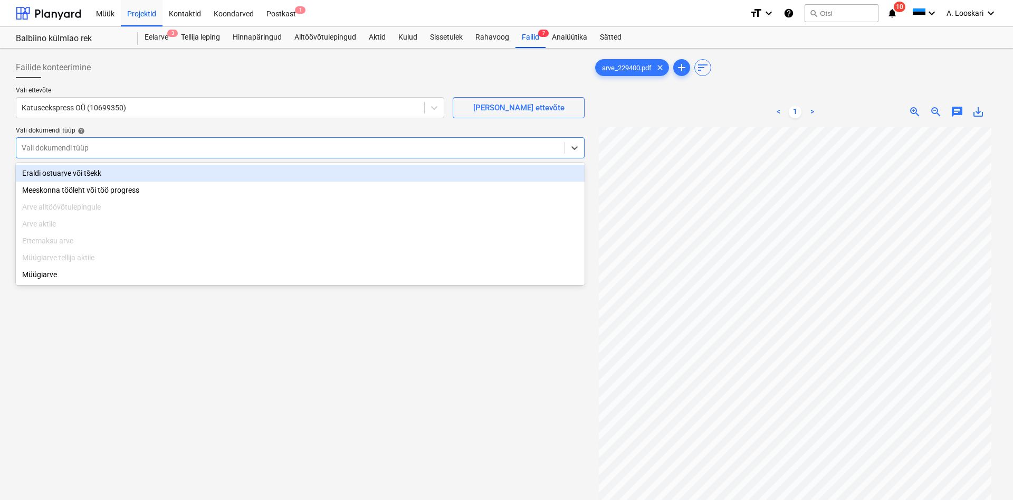
click at [132, 148] on div at bounding box center [291, 147] width 538 height 11
click at [126, 174] on div "Eraldi ostuarve või tšekk" at bounding box center [300, 173] width 569 height 17
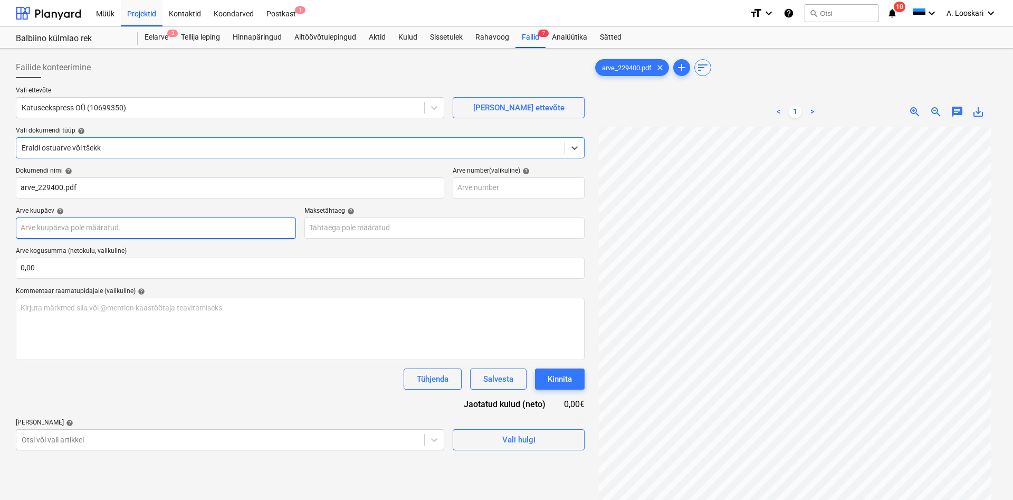
click at [132, 229] on input "text" at bounding box center [156, 227] width 280 height 21
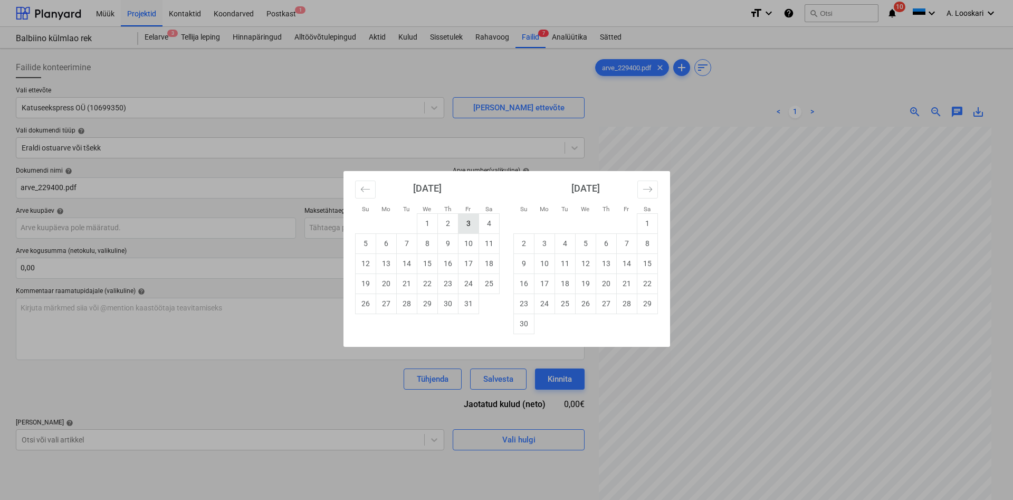
click at [465, 223] on td "3" at bounding box center [468, 223] width 21 height 20
type input "[DATE]"
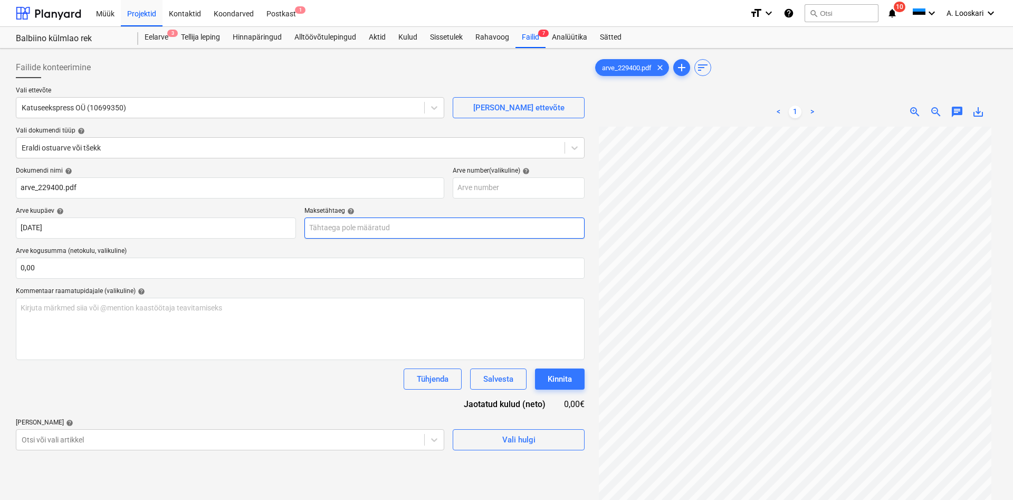
click at [336, 228] on input "text" at bounding box center [444, 227] width 280 height 21
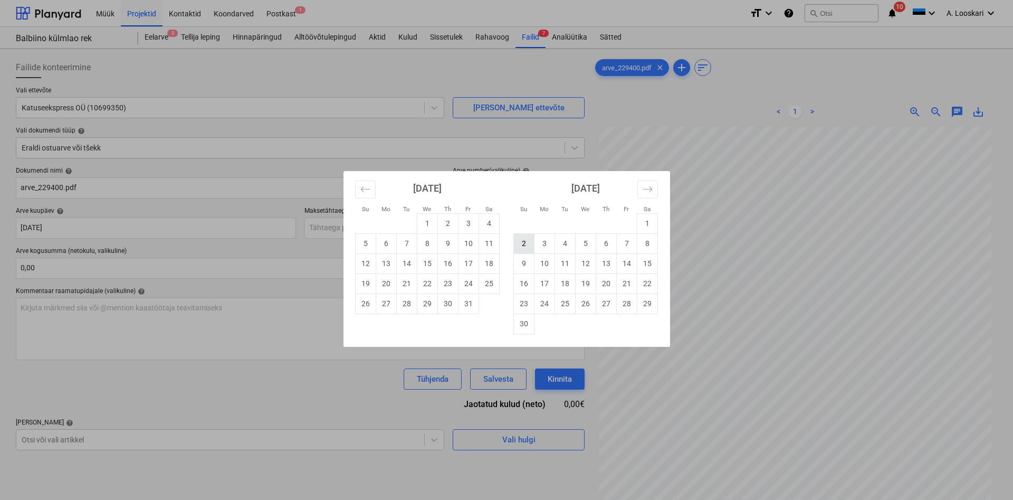
click at [525, 244] on td "2" at bounding box center [523, 243] width 21 height 20
type input "[DATE]"
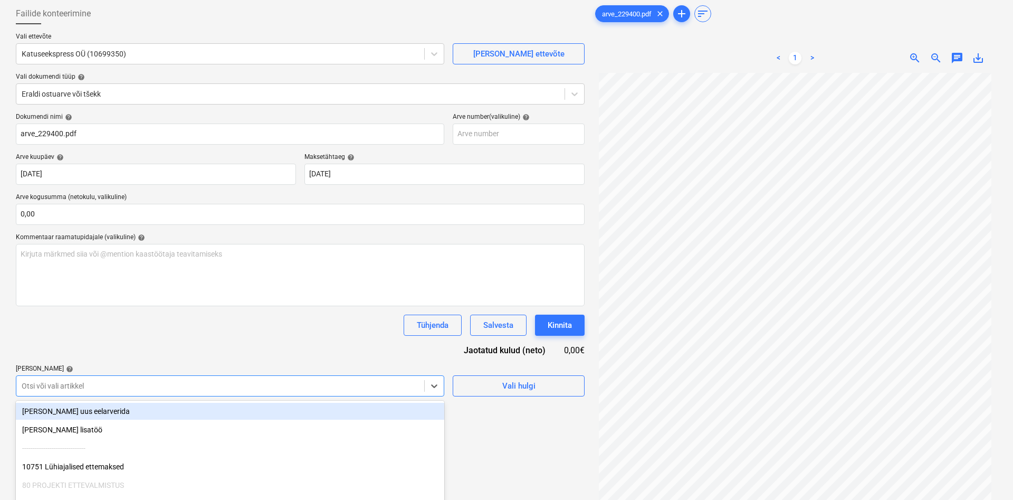
scroll to position [115, 0]
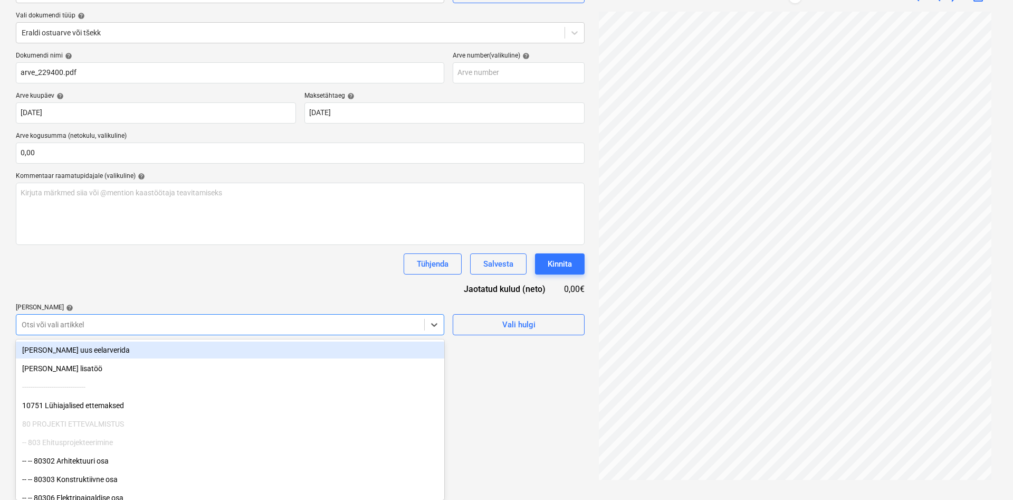
click at [95, 385] on body "Müük Projektid Kontaktid Koondarved Postkast 1 format_size keyboard_arrow_down …" at bounding box center [506, 135] width 1013 height 500
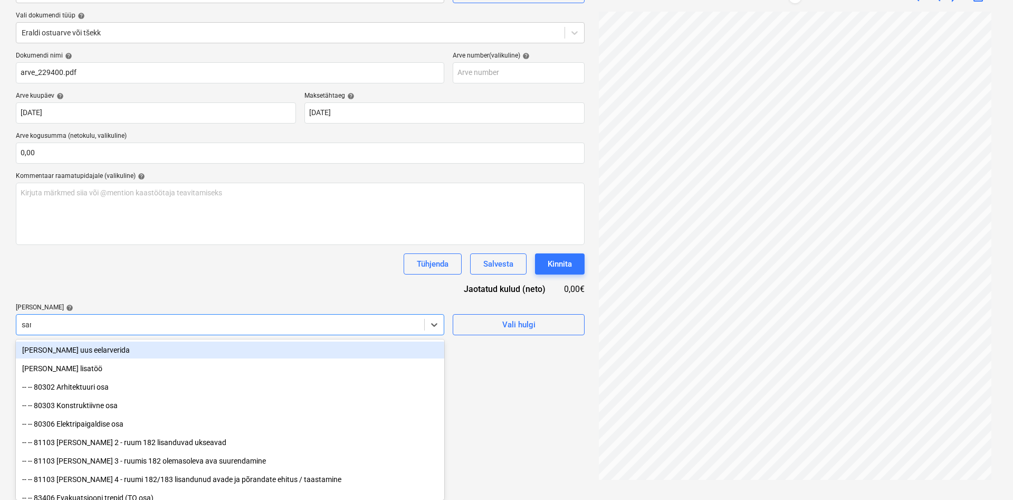
scroll to position [105, 0]
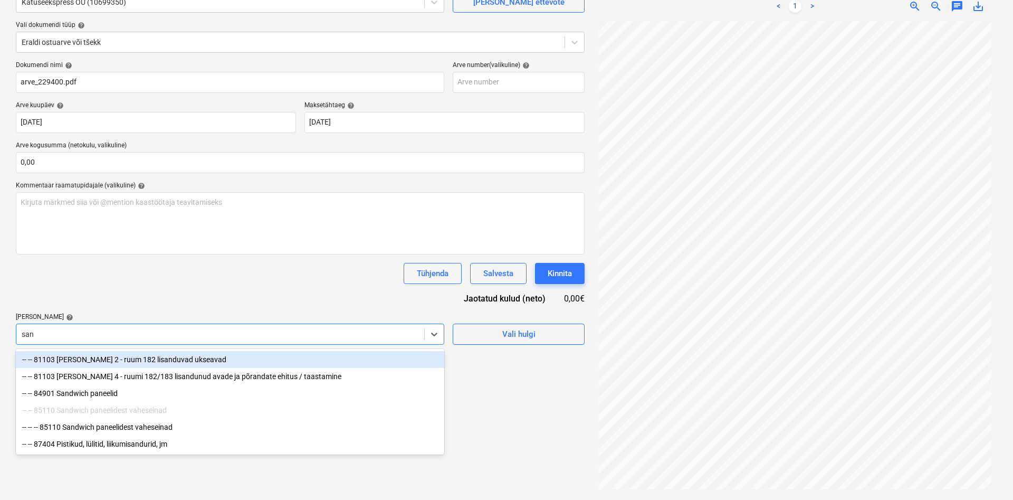
type input "sand"
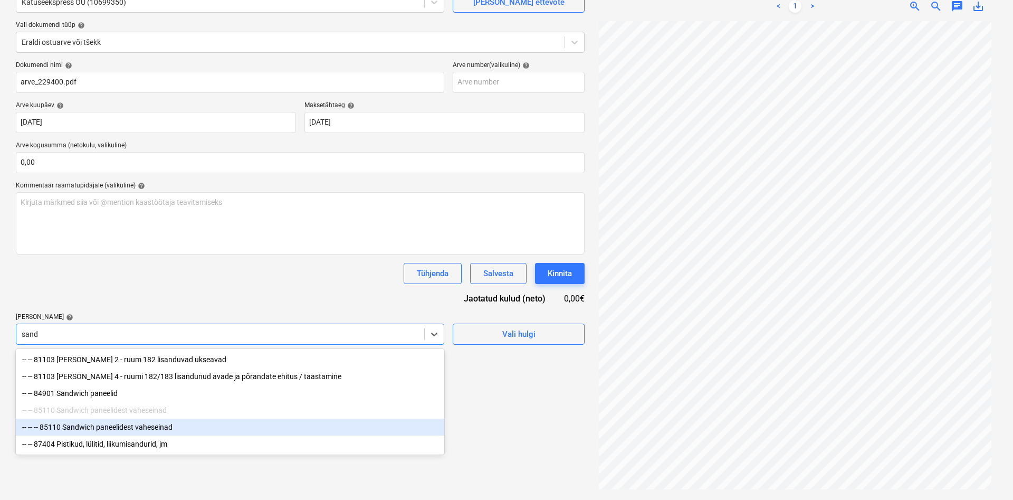
click at [116, 428] on div "-- -- -- 85110 Sandwich paneelidest vaheseinad" at bounding box center [230, 426] width 428 height 17
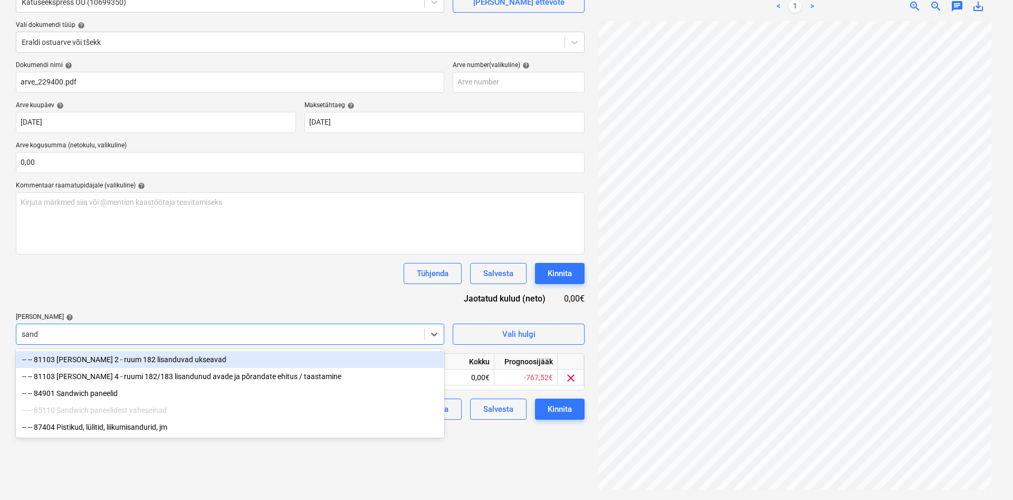
type input "sandw"
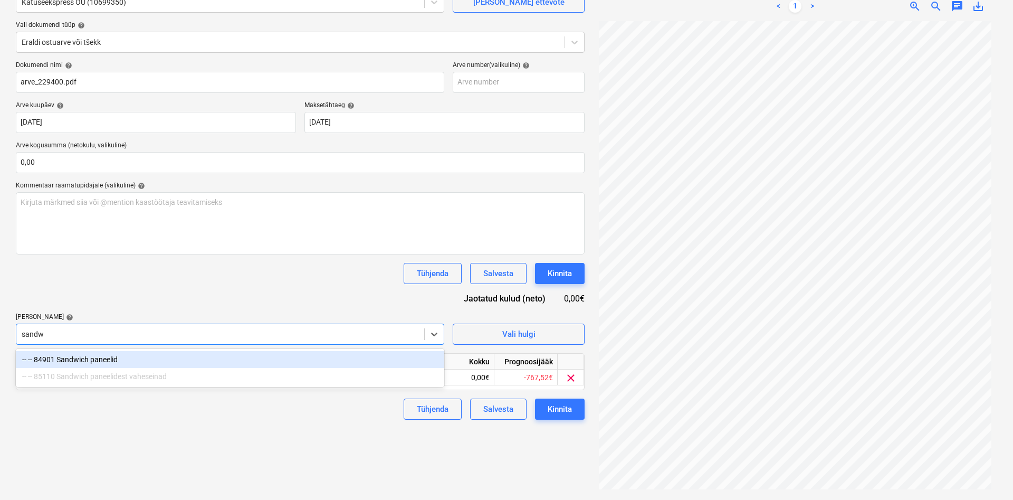
click at [106, 359] on div "-- -- 84901 Sandwich paneelid" at bounding box center [230, 359] width 428 height 17
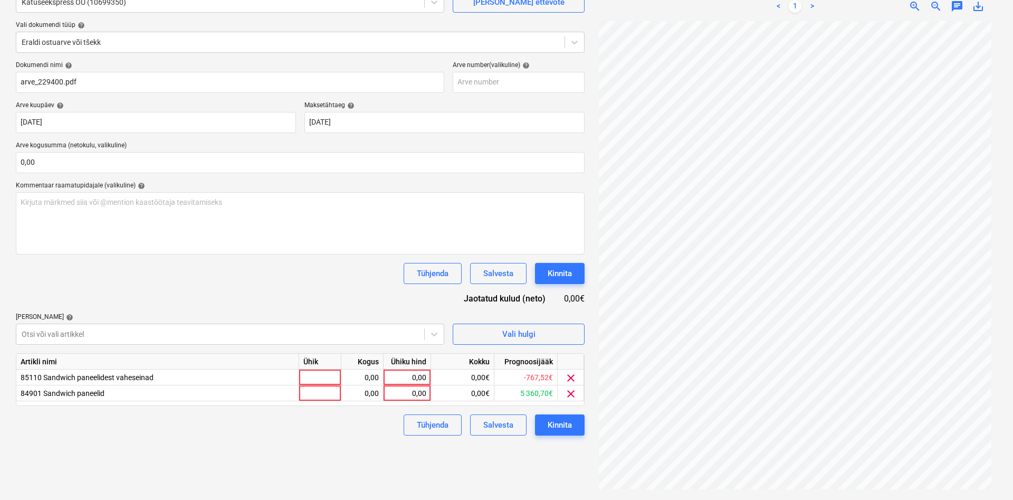
click at [151, 270] on div "Tühjenda Salvesta Kinnita" at bounding box center [300, 273] width 569 height 21
click at [570, 376] on span "clear" at bounding box center [570, 377] width 13 height 13
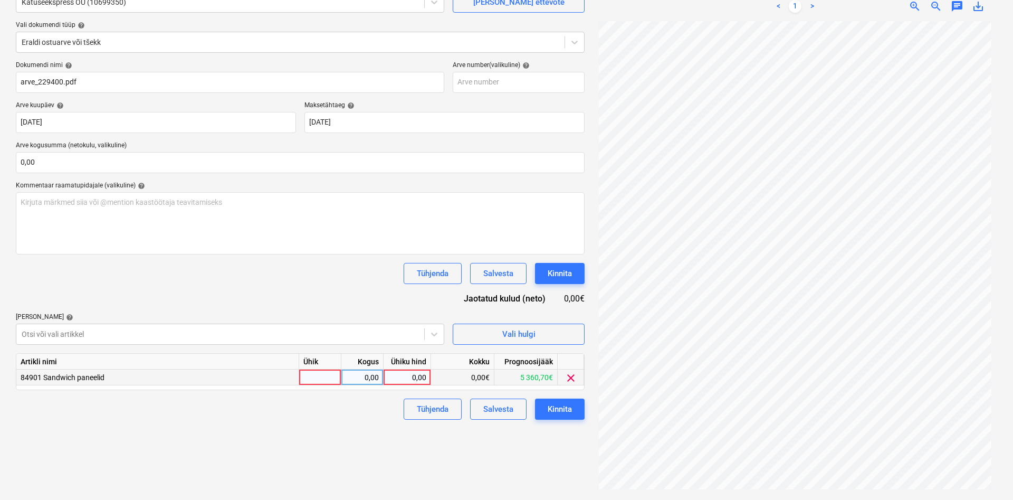
click at [319, 377] on div at bounding box center [320, 377] width 42 height 16
type input "kmpl"
click at [377, 374] on div "0,00" at bounding box center [361, 377] width 33 height 16
type input "1"
click at [402, 378] on div "0,00" at bounding box center [407, 377] width 39 height 16
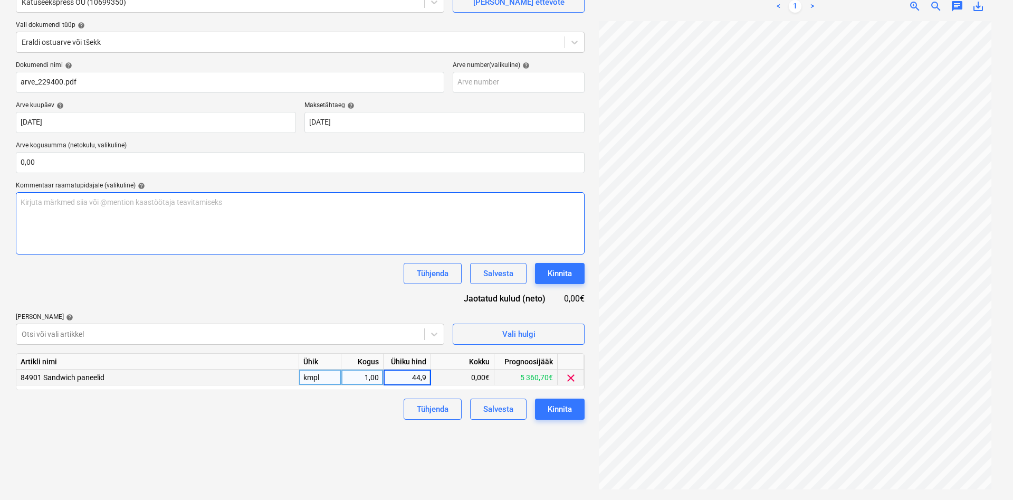
type input "44,96"
click at [244, 421] on div "Failide konteerimine Vali ettevõte Katuseekspress OÜ (10699350) [PERSON_NAME] u…" at bounding box center [300, 221] width 577 height 548
click at [557, 410] on div "Kinnita" at bounding box center [560, 409] width 24 height 14
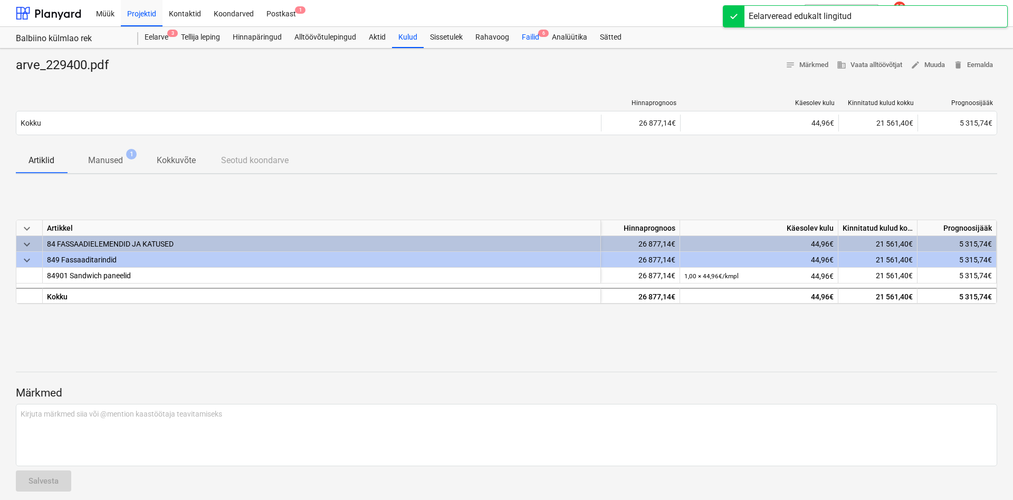
click at [525, 37] on div "Failid 6" at bounding box center [530, 37] width 30 height 21
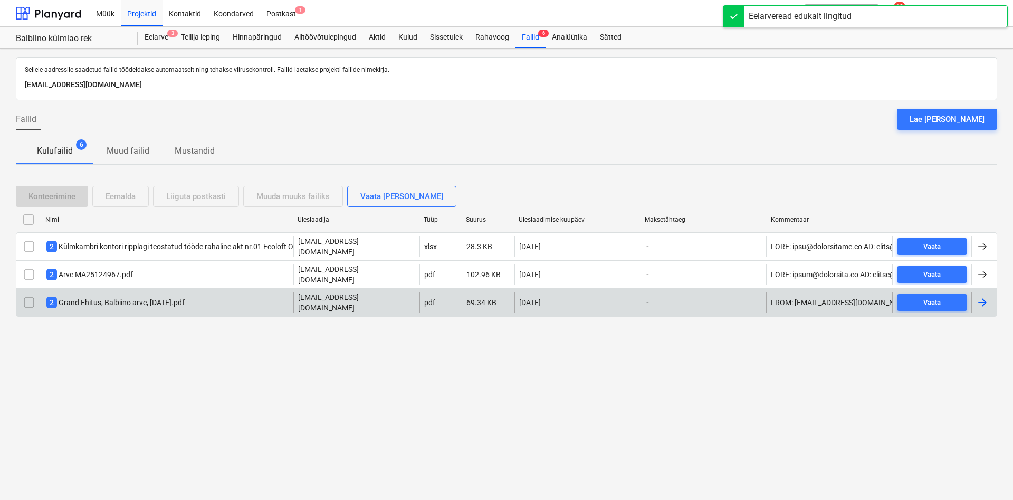
click at [110, 296] on div "2 Grand Ehitus, Balbiino arve, [DATE].pdf" at bounding box center [115, 302] width 138 height 12
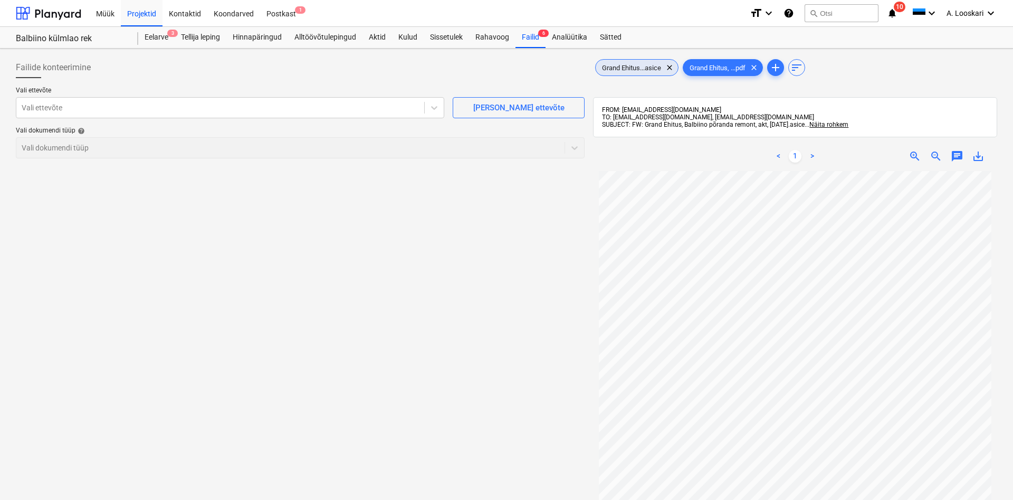
click at [629, 69] on span "Grand Ehitus...asice" at bounding box center [632, 68] width 72 height 8
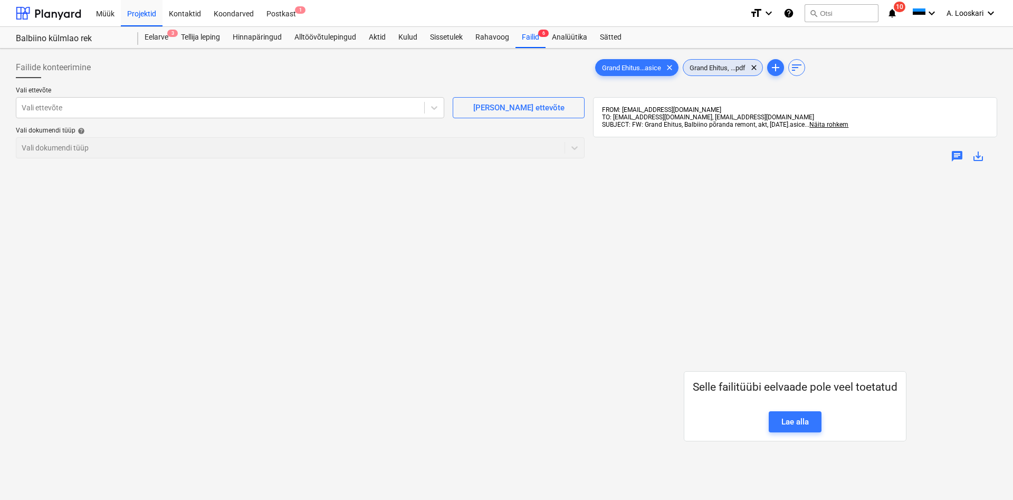
click at [711, 68] on span "Grand Ehitus, ...pdf" at bounding box center [717, 68] width 69 height 8
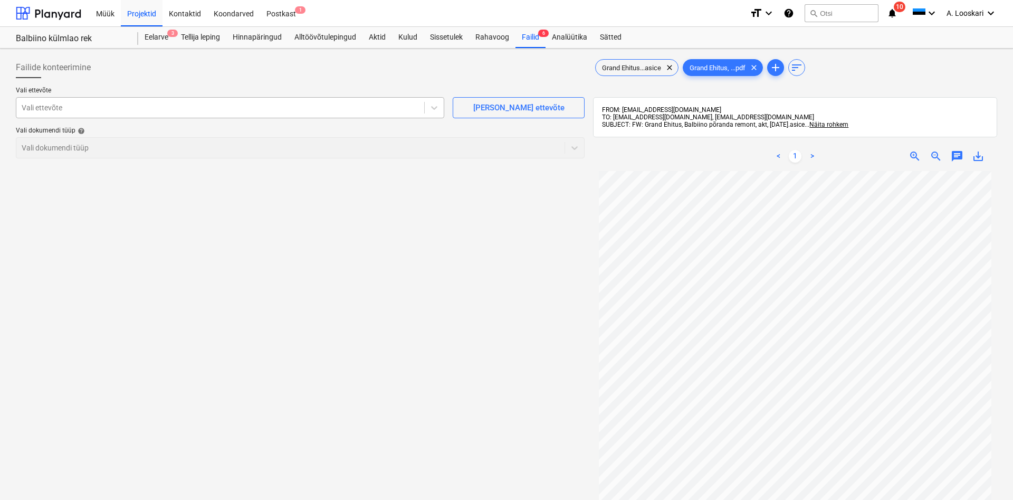
click at [172, 113] on div "Vali ettevõte" at bounding box center [220, 107] width 408 height 15
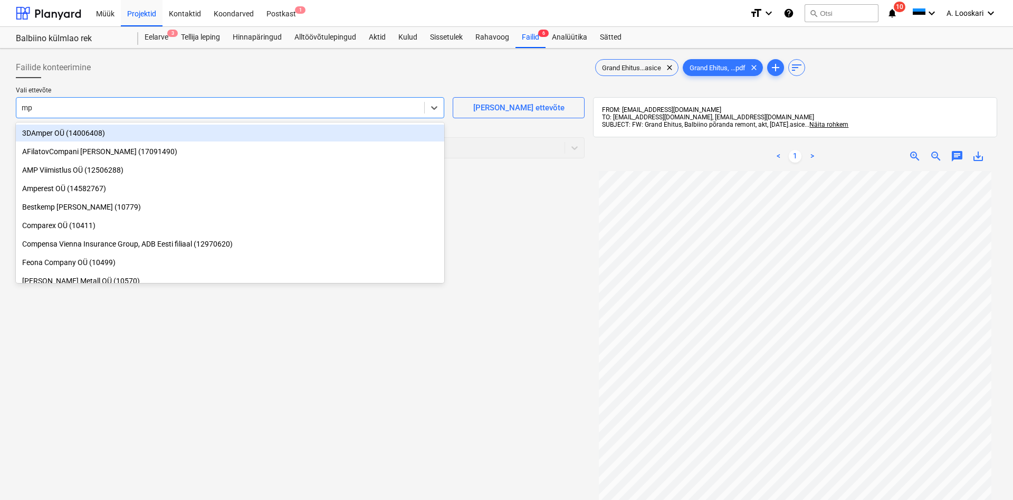
type input "mpt"
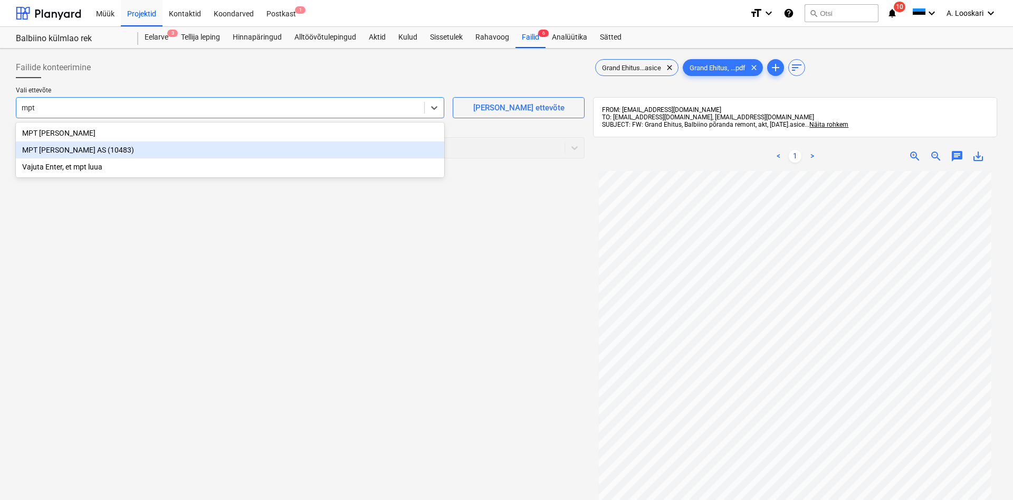
click at [171, 152] on div "MPT [PERSON_NAME] AS (10483)" at bounding box center [230, 149] width 428 height 17
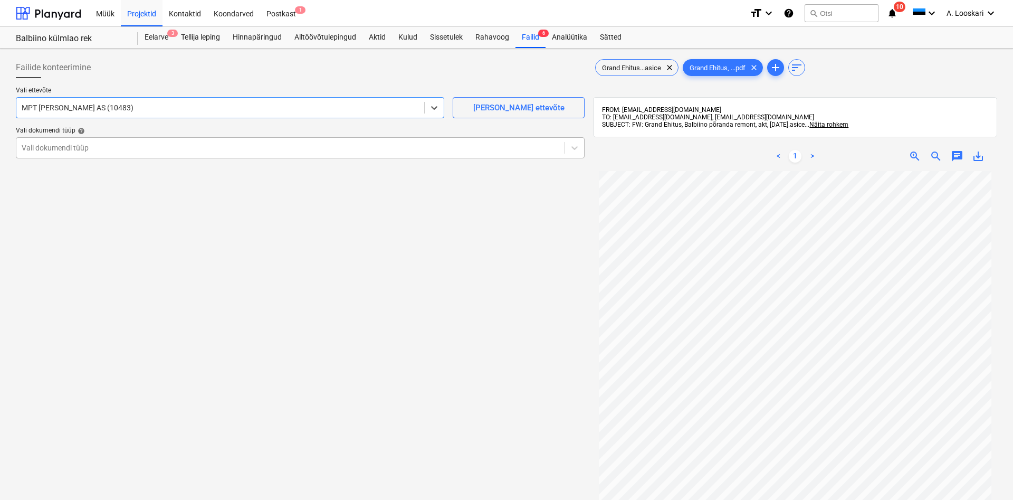
click at [143, 148] on div at bounding box center [291, 147] width 538 height 11
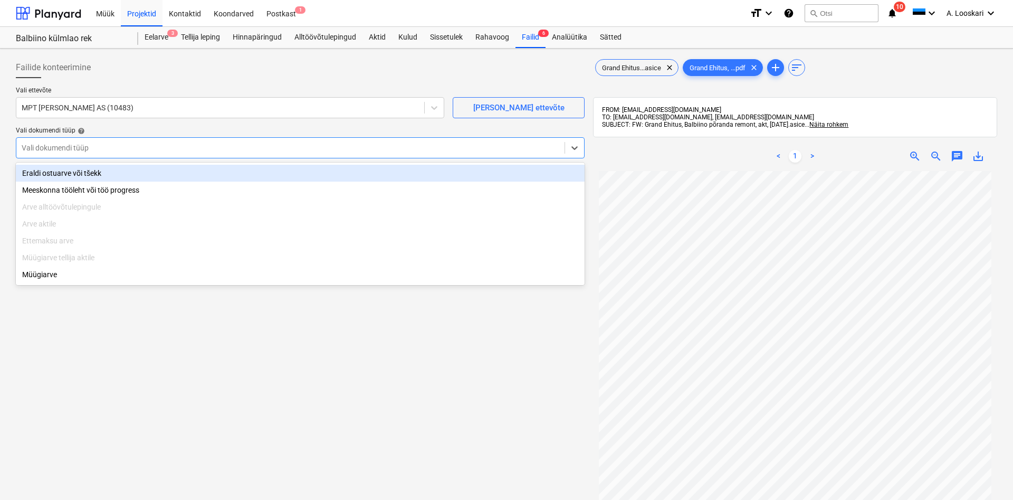
click at [136, 171] on div "Eraldi ostuarve või tšekk" at bounding box center [300, 173] width 569 height 17
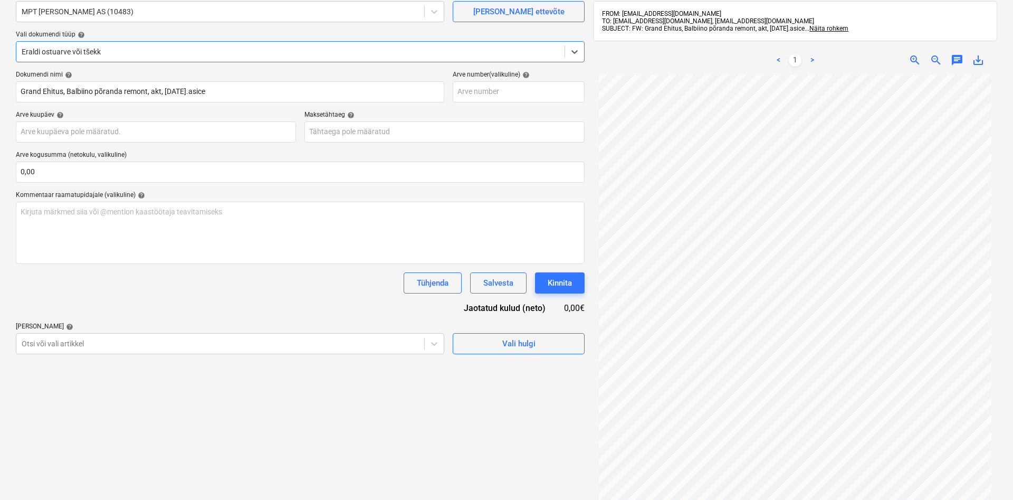
scroll to position [27, 0]
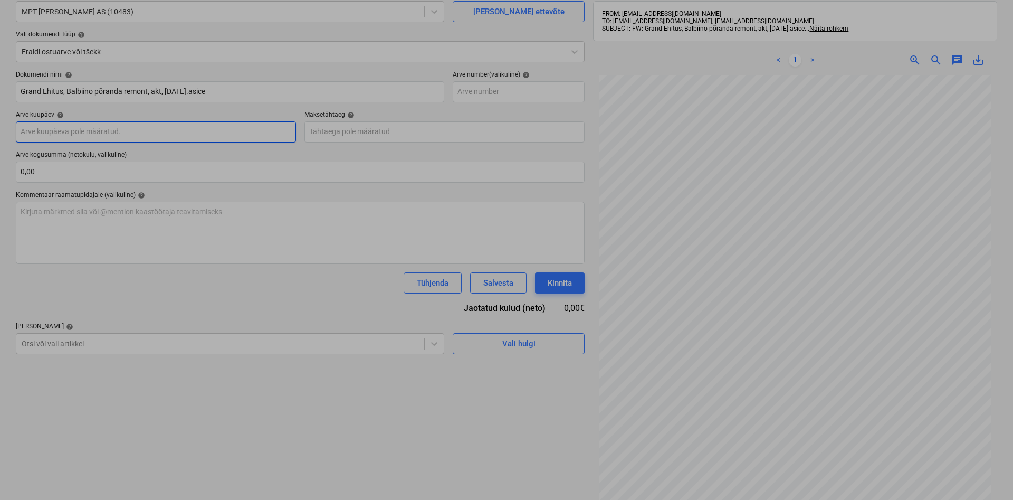
click at [91, 133] on input "text" at bounding box center [156, 131] width 280 height 21
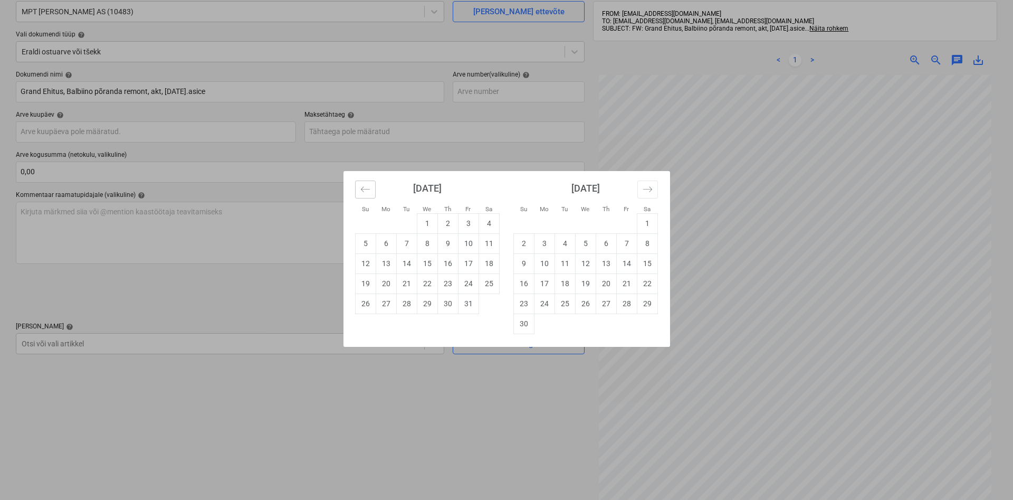
click at [367, 188] on icon "Move backward to switch to the previous month." at bounding box center [365, 189] width 10 height 10
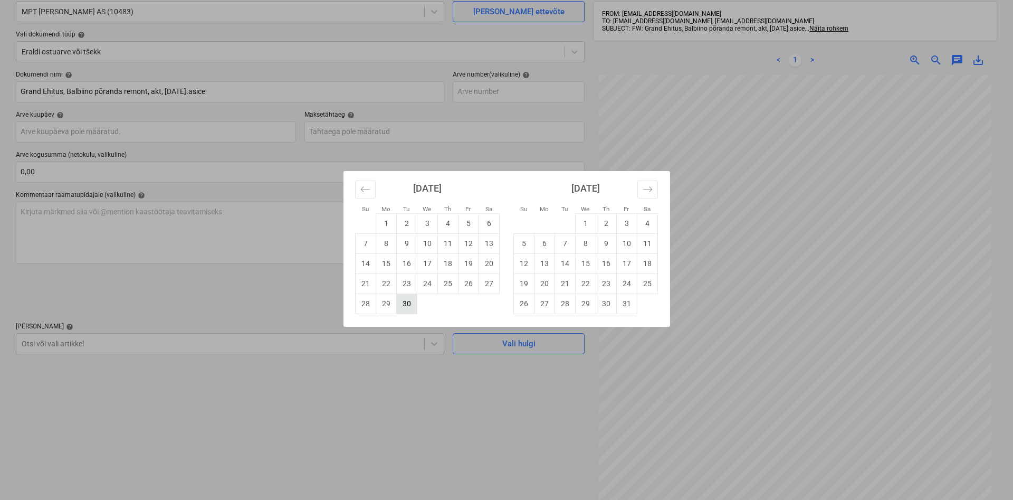
click at [405, 304] on td "30" at bounding box center [406, 303] width 21 height 20
type input "[DATE]"
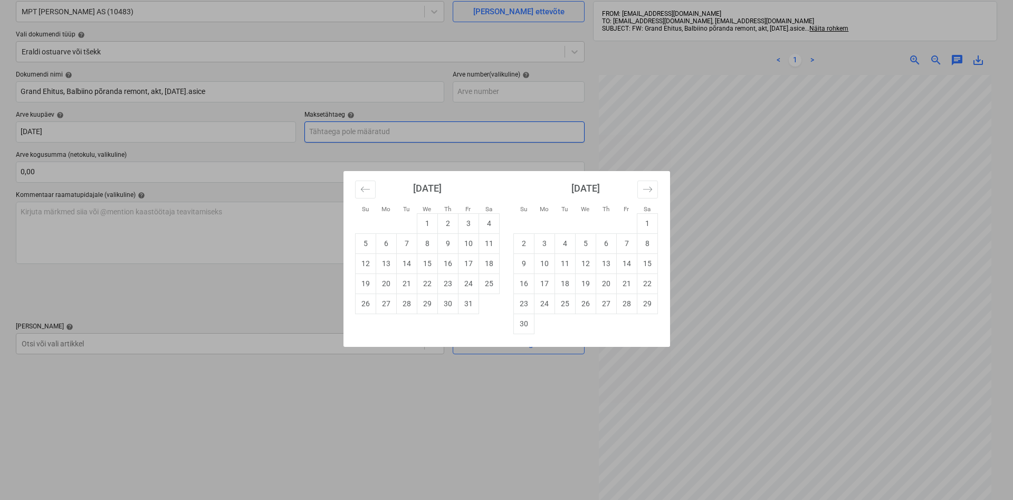
click at [347, 130] on input "text" at bounding box center [444, 131] width 280 height 21
click at [604, 284] on td "20" at bounding box center [606, 283] width 21 height 20
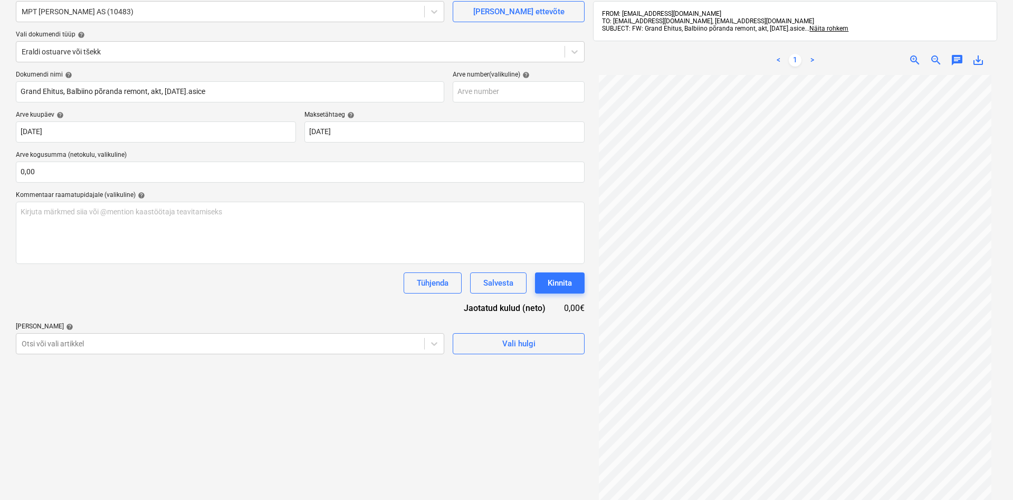
type input "[DATE]"
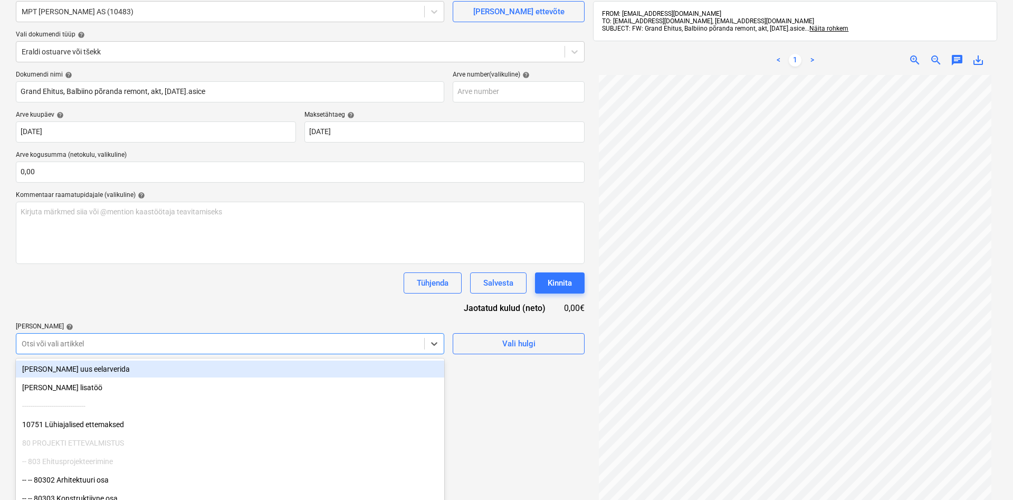
scroll to position [119, 0]
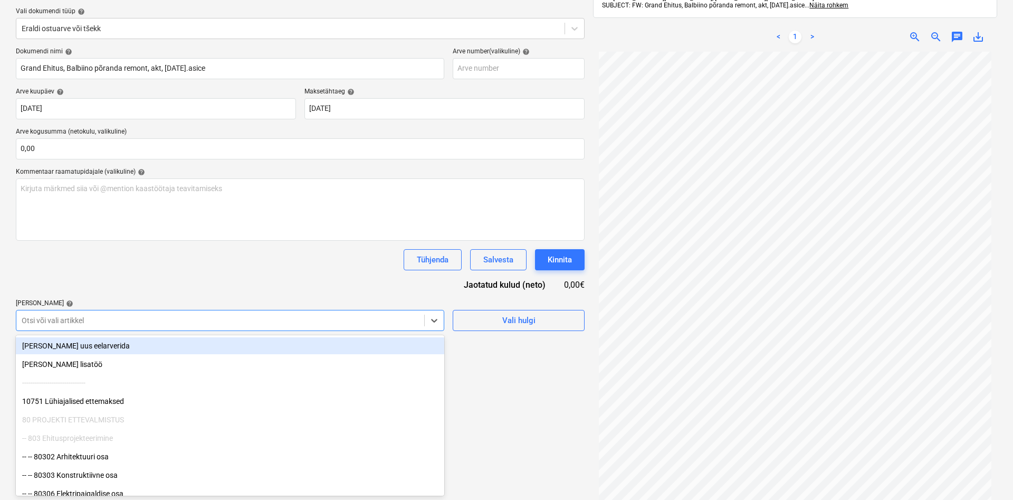
click at [64, 345] on body "Müük Projektid Kontaktid Koondarved Postkast 1 format_size keyboard_arrow_down …" at bounding box center [506, 131] width 1013 height 500
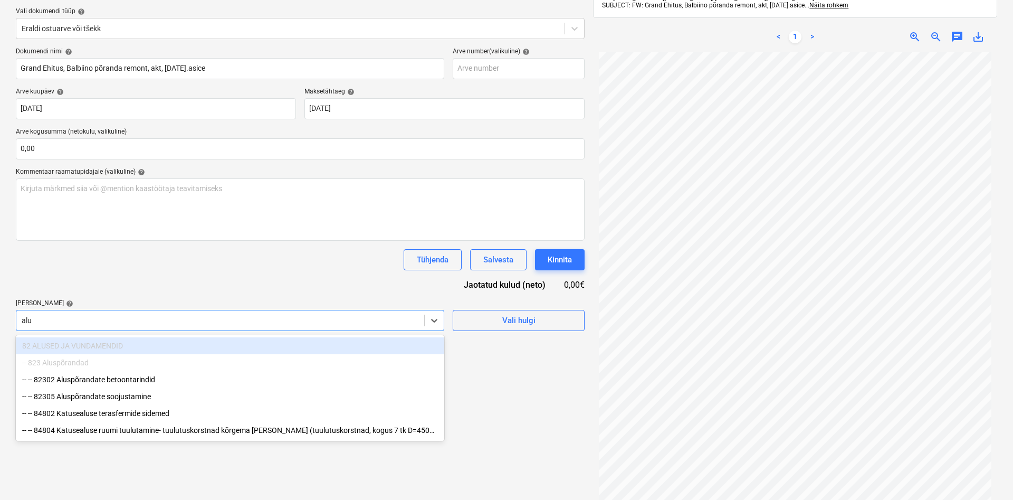
type input "alus"
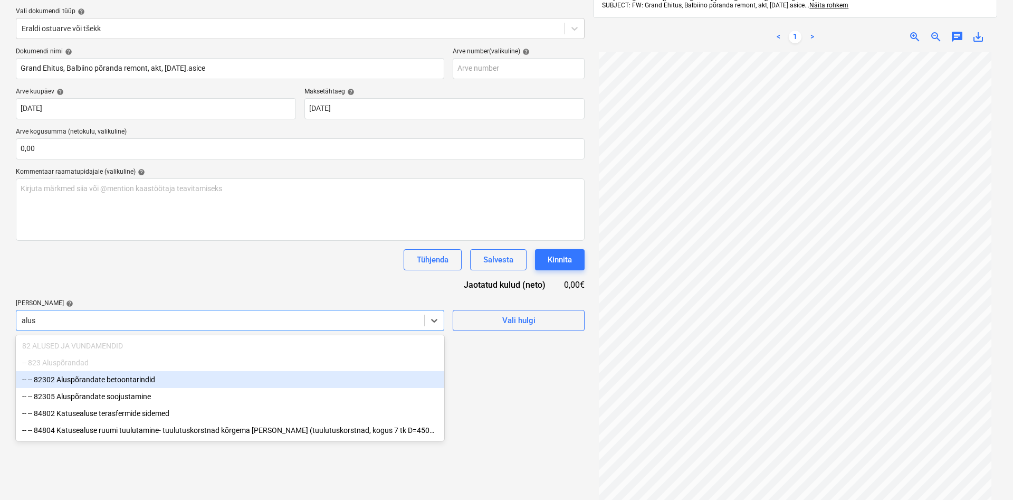
click at [133, 380] on div "-- -- 82302 Aluspõrandate betoontarindid" at bounding box center [230, 379] width 428 height 17
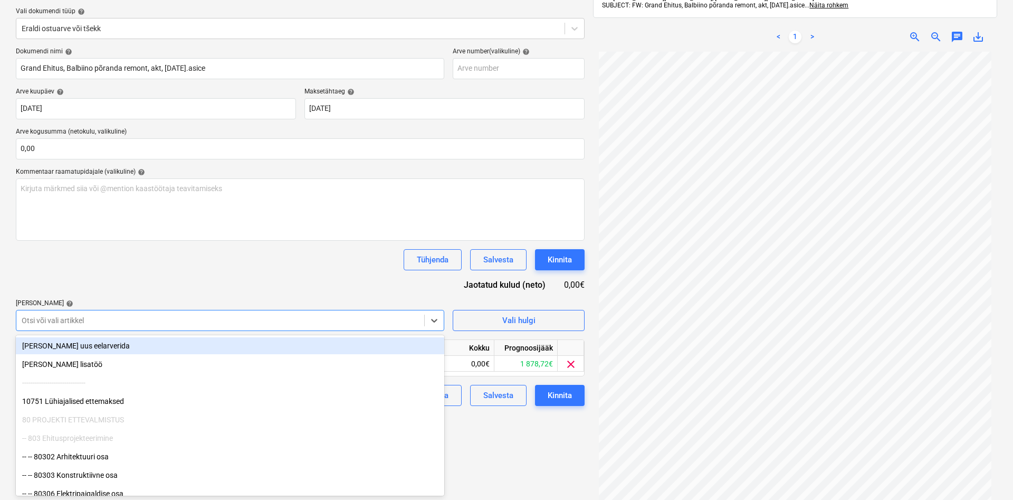
click at [161, 294] on div "Dokumendi nimi help Grand Ehitus, Balbiino põranda remont, akt, [DATE].[PERSON_…" at bounding box center [300, 226] width 569 height 358
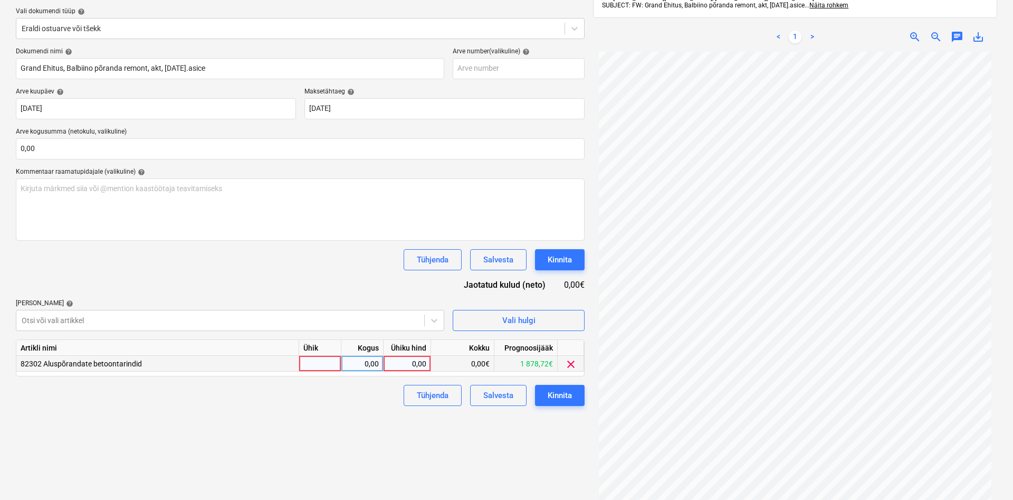
click at [312, 362] on div at bounding box center [320, 364] width 42 height 16
type input "kmpl"
click at [357, 362] on div "0,00" at bounding box center [361, 364] width 33 height 16
type input "1"
click at [395, 366] on div "0,00" at bounding box center [407, 364] width 39 height 16
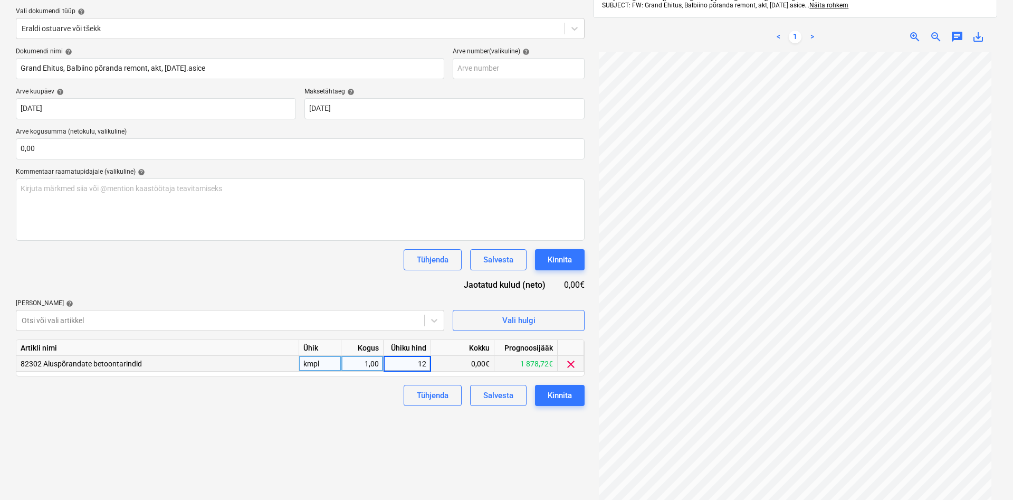
type input "1"
click at [570, 362] on span "clear" at bounding box center [570, 364] width 13 height 13
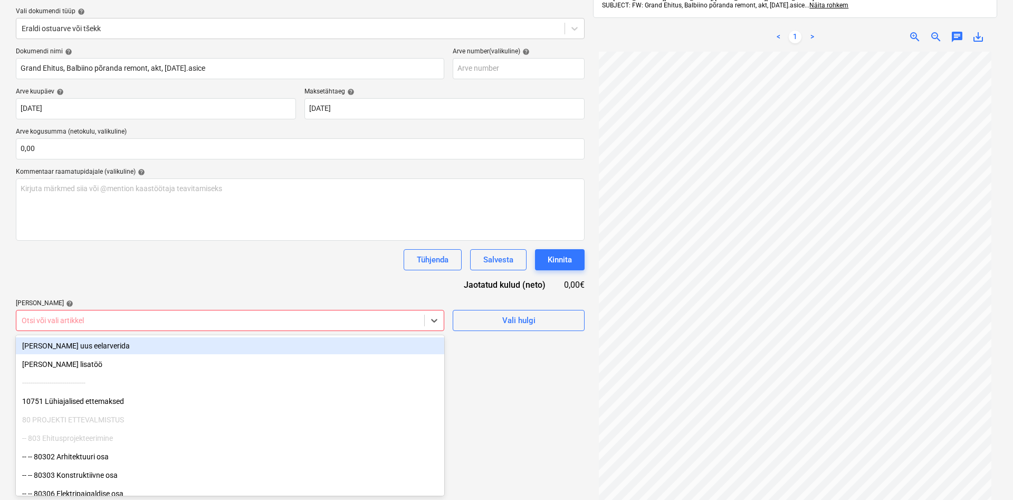
click at [224, 320] on div at bounding box center [220, 320] width 397 height 11
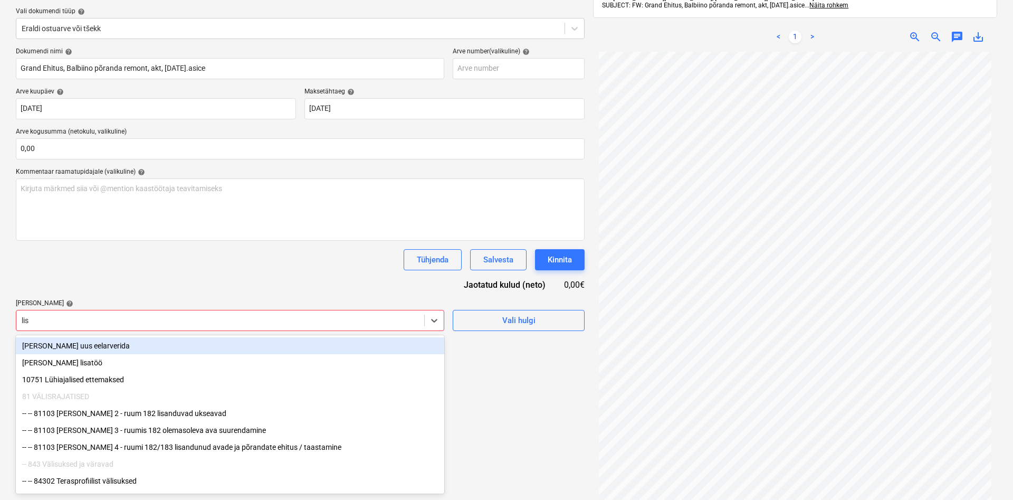
type input "[PERSON_NAME]"
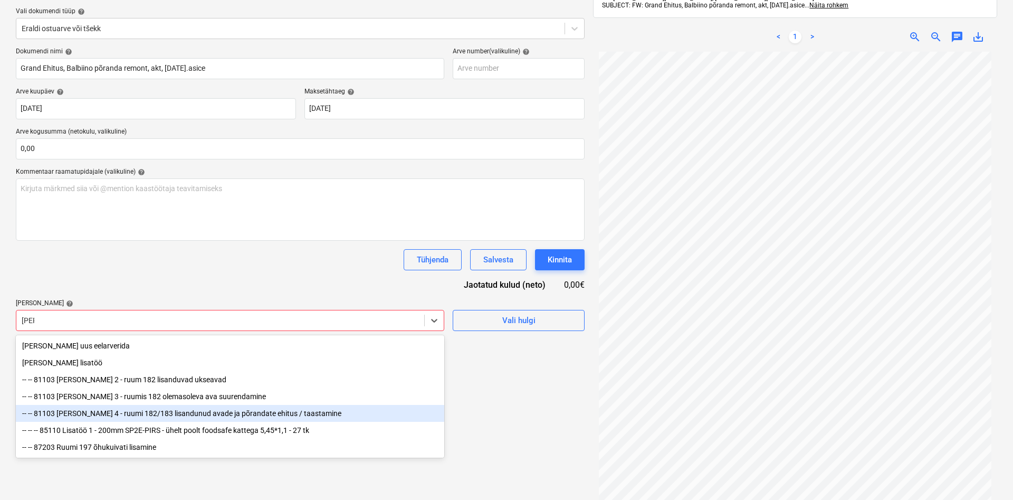
click at [225, 413] on div "-- -- 81103 [PERSON_NAME] 4 - ruumi 182/183 lisandunud avade ja põrandate ehitu…" at bounding box center [230, 413] width 428 height 17
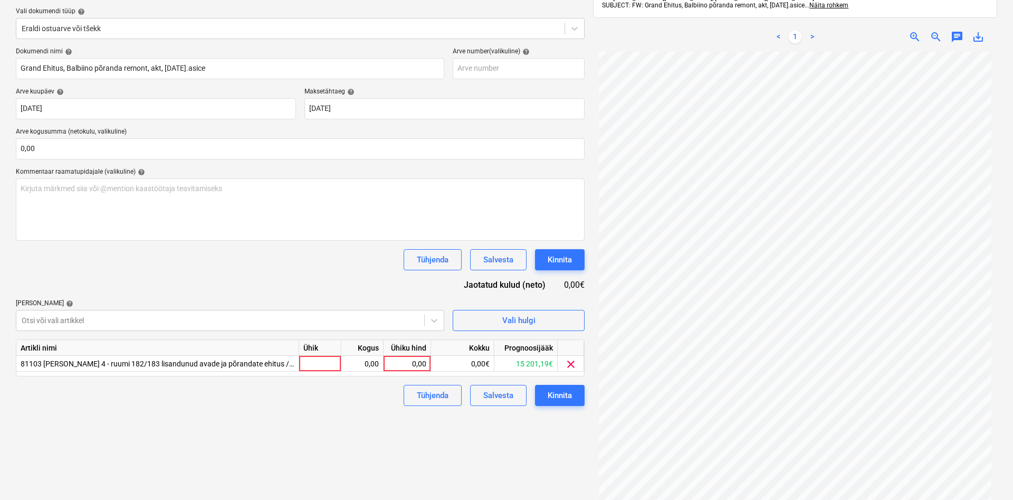
click at [529, 455] on div "Failide konteerimine Vali ettevõte MPT Ehitus AS (10483) [PERSON_NAME] uus ette…" at bounding box center [300, 230] width 577 height 592
click at [325, 366] on div at bounding box center [320, 364] width 42 height 16
type input "kmpl"
click at [360, 363] on div "0,00" at bounding box center [361, 364] width 33 height 16
type input "1"
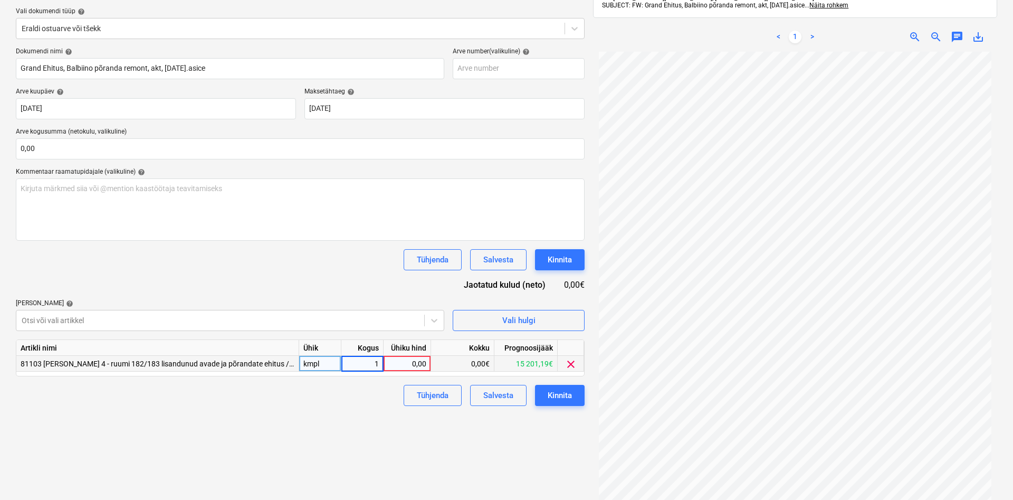
click at [400, 362] on div "0,00" at bounding box center [407, 364] width 39 height 16
type input "1277,5"
click at [320, 415] on div "Failide konteerimine Vali ettevõte MPT Ehitus AS (10483) [PERSON_NAME] uus ette…" at bounding box center [300, 230] width 577 height 592
click at [557, 392] on div "Kinnita" at bounding box center [560, 395] width 24 height 14
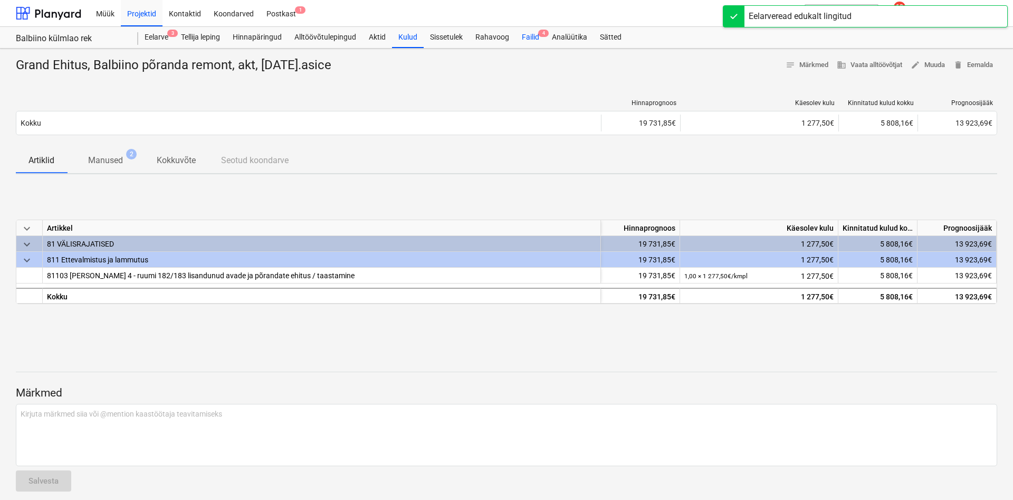
click at [532, 35] on div "Failid 4" at bounding box center [530, 37] width 30 height 21
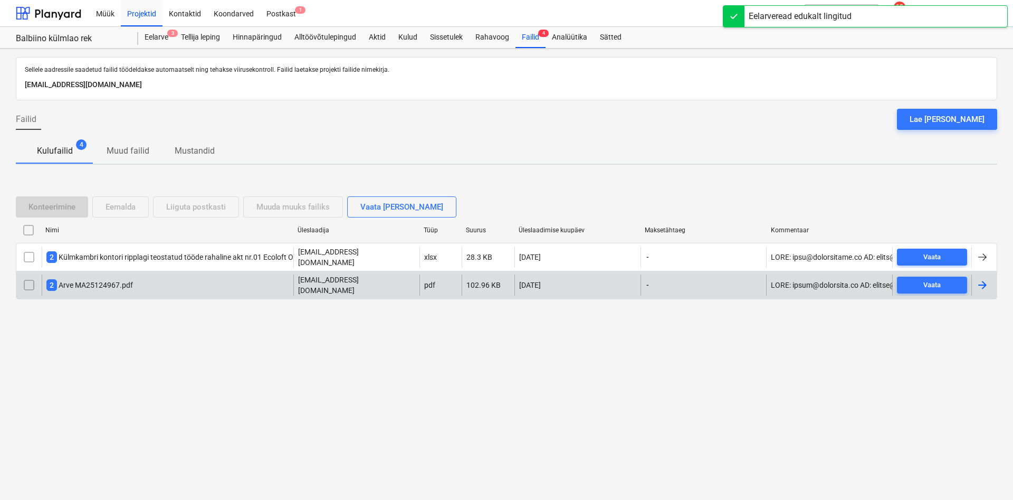
click at [100, 282] on div "2 Arve MA25124967.pdf" at bounding box center [89, 285] width 87 height 12
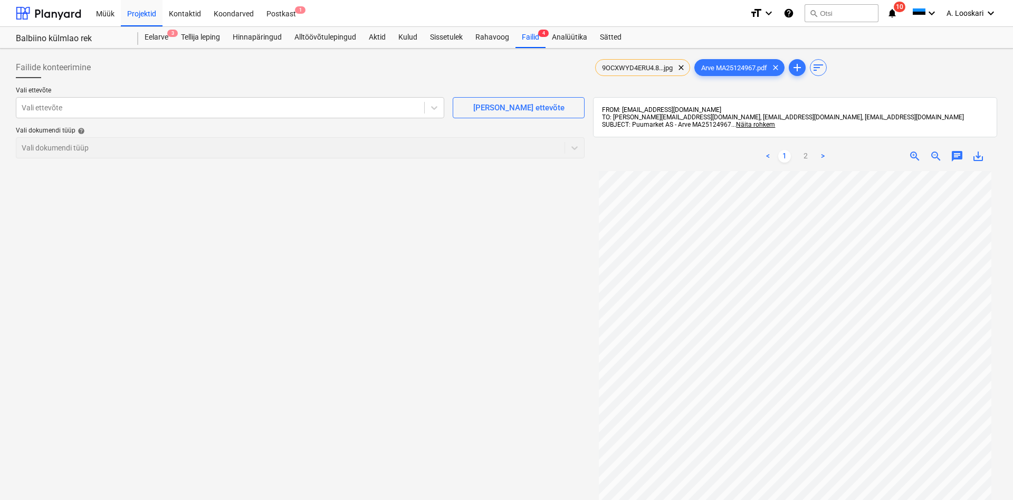
scroll to position [60, 0]
click at [140, 107] on div at bounding box center [220, 107] width 397 height 11
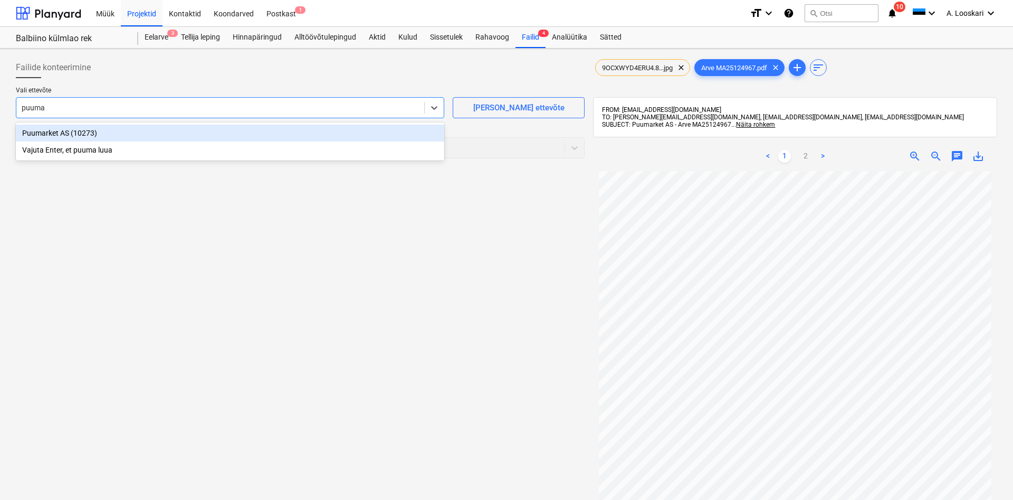
type input "puumar"
click at [150, 138] on div "Puumarket AS (10273)" at bounding box center [230, 132] width 428 height 17
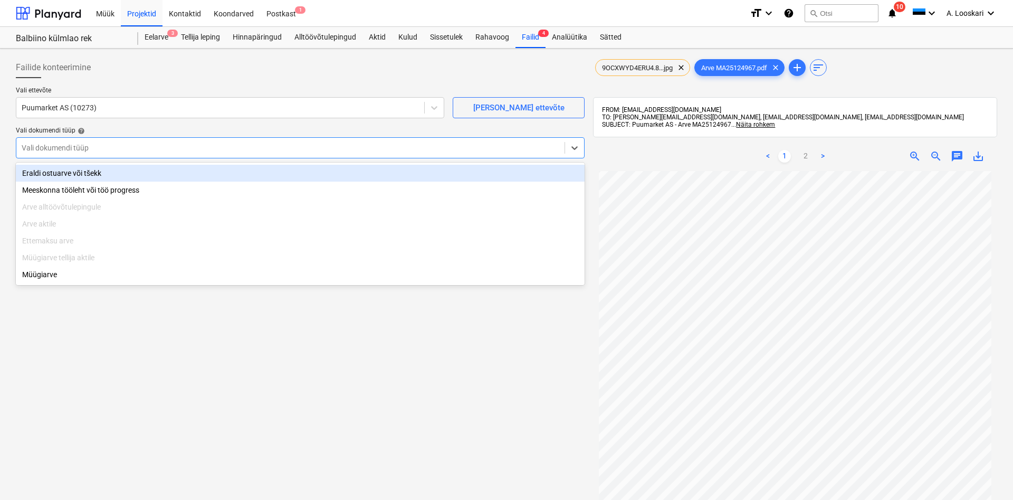
drag, startPoint x: 148, startPoint y: 149, endPoint x: 145, endPoint y: 157, distance: 8.8
click at [148, 149] on div at bounding box center [291, 147] width 538 height 11
click at [143, 176] on div "Eraldi ostuarve või tšekk" at bounding box center [300, 173] width 569 height 17
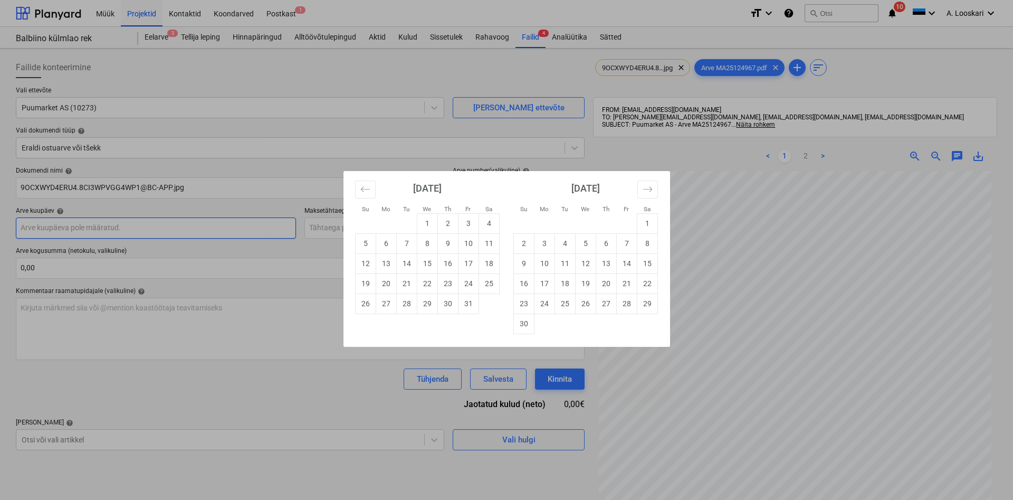
click at [123, 219] on input "text" at bounding box center [156, 227] width 280 height 21
click at [386, 241] on td "6" at bounding box center [386, 243] width 21 height 20
type input "[DATE]"
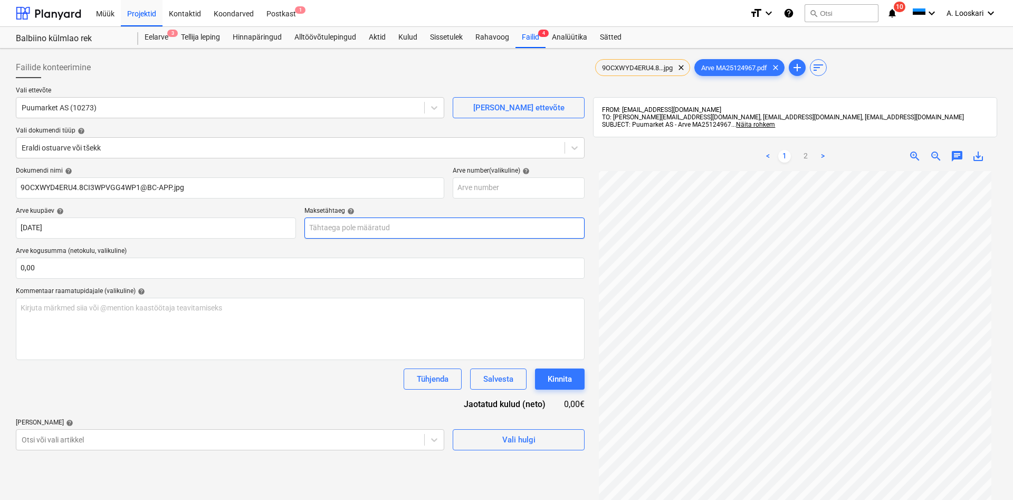
click at [349, 228] on input "text" at bounding box center [444, 227] width 280 height 21
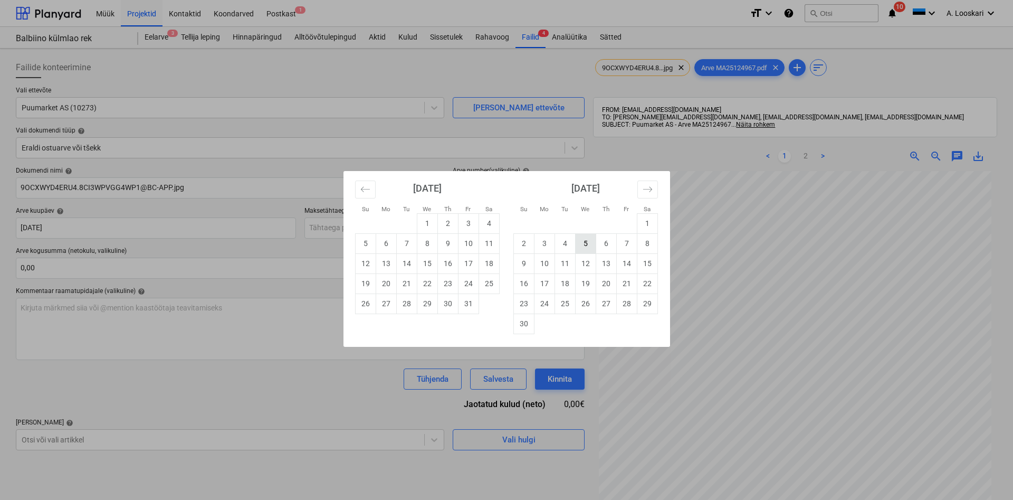
click at [589, 244] on td "5" at bounding box center [585, 243] width 21 height 20
type input "[DATE]"
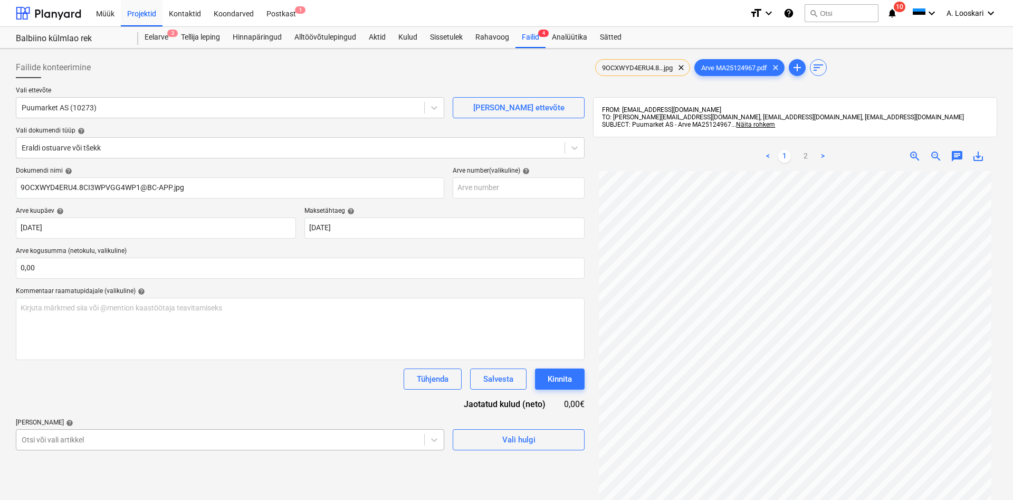
scroll to position [119, 0]
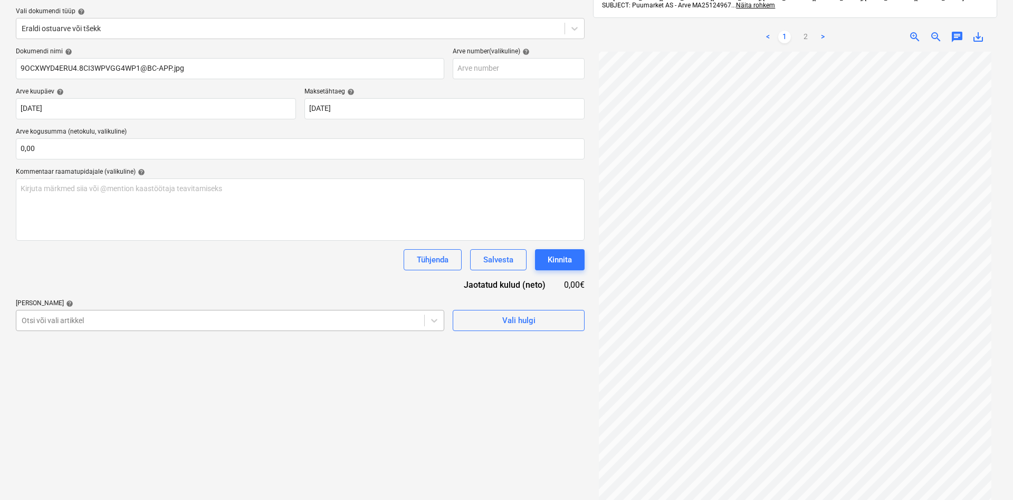
click at [74, 380] on body "Müük Projektid Kontaktid Koondarved Postkast 1 format_size keyboard_arrow_down …" at bounding box center [506, 131] width 1013 height 500
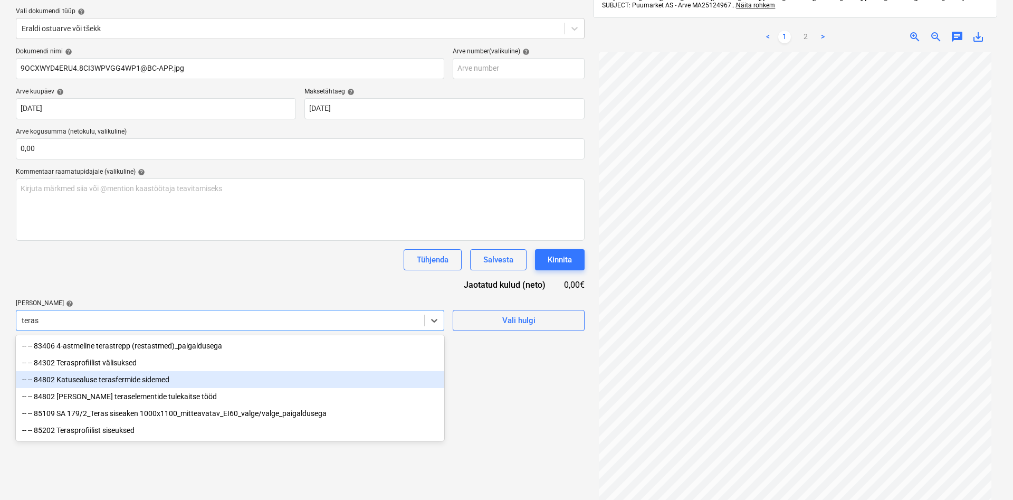
scroll to position [150, 0]
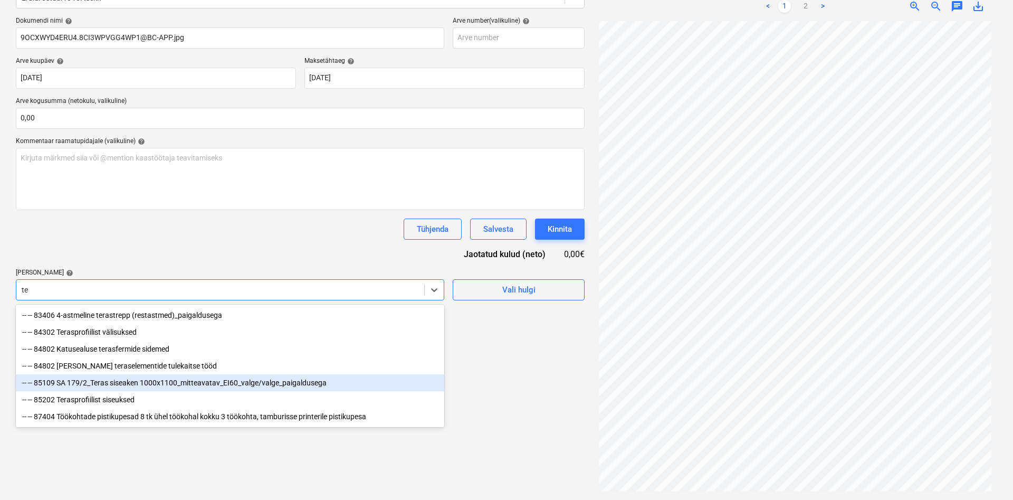
type input "t"
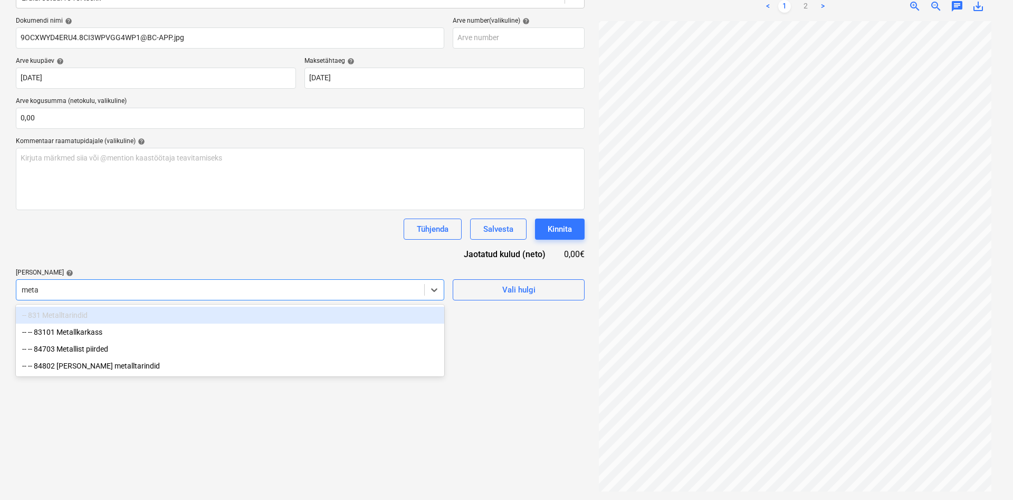
type input "metal"
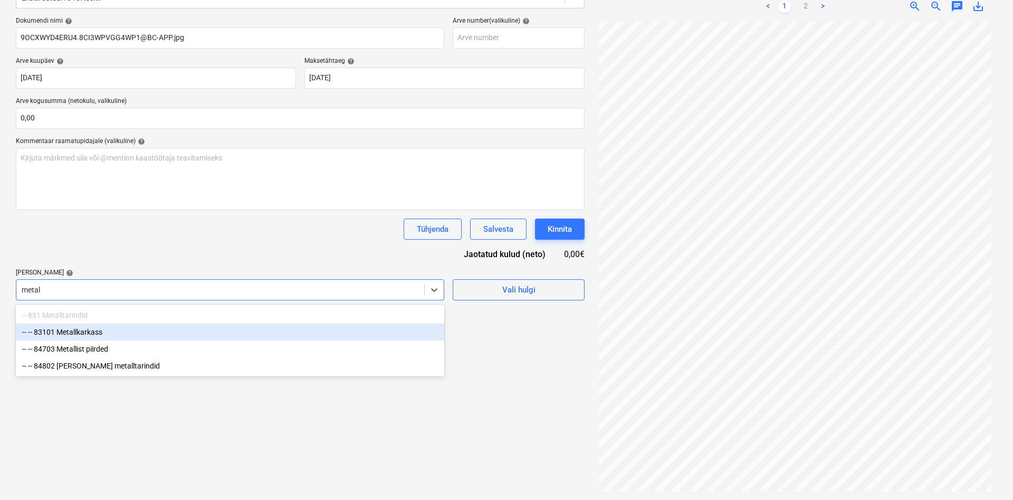
click at [89, 332] on div "-- -- 83101 Metallkarkass" at bounding box center [230, 331] width 428 height 17
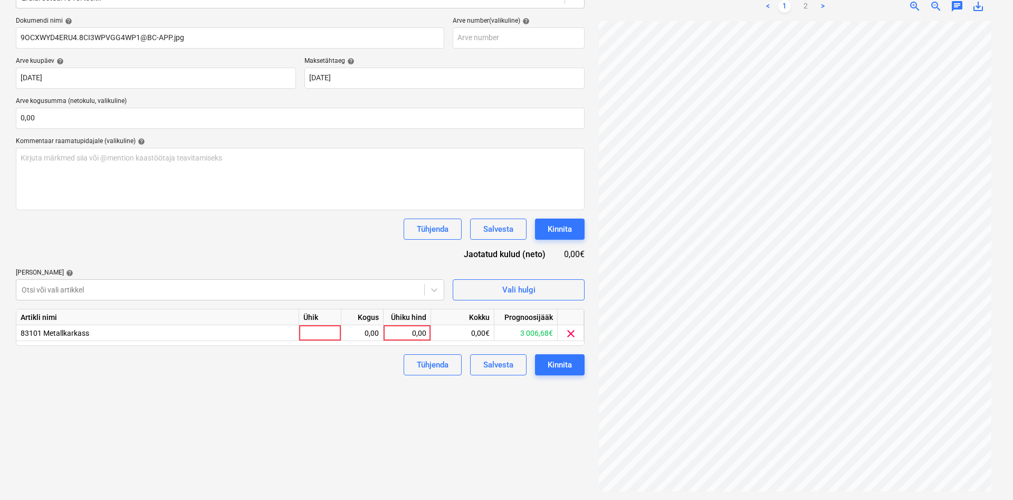
drag, startPoint x: 150, startPoint y: 254, endPoint x: 251, endPoint y: 319, distance: 120.6
click at [150, 254] on div "Dokumendi nimi help 9OCXWYD4ERU4.8CI3WPVGG4WP1@BC-APP.jpg Arve number (valikuli…" at bounding box center [300, 196] width 569 height 358
click at [318, 331] on div at bounding box center [320, 333] width 42 height 16
type input "kmpl"
click at [362, 328] on div "0,00" at bounding box center [361, 333] width 33 height 16
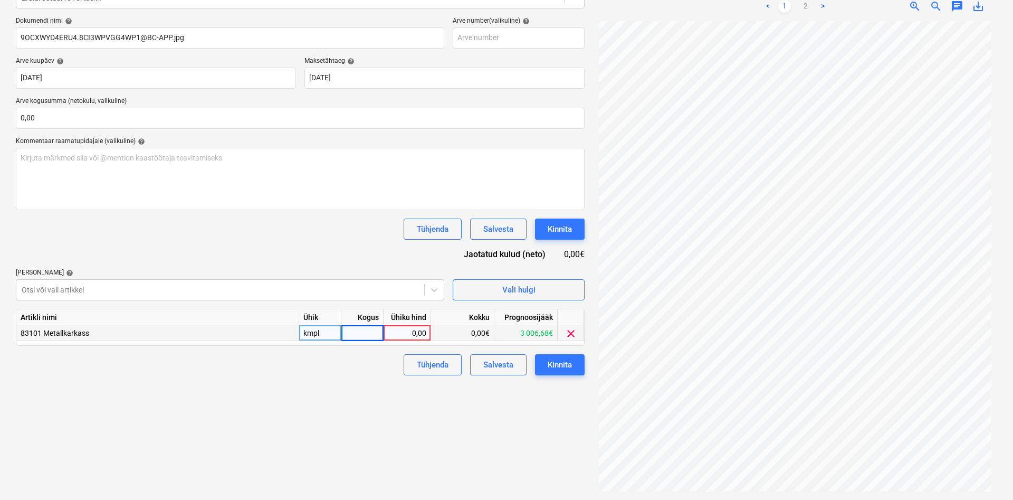
type input "1"
click at [393, 331] on div "0,00" at bounding box center [407, 333] width 39 height 16
type input "7"
type input "43,75"
drag, startPoint x: 329, startPoint y: 375, endPoint x: 344, endPoint y: 389, distance: 20.9
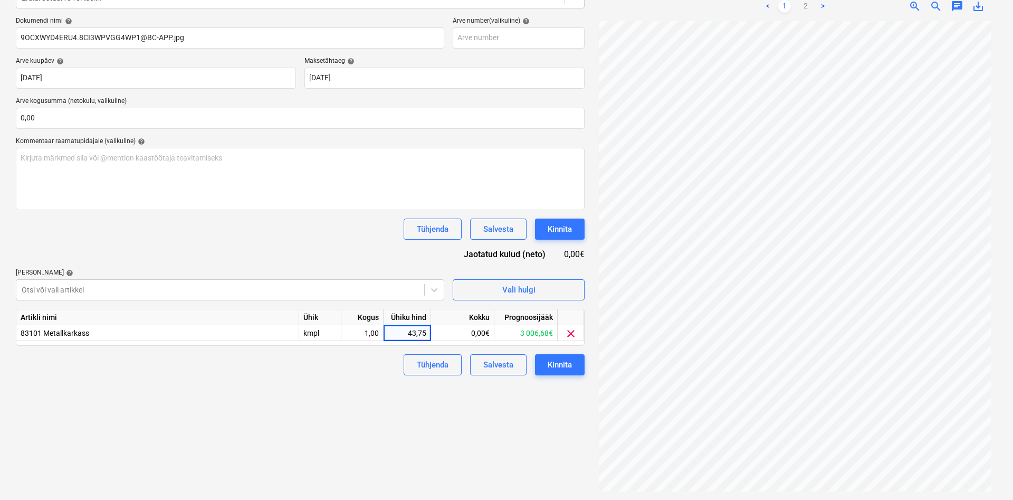
click at [331, 377] on div "Failide konteerimine Vali ettevõte Puumarket AS (10273) [PERSON_NAME] uus ettev…" at bounding box center [300, 199] width 577 height 592
click at [560, 366] on div "Kinnita" at bounding box center [560, 365] width 24 height 14
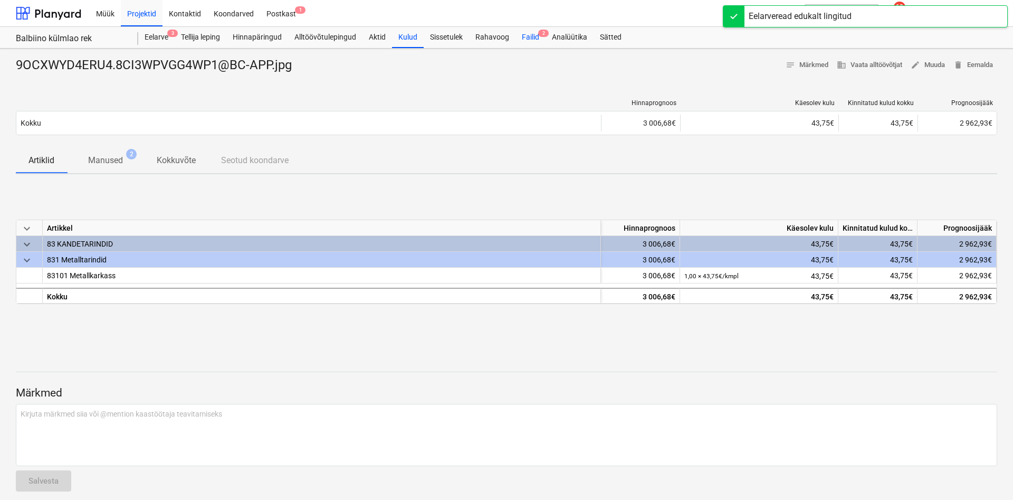
click at [532, 39] on div "Failid 2" at bounding box center [530, 37] width 30 height 21
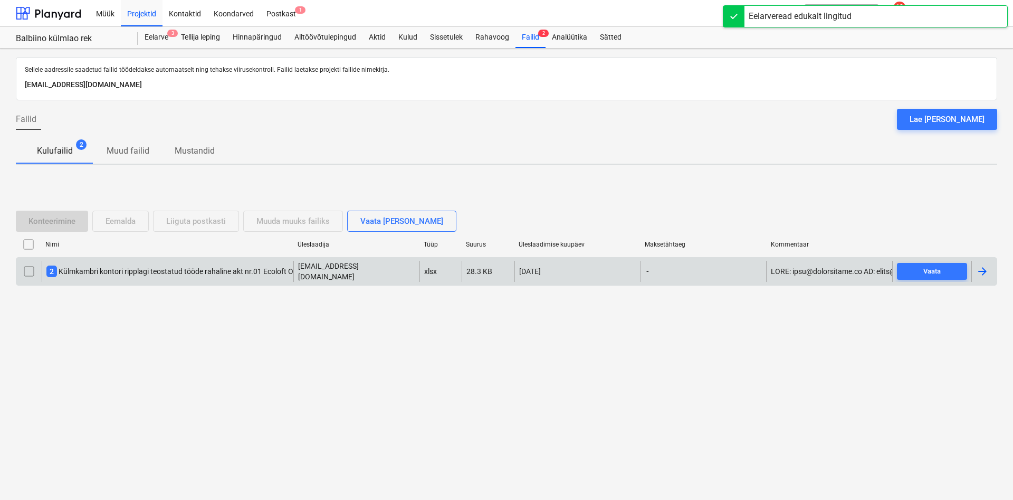
click at [108, 268] on div "2 Külmkambri kontori ripplagi teostatud tööde rahaline akt nr.01 Ecoloft OÜ…" at bounding box center [180, 271] width 268 height 12
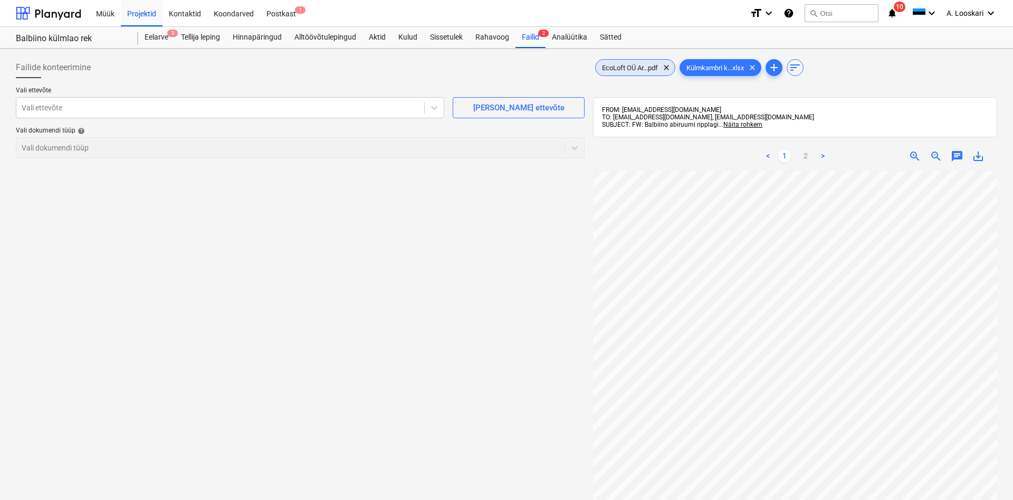
click at [642, 68] on span "EcoLoft OÜ Ar...pdf" at bounding box center [630, 68] width 69 height 8
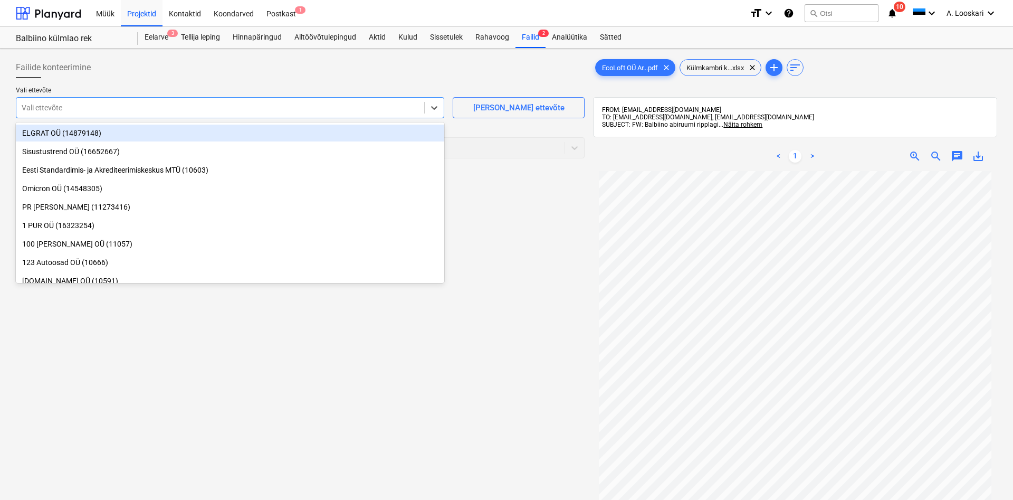
click at [206, 105] on div at bounding box center [220, 107] width 397 height 11
type input "ecol"
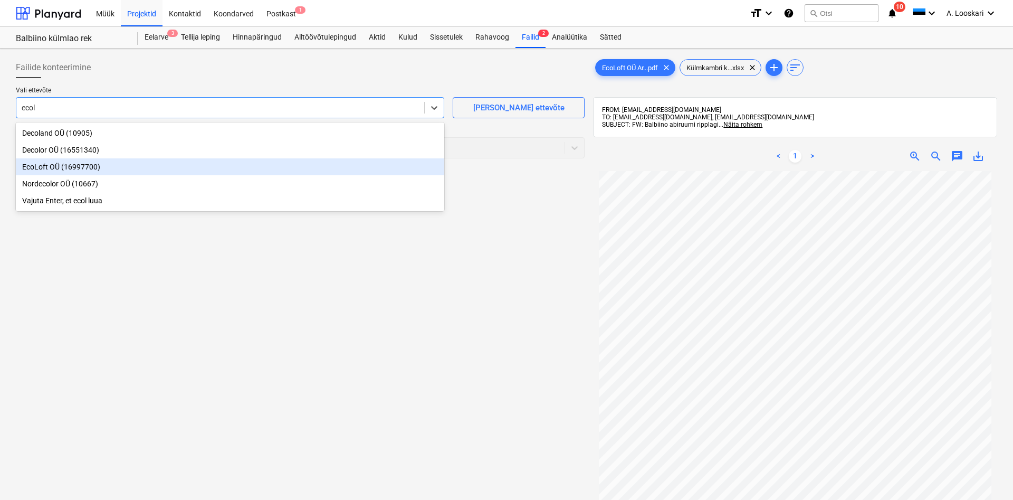
click at [45, 168] on div "EcoLoft OÜ (16997700)" at bounding box center [230, 166] width 428 height 17
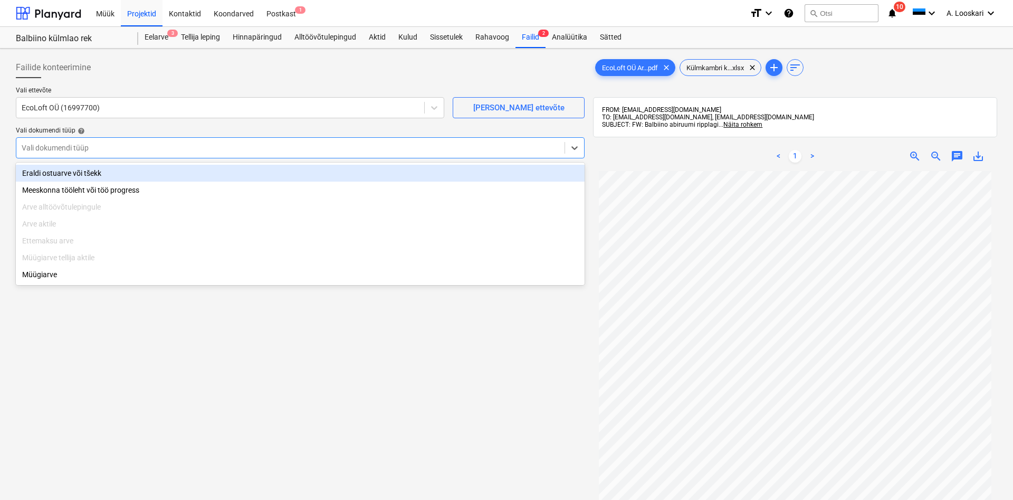
click at [63, 149] on div at bounding box center [291, 147] width 538 height 11
click at [72, 170] on div "Eraldi ostuarve või tšekk" at bounding box center [300, 173] width 569 height 17
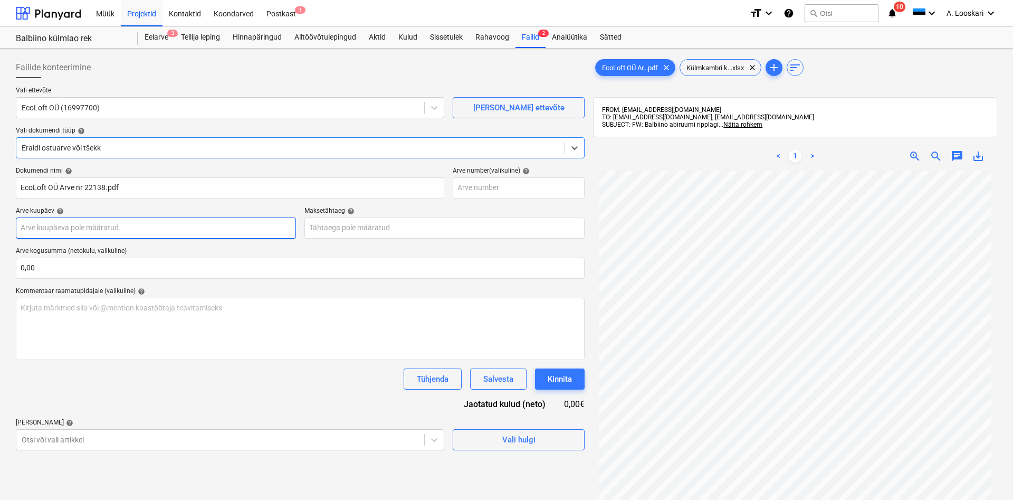
click at [89, 231] on input "text" at bounding box center [156, 227] width 280 height 21
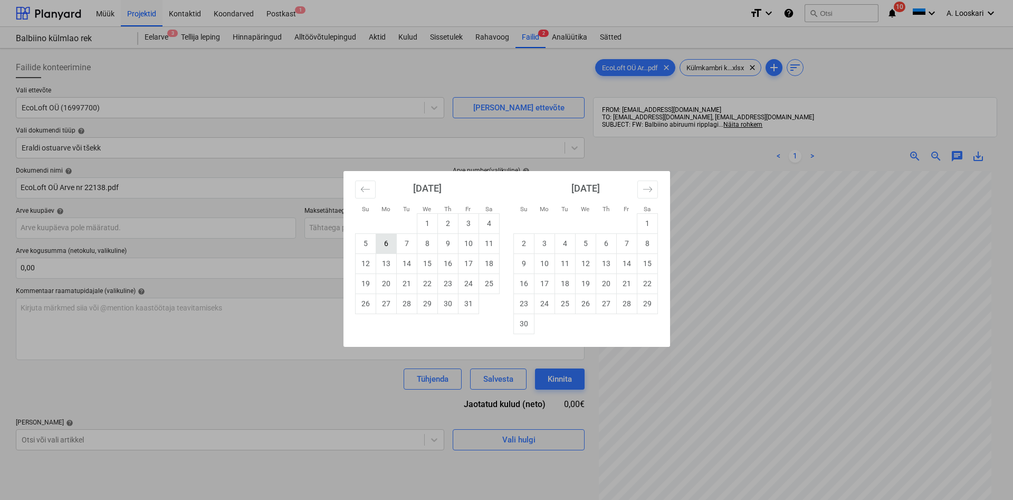
click at [386, 243] on td "6" at bounding box center [386, 243] width 21 height 20
type input "[DATE]"
click at [352, 229] on input "text" at bounding box center [444, 227] width 280 height 21
click at [401, 281] on td "21" at bounding box center [406, 283] width 21 height 20
type input "[DATE]"
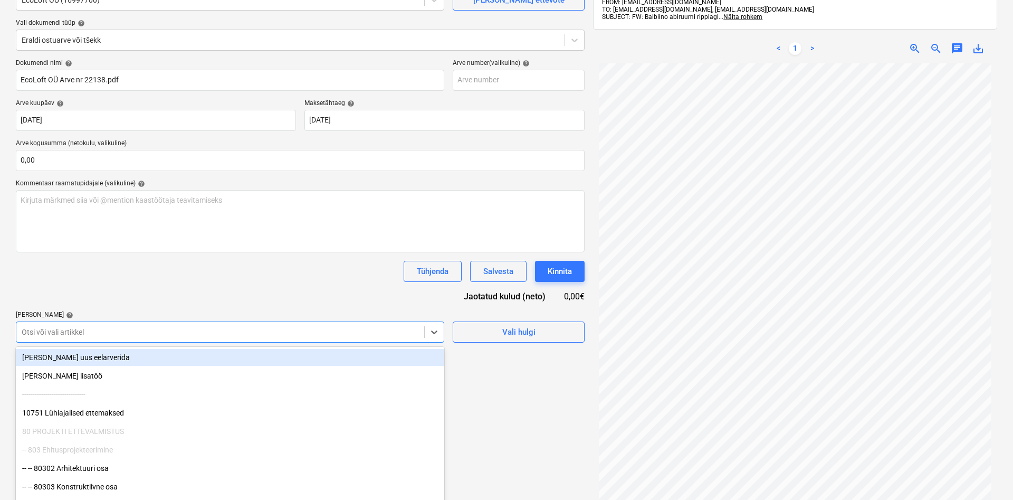
scroll to position [119, 0]
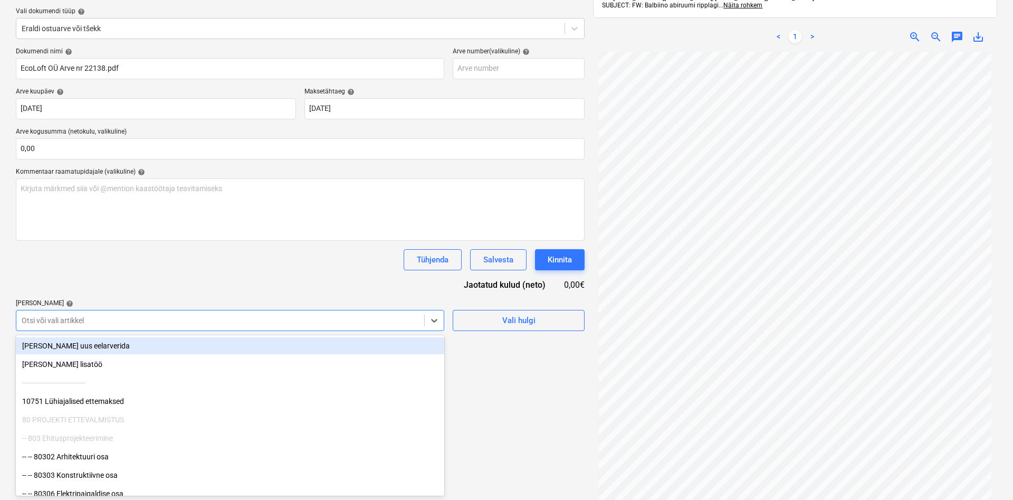
click at [86, 331] on div "Failide konteerimine Vali ettevõte EcoLoft OÜ (16997700) [PERSON_NAME] uus ette…" at bounding box center [300, 230] width 577 height 592
type input "rip"
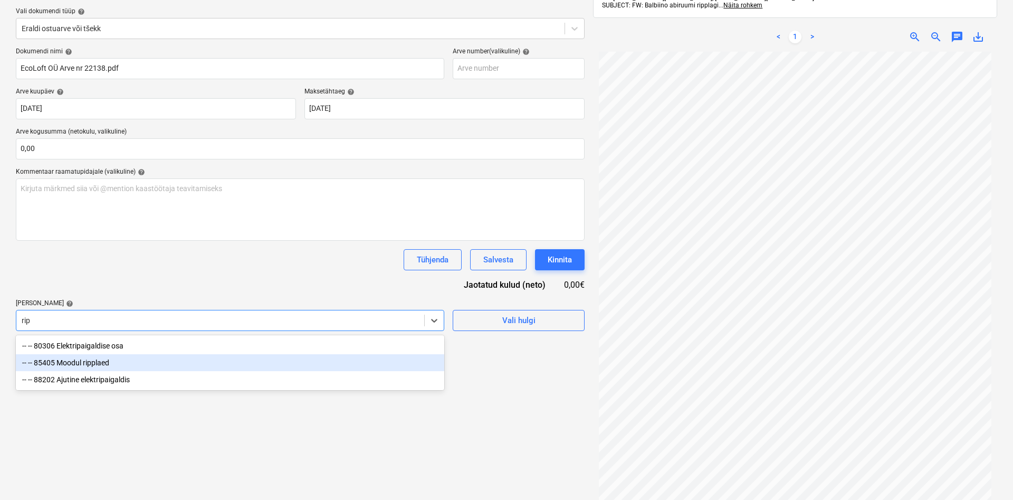
click at [124, 359] on div "-- -- 85405 Moodul ripplaed" at bounding box center [230, 362] width 428 height 17
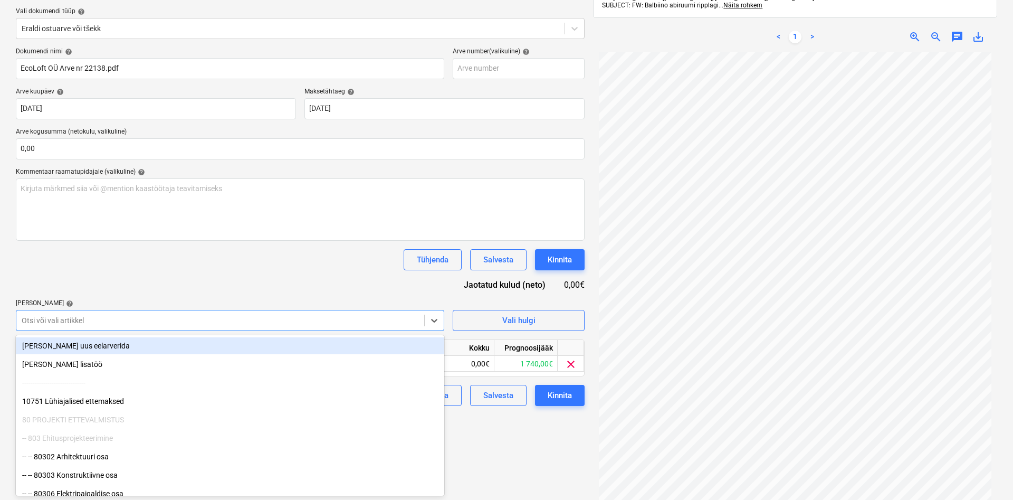
drag, startPoint x: 127, startPoint y: 286, endPoint x: 216, endPoint y: 354, distance: 112.5
click at [128, 287] on div "Dokumendi nimi help EcoLoft OÜ Arve nr 22138.pdf Arve number (valikuline) help…" at bounding box center [300, 226] width 569 height 358
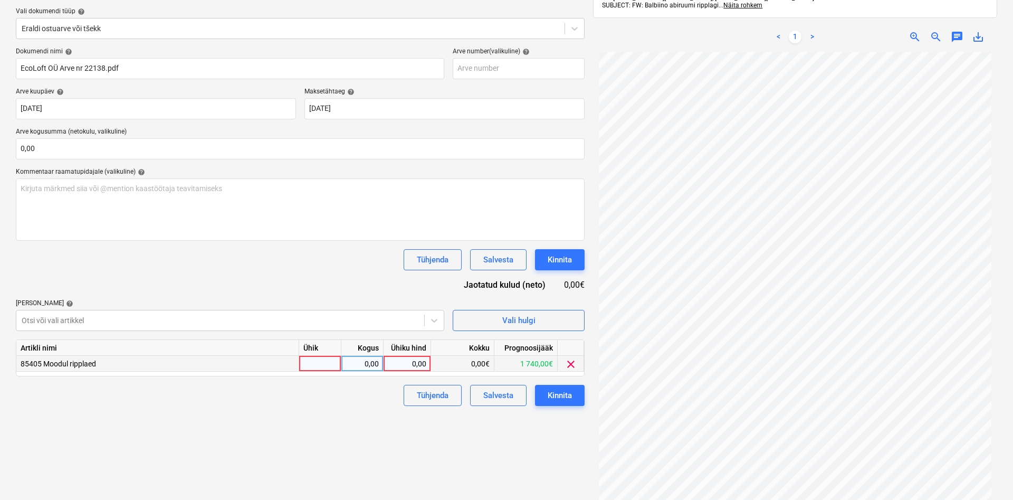
click at [314, 362] on div at bounding box center [320, 364] width 42 height 16
type input "kmpl"
click at [358, 361] on div "0,00" at bounding box center [361, 364] width 33 height 16
type input "1"
click at [416, 363] on div "0,00" at bounding box center [407, 364] width 39 height 16
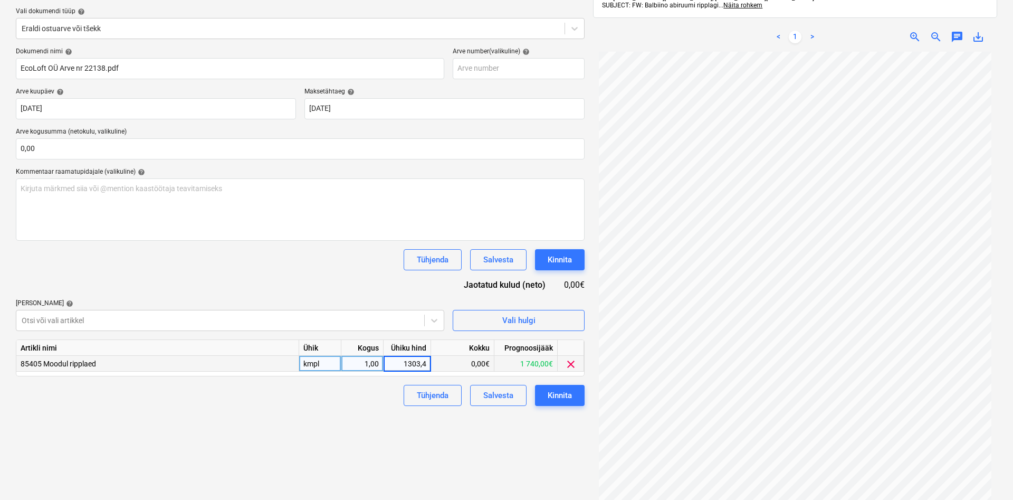
type input "1303,41"
click at [350, 414] on div "Failide konteerimine Vali ettevõte EcoLoft OÜ (16997700) [PERSON_NAME] uus ette…" at bounding box center [300, 230] width 577 height 592
click at [563, 392] on div "Kinnita" at bounding box center [560, 395] width 24 height 14
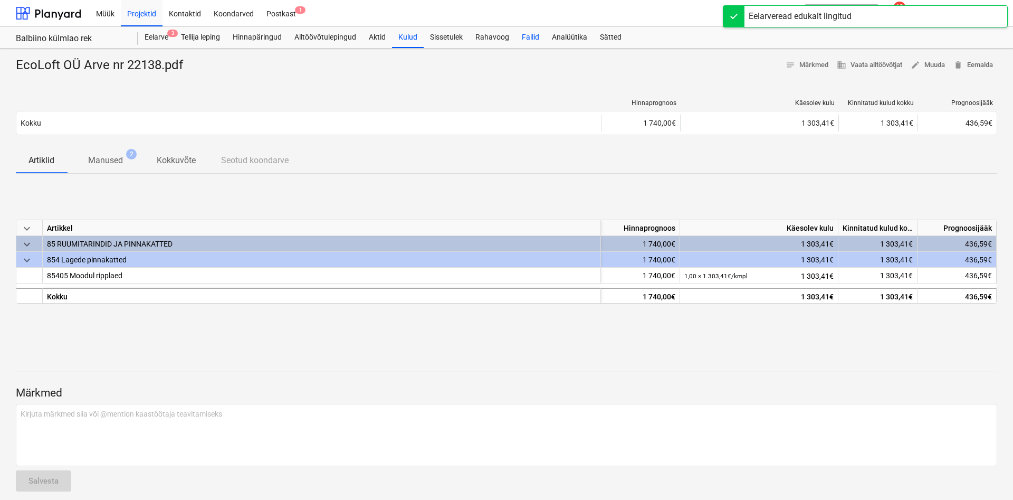
click at [527, 35] on div "Failid" at bounding box center [530, 37] width 30 height 21
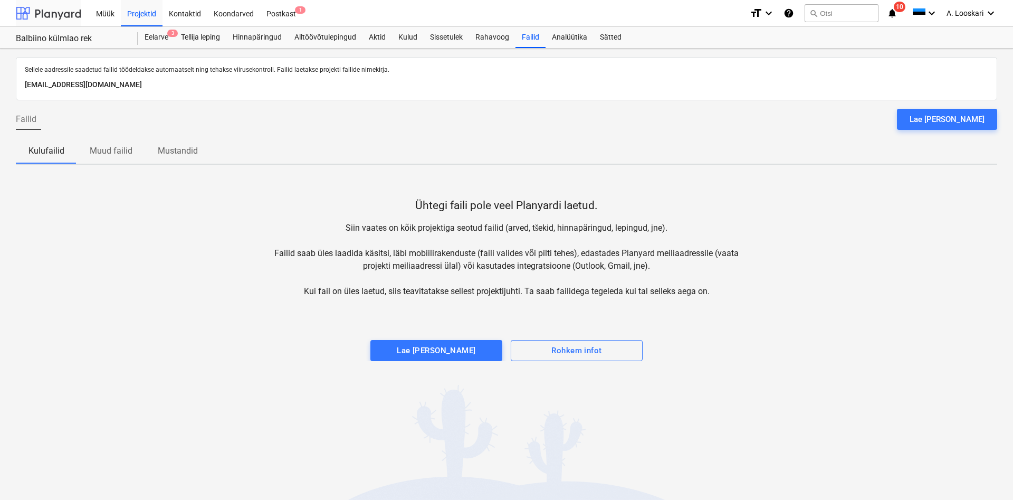
click at [44, 13] on div at bounding box center [48, 13] width 65 height 26
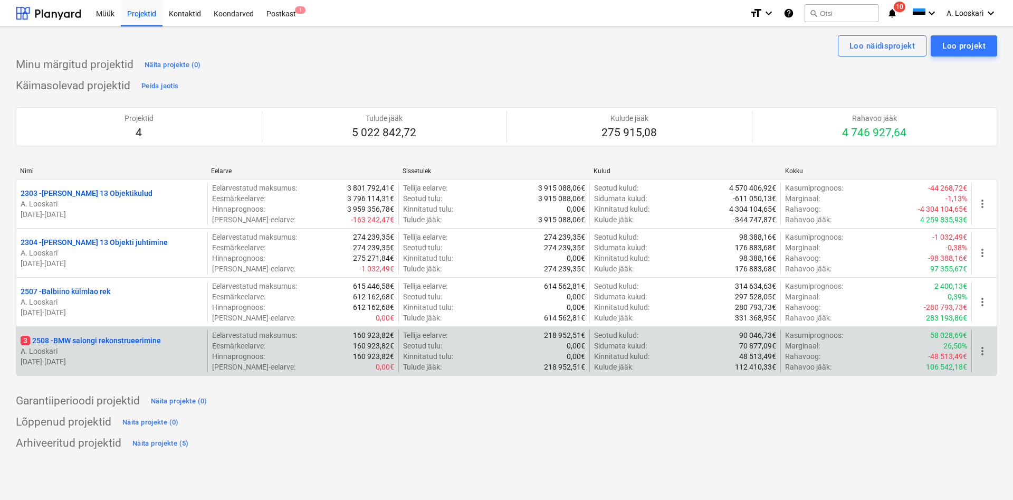
click at [100, 341] on p "3 2508 - BMW salongi rekonstrueerimine" at bounding box center [91, 340] width 140 height 11
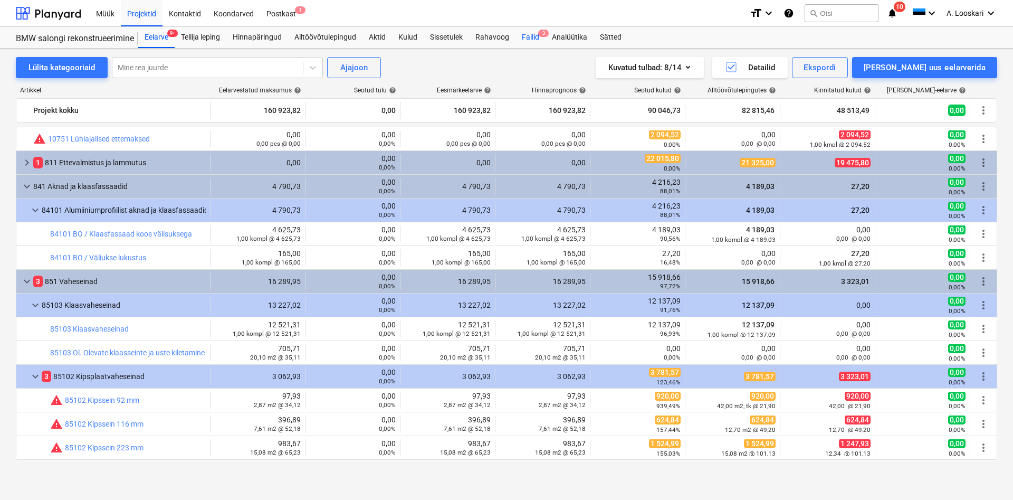
click at [535, 36] on div "Failid 3" at bounding box center [530, 37] width 30 height 21
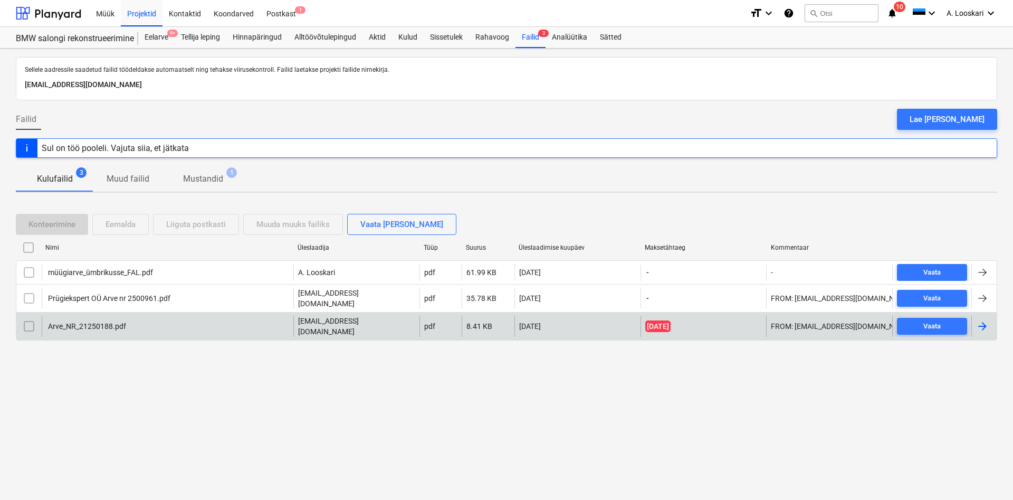
click at [94, 322] on div "Arve_NR_21250188.pdf" at bounding box center [86, 326] width 80 height 8
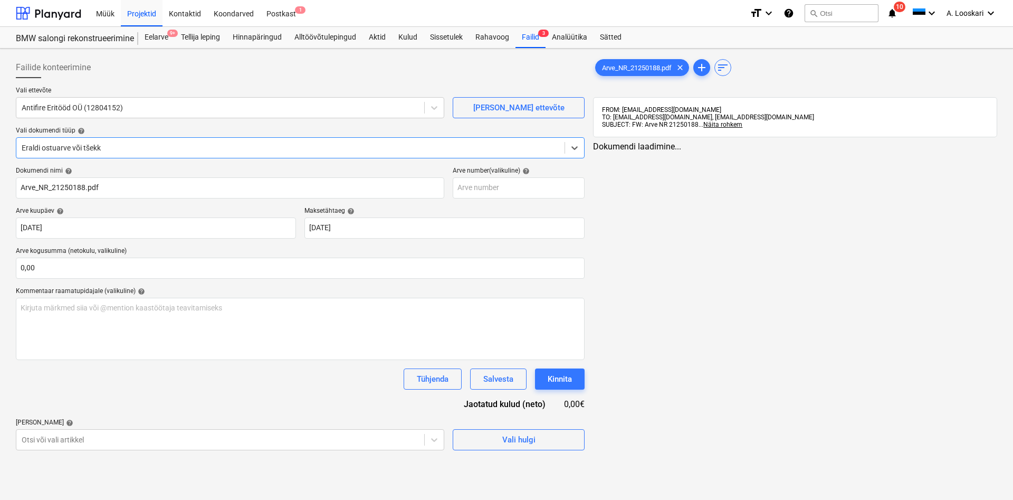
type input "Arve_NR_21250188.pdf"
type input "[DATE]"
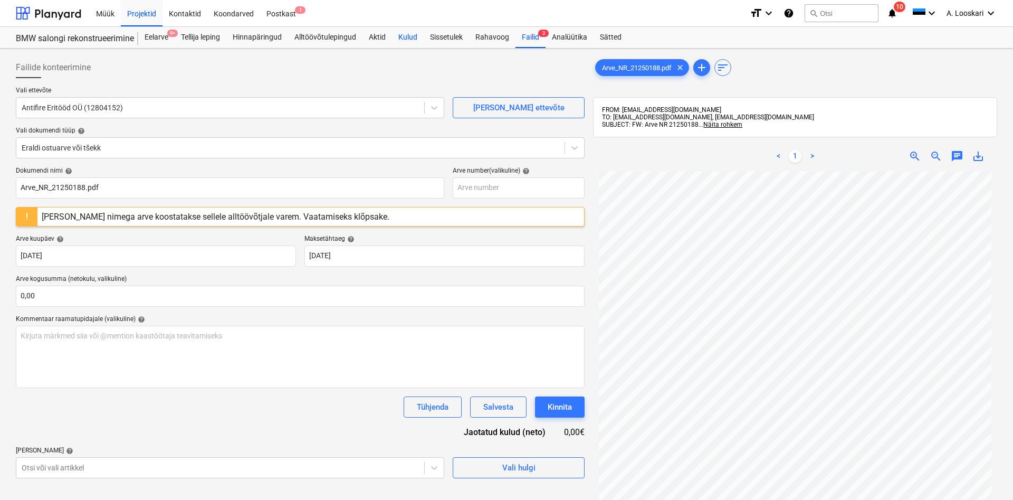
click at [409, 34] on div "Kulud" at bounding box center [408, 37] width 32 height 21
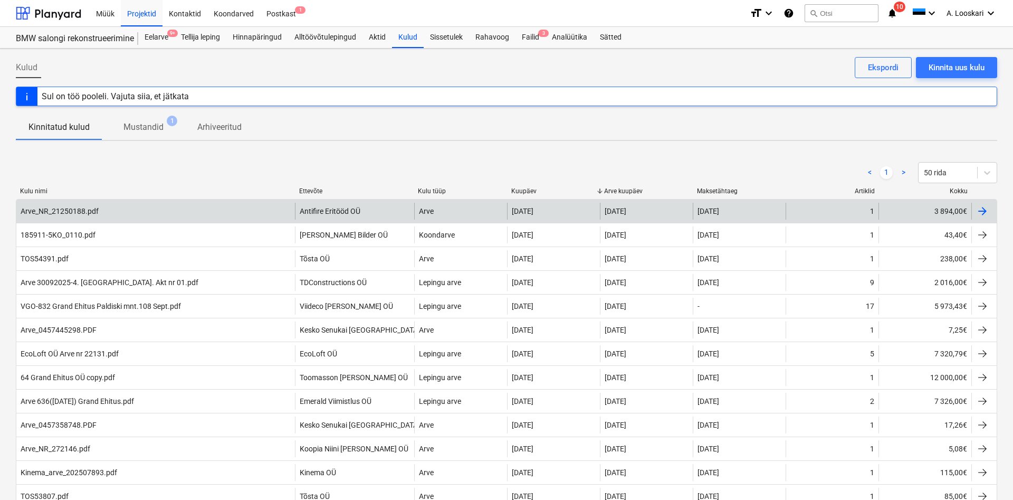
click at [76, 208] on div "Arve_NR_21250188.pdf" at bounding box center [60, 211] width 78 height 8
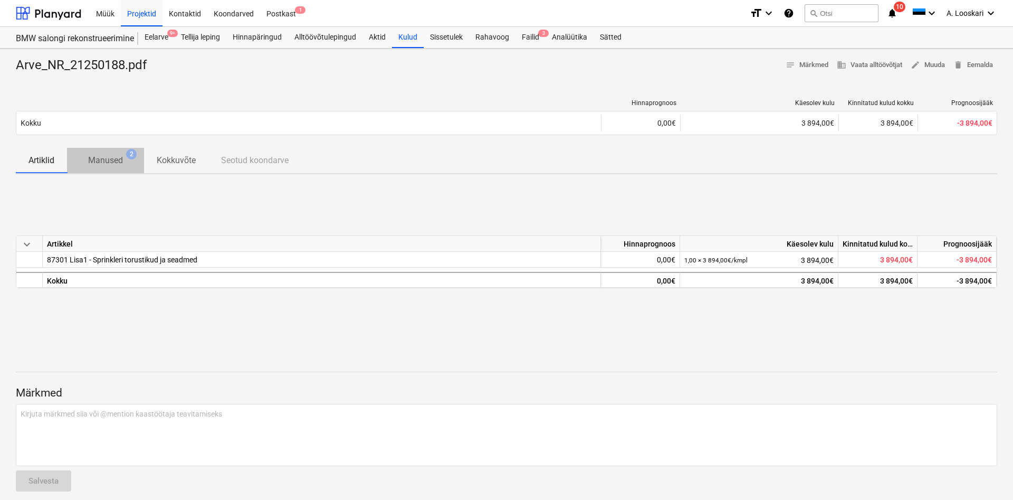
click at [111, 161] on p "Manused" at bounding box center [105, 160] width 35 height 13
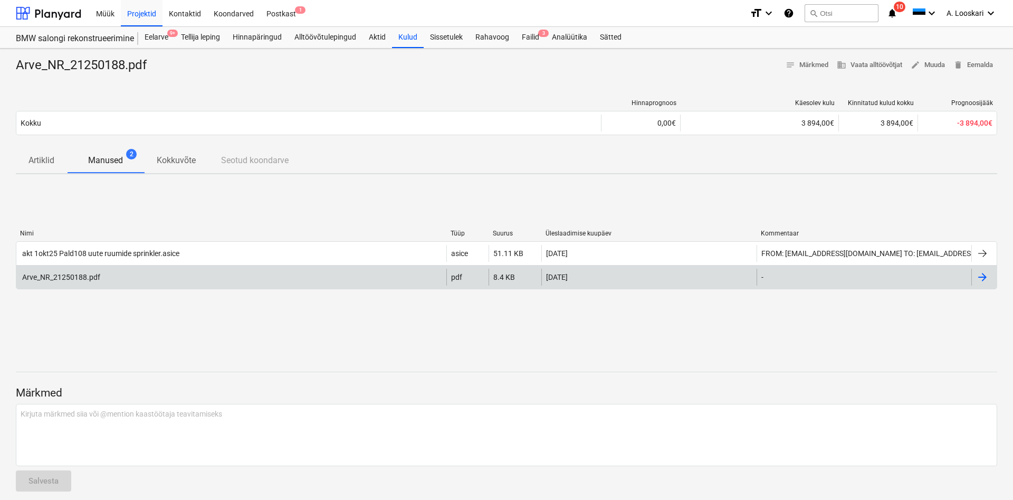
click at [74, 276] on div "Arve_NR_21250188.pdf" at bounding box center [61, 277] width 80 height 8
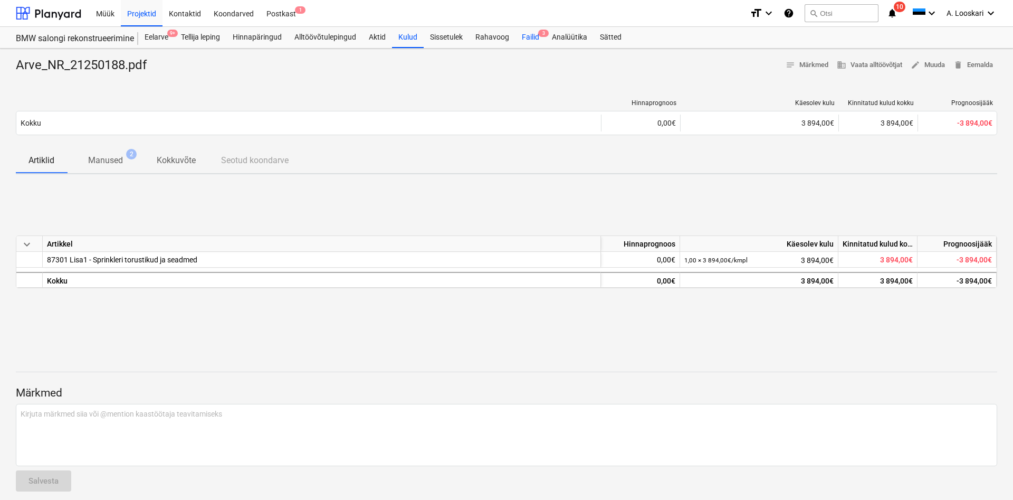
click at [535, 37] on div "Failid 3" at bounding box center [530, 37] width 30 height 21
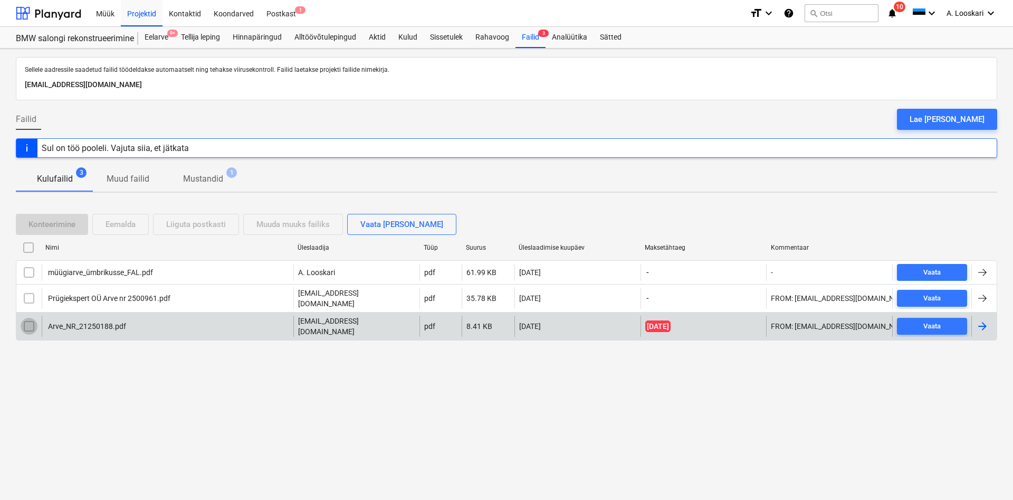
click at [28, 321] on input "checkbox" at bounding box center [29, 326] width 17 height 17
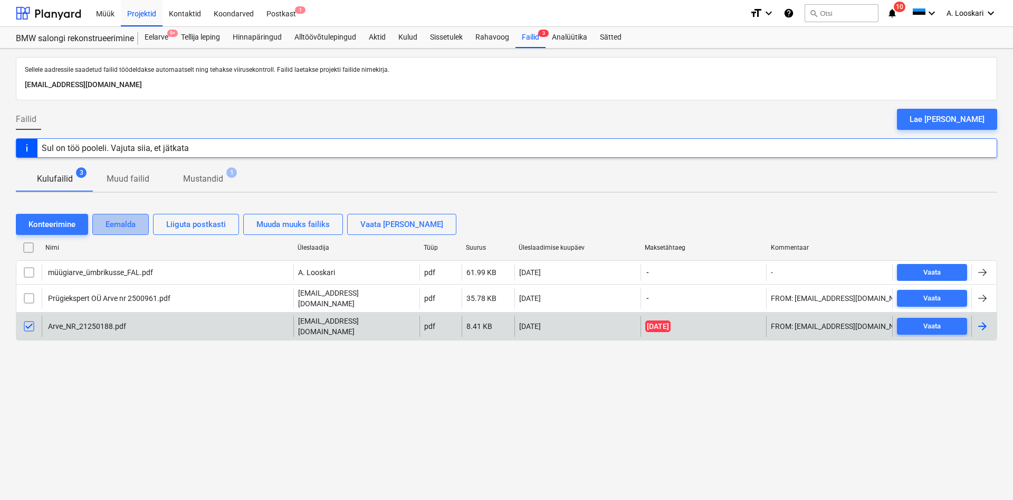
click at [119, 226] on div "Eemalda" at bounding box center [120, 224] width 30 height 14
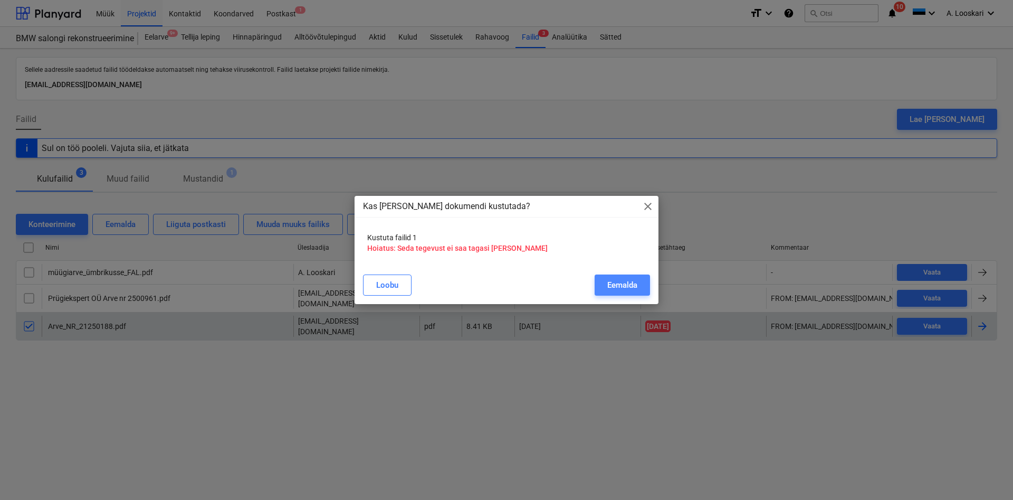
click at [624, 282] on div "Eemalda" at bounding box center [622, 285] width 30 height 14
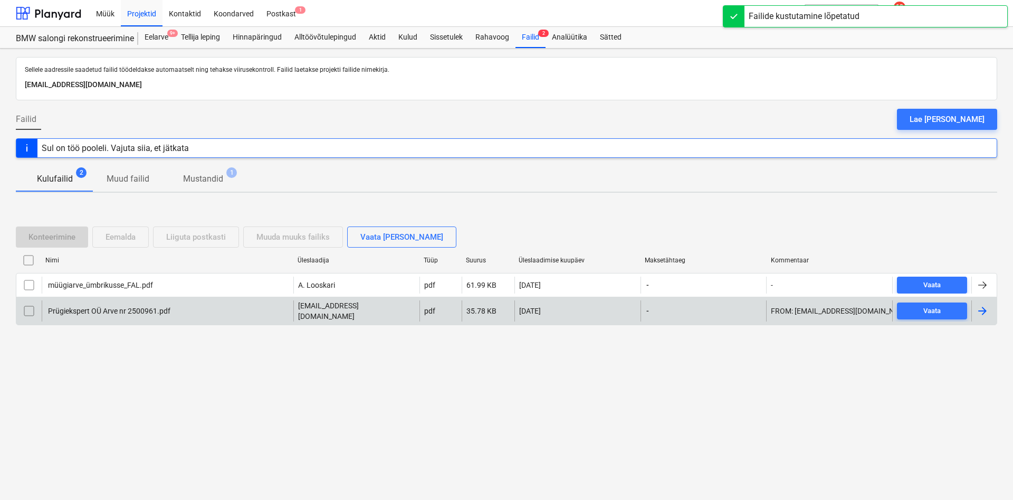
click at [91, 308] on div "Prügiekspert OÜ Arve nr 2500961.pdf" at bounding box center [108, 310] width 124 height 8
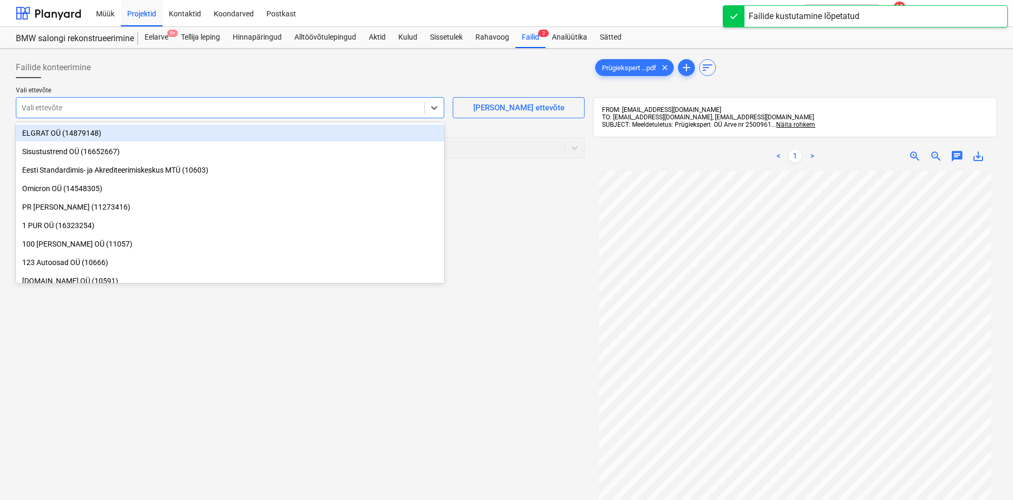
click at [70, 103] on div at bounding box center [220, 107] width 397 height 11
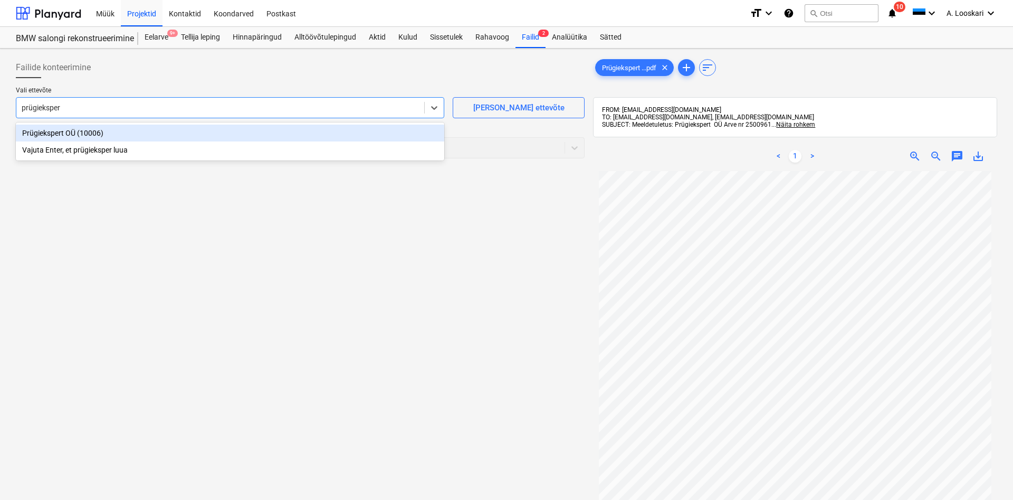
type input "prügiekspert"
click at [113, 130] on div "Prügiekspert OÜ (10006)" at bounding box center [230, 132] width 428 height 17
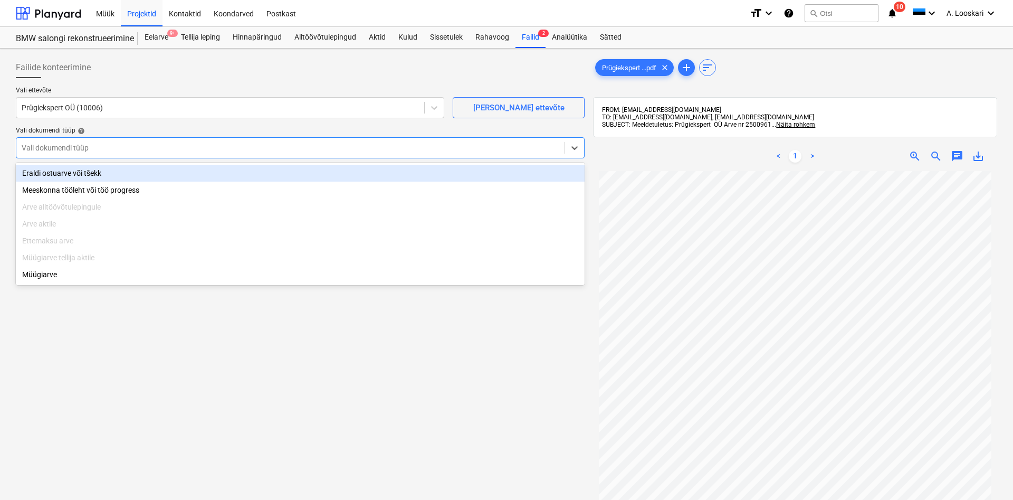
drag, startPoint x: 110, startPoint y: 147, endPoint x: 103, endPoint y: 158, distance: 13.8
click at [110, 147] on div at bounding box center [291, 147] width 538 height 11
click at [95, 178] on div "Eraldi ostuarve või tšekk" at bounding box center [300, 173] width 569 height 17
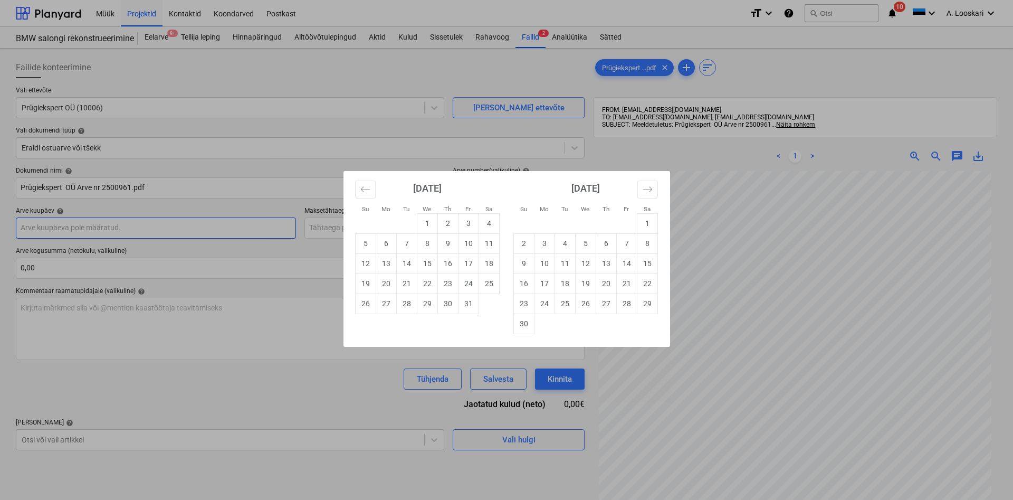
click at [81, 227] on input "text" at bounding box center [156, 227] width 280 height 21
click at [365, 185] on icon "Move backward to switch to the previous month." at bounding box center [365, 189] width 10 height 10
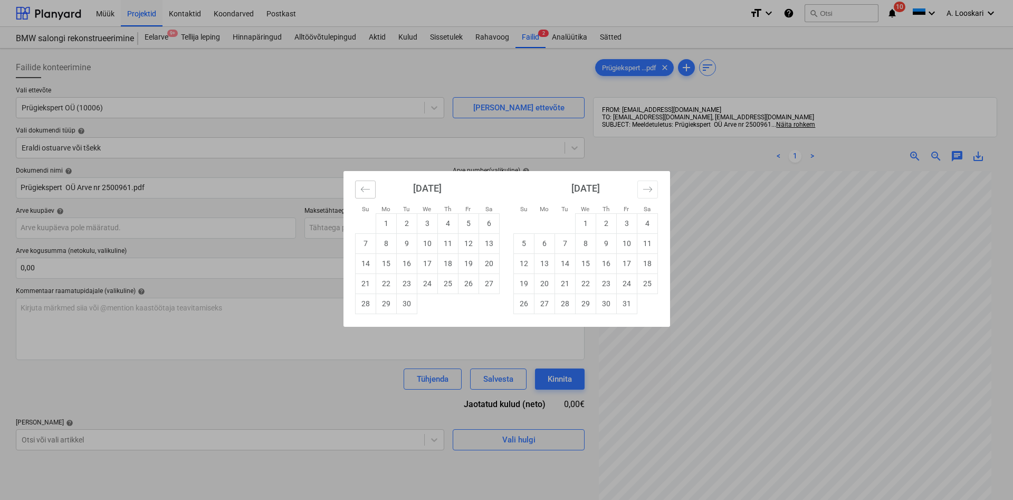
click at [365, 185] on icon "Move backward to switch to the previous month." at bounding box center [365, 189] width 10 height 10
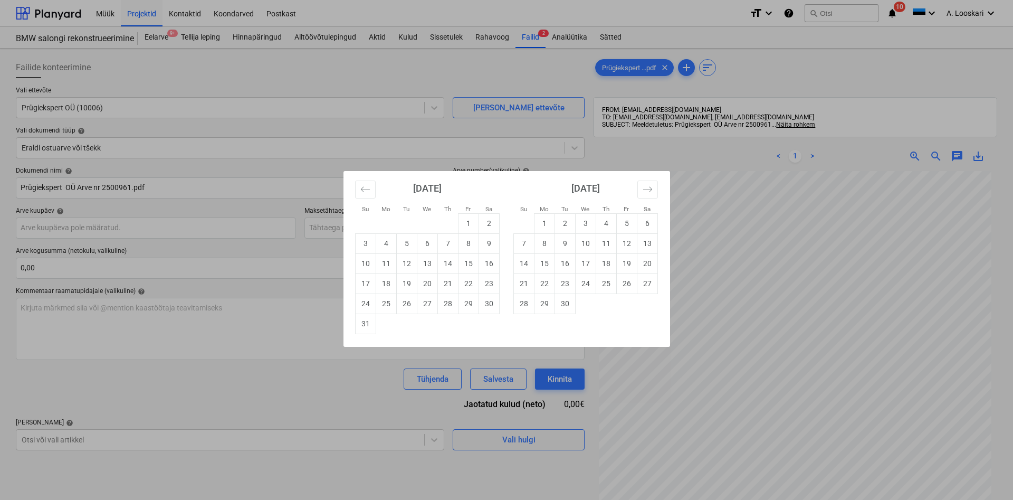
drag, startPoint x: 365, startPoint y: 325, endPoint x: 356, endPoint y: 254, distance: 71.3
click at [364, 324] on td "31" at bounding box center [365, 323] width 21 height 20
type input "[DATE]"
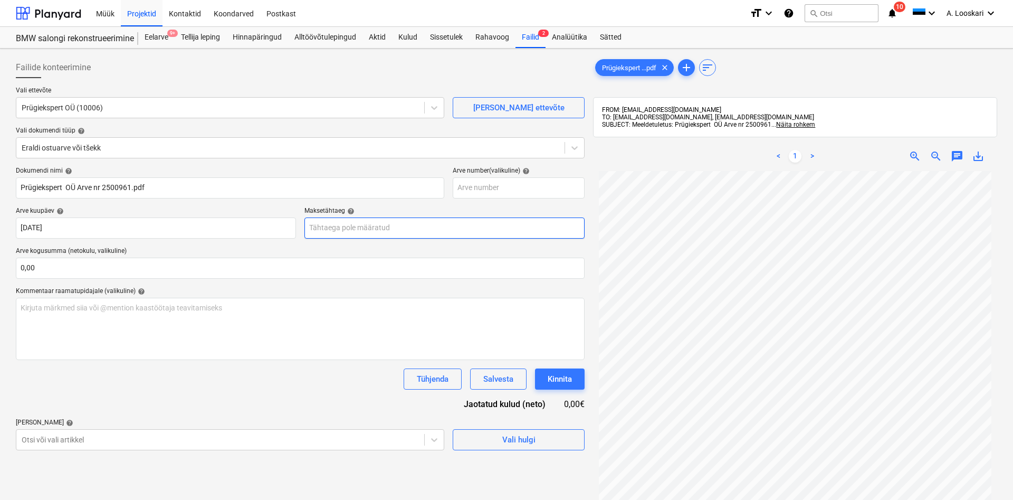
click at [351, 227] on input "text" at bounding box center [444, 227] width 280 height 21
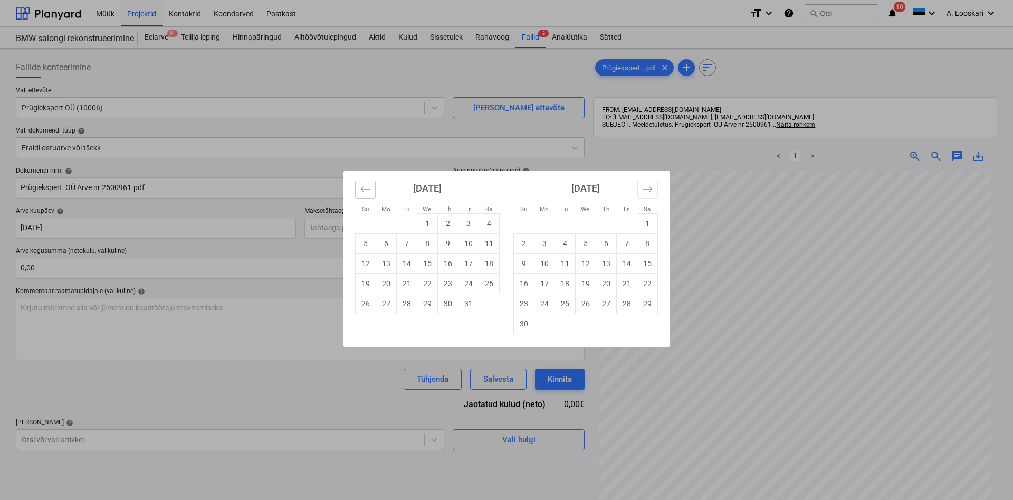
click at [365, 189] on icon "Move backward to switch to the previous month." at bounding box center [364, 188] width 9 height 5
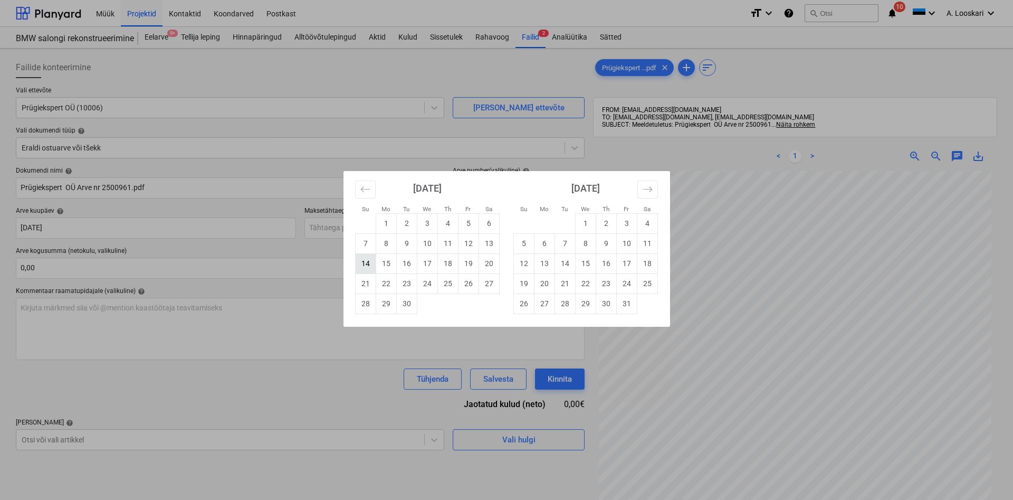
click at [366, 263] on td "14" at bounding box center [365, 263] width 21 height 20
type input "[DATE]"
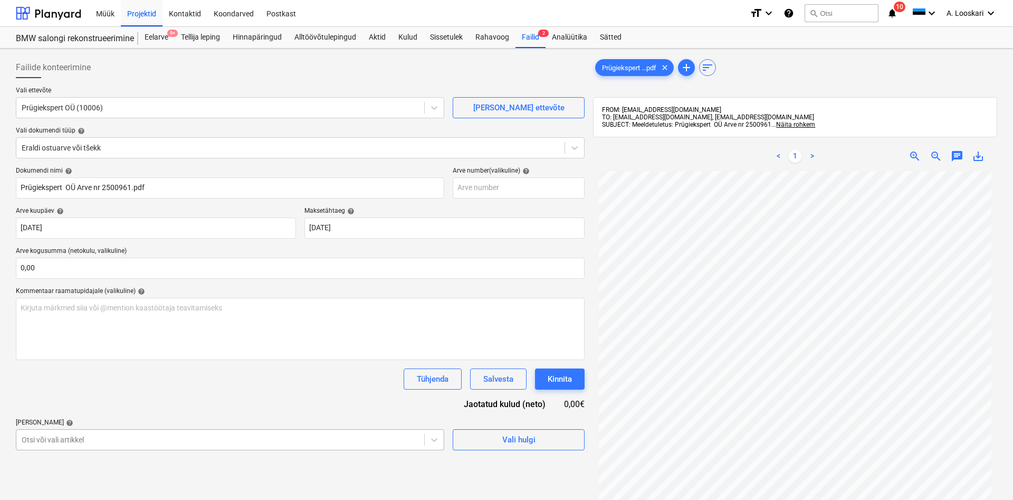
scroll to position [119, 0]
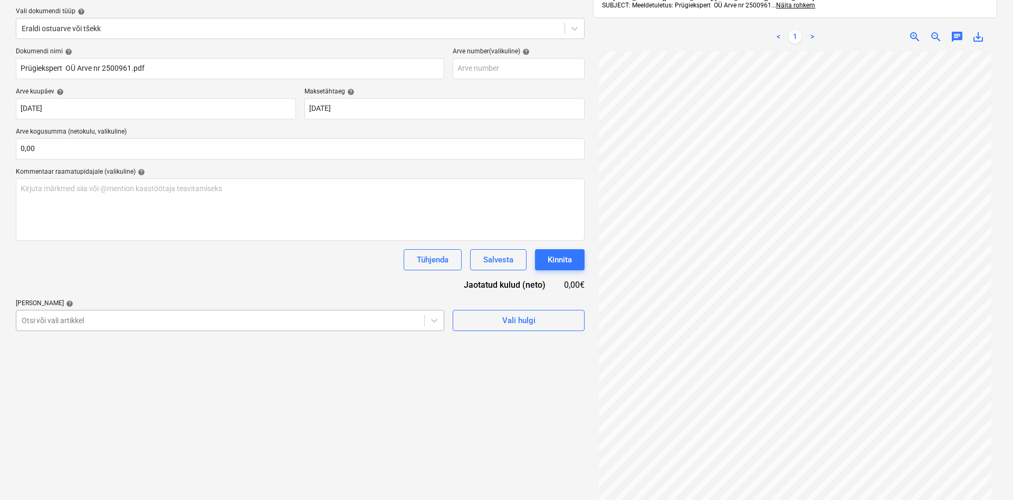
click at [68, 380] on body "Müük Projektid Kontaktid Koondarved Postkast format_size keyboard_arrow_down he…" at bounding box center [506, 131] width 1013 height 500
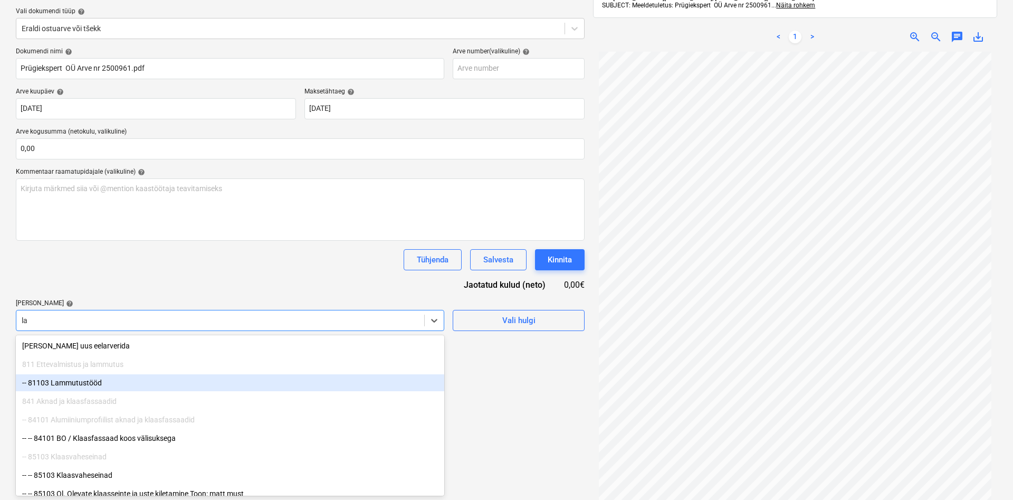
type input "[PERSON_NAME]"
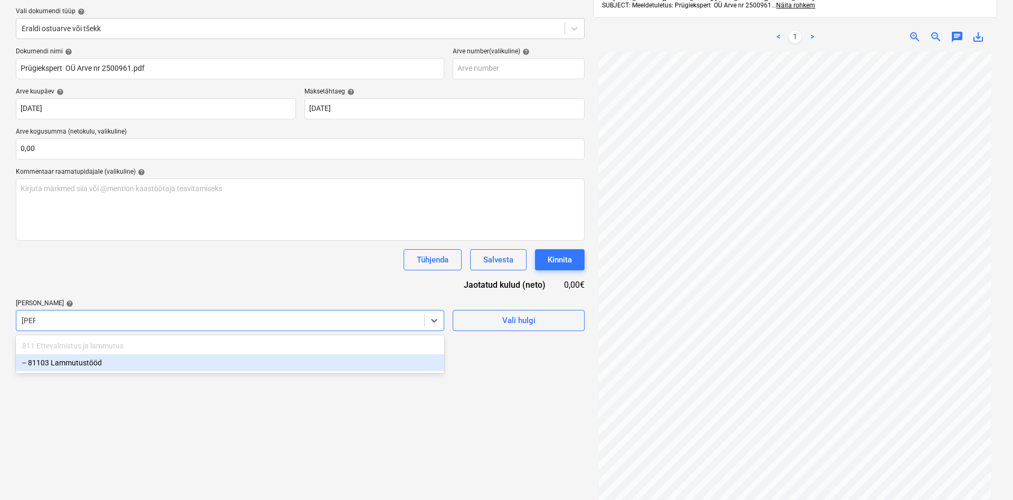
click at [87, 363] on div "-- 81103 Lammutustööd" at bounding box center [230, 362] width 428 height 17
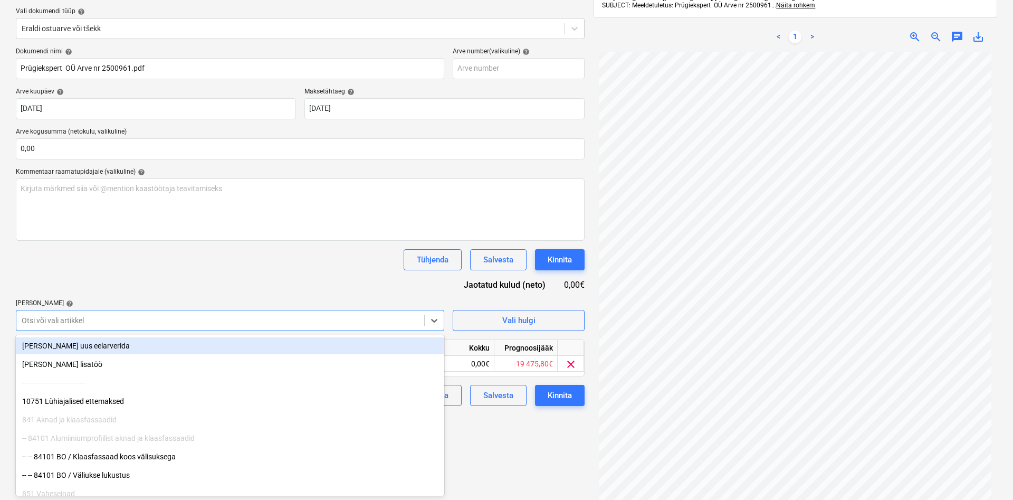
click at [143, 277] on div "Dokumendi nimi help Prügiekspert OÜ Arve nr 2500961.pdf Arve number (valikuline…" at bounding box center [300, 226] width 569 height 358
click at [243, 314] on div "Otsi või vali artikkel" at bounding box center [220, 320] width 408 height 15
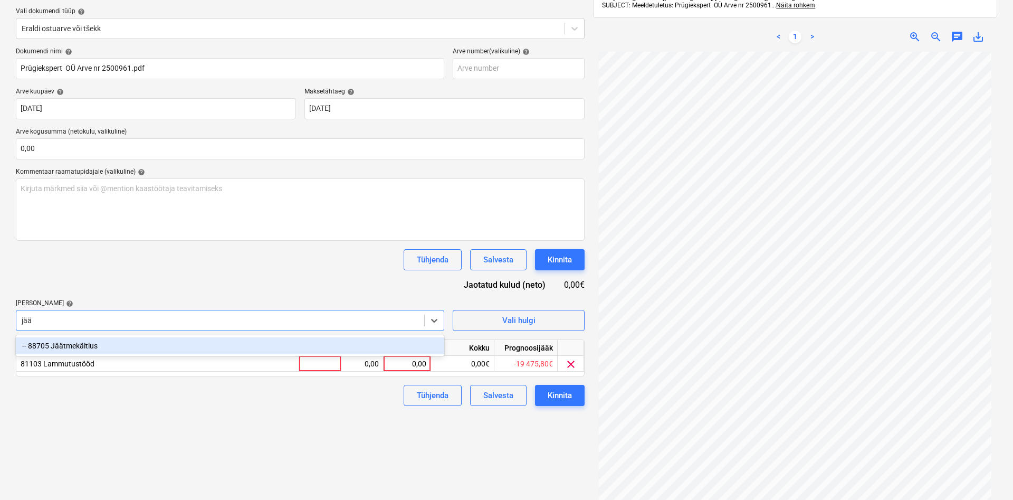
type input "jäät"
click at [113, 347] on div "-- 88705 Jäätmekäitlus" at bounding box center [230, 345] width 428 height 17
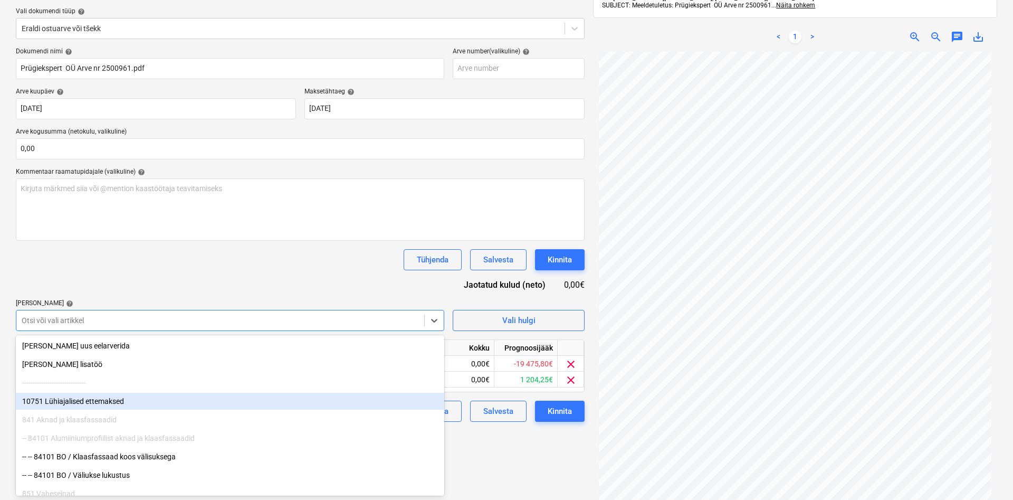
click at [373, 287] on div "Dokumendi nimi help Prügiekspert OÜ Arve nr 2500961.pdf Arve number (valikuline…" at bounding box center [300, 234] width 569 height 374
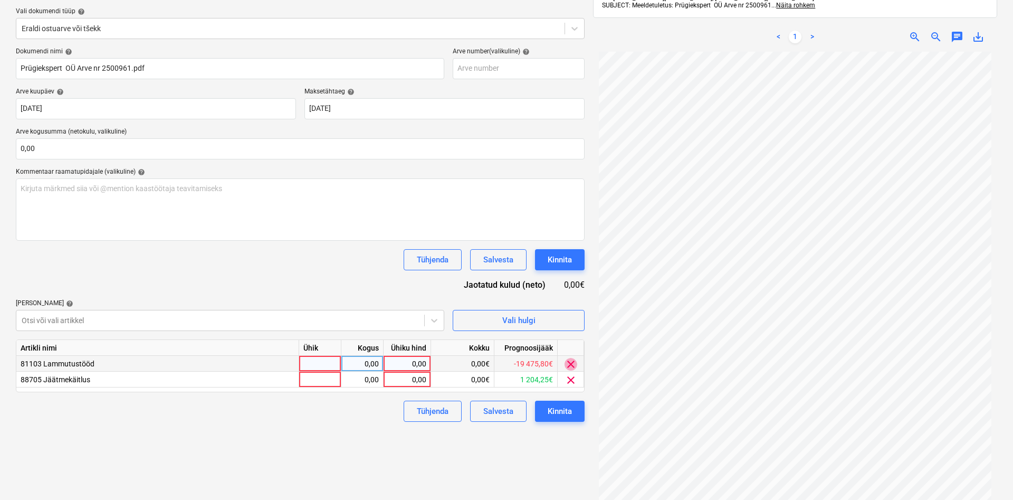
click at [570, 359] on span "clear" at bounding box center [570, 364] width 13 height 13
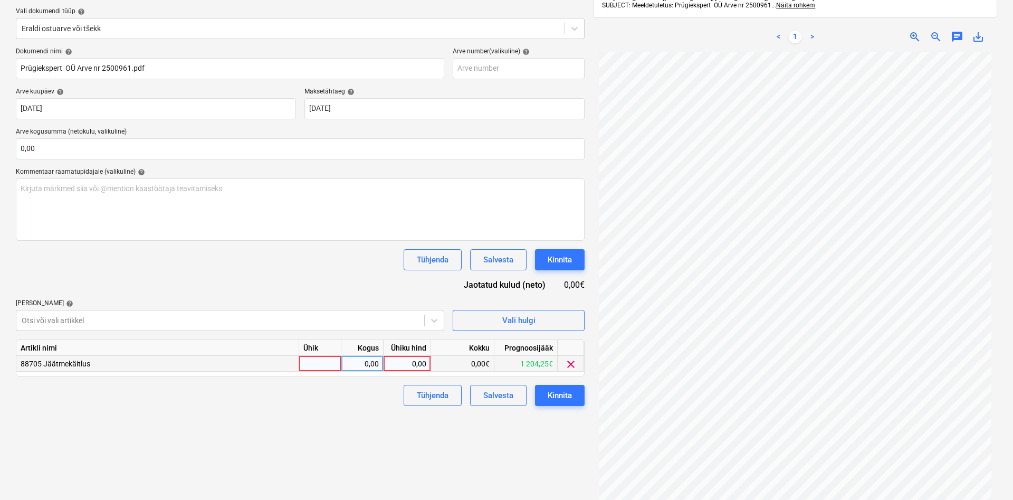
click at [317, 362] on div at bounding box center [320, 364] width 42 height 16
type input "kmpl"
click at [369, 359] on div "0,00" at bounding box center [361, 364] width 33 height 16
type input "1"
click at [400, 362] on div "0,00" at bounding box center [407, 364] width 39 height 16
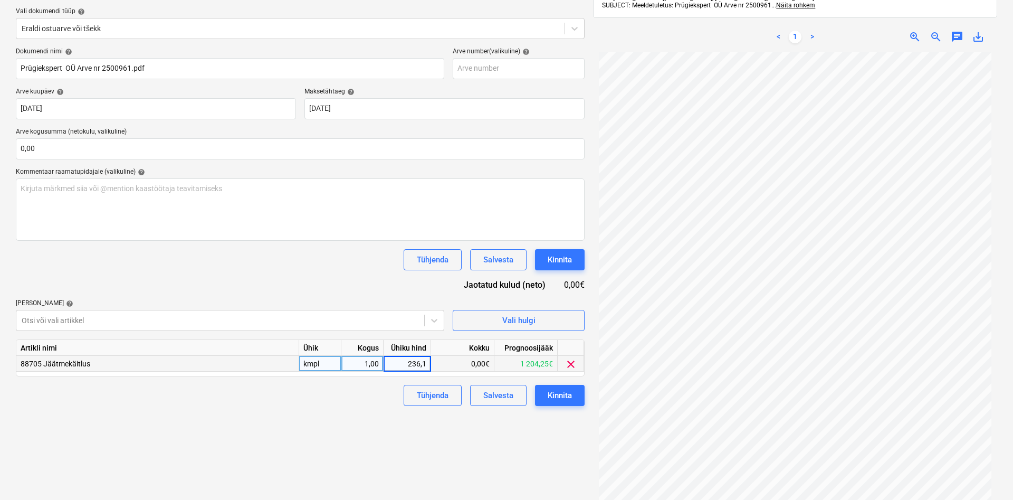
type input "236,16"
click at [267, 408] on div "Failide konteerimine Vali ettevõte Prügiekspert OÜ (10006) [PERSON_NAME] uus et…" at bounding box center [300, 230] width 577 height 592
click at [551, 391] on div "Kinnita" at bounding box center [560, 395] width 24 height 14
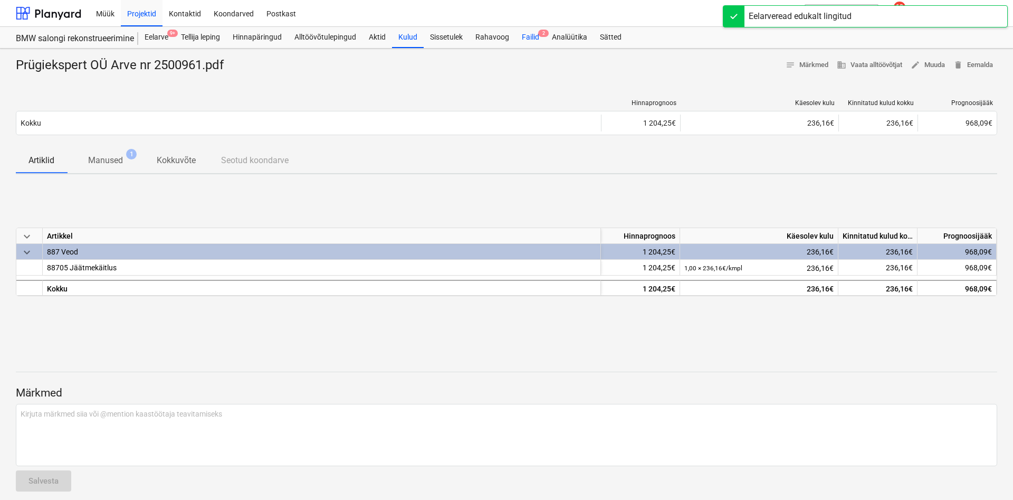
click at [533, 35] on div "Failid 2" at bounding box center [530, 37] width 30 height 21
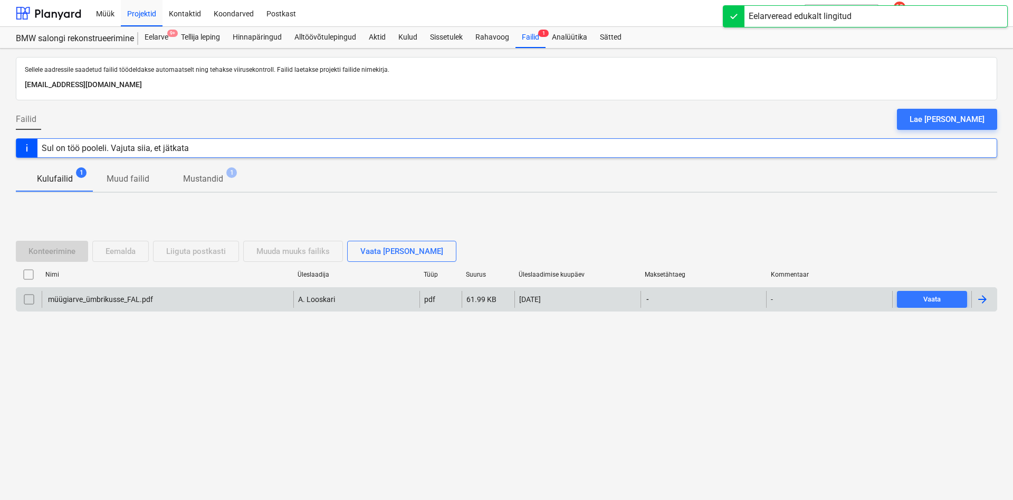
click at [109, 297] on div "müügiarve_ümbrikusse_FAL.pdf" at bounding box center [99, 299] width 107 height 8
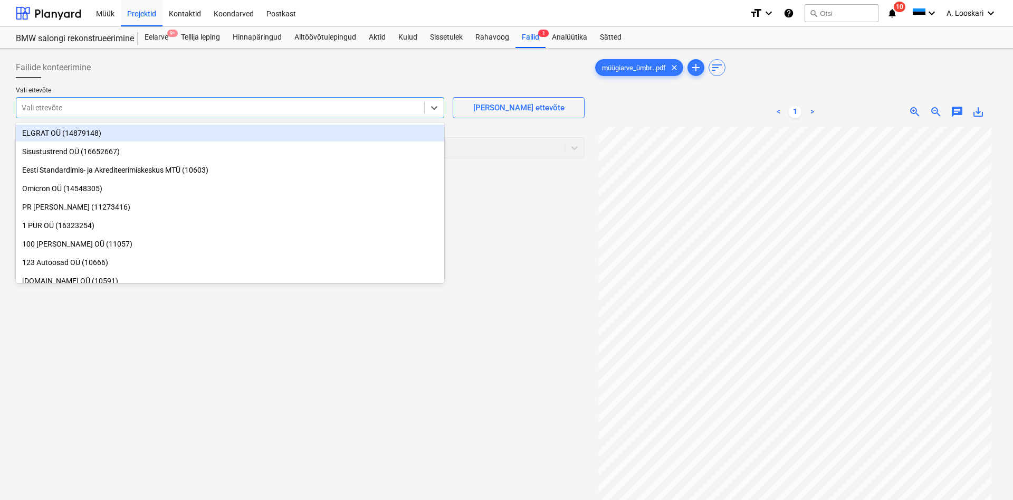
click at [308, 106] on div at bounding box center [220, 107] width 397 height 11
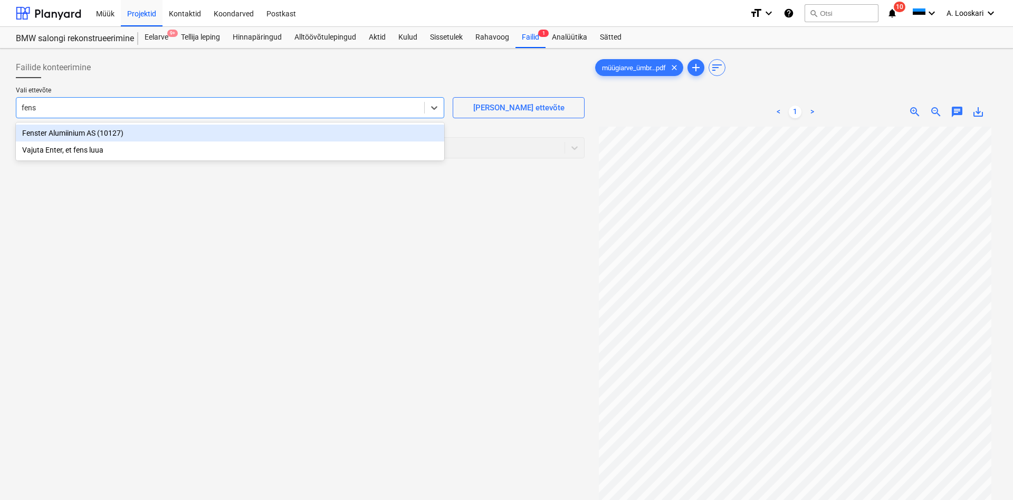
type input "fenst"
click at [237, 135] on div "Fenster Alumiinium AS (10127)" at bounding box center [230, 132] width 428 height 17
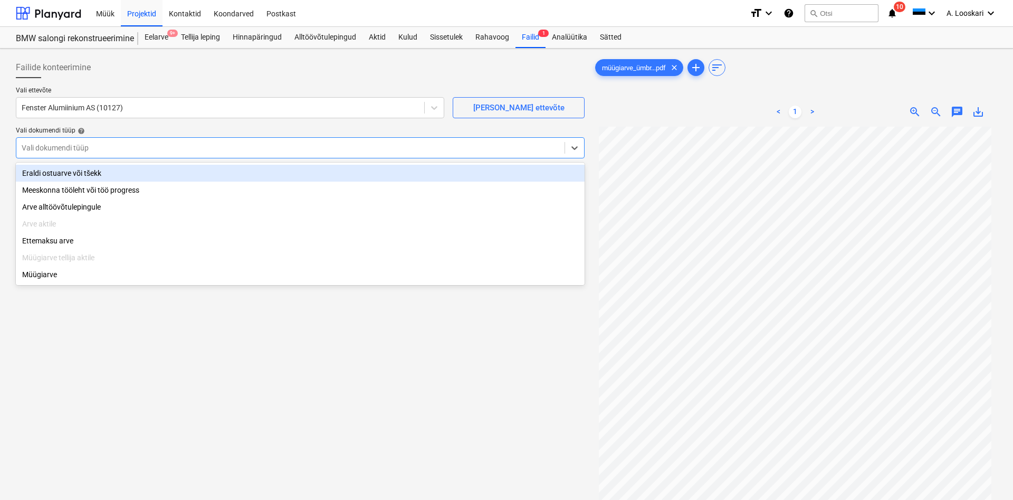
click at [168, 147] on div at bounding box center [291, 147] width 538 height 11
click at [139, 172] on div "Eraldi ostuarve või tšekk" at bounding box center [300, 173] width 569 height 17
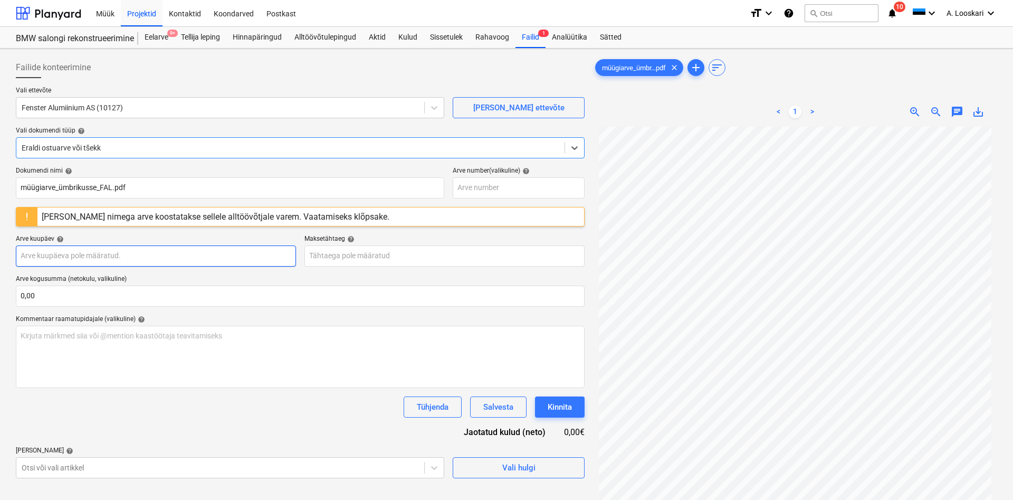
click at [108, 260] on input "text" at bounding box center [156, 255] width 280 height 21
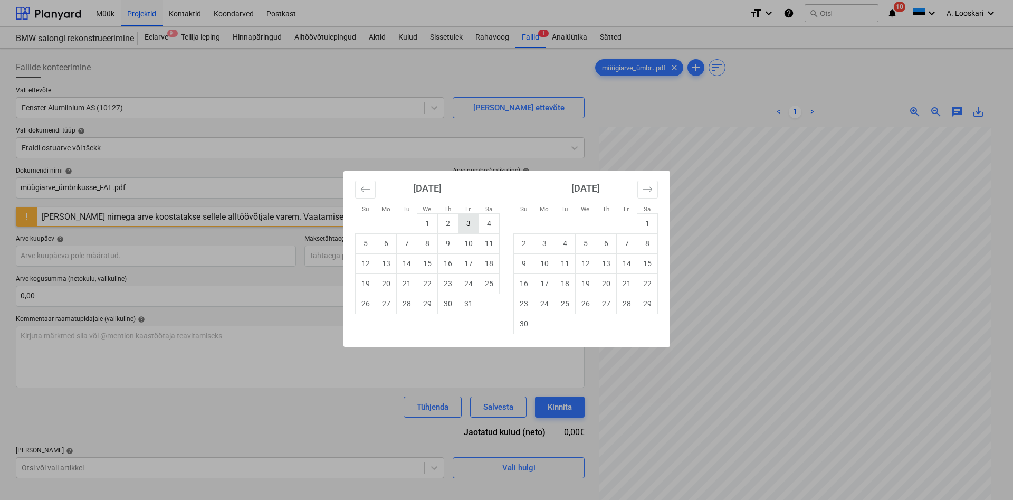
click at [467, 221] on td "3" at bounding box center [468, 223] width 21 height 20
type input "[DATE]"
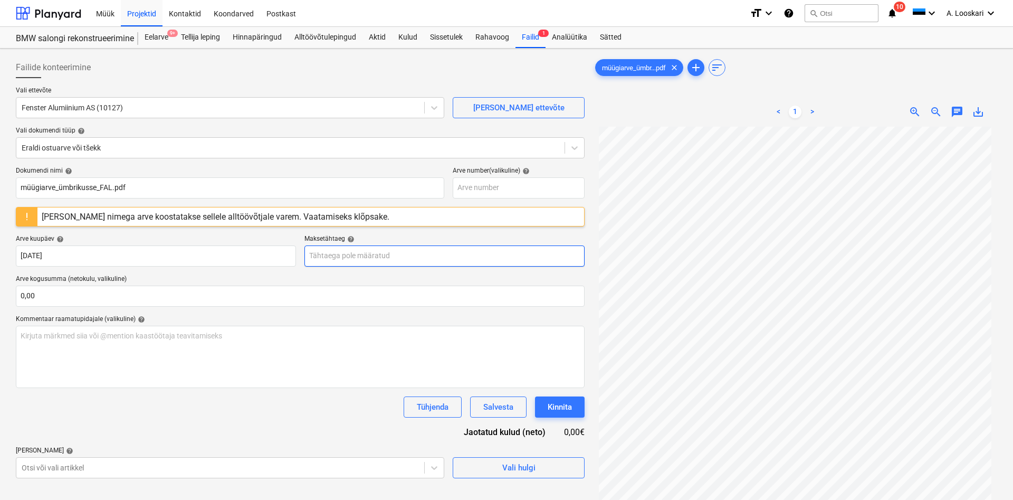
click at [386, 255] on input "text" at bounding box center [444, 255] width 280 height 21
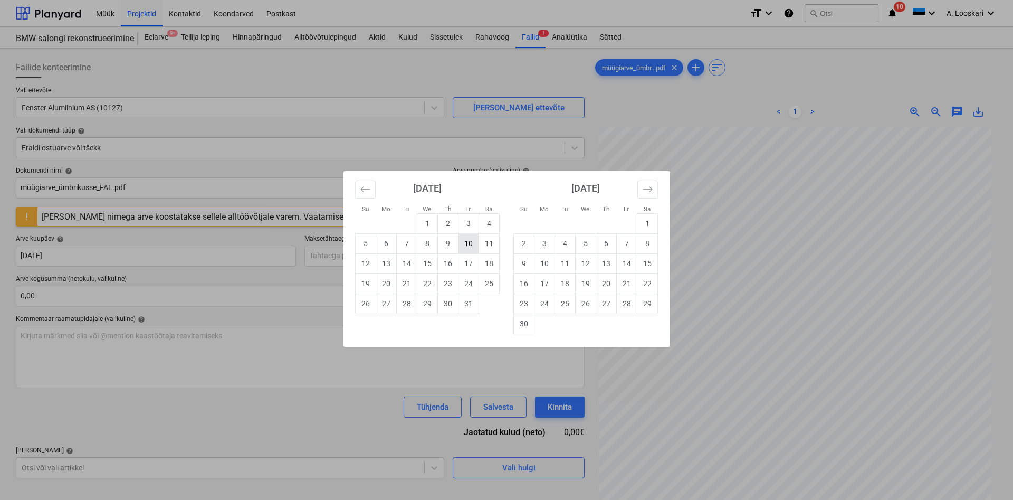
click at [471, 244] on td "10" at bounding box center [468, 243] width 21 height 20
type input "[DATE]"
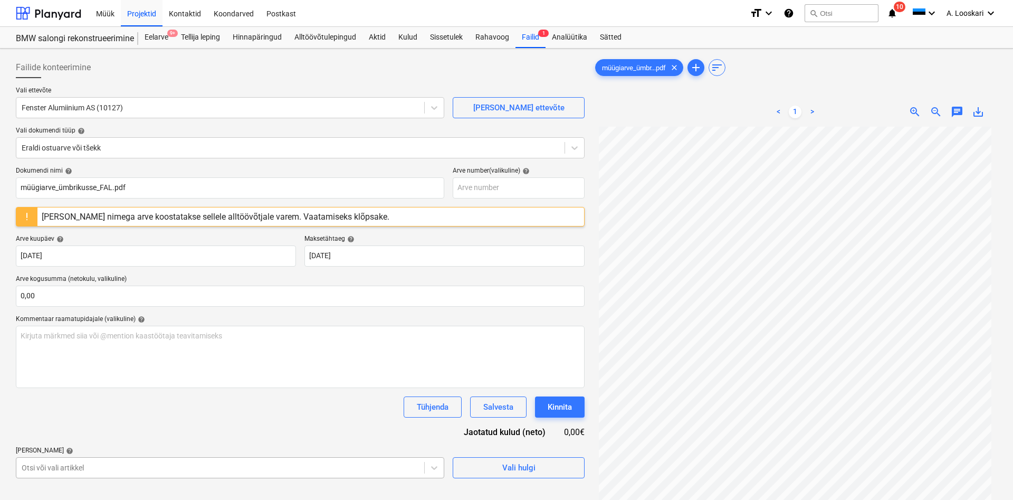
click at [79, 466] on body "Müük Projektid Kontaktid Koondarved Postkast format_size keyboard_arrow_down he…" at bounding box center [506, 250] width 1013 height 500
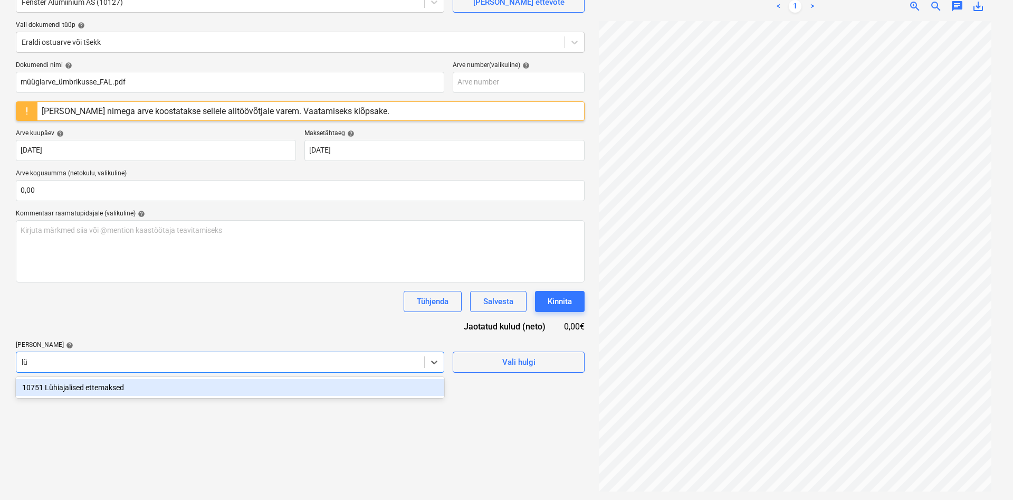
scroll to position [105, 0]
type input "lühi"
click at [115, 387] on div "10751 Lühiajalised ettemaksed" at bounding box center [230, 387] width 428 height 17
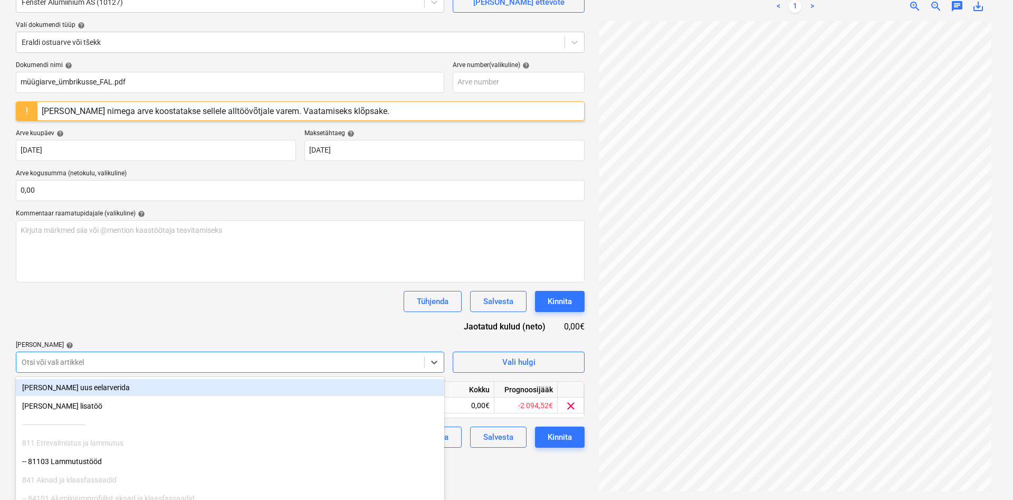
click at [146, 312] on div "Dokumendi nimi help müügiarve_ümbrikusse_FAL.pdf Arve number (valikuline) help …" at bounding box center [300, 254] width 569 height 386
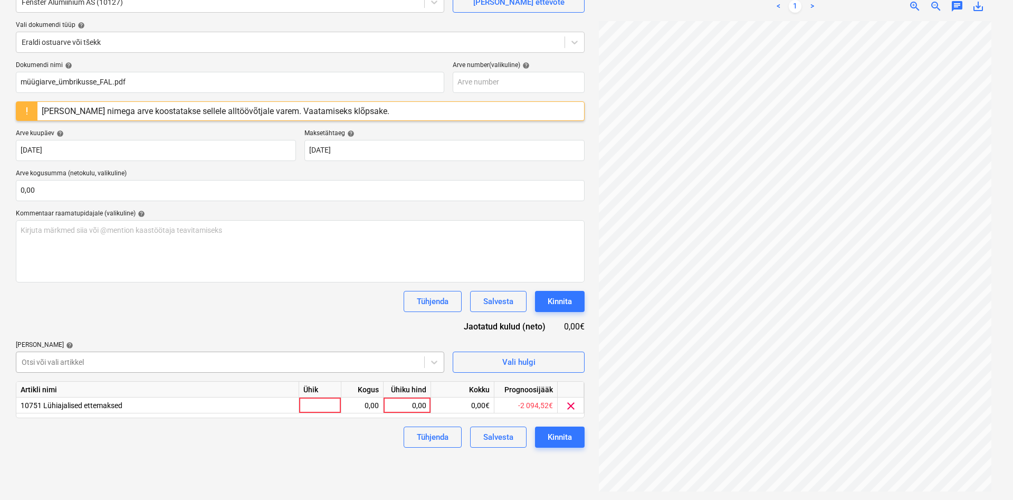
scroll to position [143, 0]
click at [81, 359] on body "Müük Projektid Kontaktid Koondarved Postkast format_size keyboard_arrow_down he…" at bounding box center [506, 145] width 1013 height 500
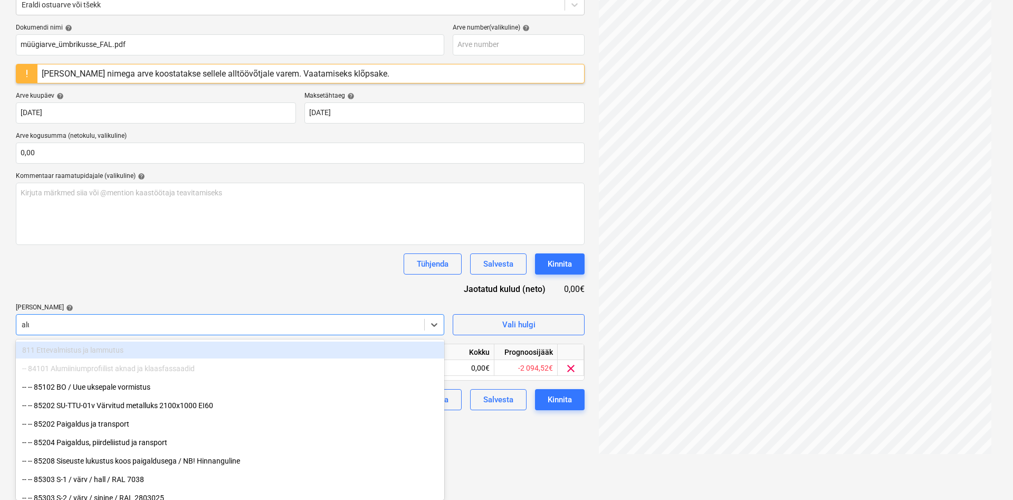
scroll to position [105, 0]
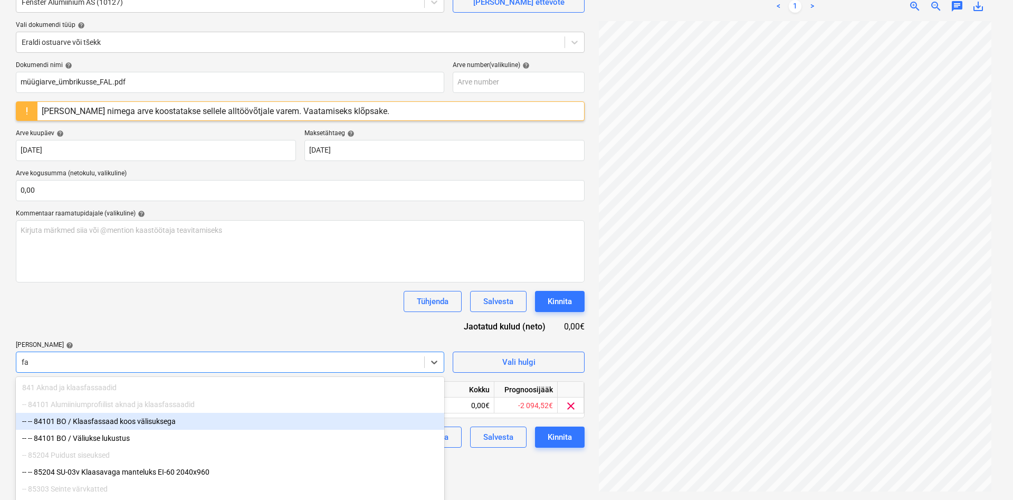
click at [135, 423] on div "-- -- 84101 BO / Klaasfassaad koos välisuksega" at bounding box center [230, 420] width 428 height 17
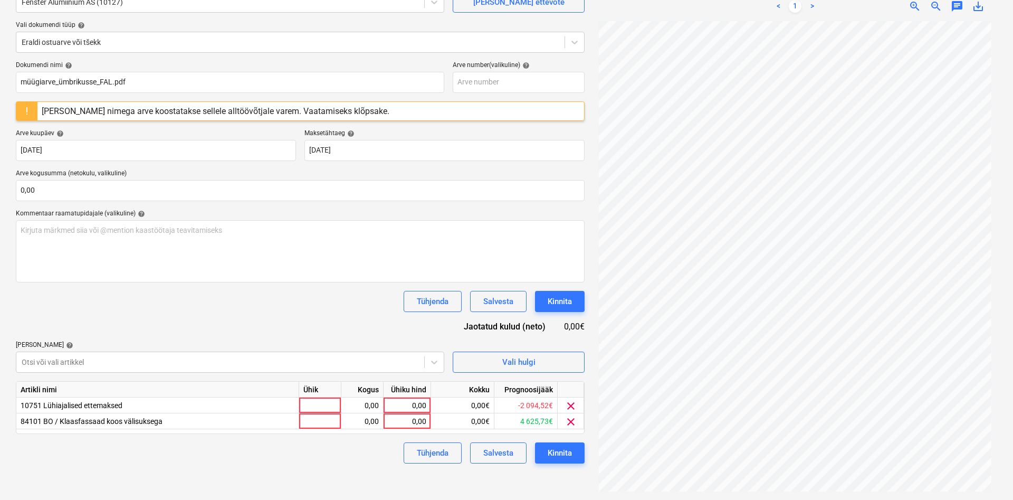
click at [167, 313] on div "Dokumendi nimi help müügiarve_ümbrikusse_FAL.pdf Arve number (valikuline) help …" at bounding box center [300, 262] width 569 height 402
click at [107, 360] on body "Müük Projektid Kontaktid Koondarved Postkast format_size keyboard_arrow_down he…" at bounding box center [506, 145] width 1013 height 500
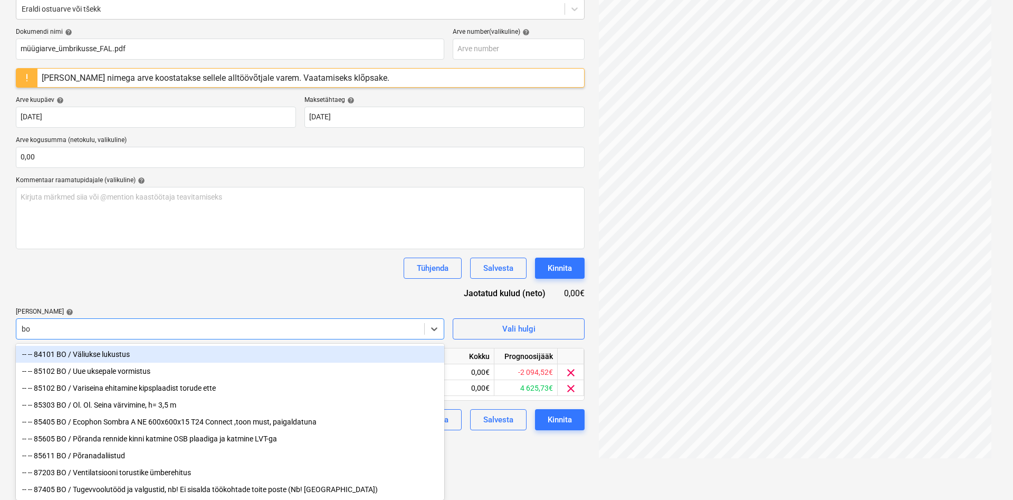
scroll to position [141, 0]
click at [121, 349] on div "-- -- 84101 BO / Väliukse lukustus" at bounding box center [230, 353] width 428 height 17
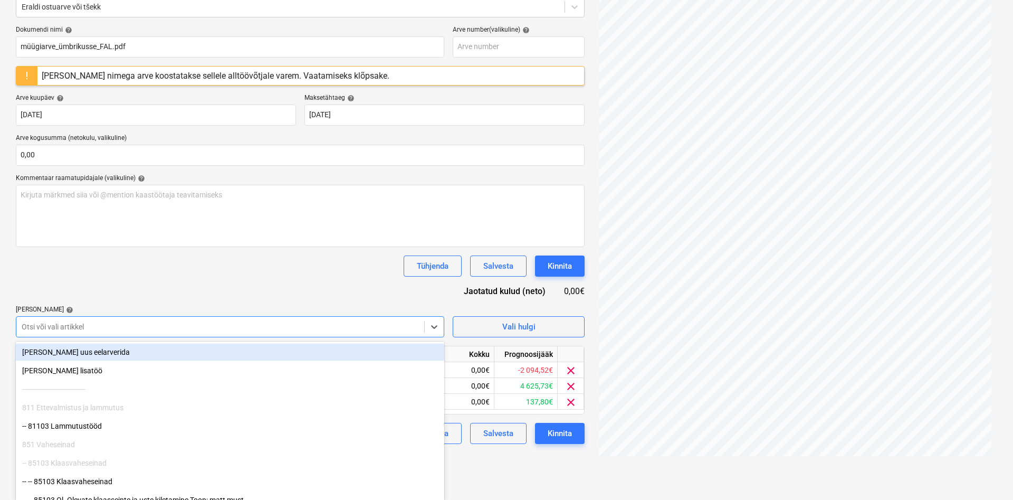
scroll to position [105, 0]
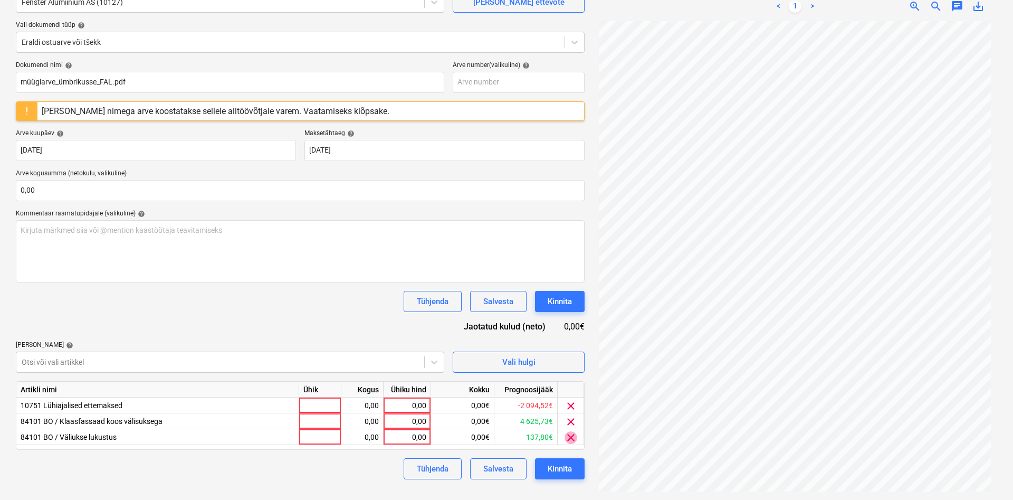
drag, startPoint x: 572, startPoint y: 434, endPoint x: 567, endPoint y: 439, distance: 7.1
click at [571, 435] on span "clear" at bounding box center [570, 437] width 13 height 13
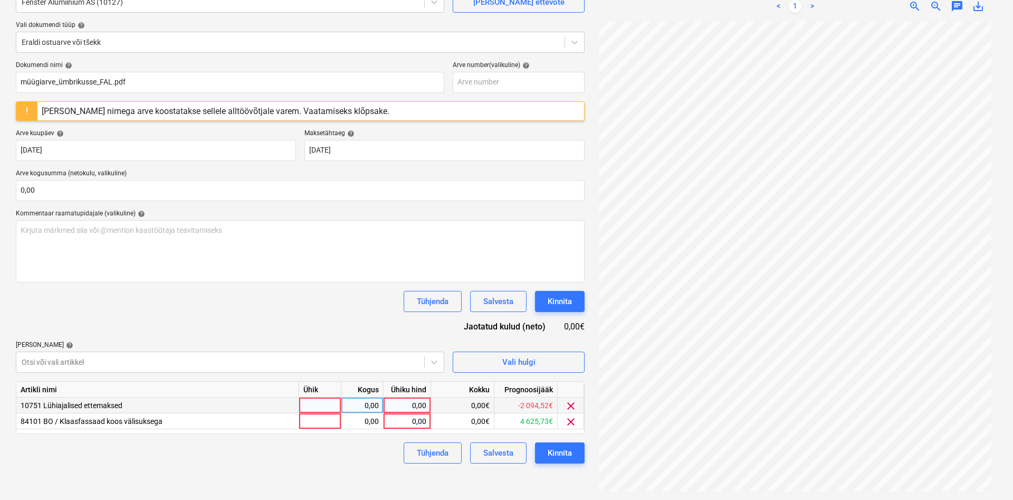
click at [319, 405] on div at bounding box center [320, 405] width 42 height 16
click at [317, 421] on div at bounding box center [320, 421] width 42 height 16
click at [360, 404] on div "0,00" at bounding box center [361, 405] width 33 height 16
click at [366, 423] on div "0,00" at bounding box center [361, 421] width 33 height 16
click at [408, 404] on div "0,00" at bounding box center [407, 405] width 39 height 16
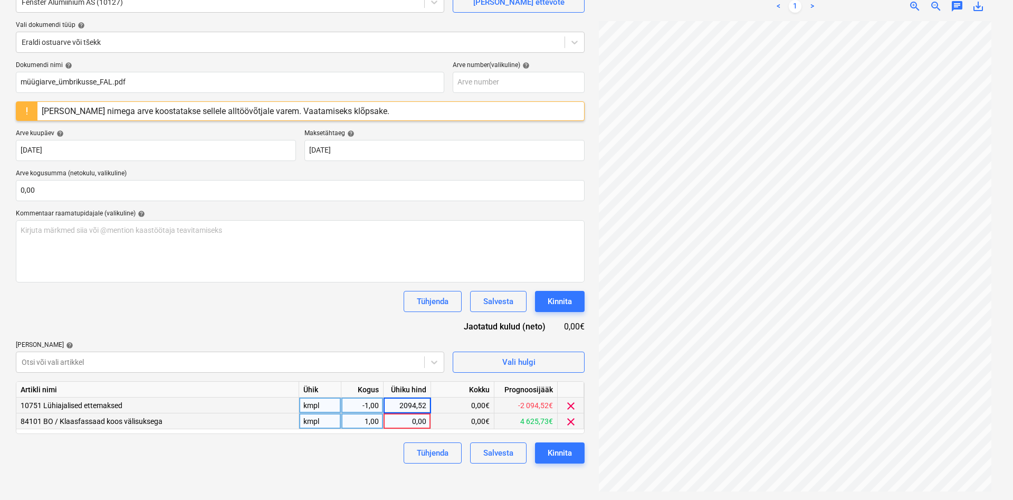
click at [408, 420] on div "0,00" at bounding box center [407, 421] width 39 height 16
click at [341, 446] on div "Tühjenda Salvesta Kinnita" at bounding box center [300, 452] width 569 height 21
click at [554, 451] on div "Kinnita" at bounding box center [560, 453] width 24 height 14
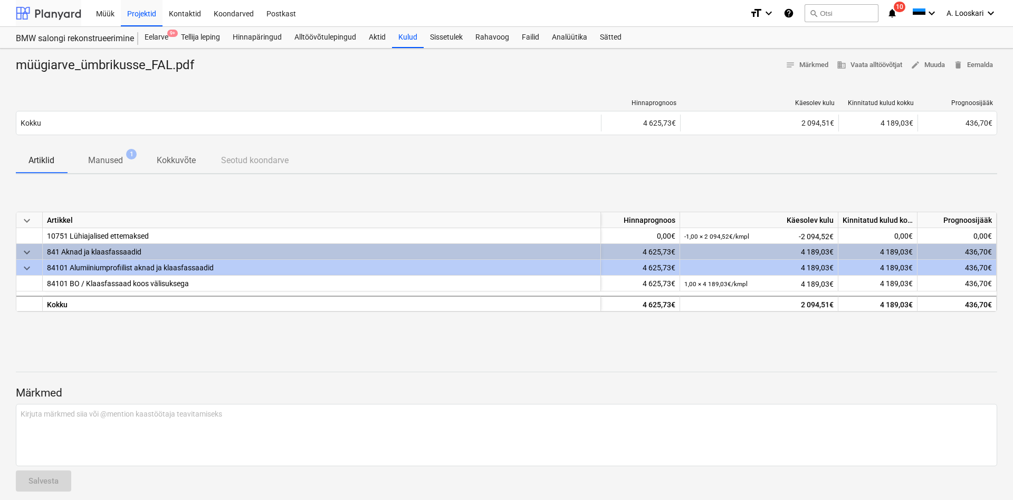
click at [65, 11] on div at bounding box center [48, 13] width 65 height 26
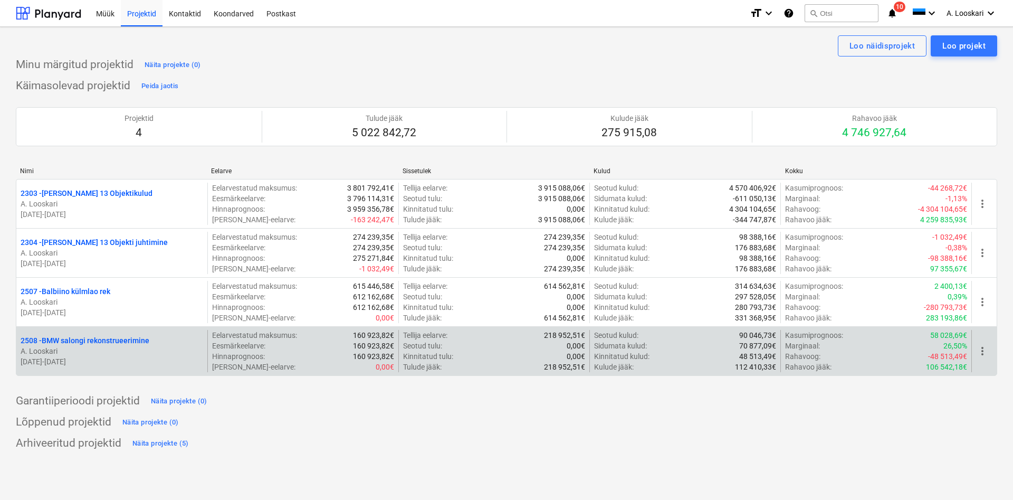
click at [92, 339] on p "2508 - BMW salongi rekonstrueerimine" at bounding box center [85, 340] width 129 height 11
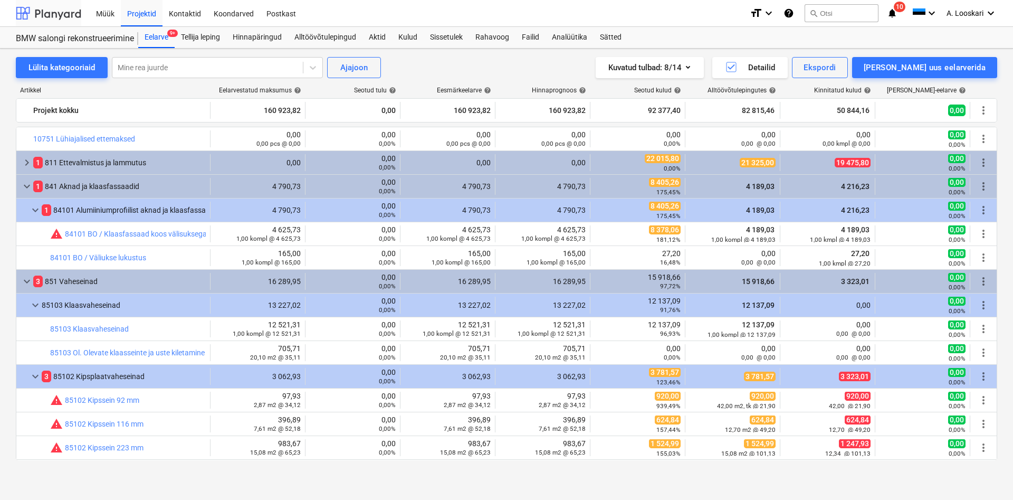
click at [48, 11] on div at bounding box center [48, 13] width 65 height 26
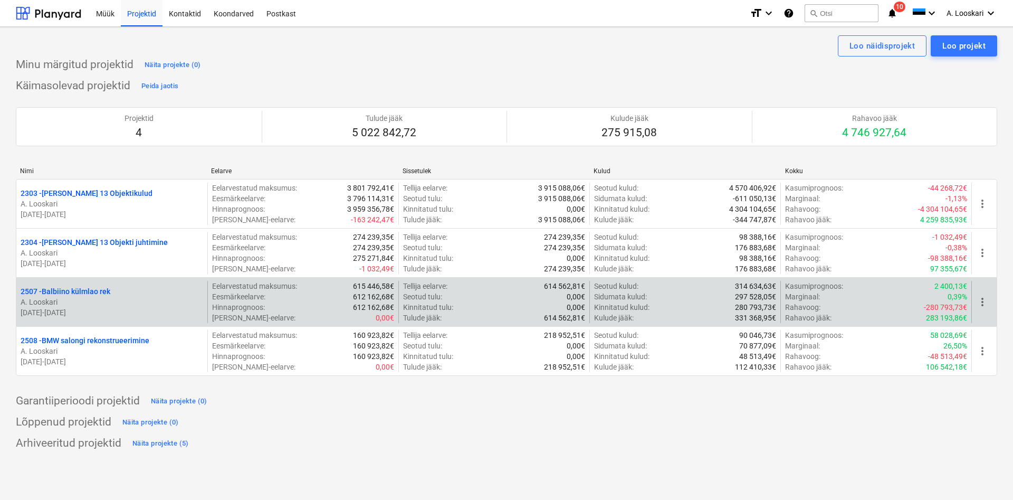
click at [93, 289] on p "2507 - Balbiino külmlao rek" at bounding box center [66, 291] width 90 height 11
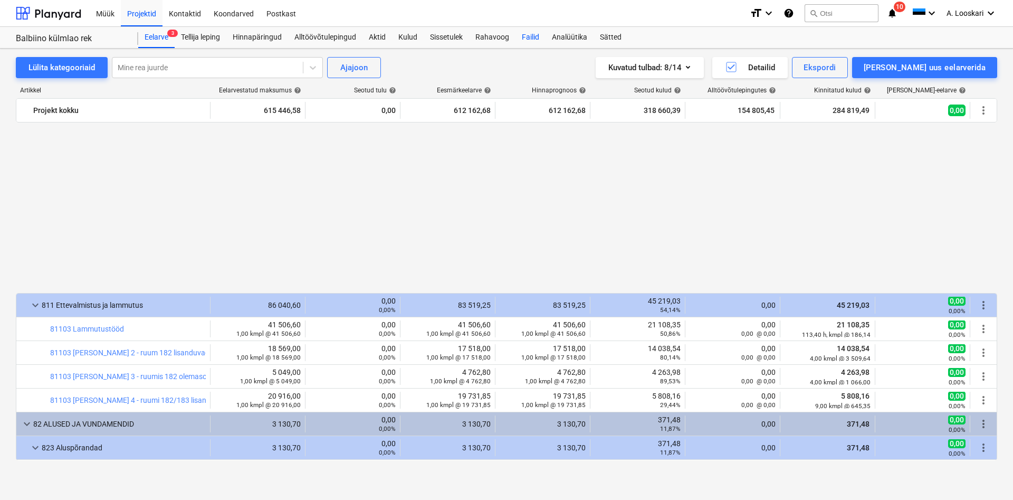
scroll to position [661, 0]
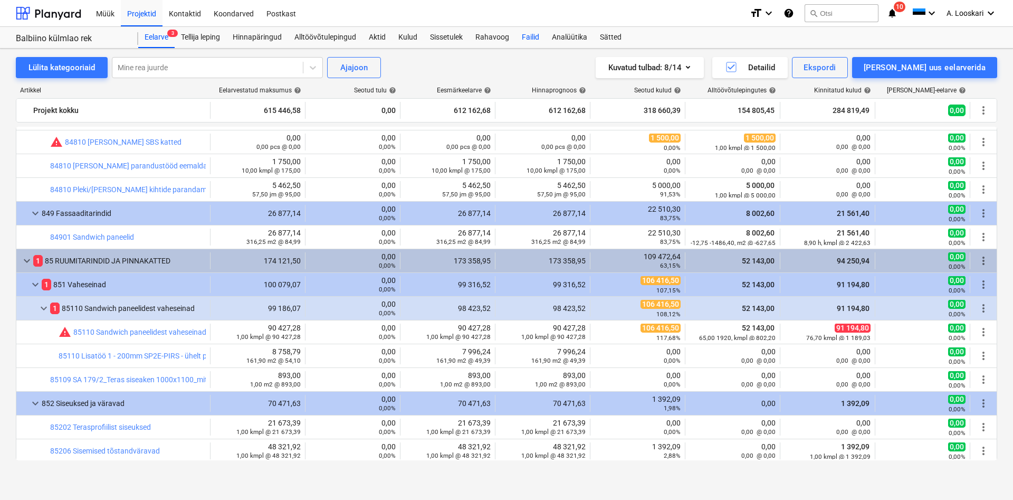
click at [535, 36] on div "Failid" at bounding box center [530, 37] width 30 height 21
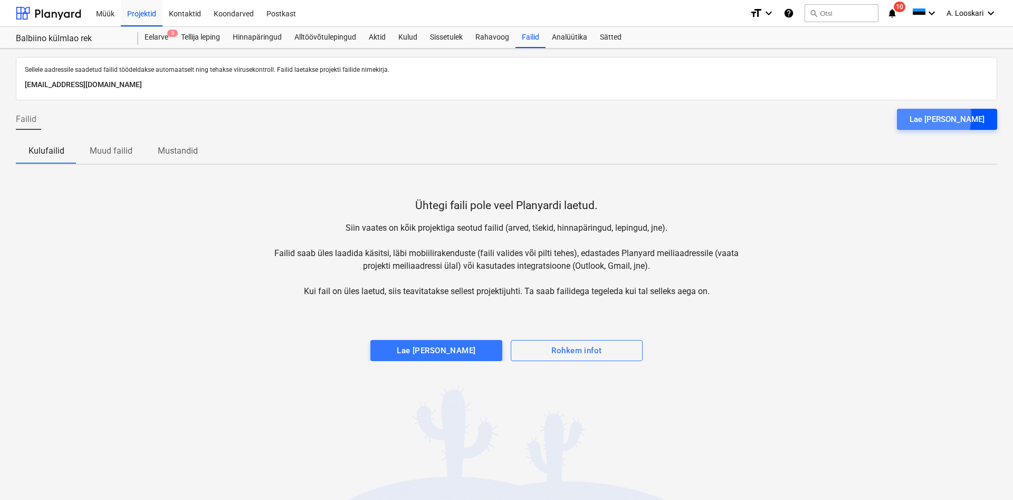
click at [937, 116] on button "Lae [PERSON_NAME]" at bounding box center [947, 119] width 100 height 21
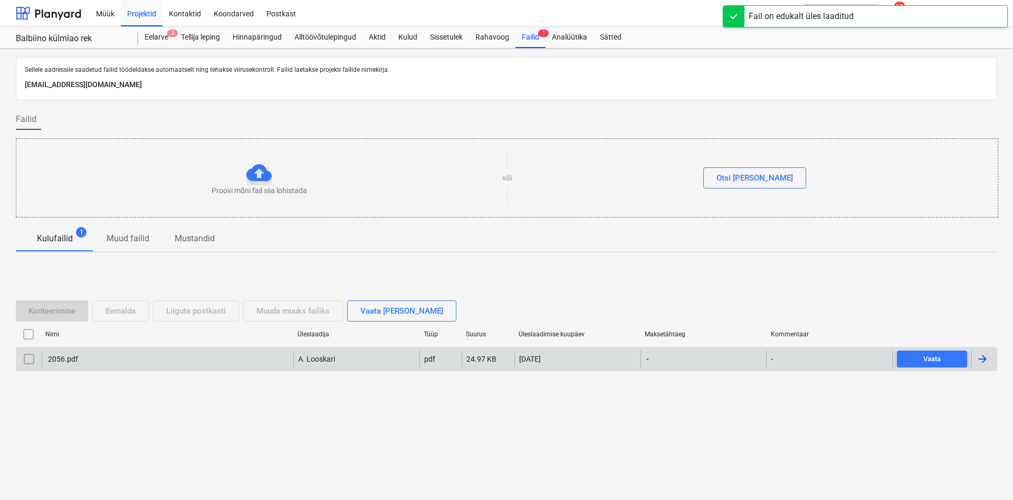
click at [58, 357] on div "2056.pdf" at bounding box center [62, 358] width 32 height 8
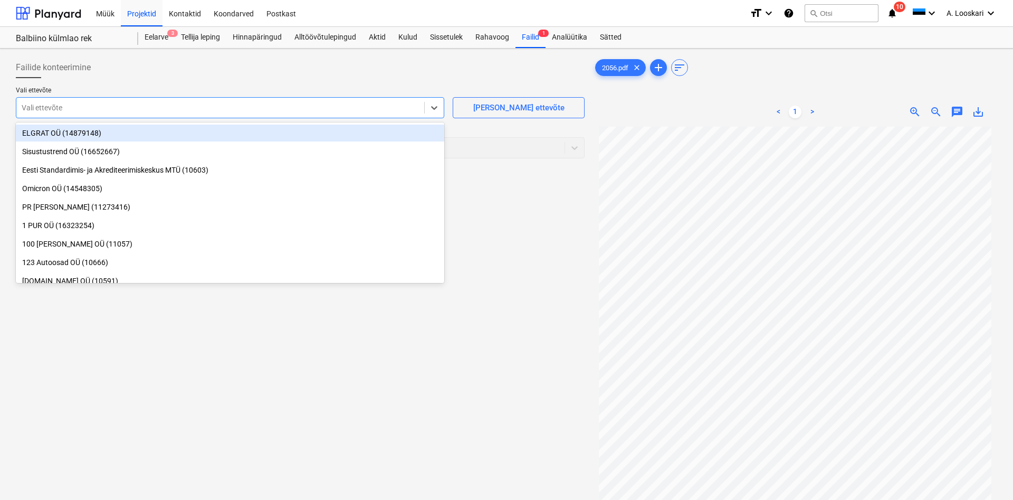
click at [53, 111] on div at bounding box center [220, 107] width 397 height 11
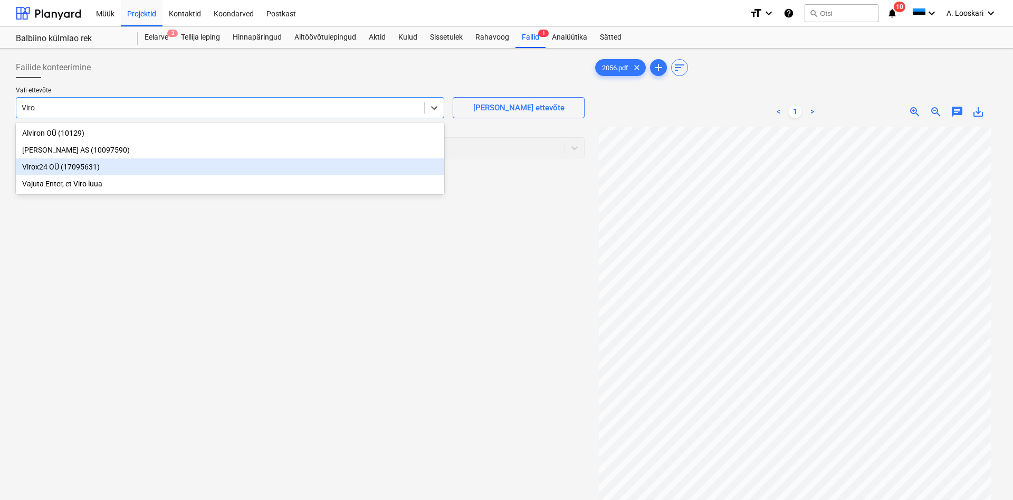
click at [44, 167] on div "Virox24 OÜ (17095631)" at bounding box center [230, 166] width 428 height 17
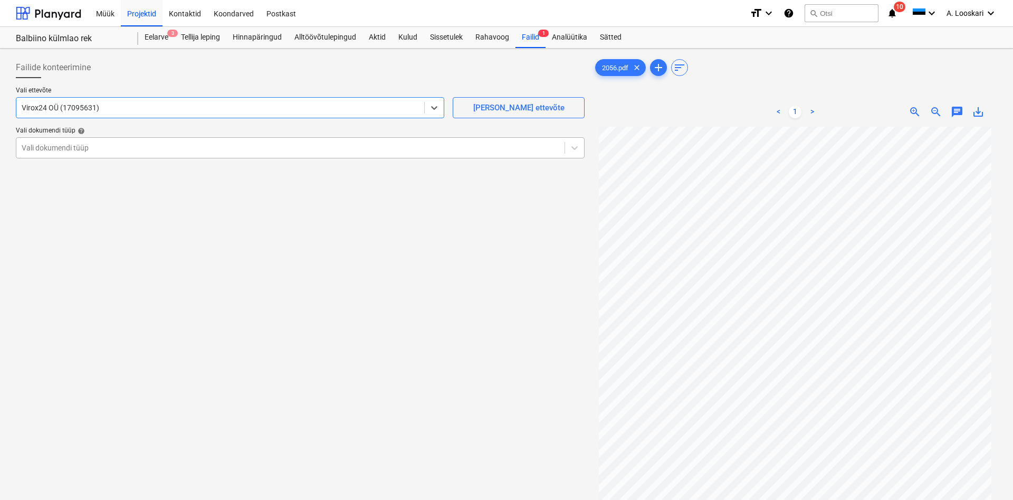
click at [116, 149] on div at bounding box center [291, 147] width 538 height 11
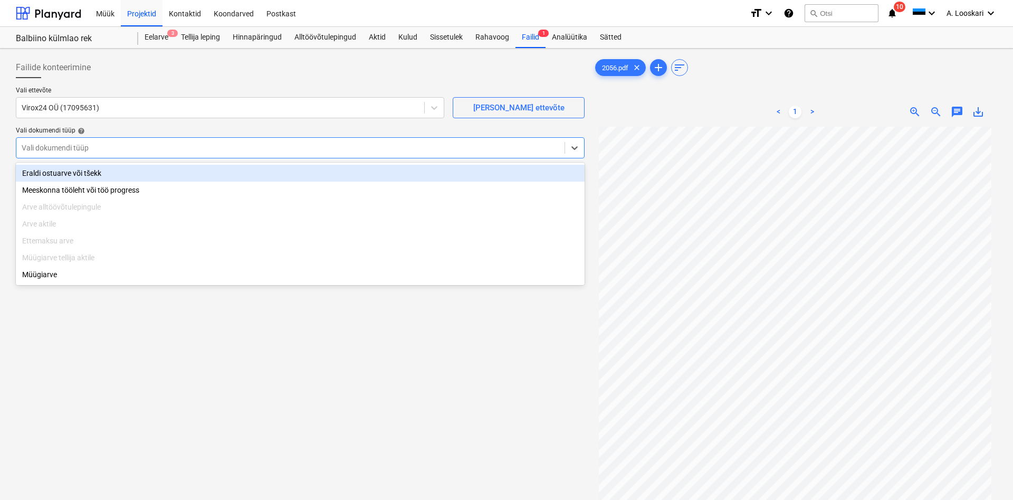
click at [116, 171] on div "Eraldi ostuarve või tšekk" at bounding box center [300, 173] width 569 height 17
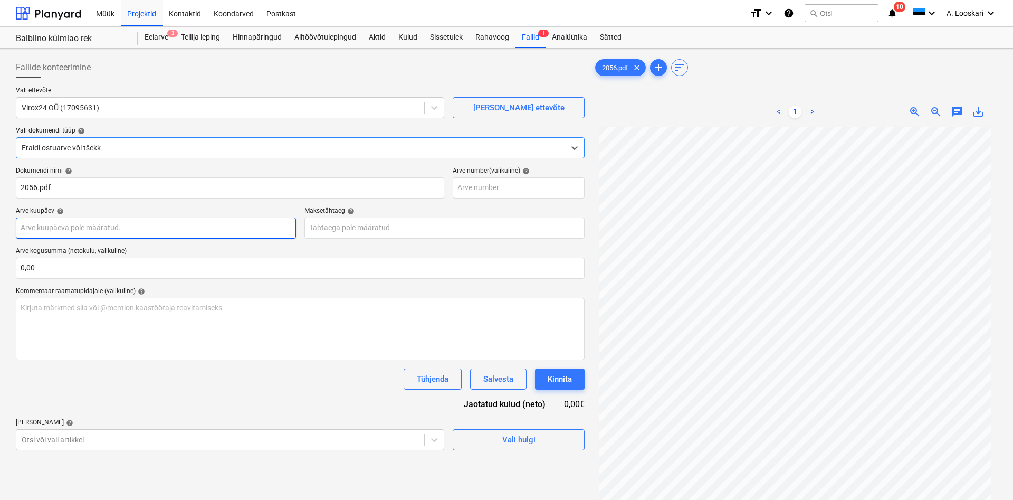
click at [94, 227] on input "text" at bounding box center [156, 227] width 280 height 21
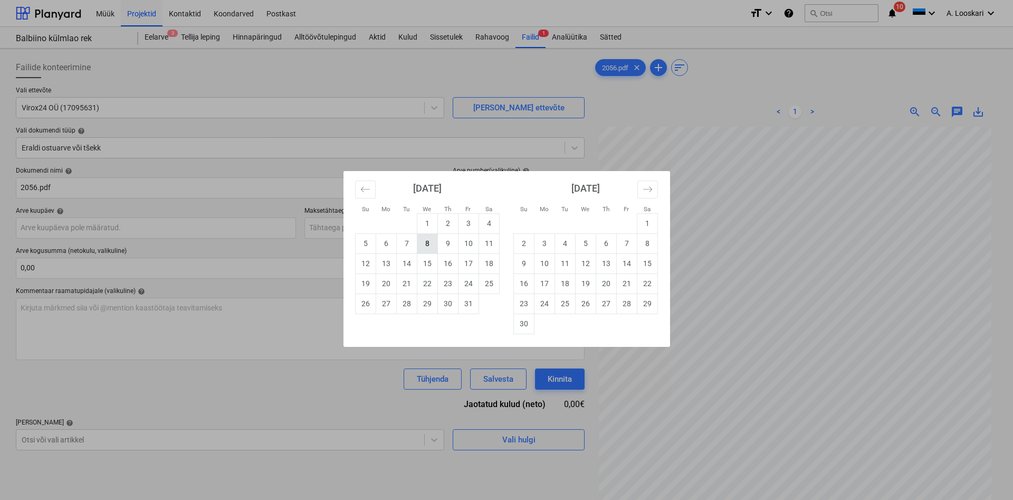
click at [423, 240] on td "8" at bounding box center [427, 243] width 21 height 20
click at [348, 226] on input "text" at bounding box center [444, 227] width 280 height 21
click at [468, 243] on td "10" at bounding box center [468, 243] width 21 height 20
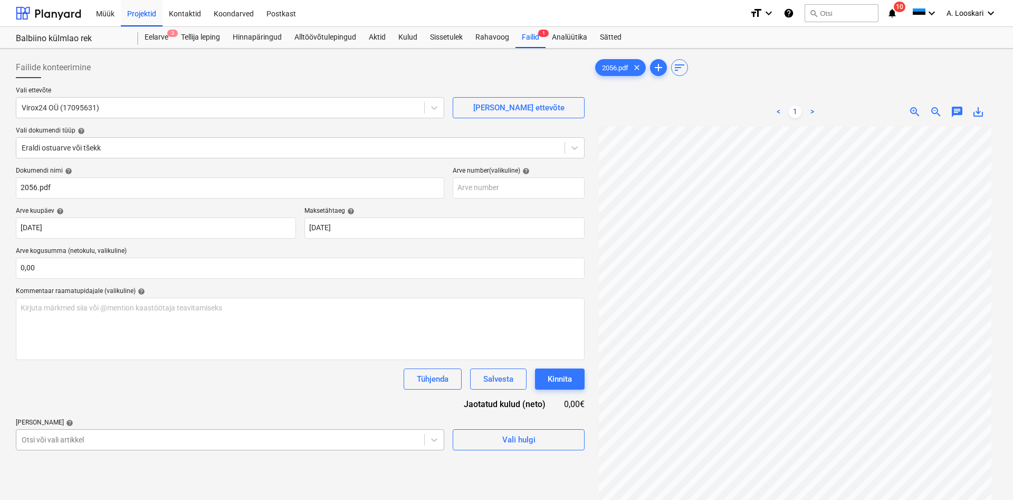
scroll to position [115, 0]
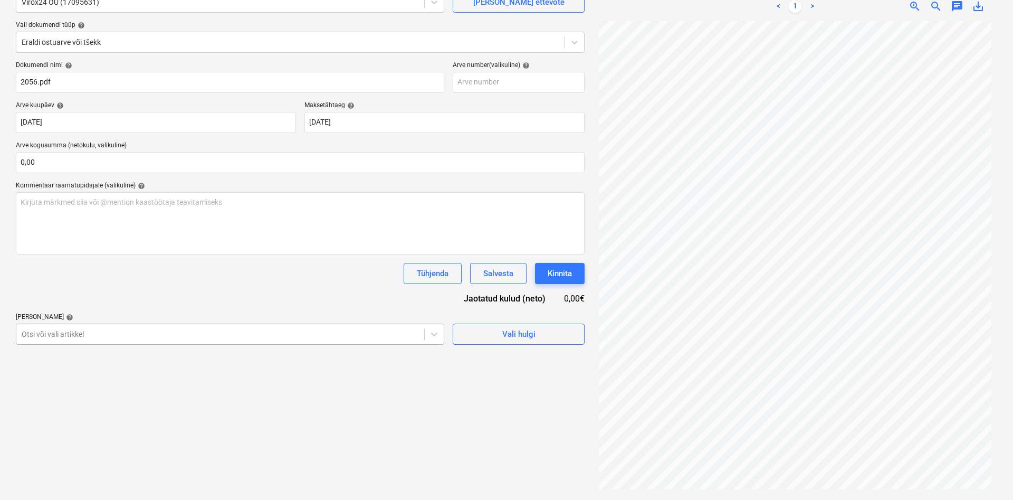
click at [73, 394] on body "Müük Projektid Kontaktid Koondarved Postkast format_size keyboard_arrow_down he…" at bounding box center [506, 145] width 1013 height 500
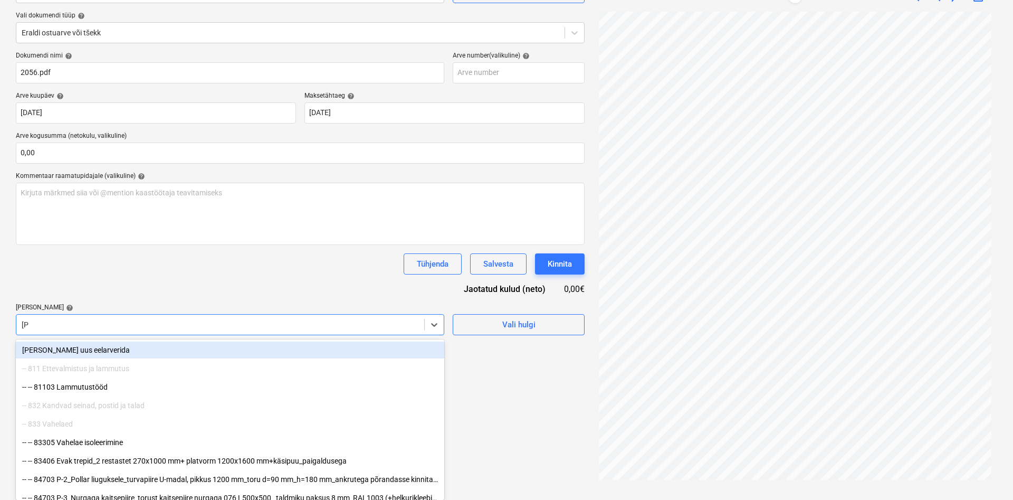
scroll to position [105, 0]
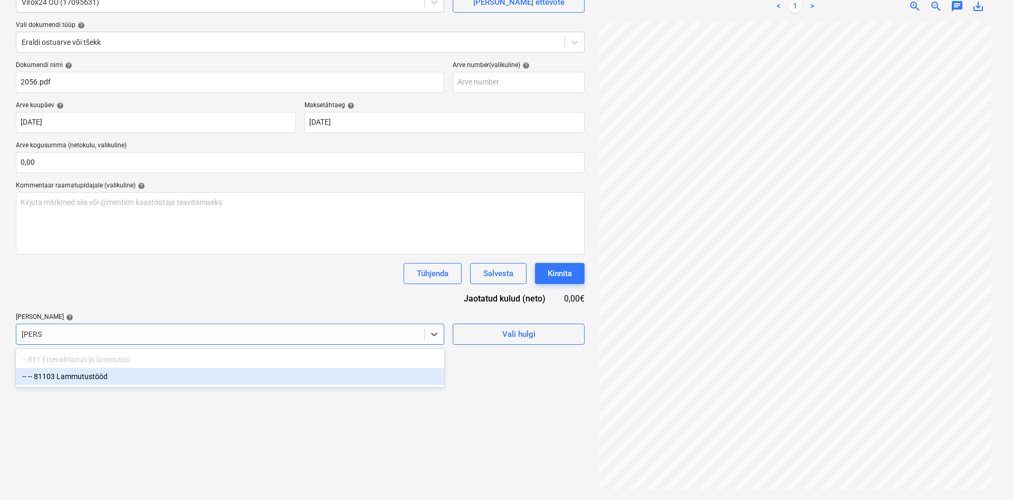
click at [83, 376] on div "-- -- 81103 Lammutustööd" at bounding box center [230, 376] width 428 height 17
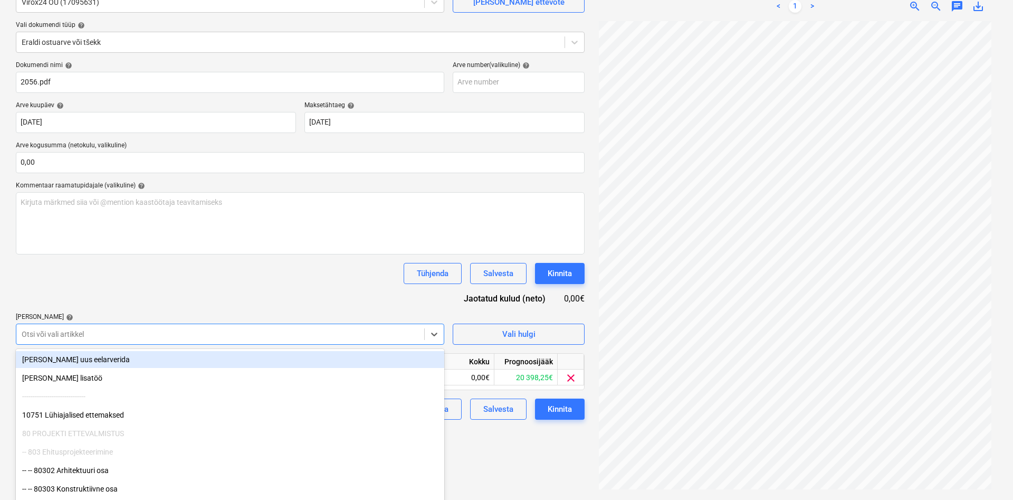
click at [131, 282] on div "Tühjenda Salvesta Kinnita" at bounding box center [300, 273] width 569 height 21
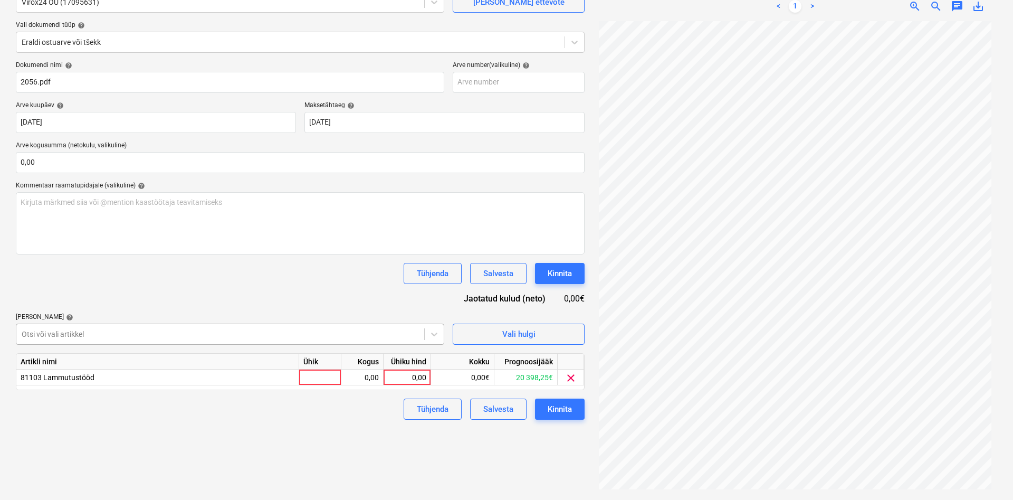
scroll to position [115, 0]
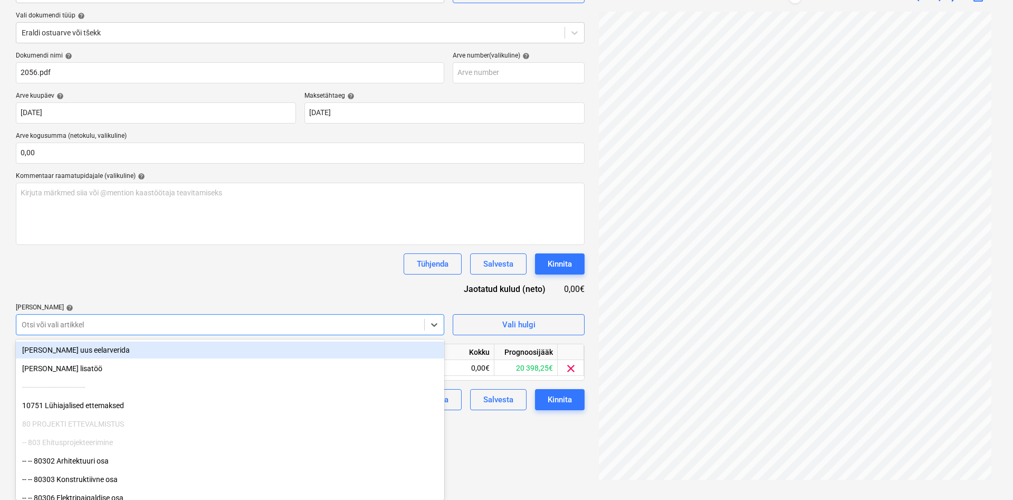
click at [74, 332] on div "Otsi või vali artikkel" at bounding box center [230, 324] width 428 height 21
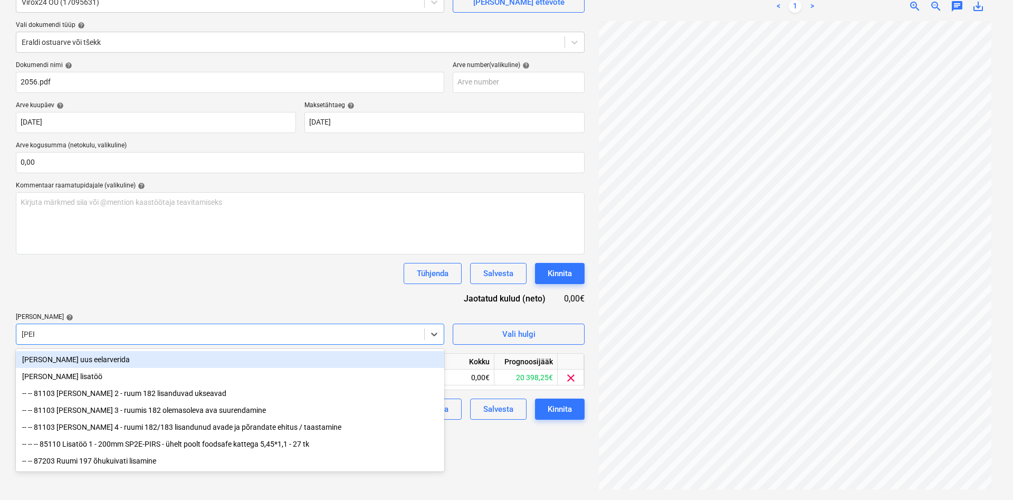
scroll to position [105, 0]
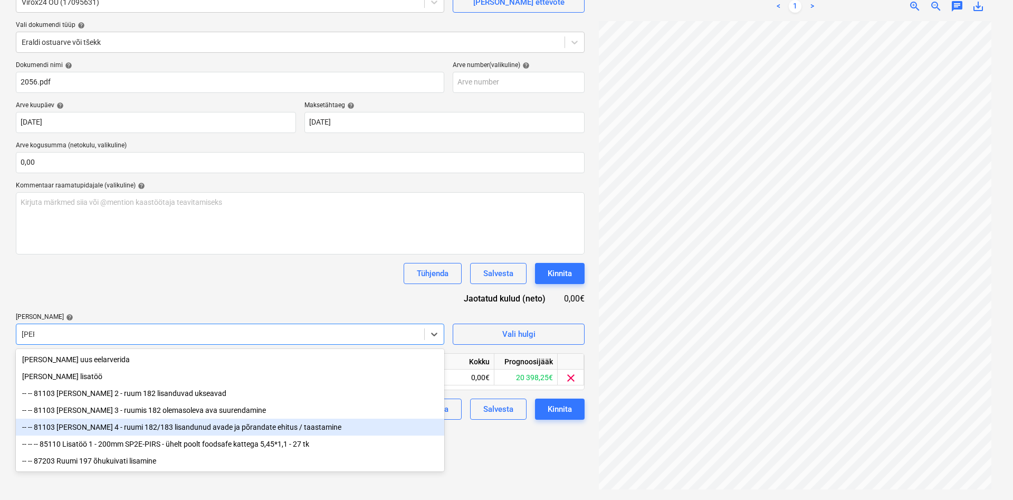
click at [122, 429] on div "-- -- 81103 [PERSON_NAME] 4 - ruumi 182/183 lisandunud avade ja põrandate ehitu…" at bounding box center [230, 426] width 428 height 17
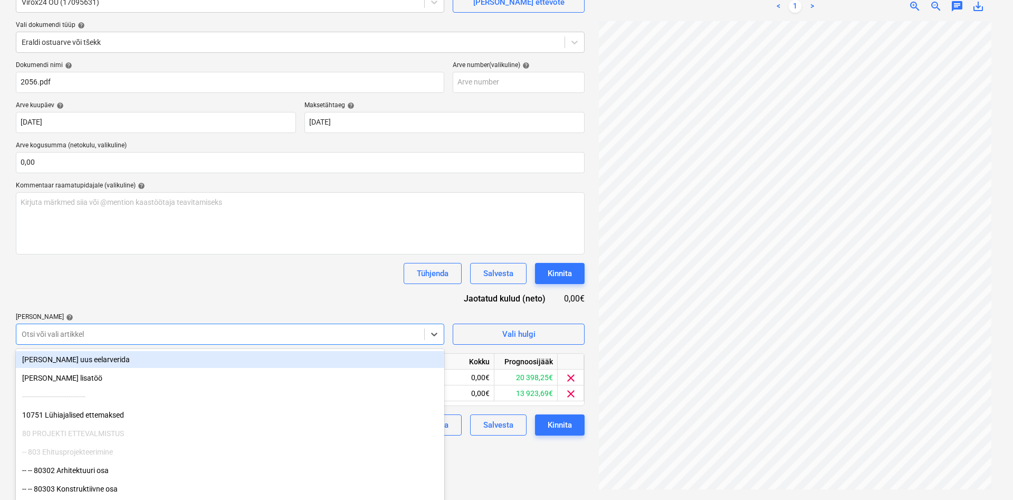
click at [203, 289] on div "Dokumendi nimi help 2056.pdf Arve number (valikuline) help [PERSON_NAME] kuupäe…" at bounding box center [300, 248] width 569 height 374
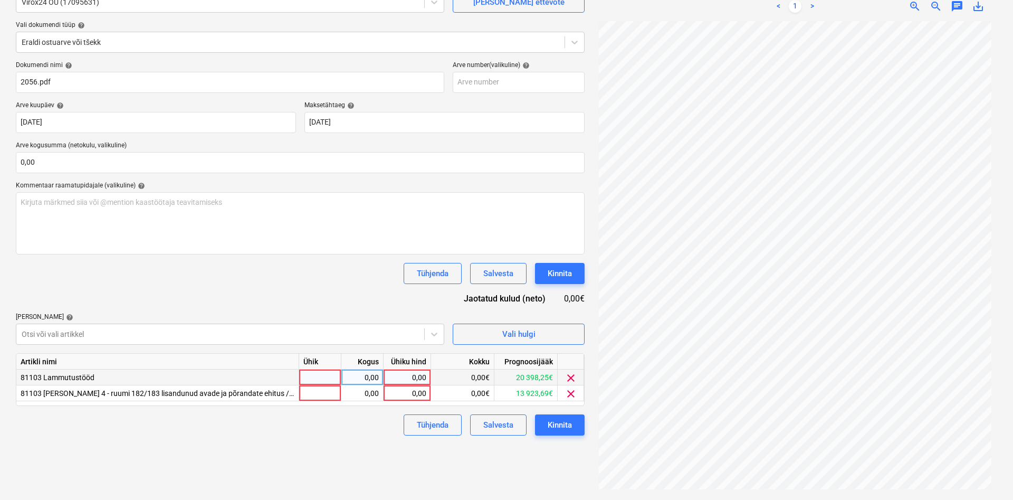
click at [319, 375] on div at bounding box center [320, 377] width 42 height 16
click at [318, 391] on div at bounding box center [320, 393] width 42 height 16
click at [361, 378] on div "0,00" at bounding box center [361, 377] width 33 height 16
click at [378, 390] on div "0,00" at bounding box center [361, 393] width 33 height 16
click at [409, 375] on div "0,00" at bounding box center [407, 377] width 39 height 16
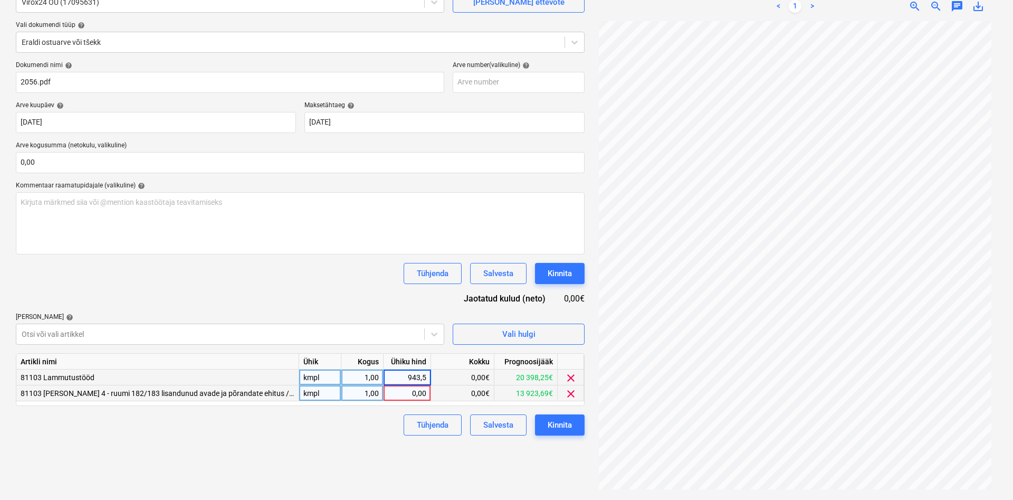
click at [403, 392] on div "0,00" at bounding box center [407, 393] width 39 height 16
click at [356, 437] on div "Failide konteerimine Vali ettevõte Virox24 OÜ (17095631) [PERSON_NAME] uus ette…" at bounding box center [300, 221] width 577 height 548
click at [407, 392] on div "1 152,00" at bounding box center [407, 393] width 39 height 16
click at [418, 394] on input "1152" at bounding box center [406, 392] width 47 height 15
click at [315, 283] on div "Tühjenda Salvesta Kinnita" at bounding box center [300, 273] width 569 height 21
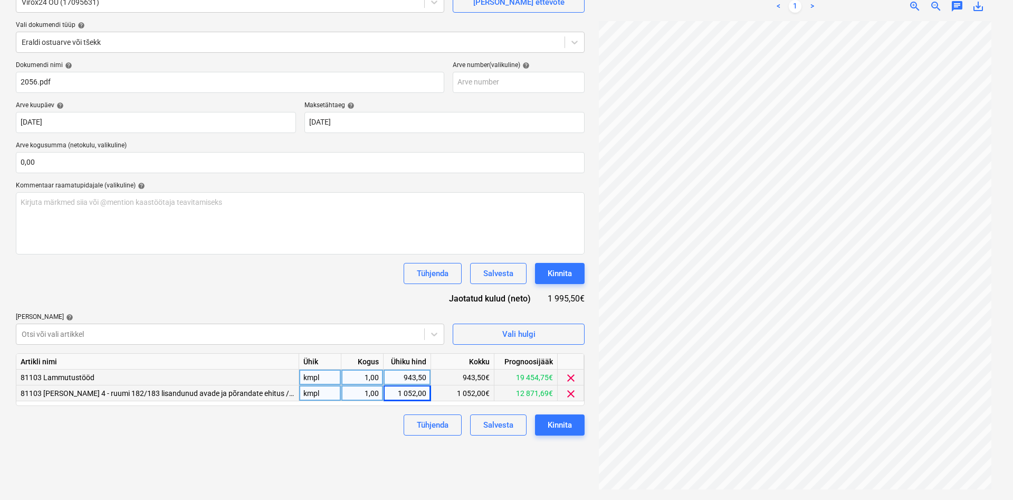
click at [412, 391] on div "1 052,00" at bounding box center [407, 393] width 39 height 16
click at [422, 390] on input "1052" at bounding box center [406, 392] width 47 height 15
click at [369, 423] on div "Tühjenda Salvesta Kinnita" at bounding box center [300, 424] width 569 height 21
click at [416, 390] on div "1 002,00" at bounding box center [407, 393] width 39 height 16
click at [565, 428] on div "Kinnita" at bounding box center [560, 425] width 24 height 14
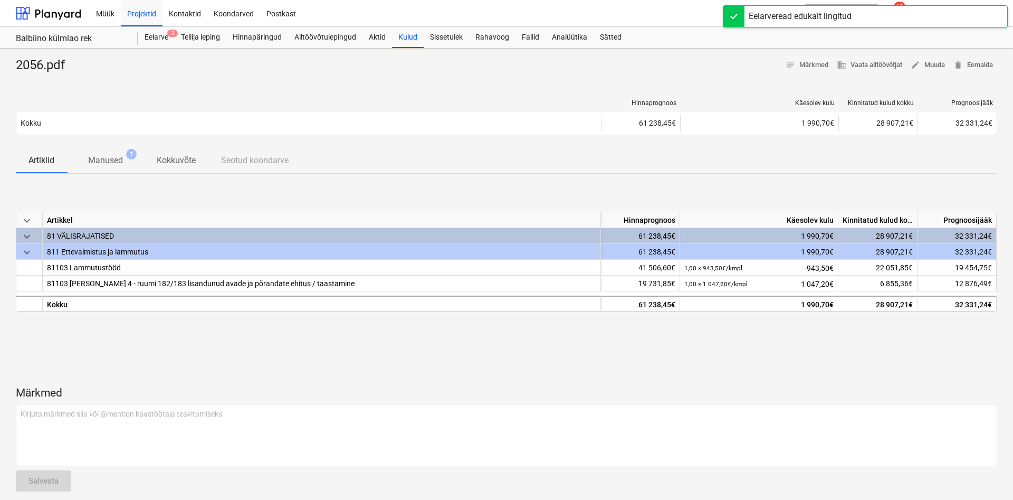
click at [111, 152] on span "Manused 1" at bounding box center [105, 161] width 77 height 20
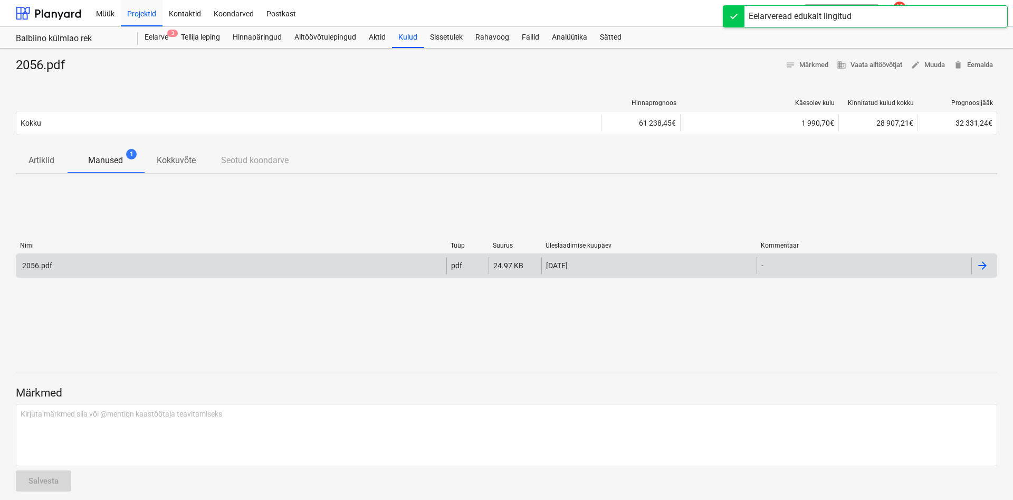
click at [32, 266] on div "2056.pdf" at bounding box center [37, 265] width 32 height 8
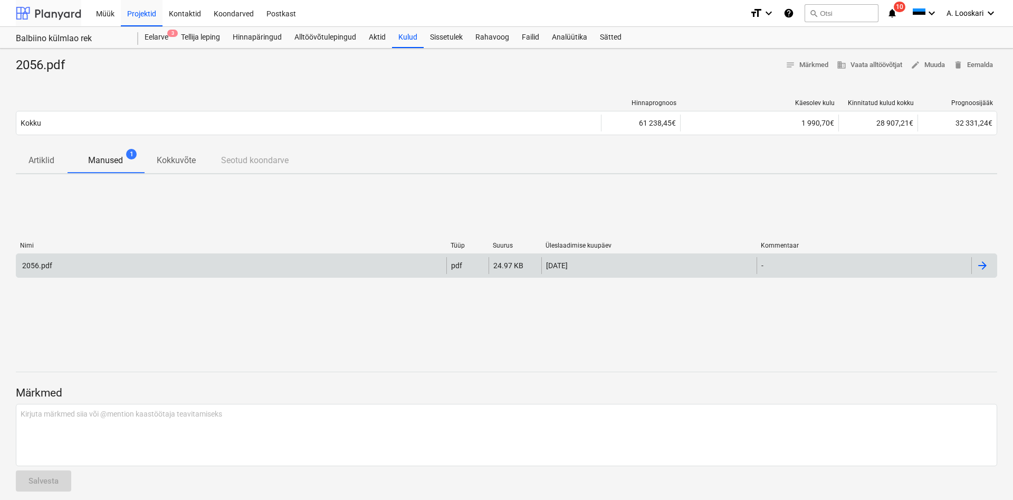
click at [55, 13] on div at bounding box center [48, 13] width 65 height 26
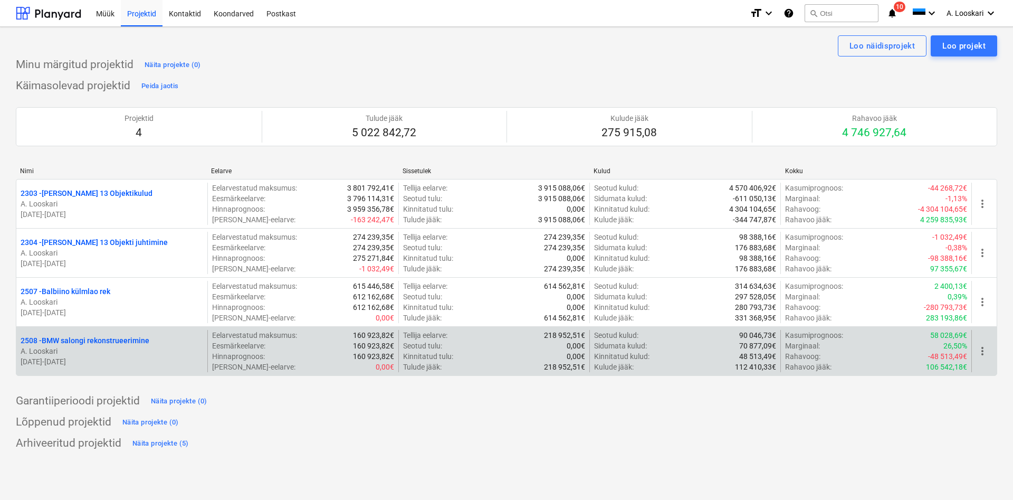
click at [121, 343] on p "2508 - BMW salongi rekonstrueerimine" at bounding box center [85, 340] width 129 height 11
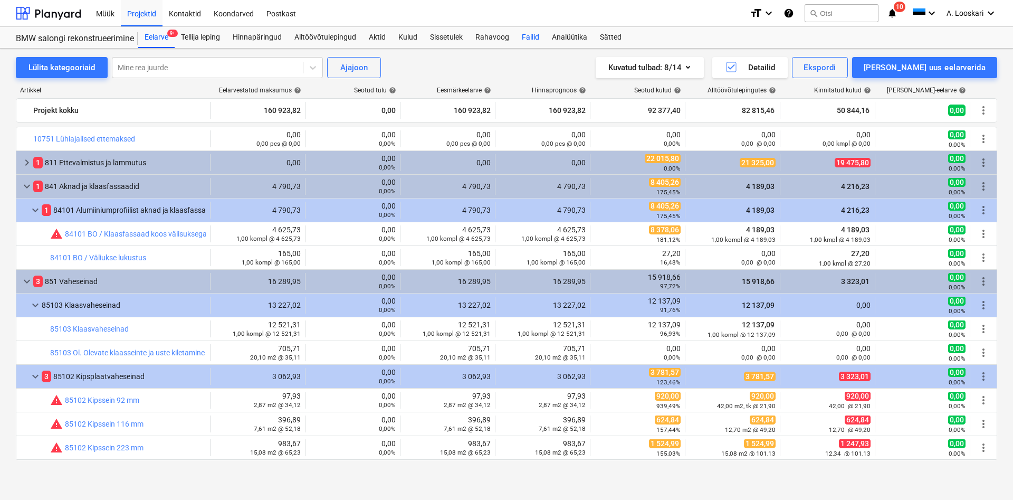
click at [525, 35] on div "Failid" at bounding box center [530, 37] width 30 height 21
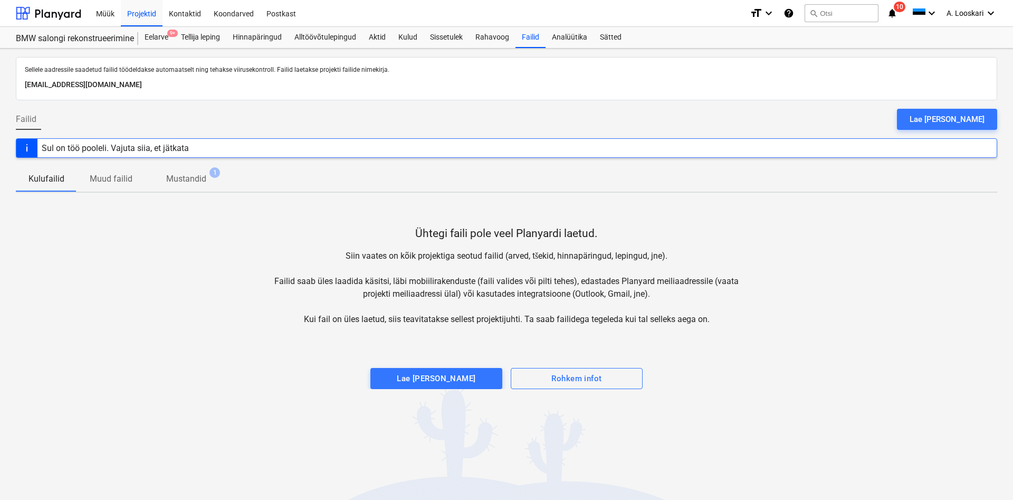
click at [191, 178] on p "Mustandid" at bounding box center [186, 178] width 40 height 13
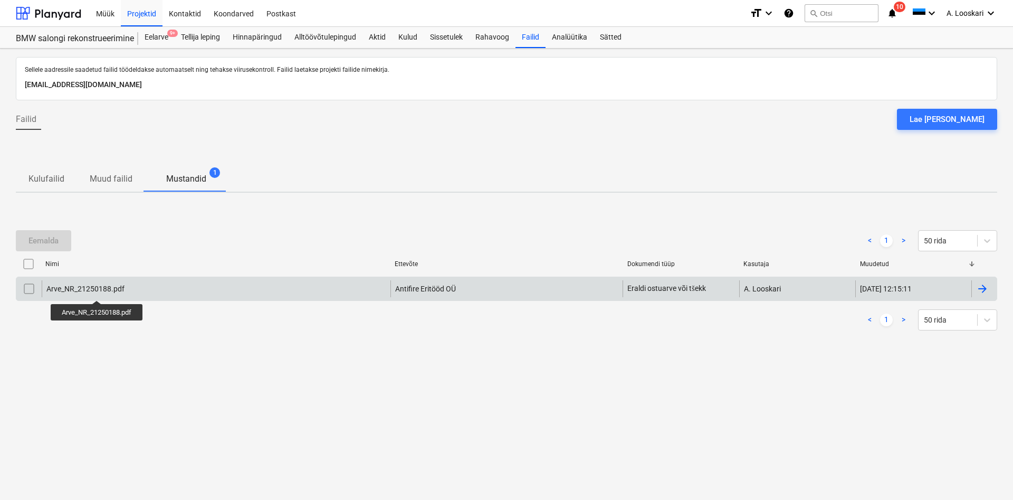
click at [98, 291] on div "Arve_NR_21250188.pdf" at bounding box center [85, 288] width 78 height 8
click at [28, 287] on input "checkbox" at bounding box center [29, 288] width 17 height 17
click at [39, 236] on div "Eemalda" at bounding box center [43, 241] width 30 height 14
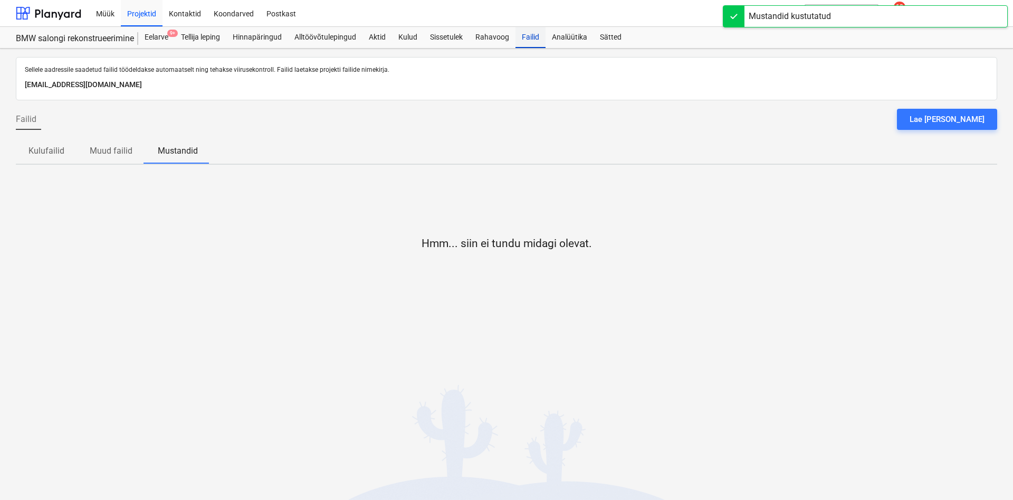
click at [531, 37] on div "Failid" at bounding box center [530, 37] width 30 height 21
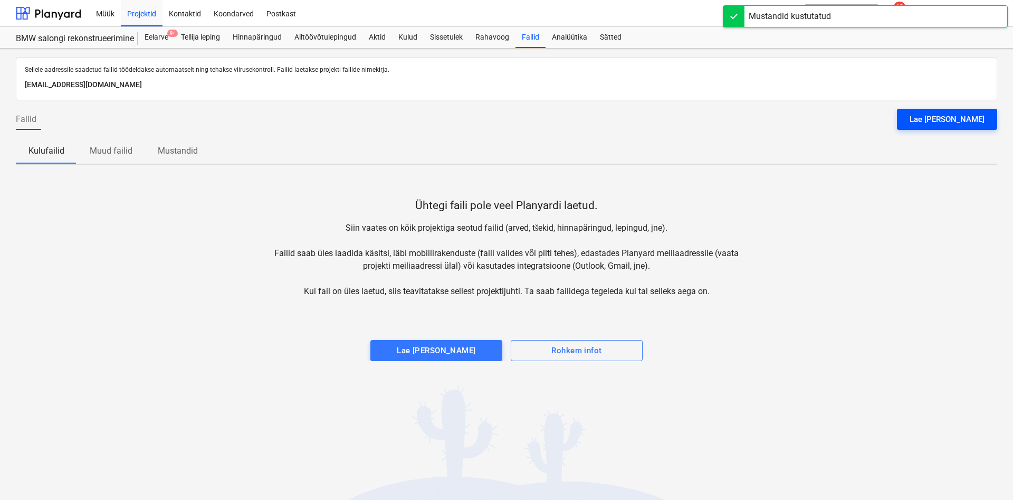
click at [949, 116] on div "Lae [PERSON_NAME]" at bounding box center [946, 119] width 75 height 14
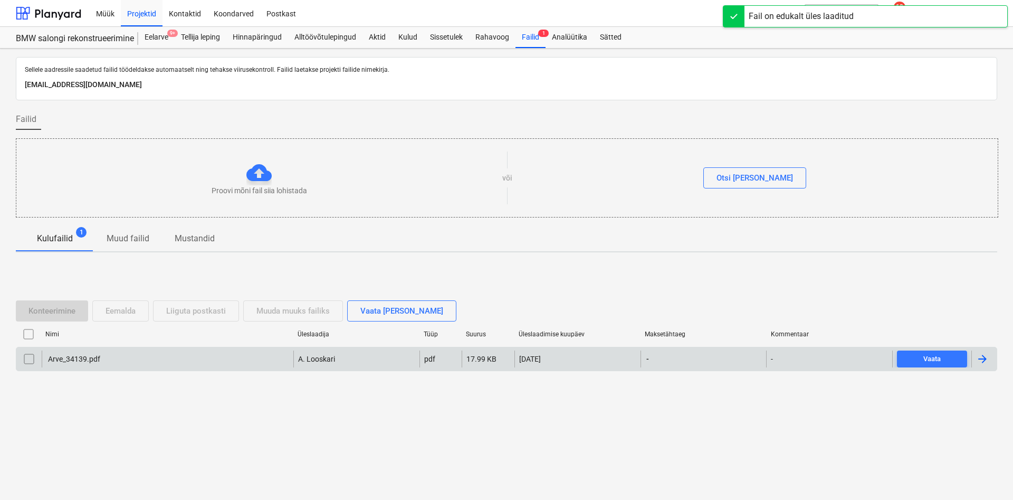
click at [75, 358] on div "Arve_34139.pdf" at bounding box center [73, 358] width 54 height 8
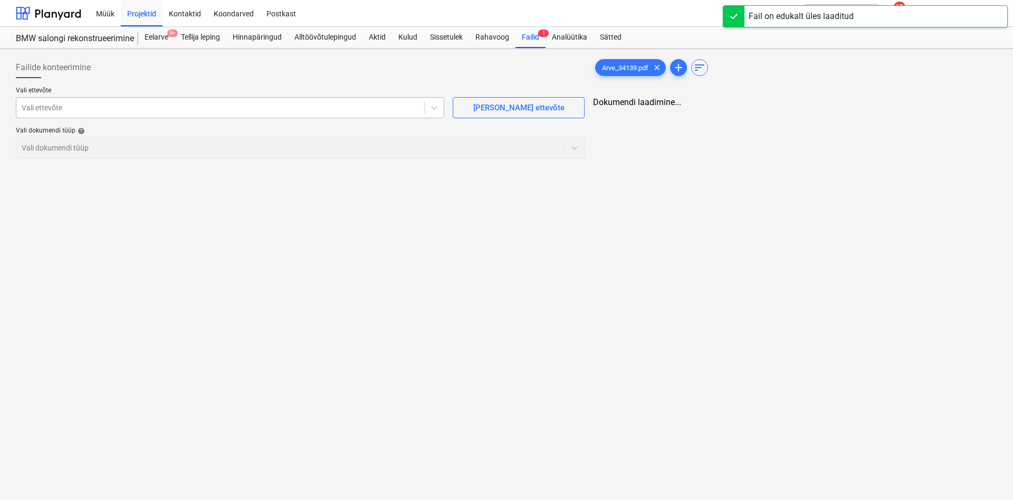
click at [88, 108] on div at bounding box center [220, 107] width 397 height 11
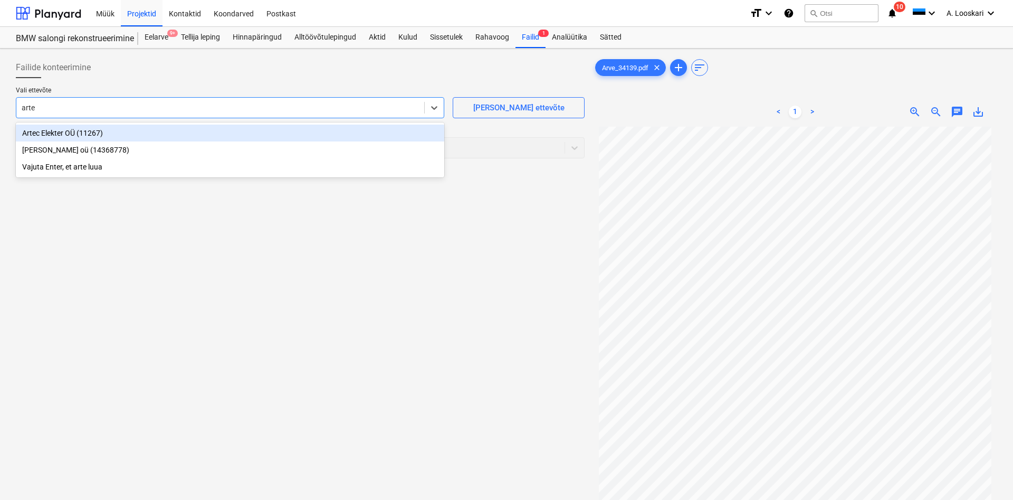
click at [76, 130] on div "Artec Elekter OÜ (11267)" at bounding box center [230, 132] width 428 height 17
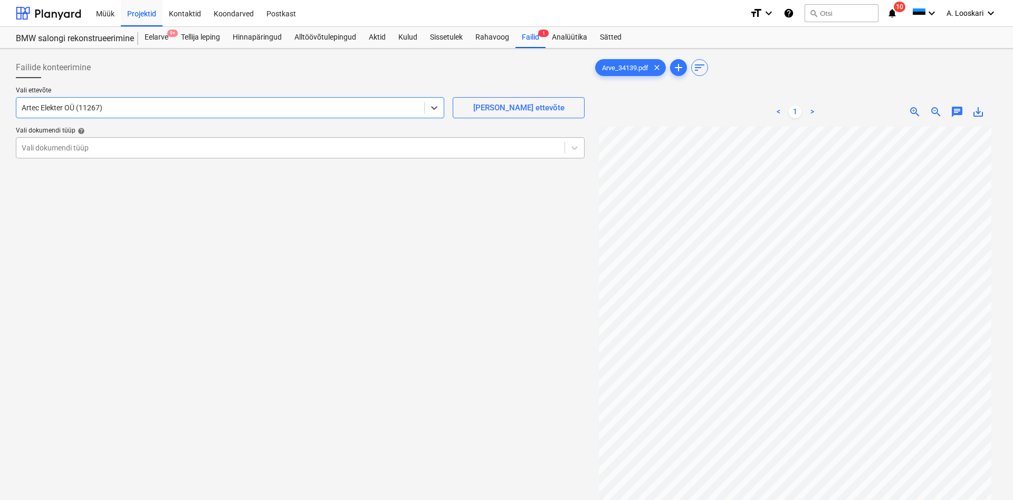
click at [177, 151] on div at bounding box center [291, 147] width 538 height 11
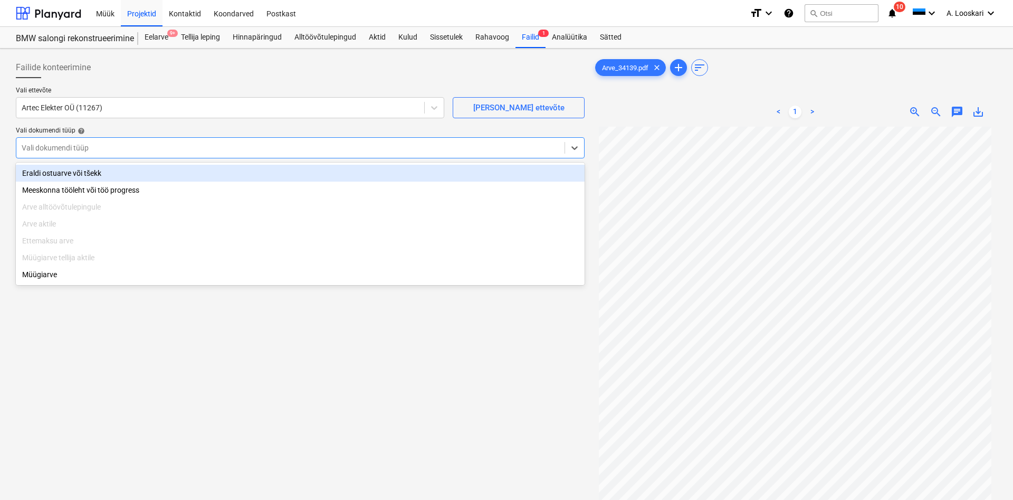
click at [129, 170] on div "Eraldi ostuarve või tšekk" at bounding box center [300, 173] width 569 height 17
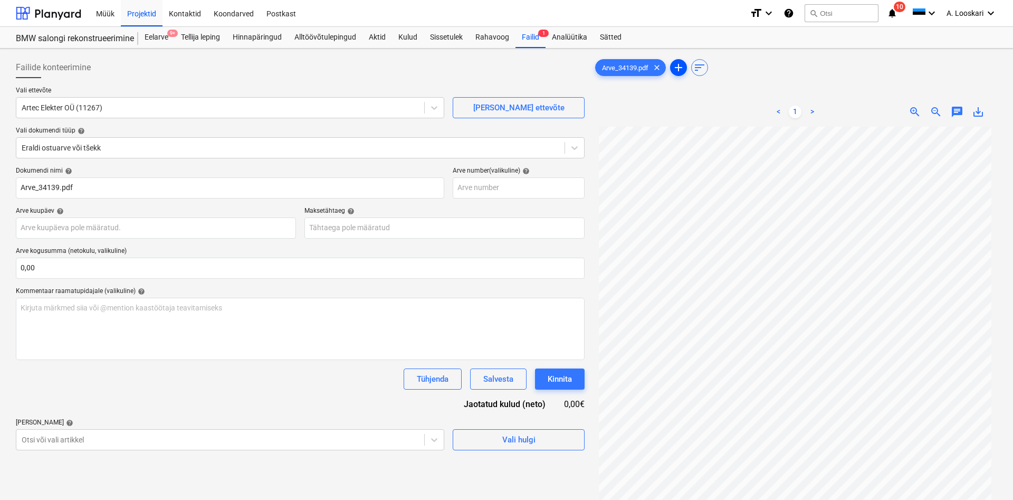
click at [681, 66] on span "add" at bounding box center [678, 67] width 13 height 13
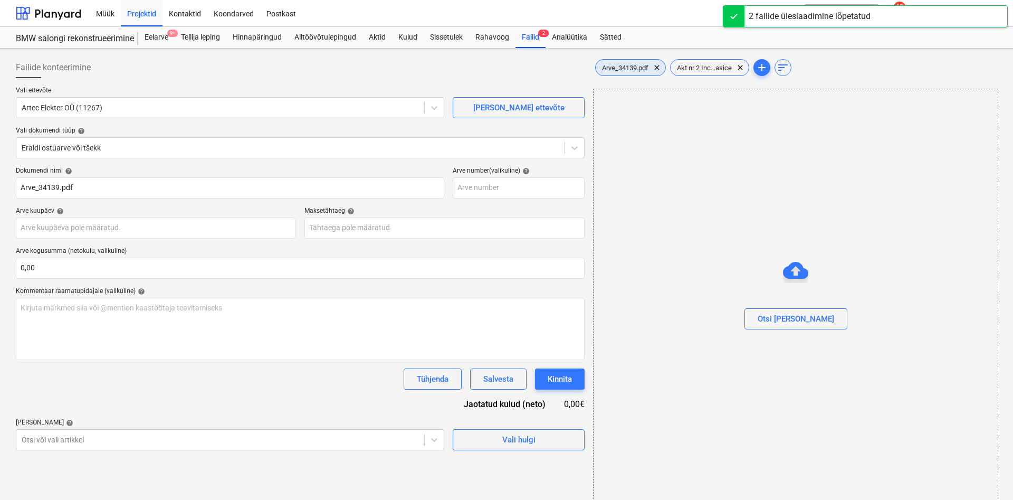
click at [629, 65] on span "Arve_34139.pdf" at bounding box center [625, 68] width 59 height 8
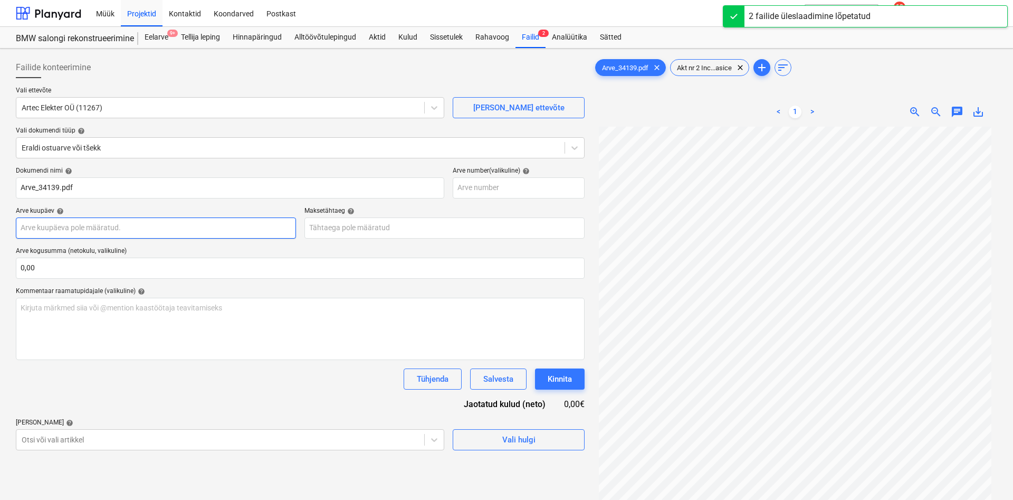
click at [114, 229] on input "text" at bounding box center [156, 227] width 280 height 21
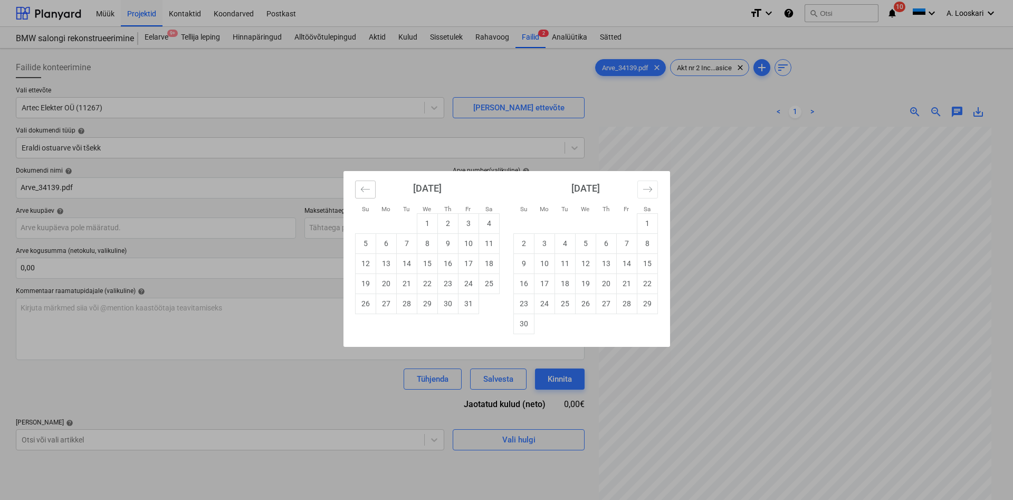
click at [367, 190] on icon "Move backward to switch to the previous month." at bounding box center [365, 189] width 10 height 10
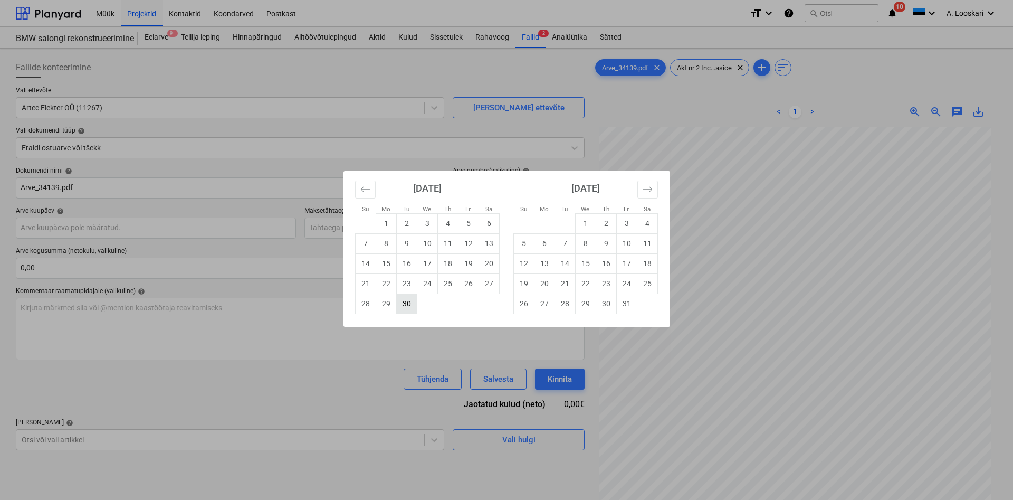
click at [405, 301] on td "30" at bounding box center [406, 303] width 21 height 20
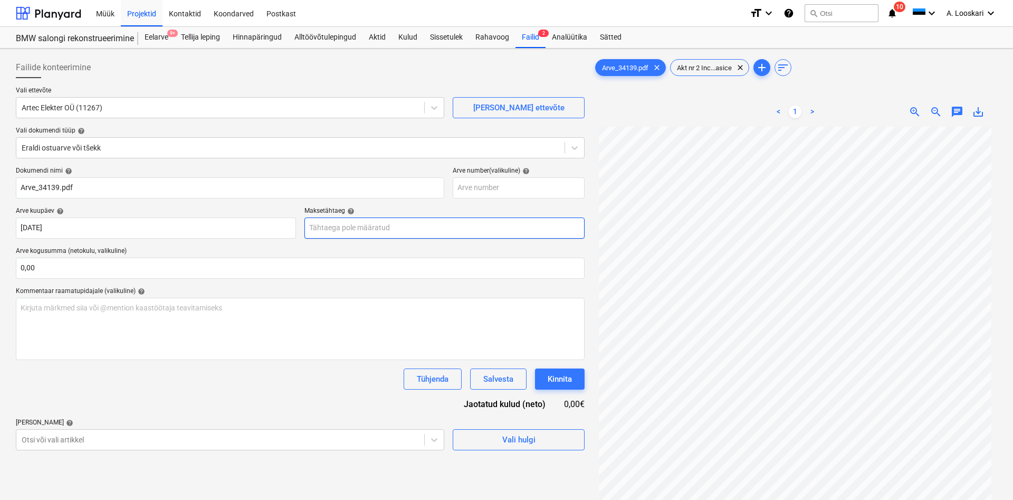
click at [332, 226] on input "text" at bounding box center [444, 227] width 280 height 21
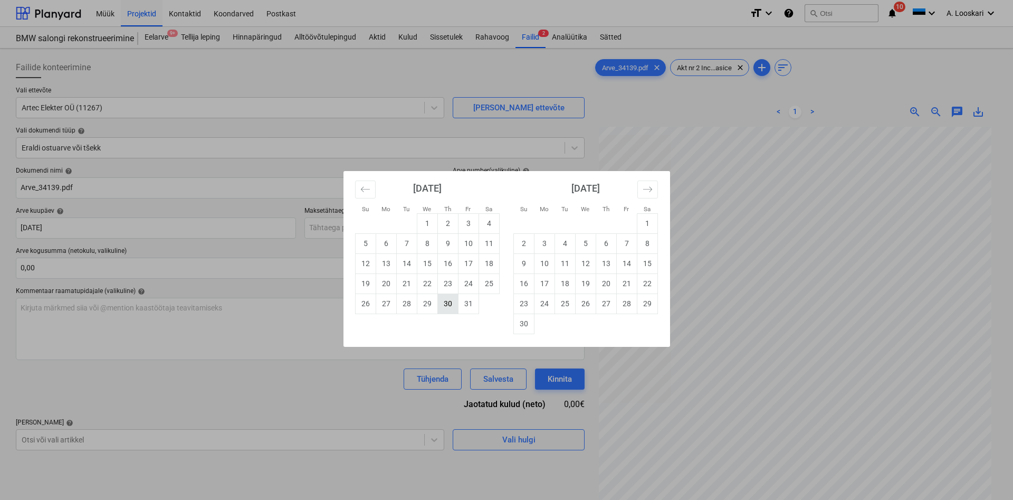
click at [449, 302] on td "30" at bounding box center [447, 303] width 21 height 20
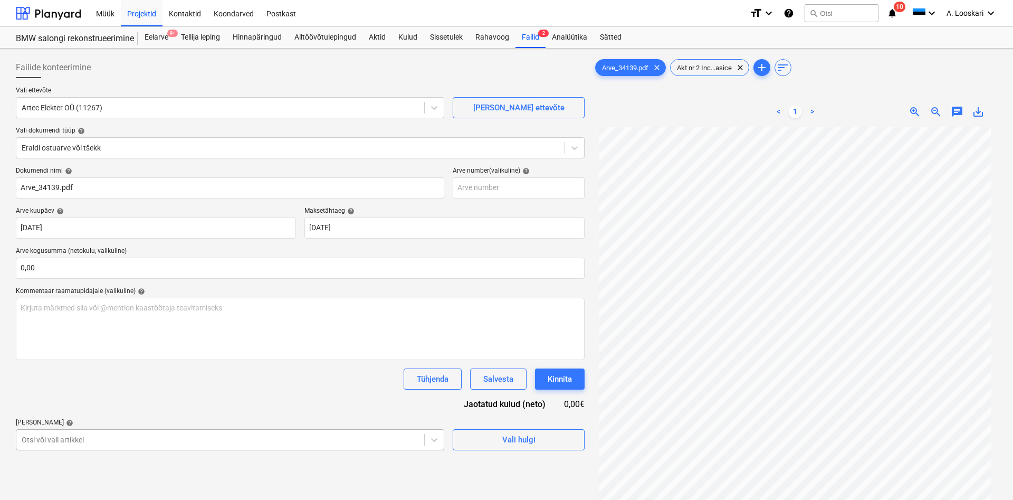
click at [66, 438] on body "Müük Projektid Kontaktid Koondarved Postkast format_size keyboard_arrow_down he…" at bounding box center [506, 250] width 1013 height 500
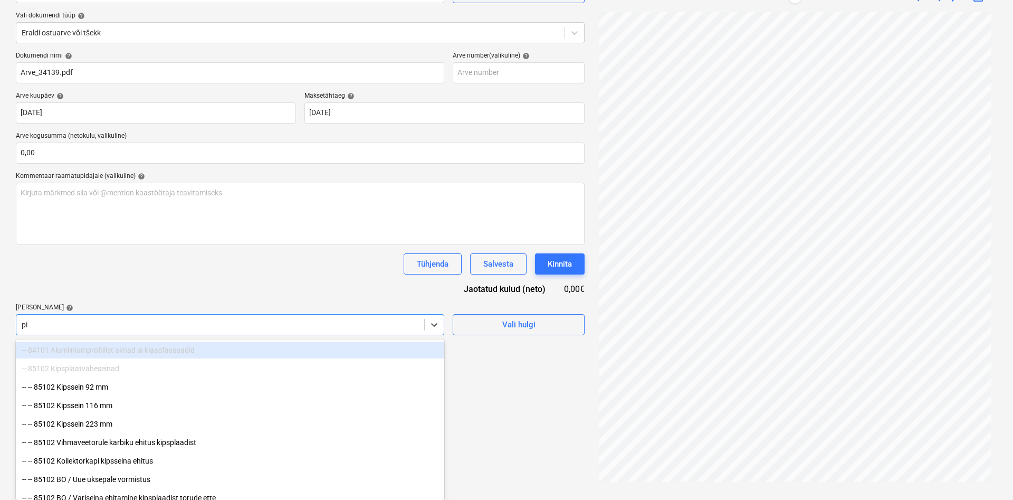
scroll to position [105, 0]
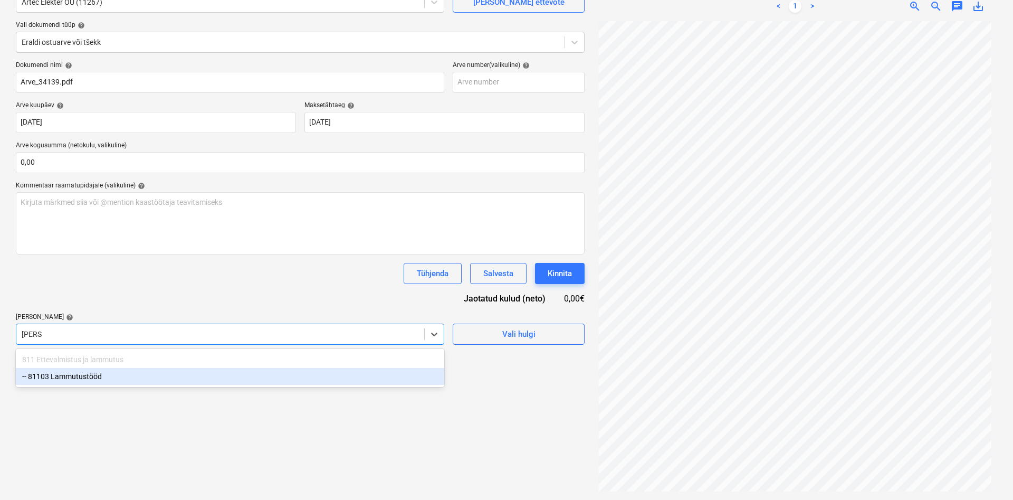
click at [87, 375] on div "-- 81103 Lammutustööd" at bounding box center [230, 376] width 428 height 17
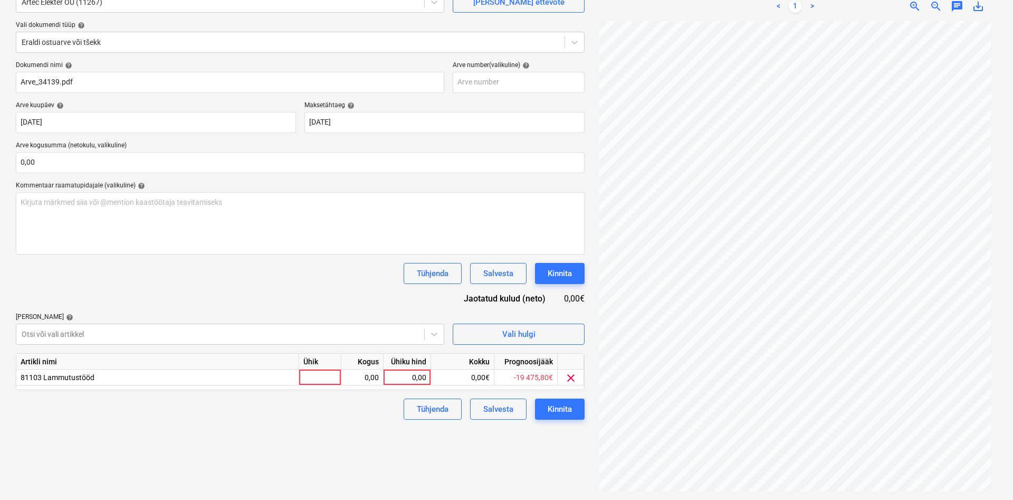
click at [126, 294] on div "Dokumendi nimi help Arve_34139.pdf Arve number (valikuline) help Arve kuupäev h…" at bounding box center [300, 240] width 569 height 358
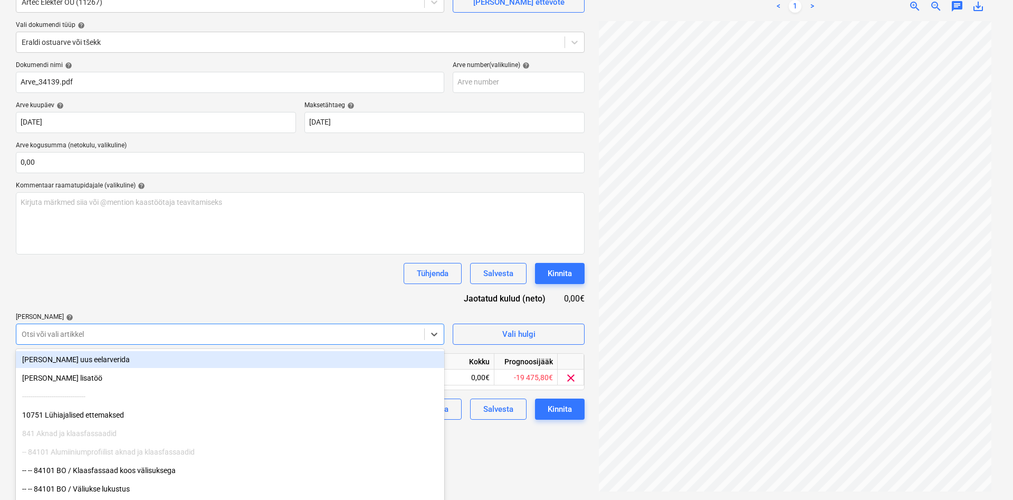
scroll to position [115, 0]
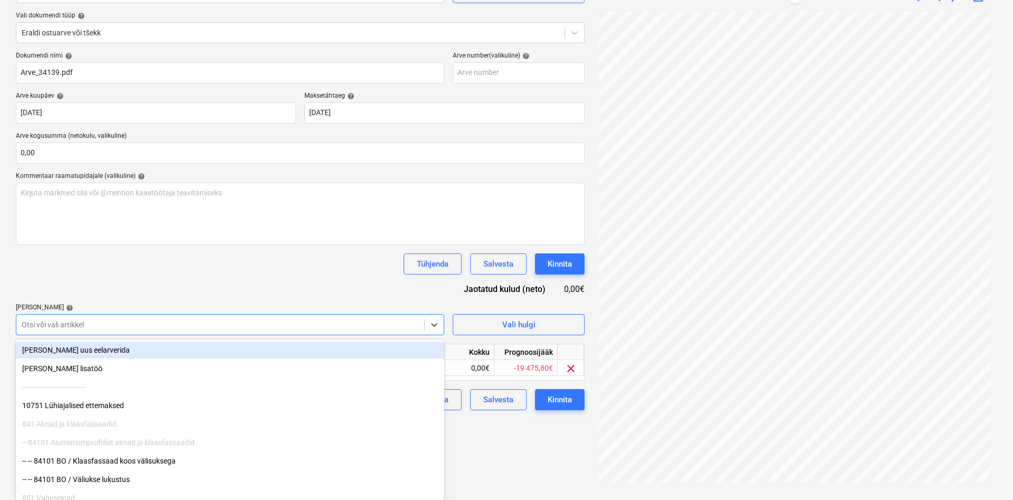
click at [57, 332] on div "Otsi või vali artikkel" at bounding box center [220, 324] width 408 height 15
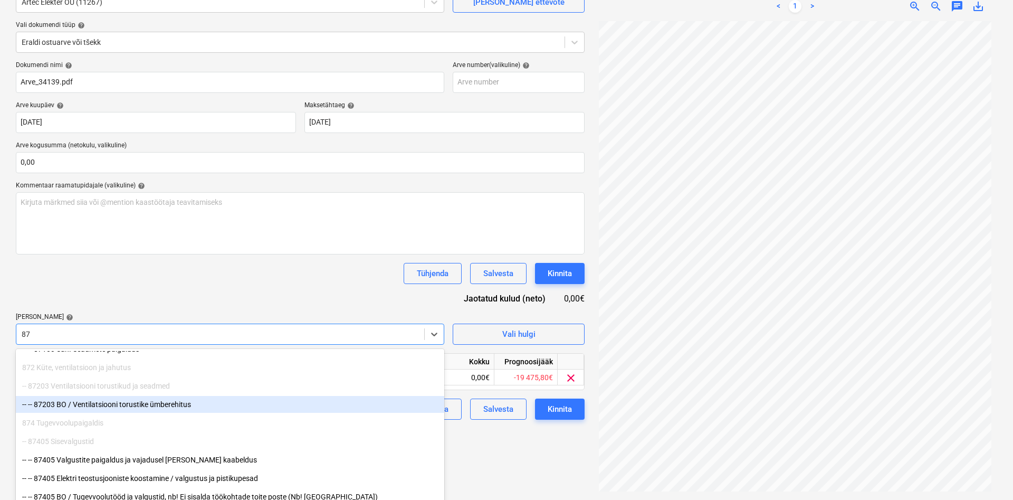
scroll to position [215, 0]
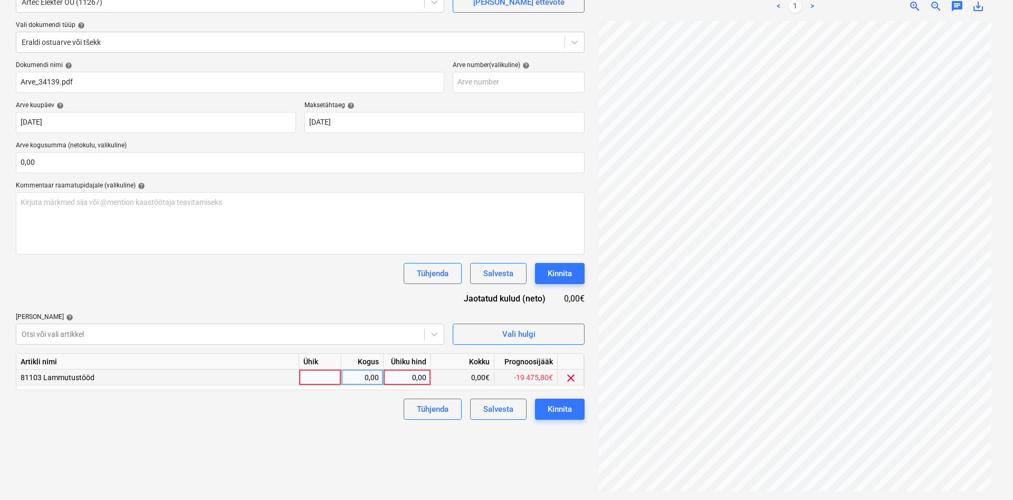
click at [320, 374] on div at bounding box center [320, 377] width 42 height 16
click at [370, 375] on div "0,00" at bounding box center [361, 377] width 33 height 16
click at [400, 377] on div "0,00" at bounding box center [407, 377] width 39 height 16
click at [332, 410] on div "Tühjenda Salvesta Kinnita" at bounding box center [300, 408] width 569 height 21
click at [562, 408] on div "Kinnita" at bounding box center [560, 409] width 24 height 14
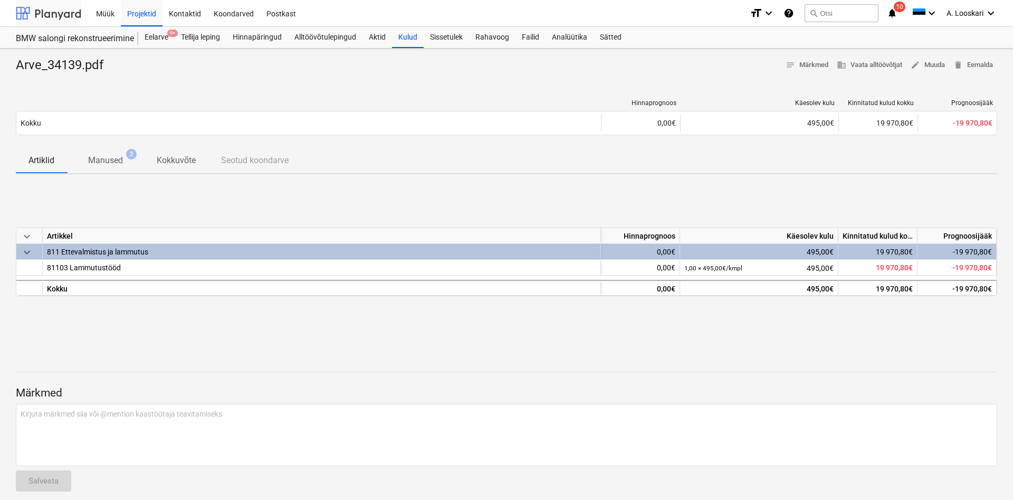
click at [66, 14] on div at bounding box center [48, 13] width 65 height 26
